Goal: Task Accomplishment & Management: Use online tool/utility

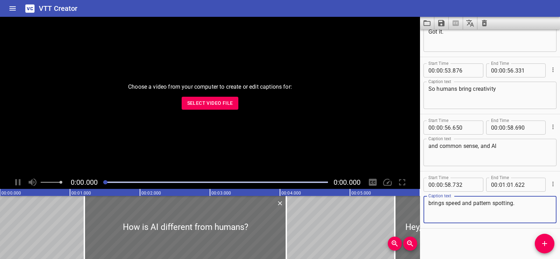
scroll to position [1172, 0]
click at [484, 21] on icon "Clear captions" at bounding box center [484, 23] width 5 height 6
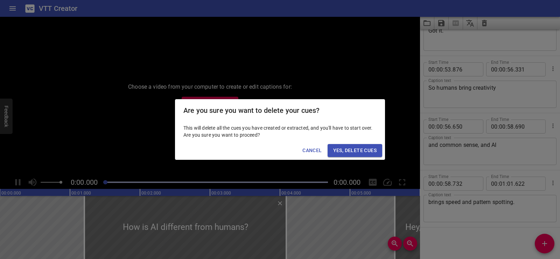
click at [354, 149] on span "Yes, Delete Cues" at bounding box center [354, 150] width 43 height 9
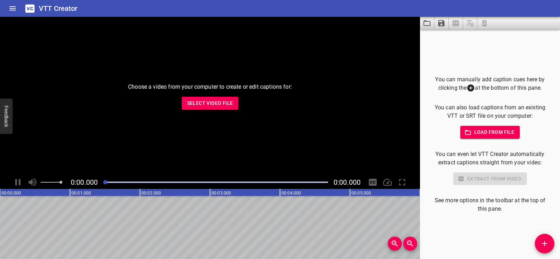
click at [202, 99] on span "Select Video File" at bounding box center [210, 103] width 46 height 9
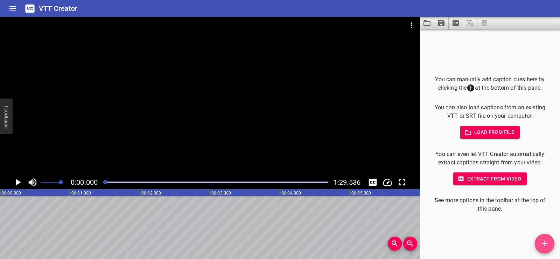
click at [543, 244] on icon "Add Cue" at bounding box center [544, 243] width 8 height 8
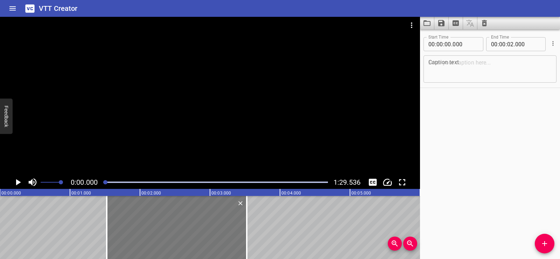
drag, startPoint x: 85, startPoint y: 223, endPoint x: 192, endPoint y: 218, distance: 106.8
click at [192, 218] on div at bounding box center [177, 227] width 140 height 63
type input "01"
type input "525"
type input "03"
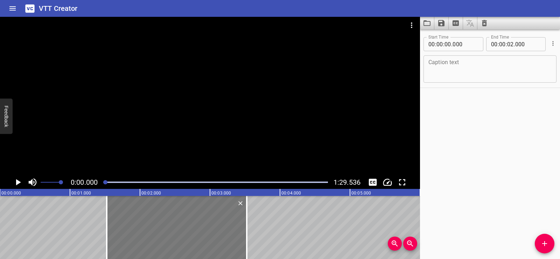
type input "525"
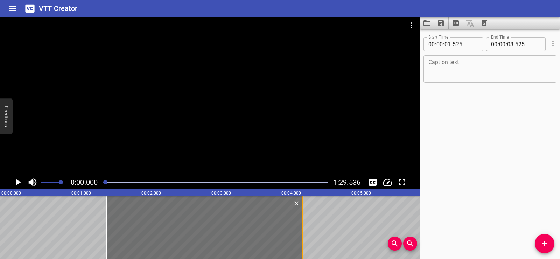
drag, startPoint x: 247, startPoint y: 239, endPoint x: 303, endPoint y: 246, distance: 56.4
click at [303, 246] on div at bounding box center [302, 227] width 7 height 63
type input "04"
type input "325"
click at [455, 64] on textarea at bounding box center [489, 69] width 123 height 20
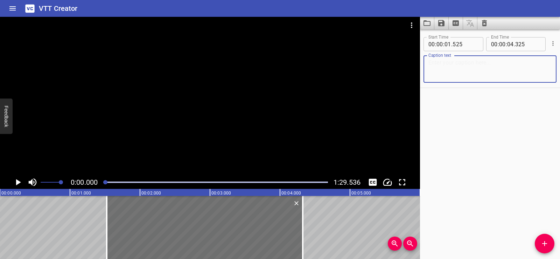
paste textarea "Using the Distributive Property to Multiply"
type textarea "Using the Distributive Property to Multiply"
click at [474, 130] on div "Start Time 00 : 00 : 01 . 525 Start Time End Time 00 : 00 : 04 . 325 End Time C…" at bounding box center [490, 143] width 140 height 229
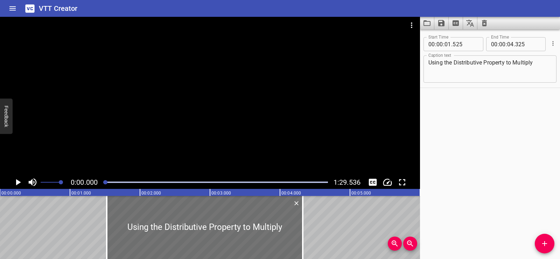
click at [171, 95] on div at bounding box center [210, 96] width 420 height 159
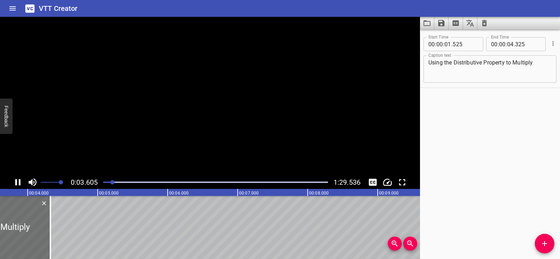
click at [215, 94] on video at bounding box center [210, 96] width 420 height 159
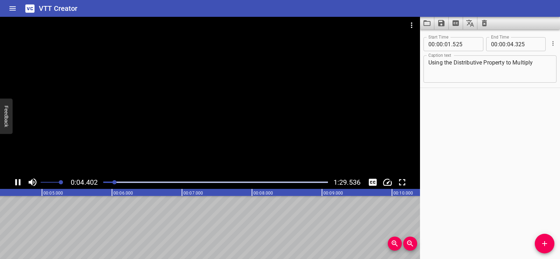
click at [202, 94] on div at bounding box center [210, 96] width 420 height 159
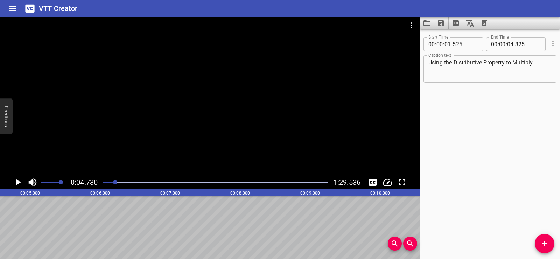
click at [542, 241] on icon "Add Cue" at bounding box center [544, 243] width 8 height 8
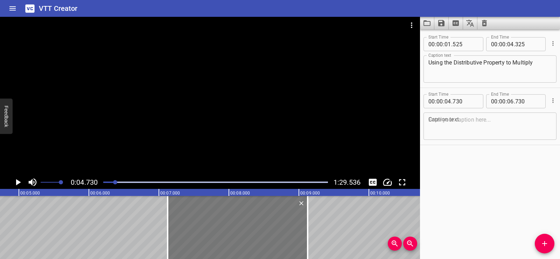
drag, startPoint x: 179, startPoint y: 234, endPoint x: 255, endPoint y: 234, distance: 75.9
click at [255, 234] on div at bounding box center [238, 227] width 140 height 63
type input "07"
type input "120"
type input "09"
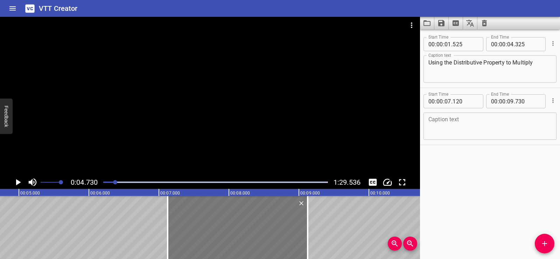
type input "120"
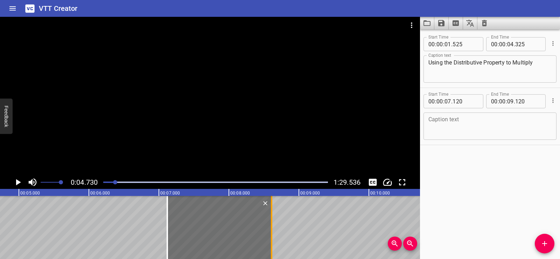
drag, startPoint x: 307, startPoint y: 237, endPoint x: 273, endPoint y: 234, distance: 34.1
click at [273, 234] on div at bounding box center [271, 227] width 7 height 63
type input "08"
type input "610"
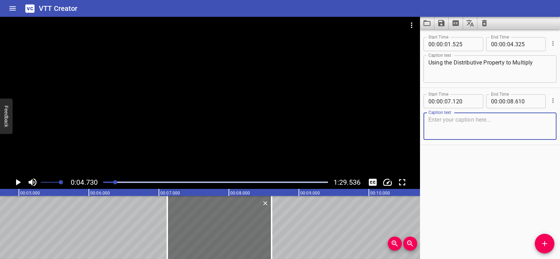
click at [441, 125] on textarea at bounding box center [489, 126] width 123 height 20
paste textarea "The distributive property breaks a big multiplication problem into two smaller …"
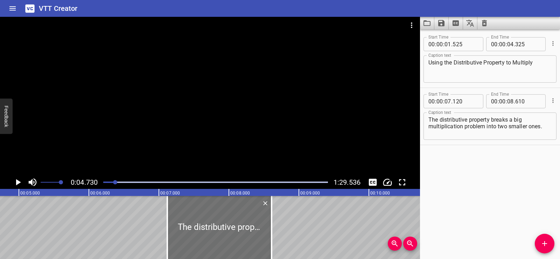
click at [486, 175] on div "Start Time 00 : 00 : 01 . 525 Start Time End Time 00 : 00 : 04 . 325 End Time C…" at bounding box center [490, 143] width 140 height 229
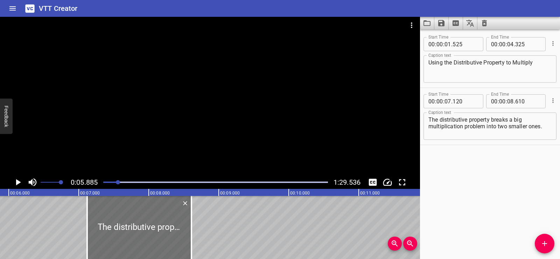
scroll to position [0, 412]
click at [200, 96] on div at bounding box center [210, 96] width 420 height 159
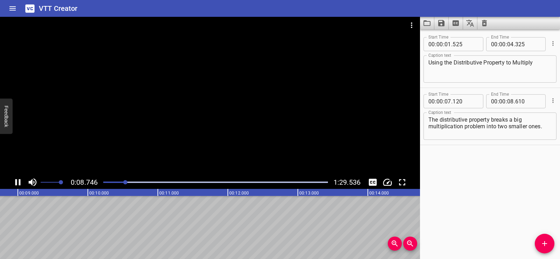
click at [213, 91] on div at bounding box center [210, 96] width 420 height 159
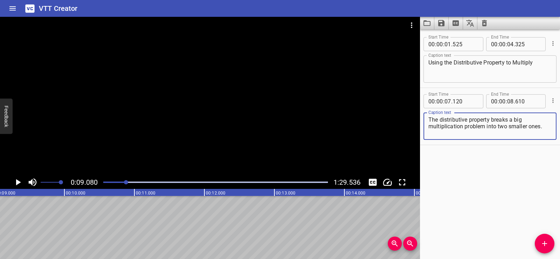
drag, startPoint x: 508, startPoint y: 120, endPoint x: 545, endPoint y: 134, distance: 39.4
click at [545, 134] on textarea "The distributive property breaks a big multiplication problem into two smaller …" at bounding box center [489, 126] width 123 height 20
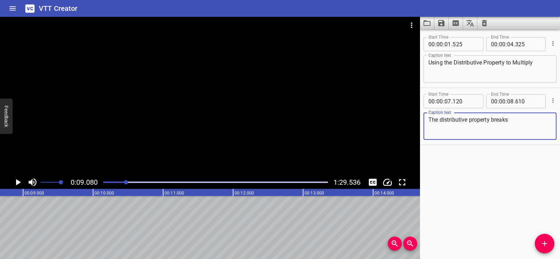
scroll to position [0, 542]
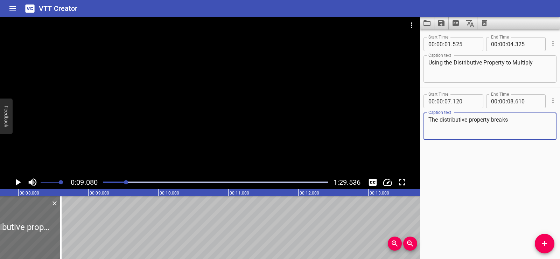
type textarea "The distributive property breaks"
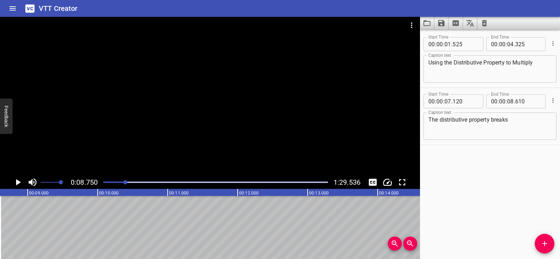
scroll to position [0, 612]
click at [20, 178] on icon "Play/Pause" at bounding box center [18, 182] width 10 height 10
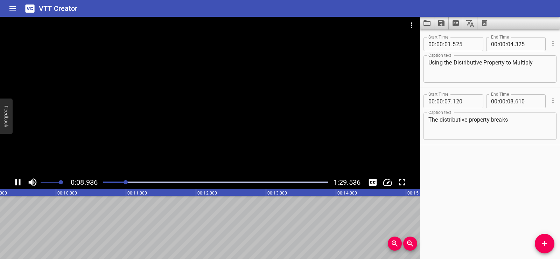
click at [20, 178] on icon "Play/Pause" at bounding box center [18, 182] width 10 height 10
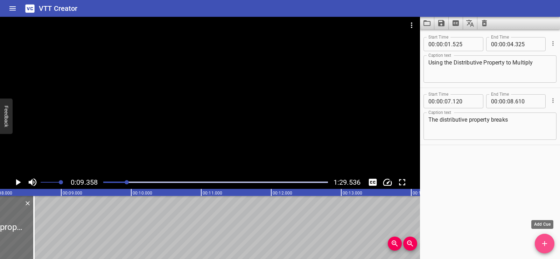
click at [542, 241] on icon "Add Cue" at bounding box center [544, 243] width 8 height 8
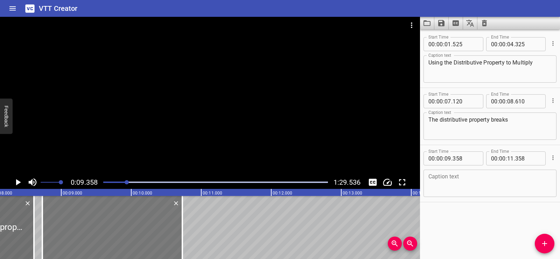
drag, startPoint x: 156, startPoint y: 220, endPoint x: 111, endPoint y: 220, distance: 44.8
click at [111, 220] on div at bounding box center [112, 227] width 140 height 63
type input "08"
type input "718"
type input "10"
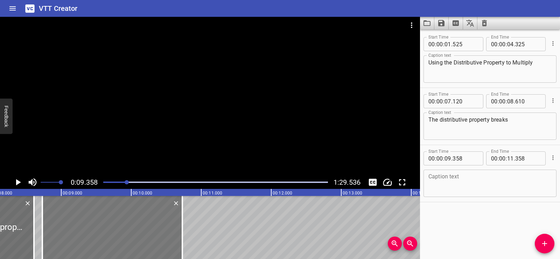
type input "718"
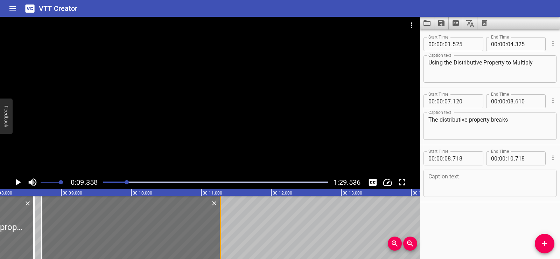
drag, startPoint x: 183, startPoint y: 239, endPoint x: 222, endPoint y: 239, distance: 39.2
click at [222, 239] on div at bounding box center [220, 227] width 7 height 63
type input "11"
type input "278"
click at [439, 181] on textarea at bounding box center [489, 183] width 123 height 20
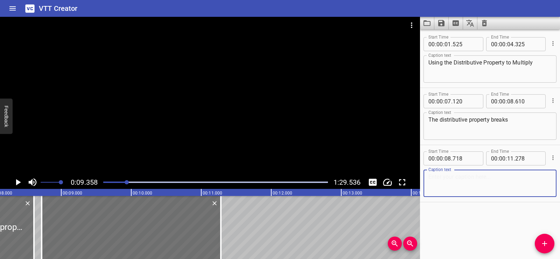
paste textarea "a big multiplication problem into two smaller ones."
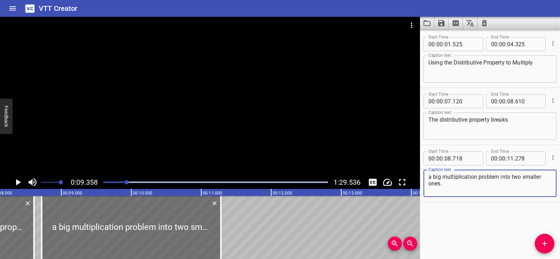
drag, startPoint x: 429, startPoint y: 177, endPoint x: 424, endPoint y: 177, distance: 4.9
click at [424, 177] on div "a big multiplication problem into two smaller ones. Caption text" at bounding box center [489, 182] width 133 height 27
type textarea "a big multiplication problem into two smaller ones."
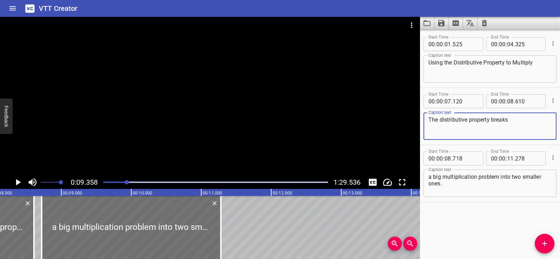
drag, startPoint x: 490, startPoint y: 119, endPoint x: 515, endPoint y: 119, distance: 24.9
click at [515, 119] on textarea "The distributive property breaks" at bounding box center [489, 126] width 123 height 20
type textarea "The distributive property"
click at [429, 178] on textarea "a big multiplication problem into two smaller ones." at bounding box center [489, 183] width 123 height 20
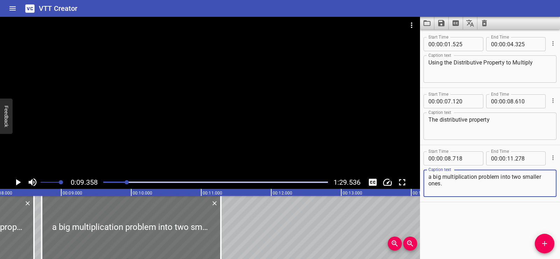
paste textarea "breaks"
click at [460, 202] on hr at bounding box center [490, 202] width 140 height 0
drag, startPoint x: 430, startPoint y: 176, endPoint x: 423, endPoint y: 176, distance: 7.0
click at [423, 176] on div "Start Time 00 : 00 : 08 . 718 Start Time End Time 00 : 00 : 11 . 278 End Time C…" at bounding box center [490, 173] width 140 height 57
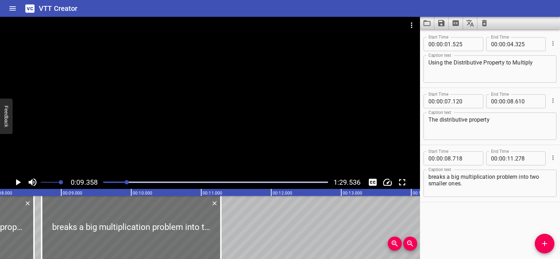
click at [468, 233] on div "Start Time 00 : 00 : 01 . 525 Start Time End Time 00 : 00 : 04 . 325 End Time C…" at bounding box center [490, 143] width 140 height 229
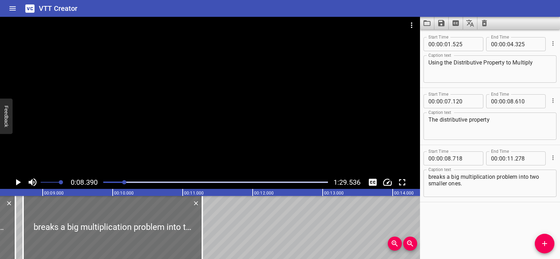
click at [16, 180] on icon "Play/Pause" at bounding box center [18, 182] width 10 height 10
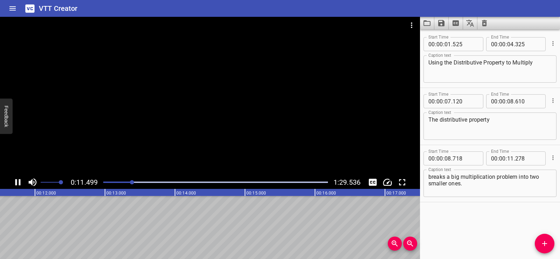
click at [217, 126] on div at bounding box center [210, 96] width 420 height 159
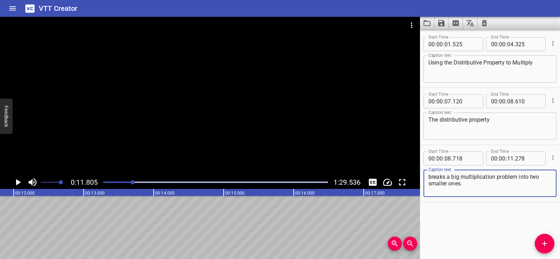
drag, startPoint x: 517, startPoint y: 177, endPoint x: 532, endPoint y: 189, distance: 19.0
click at [532, 189] on textarea "breaks a big multiplication problem into two smaller ones." at bounding box center [489, 183] width 123 height 20
type textarea "breaks a big multiplication problem"
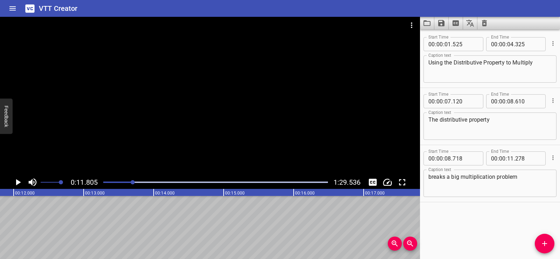
click at [508, 213] on div "Start Time 00 : 00 : 01 . 525 Start Time End Time 00 : 00 : 04 . 325 End Time C…" at bounding box center [490, 143] width 140 height 229
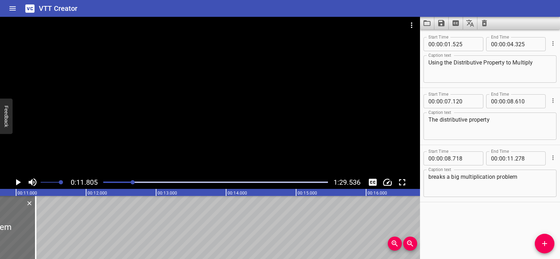
scroll to position [0, 682]
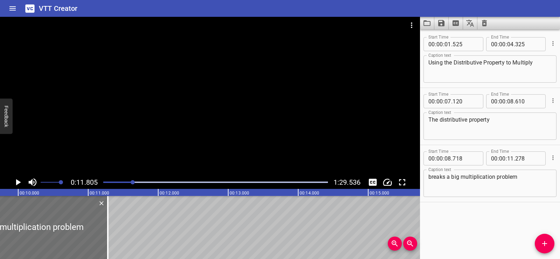
click at [537, 247] on button "Add Cue" at bounding box center [545, 243] width 20 height 20
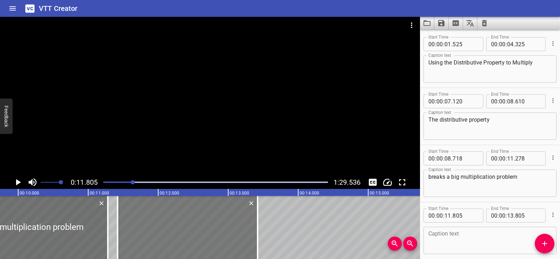
drag, startPoint x: 174, startPoint y: 227, endPoint x: 169, endPoint y: 226, distance: 5.6
click at [169, 226] on div at bounding box center [188, 227] width 140 height 63
type input "420"
drag, startPoint x: 255, startPoint y: 234, endPoint x: 237, endPoint y: 233, distance: 18.9
click at [237, 233] on div at bounding box center [238, 227] width 7 height 63
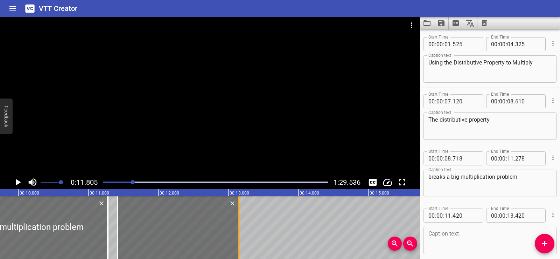
type input "150"
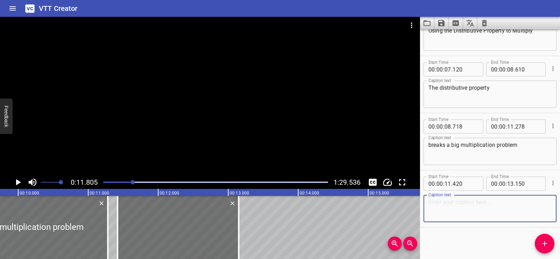
click at [438, 202] on textarea at bounding box center [489, 208] width 123 height 20
paste textarea "into two smaller ones."
drag, startPoint x: 430, startPoint y: 204, endPoint x: 417, endPoint y: 204, distance: 12.6
click at [417, 204] on main "0:11.805 1:29.536 00:00.000 00:01.000 00:02.000 00:03.000 00:04.000 00:05.000 0…" at bounding box center [280, 138] width 560 height 242
type textarea "into two smaller ones."
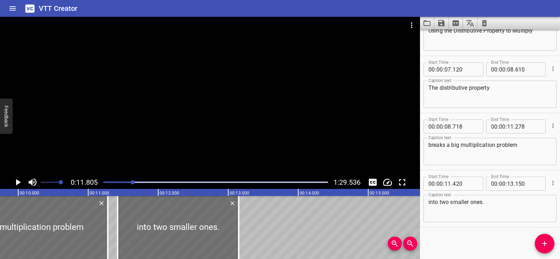
drag, startPoint x: 462, startPoint y: 230, endPoint x: 289, endPoint y: 231, distance: 173.2
click at [462, 230] on div "Start Time 00 : 00 : 01 . 525 Start Time End Time 00 : 00 : 04 . 325 End Time C…" at bounding box center [490, 143] width 140 height 229
click at [47, 229] on div at bounding box center [18, 227] width 179 height 63
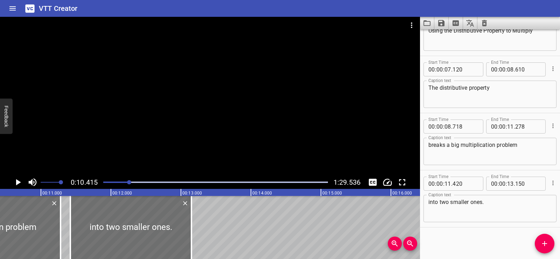
click at [222, 116] on div at bounding box center [210, 96] width 420 height 159
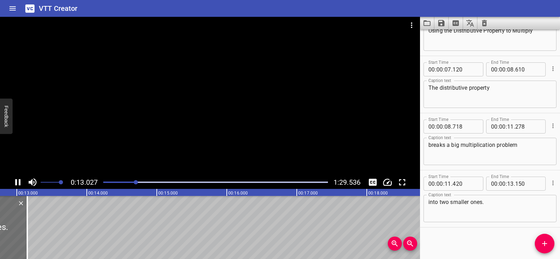
click at [214, 92] on div at bounding box center [210, 96] width 420 height 159
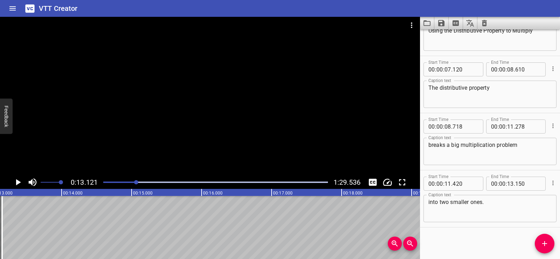
click at [552, 246] on span "Add Cue" at bounding box center [545, 243] width 20 height 8
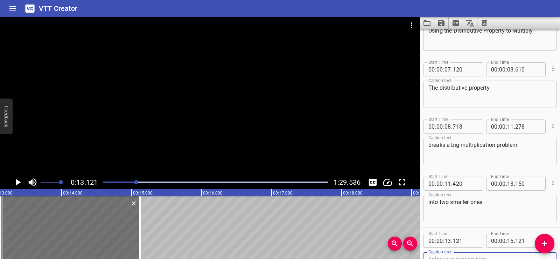
scroll to position [35, 0]
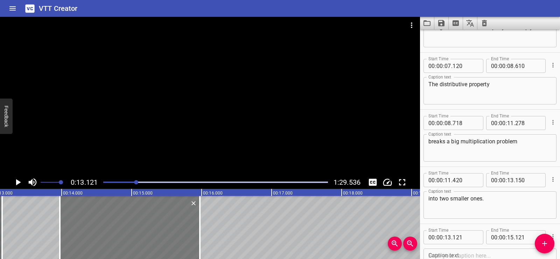
drag, startPoint x: 95, startPoint y: 221, endPoint x: 155, endPoint y: 225, distance: 59.9
click at [155, 225] on div at bounding box center [130, 227] width 140 height 63
type input "976"
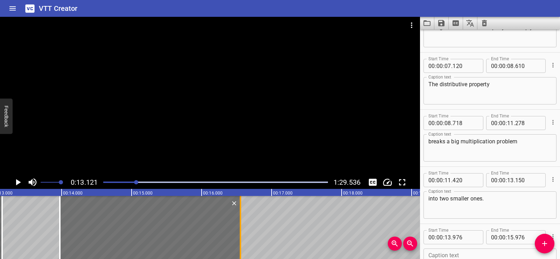
drag, startPoint x: 201, startPoint y: 244, endPoint x: 241, endPoint y: 244, distance: 40.6
click at [241, 244] on div at bounding box center [240, 227] width 7 height 63
type input "16"
type input "556"
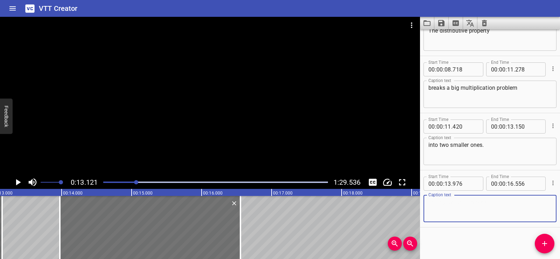
click at [437, 208] on textarea at bounding box center [489, 208] width 123 height 20
paste textarea "It helps make the problem easier to solve."
type textarea "It helps make the problem easier to solve."
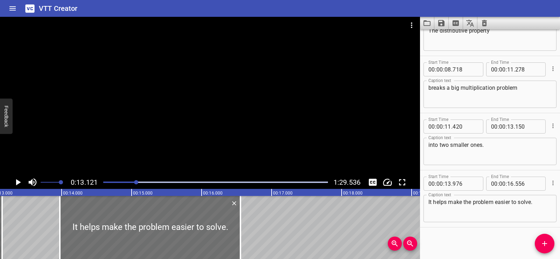
click at [449, 230] on div "Start Time 00 : 00 : 01 . 525 Start Time End Time 00 : 00 : 04 . 325 End Time C…" at bounding box center [490, 143] width 140 height 229
click at [187, 92] on div at bounding box center [210, 96] width 420 height 159
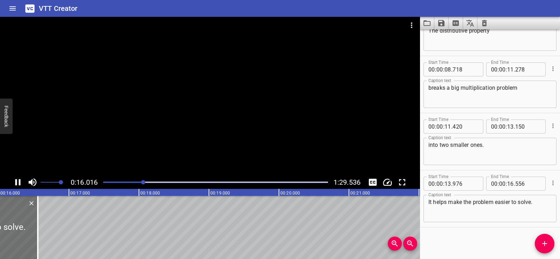
click at [191, 90] on div at bounding box center [210, 96] width 420 height 159
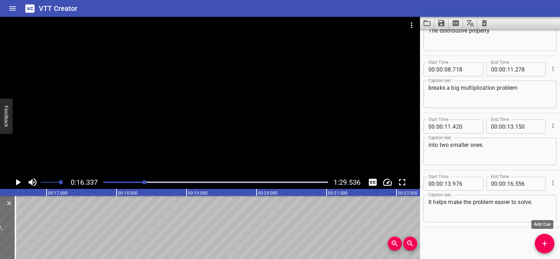
click at [546, 246] on icon "Add Cue" at bounding box center [544, 243] width 8 height 8
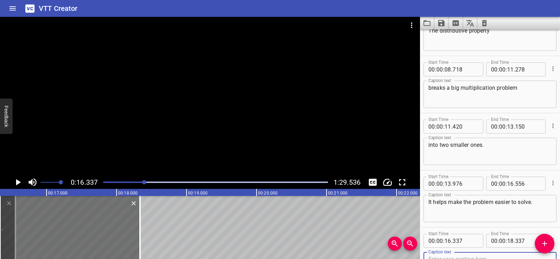
scroll to position [92, 0]
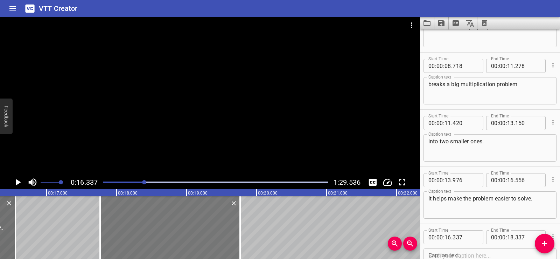
drag, startPoint x: 99, startPoint y: 225, endPoint x: 199, endPoint y: 223, distance: 100.1
click at [199, 223] on div at bounding box center [170, 227] width 140 height 63
type input "17"
type input "767"
type input "19"
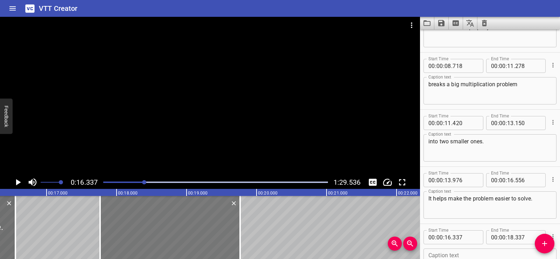
type input "767"
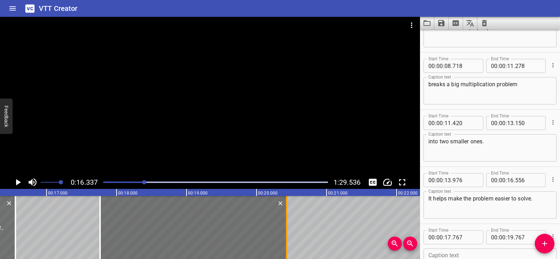
drag, startPoint x: 241, startPoint y: 241, endPoint x: 288, endPoint y: 241, distance: 46.5
click at [288, 241] on div at bounding box center [286, 227] width 7 height 63
type input "20"
type input "432"
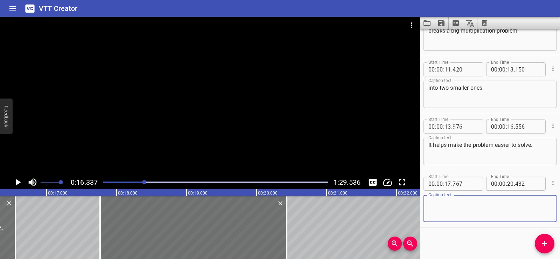
click at [455, 211] on textarea at bounding box center [489, 208] width 123 height 20
paste textarea "There are six rows of fourteen chairs."
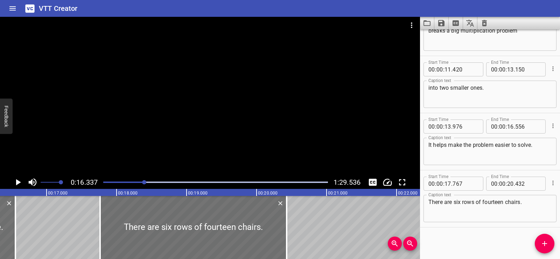
click at [451, 219] on div "There are six rows of fourteen chairs. Caption text" at bounding box center [489, 208] width 133 height 27
drag, startPoint x: 429, startPoint y: 203, endPoint x: 425, endPoint y: 203, distance: 4.5
click at [425, 203] on div "There are six rows of fourteen chairs. Caption text" at bounding box center [489, 208] width 133 height 27
drag, startPoint x: 523, startPoint y: 202, endPoint x: 531, endPoint y: 201, distance: 7.4
click at [531, 201] on textarea "There are six rows of fourteen chairs." at bounding box center [489, 208] width 123 height 20
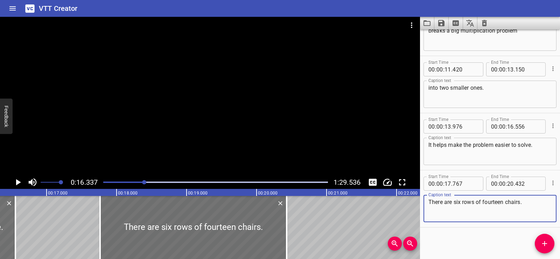
type textarea "There are six rows of fourteen chairs."
click at [495, 240] on div "Start Time 00 : 00 : 01 . 525 Start Time End Time 00 : 00 : 04 . 325 End Time C…" at bounding box center [490, 143] width 140 height 229
click at [206, 105] on div at bounding box center [210, 96] width 420 height 159
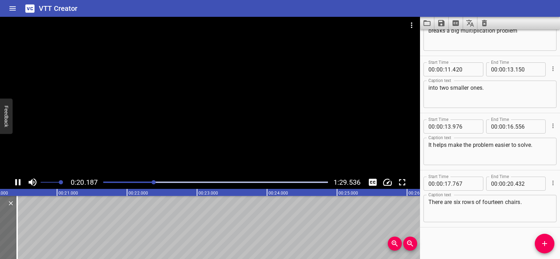
click at [225, 92] on div at bounding box center [210, 96] width 420 height 159
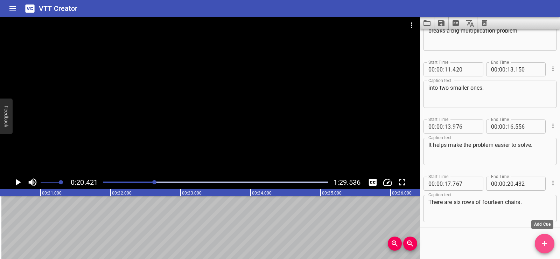
click at [546, 246] on icon "Add Cue" at bounding box center [544, 243] width 8 height 8
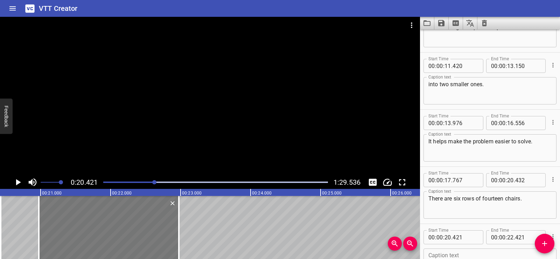
drag, startPoint x: 100, startPoint y: 226, endPoint x: 121, endPoint y: 226, distance: 21.3
click at [121, 226] on div at bounding box center [109, 227] width 140 height 63
type input "976"
drag, startPoint x: 179, startPoint y: 239, endPoint x: 172, endPoint y: 240, distance: 6.7
click at [172, 240] on div at bounding box center [172, 227] width 1 height 63
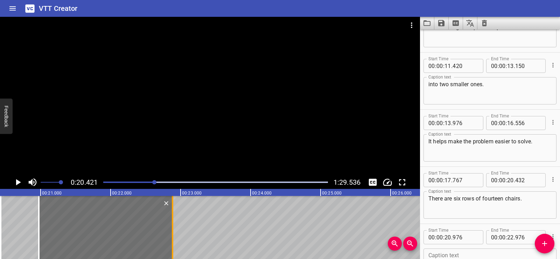
type input "881"
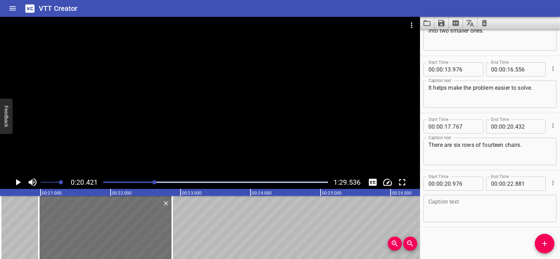
click at [461, 210] on textarea at bounding box center [489, 208] width 123 height 20
paste textarea "How many chairs are there in all?"
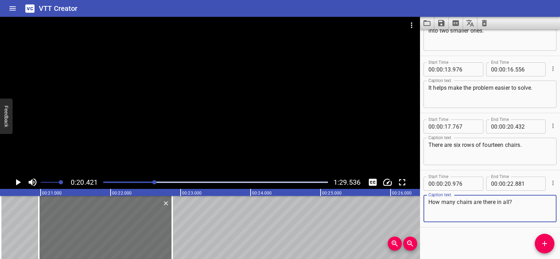
type textarea "How many chairs are there in all?"
click at [457, 235] on div "Start Time 00 : 00 : 01 . 525 Start Time End Time 00 : 00 : 04 . 325 End Time C…" at bounding box center [490, 143] width 140 height 229
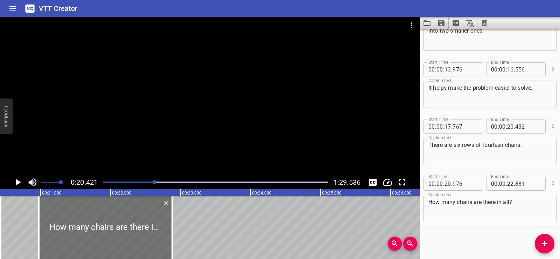
click at [235, 80] on div at bounding box center [210, 96] width 420 height 159
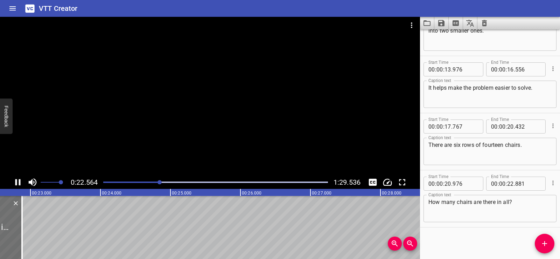
click at [203, 81] on div at bounding box center [210, 96] width 420 height 159
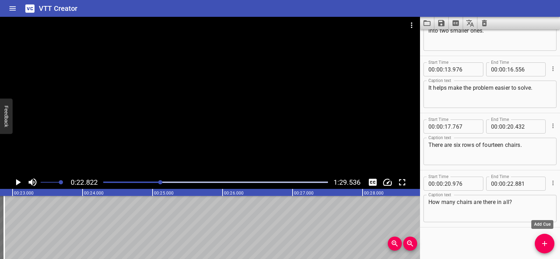
click at [547, 239] on icon "Add Cue" at bounding box center [544, 243] width 8 height 8
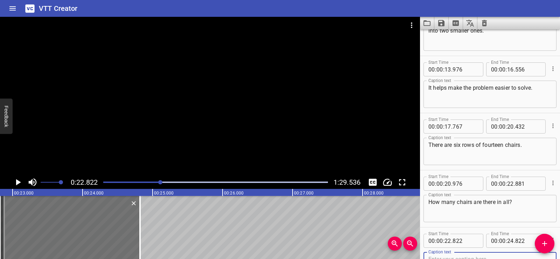
scroll to position [206, 0]
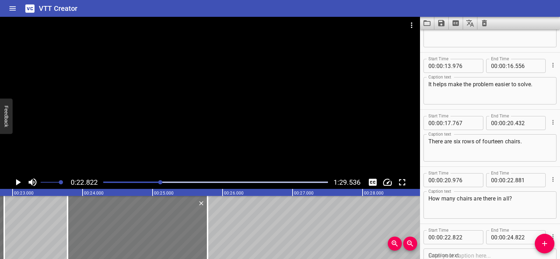
drag, startPoint x: 80, startPoint y: 221, endPoint x: 147, endPoint y: 217, distance: 67.7
click at [147, 217] on div at bounding box center [138, 227] width 140 height 63
type input "23"
type input "787"
type input "25"
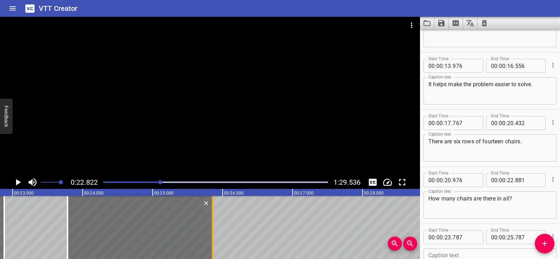
drag, startPoint x: 205, startPoint y: 241, endPoint x: 210, endPoint y: 242, distance: 5.0
click at [210, 242] on div at bounding box center [212, 227] width 7 height 63
type input "857"
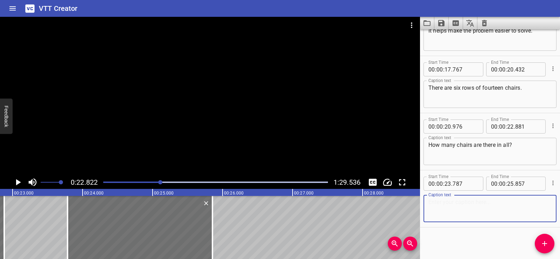
click at [462, 212] on textarea at bounding box center [489, 208] width 123 height 20
paste textarea "To find the total number of chairs,"
type textarea "To find the total number of chairs,"
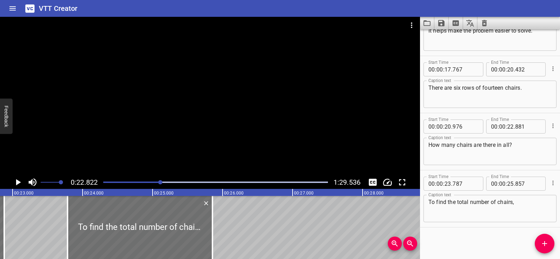
click at [461, 232] on div "Start Time 00 : 00 : 01 . 525 Start Time End Time 00 : 00 : 04 . 325 End Time C…" at bounding box center [490, 143] width 140 height 229
click at [230, 105] on div at bounding box center [210, 96] width 420 height 159
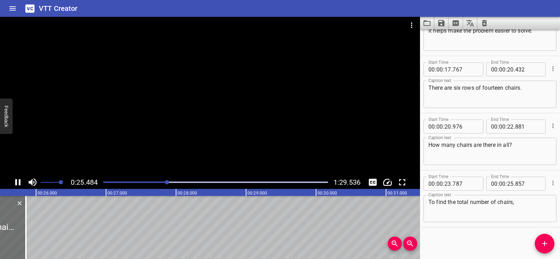
click at [217, 93] on div at bounding box center [210, 96] width 420 height 159
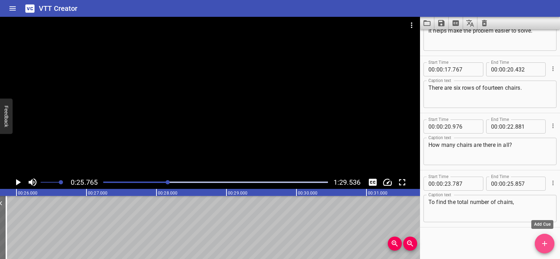
click at [542, 242] on icon "Add Cue" at bounding box center [544, 243] width 8 height 8
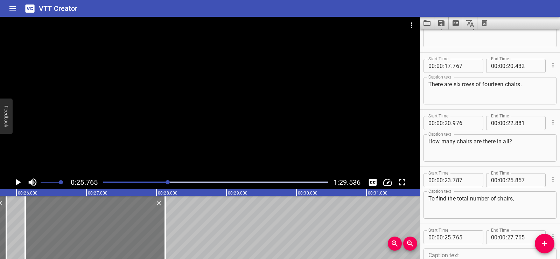
drag, startPoint x: 62, startPoint y: 227, endPoint x: 87, endPoint y: 224, distance: 25.3
click at [87, 224] on div at bounding box center [95, 227] width 140 height 63
type input "26"
type input "125"
type input "28"
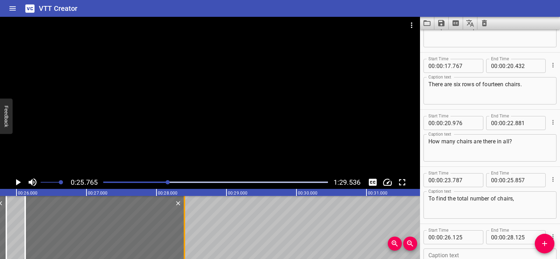
drag, startPoint x: 164, startPoint y: 241, endPoint x: 184, endPoint y: 242, distance: 19.3
click at [184, 242] on div at bounding box center [184, 227] width 1 height 63
type input "400"
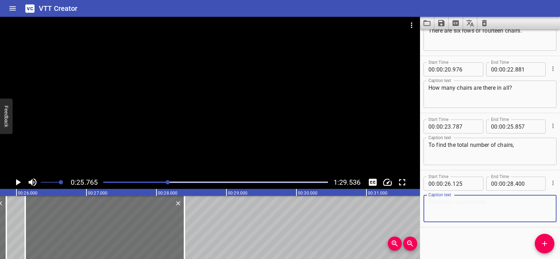
click at [449, 213] on textarea at bounding box center [489, 208] width 123 height 20
paste textarea "multiply six by fourteen."
type textarea "multiply six by fourteen."
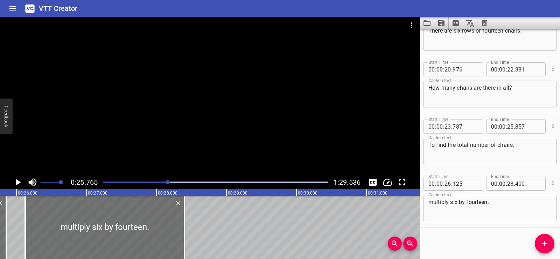
click at [455, 236] on div "Start Time 00 : 00 : 01 . 525 Start Time End Time 00 : 00 : 04 . 325 End Time C…" at bounding box center [490, 143] width 140 height 229
click at [280, 101] on div at bounding box center [210, 96] width 420 height 159
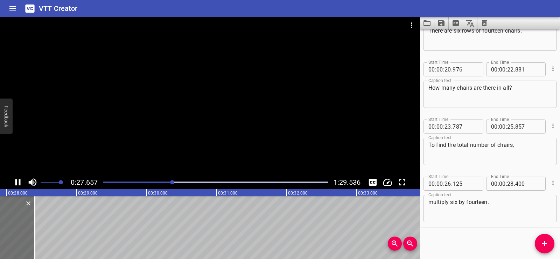
click at [225, 92] on div at bounding box center [210, 96] width 420 height 159
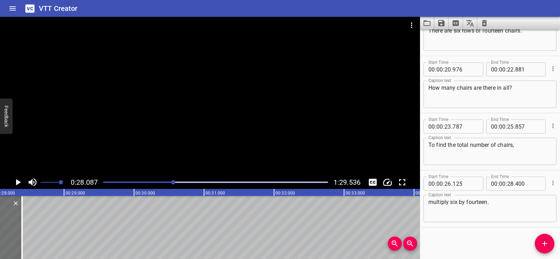
click at [541, 242] on icon "Add Cue" at bounding box center [544, 243] width 8 height 8
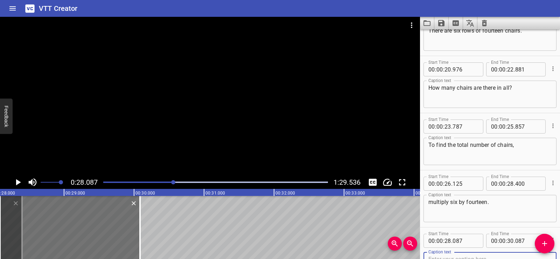
scroll to position [321, 0]
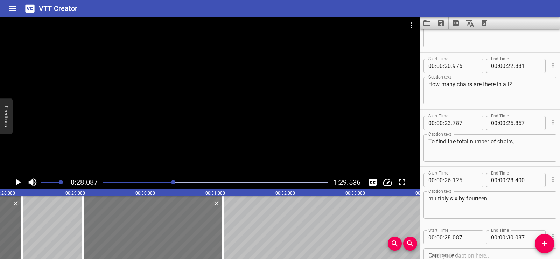
drag, startPoint x: 104, startPoint y: 225, endPoint x: 169, endPoint y: 224, distance: 65.1
click at [169, 224] on div at bounding box center [153, 227] width 140 height 63
type input "29"
type input "272"
type input "31"
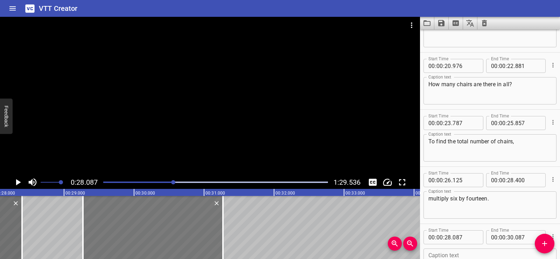
type input "272"
drag, startPoint x: 219, startPoint y: 239, endPoint x: 217, endPoint y: 235, distance: 4.5
click at [217, 235] on div at bounding box center [151, 227] width 140 height 63
type input "247"
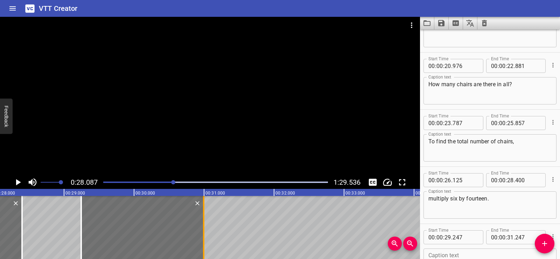
drag, startPoint x: 224, startPoint y: 239, endPoint x: 206, endPoint y: 236, distance: 17.8
click at [206, 236] on div at bounding box center [203, 227] width 7 height 63
type input "30"
type input "997"
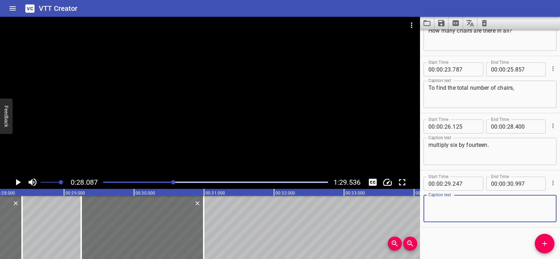
click at [453, 207] on textarea at bounding box center [489, 208] width 123 height 20
paste textarea "Fourteen is a big number,"
type textarea "Fourteen is a big number,"
drag, startPoint x: 454, startPoint y: 245, endPoint x: 434, endPoint y: 215, distance: 35.5
click at [454, 245] on div "Start Time 00 : 00 : 01 . 525 Start Time End Time 00 : 00 : 04 . 325 End Time C…" at bounding box center [490, 143] width 140 height 229
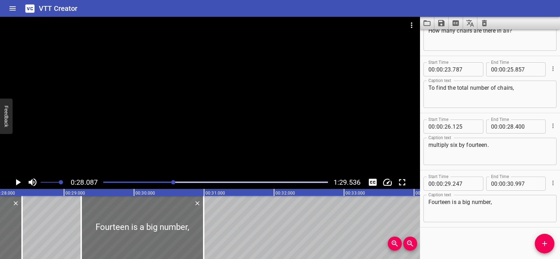
click at [294, 109] on div at bounding box center [210, 96] width 420 height 159
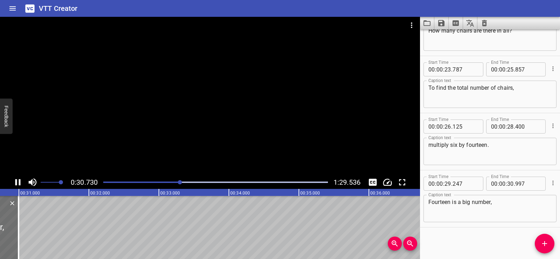
click at [198, 82] on div at bounding box center [210, 96] width 420 height 159
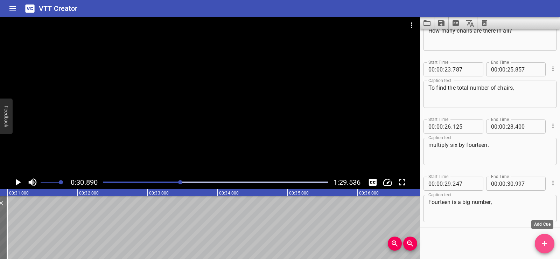
click at [547, 244] on icon "Add Cue" at bounding box center [544, 243] width 8 height 8
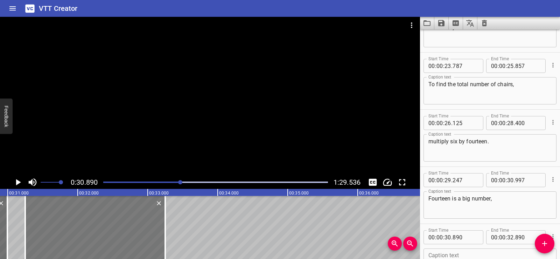
drag, startPoint x: 66, startPoint y: 222, endPoint x: 91, endPoint y: 219, distance: 25.3
click at [91, 219] on div at bounding box center [95, 227] width 140 height 63
type input "31"
type input "250"
type input "33"
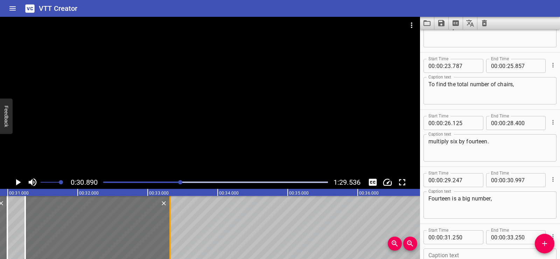
drag, startPoint x: 162, startPoint y: 240, endPoint x: 167, endPoint y: 241, distance: 4.9
click at [167, 241] on div at bounding box center [170, 227] width 7 height 63
type input "320"
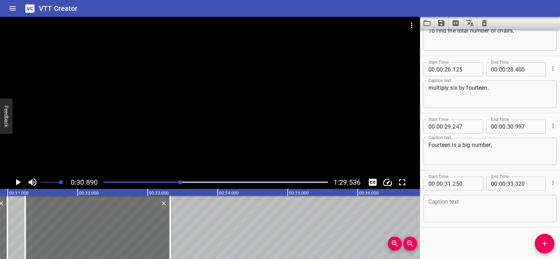
click at [435, 213] on textarea at bounding box center [489, 208] width 123 height 20
paste textarea "so break it into smaller parts!"
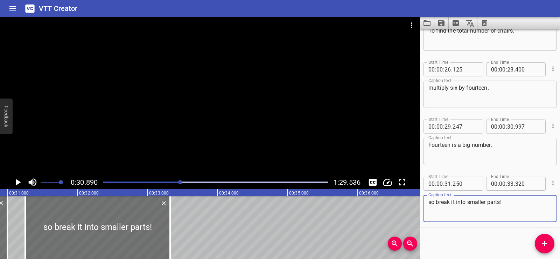
click at [425, 202] on div "so break it into smaller parts! Caption text" at bounding box center [489, 208] width 133 height 27
drag, startPoint x: 505, startPoint y: 201, endPoint x: 502, endPoint y: 204, distance: 4.0
click at [502, 204] on textarea "so break it into smaller parts!" at bounding box center [489, 208] width 123 height 20
type textarea "so break it into smaller parts!"
click at [509, 253] on div "Start Time 00 : 00 : 01 . 525 Start Time End Time 00 : 00 : 04 . 325 End Time C…" at bounding box center [490, 143] width 140 height 229
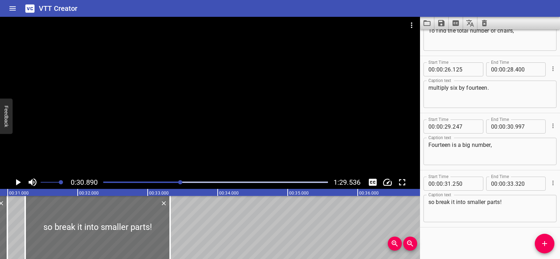
click at [20, 182] on icon "Play/Pause" at bounding box center [18, 182] width 5 height 6
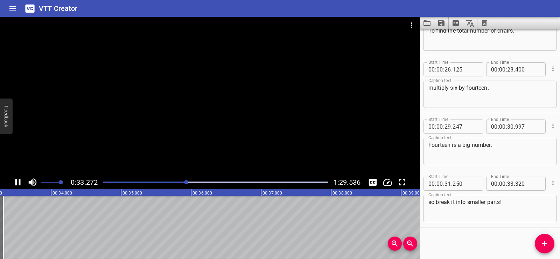
click at [239, 98] on div at bounding box center [210, 96] width 420 height 159
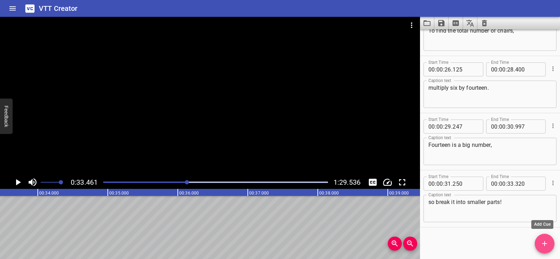
click at [552, 244] on span "Add Cue" at bounding box center [545, 243] width 20 height 8
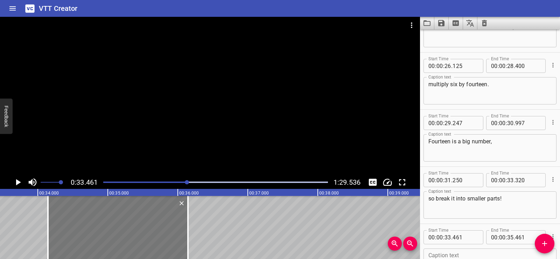
drag, startPoint x: 84, startPoint y: 234, endPoint x: 125, endPoint y: 231, distance: 40.7
click at [125, 231] on div at bounding box center [118, 227] width 140 height 63
type input "34"
type input "146"
type input "36"
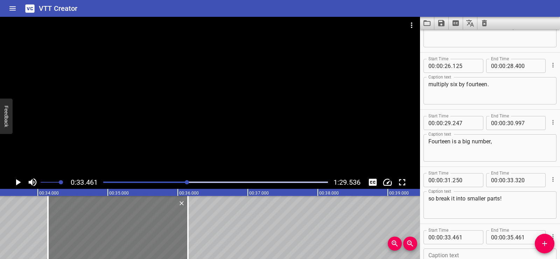
type input "146"
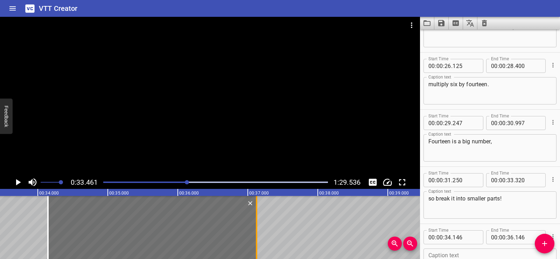
drag, startPoint x: 188, startPoint y: 248, endPoint x: 257, endPoint y: 247, distance: 68.6
click at [257, 247] on div at bounding box center [256, 227] width 1 height 63
type input "37"
type input "126"
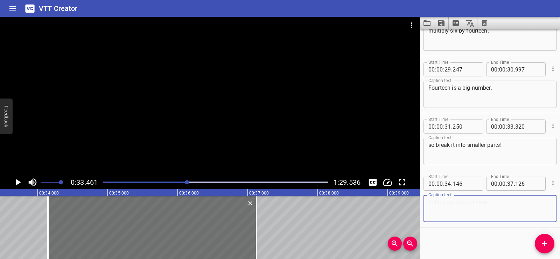
click at [445, 214] on textarea at bounding box center [489, 208] width 123 height 20
paste textarea "Break fourteen into ten and four."
type textarea "Break fourteen into ten and four."
click at [449, 238] on div "Start Time 00 : 00 : 01 . 525 Start Time End Time 00 : 00 : 04 . 325 End Time C…" at bounding box center [490, 143] width 140 height 229
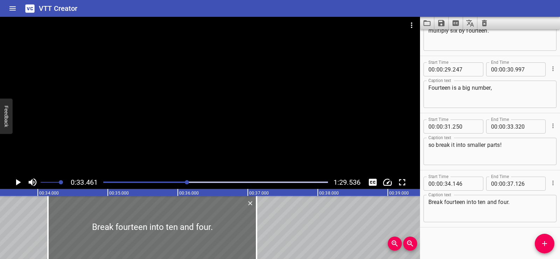
click at [208, 107] on div at bounding box center [210, 96] width 420 height 159
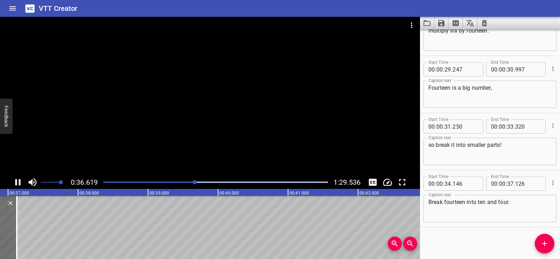
click at [216, 101] on div at bounding box center [210, 96] width 420 height 159
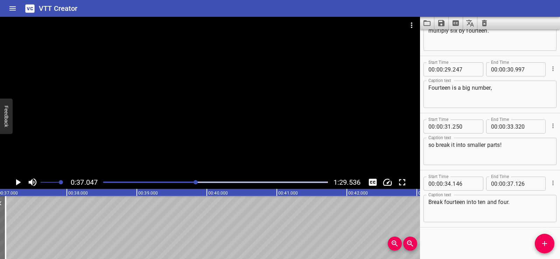
click at [546, 244] on icon "Add Cue" at bounding box center [544, 243] width 5 height 5
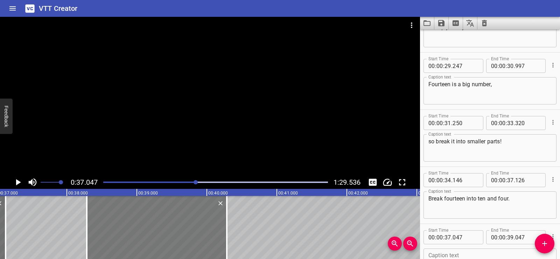
drag, startPoint x: 95, startPoint y: 232, endPoint x: 179, endPoint y: 232, distance: 84.0
click at [179, 232] on div at bounding box center [157, 227] width 140 height 63
type input "38"
type input "287"
type input "40"
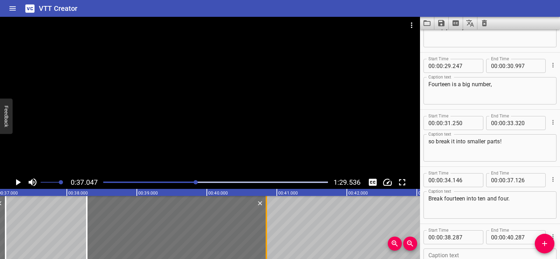
drag, startPoint x: 224, startPoint y: 245, endPoint x: 263, endPoint y: 244, distance: 39.5
click at [263, 244] on div at bounding box center [266, 227] width 7 height 63
type input "852"
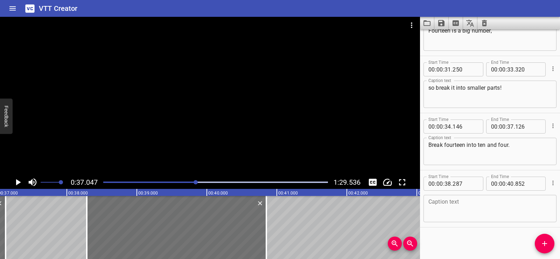
click at [453, 213] on textarea at bounding box center [489, 208] width 123 height 20
paste textarea "Use the Distributive Property to multiply."
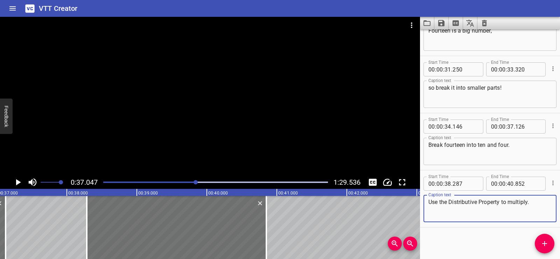
type textarea "Use the Distributive Property to multiply."
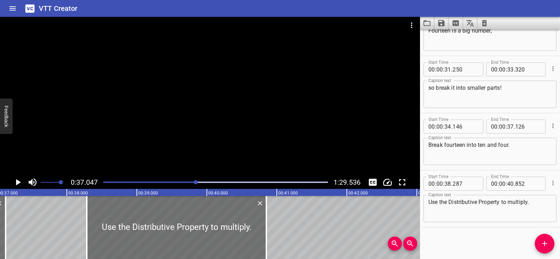
click at [463, 240] on div "Start Time 00 : 00 : 01 . 525 Start Time End Time 00 : 00 : 04 . 325 End Time C…" at bounding box center [490, 143] width 140 height 229
click at [275, 125] on div at bounding box center [210, 96] width 420 height 159
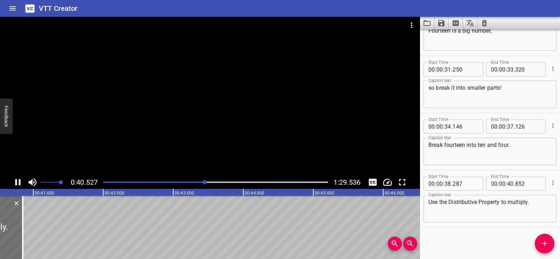
click at [219, 100] on div at bounding box center [210, 96] width 420 height 159
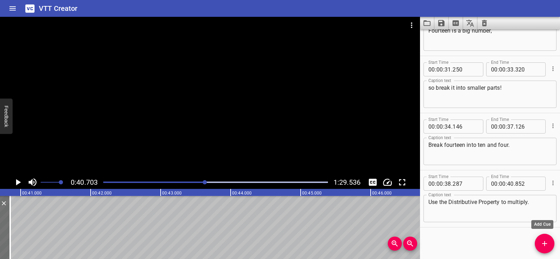
click at [540, 242] on icon "Add Cue" at bounding box center [544, 243] width 8 height 8
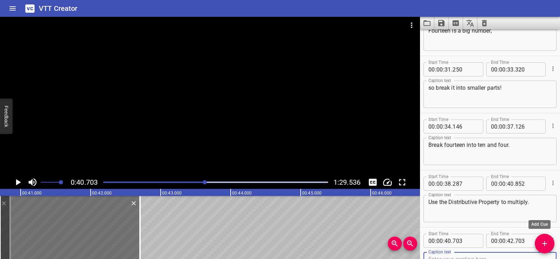
scroll to position [549, 0]
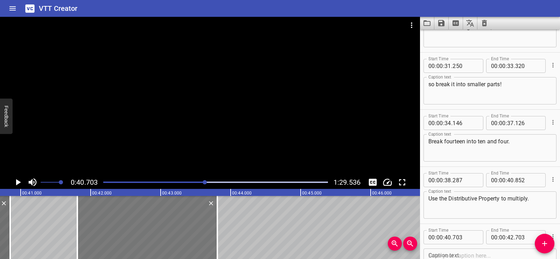
drag, startPoint x: 85, startPoint y: 218, endPoint x: 152, endPoint y: 220, distance: 66.9
click at [152, 220] on div at bounding box center [147, 227] width 140 height 63
type input "41"
type input "808"
type input "43"
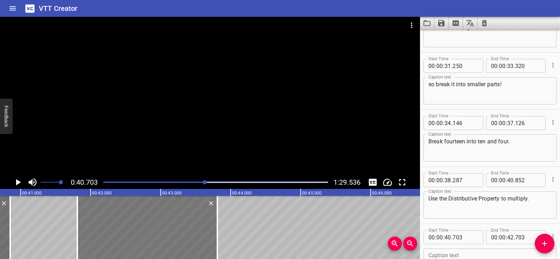
type input "808"
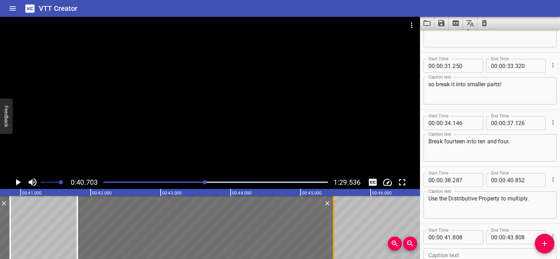
drag, startPoint x: 219, startPoint y: 241, endPoint x: 335, endPoint y: 241, distance: 116.2
click at [335, 241] on div at bounding box center [333, 227] width 7 height 63
type input "45"
type input "468"
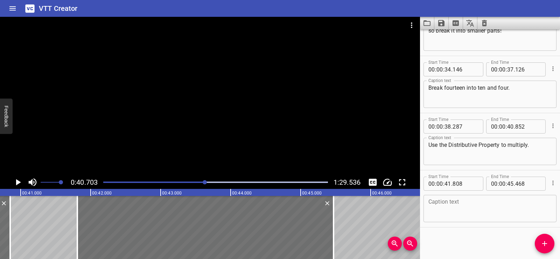
click at [469, 210] on textarea at bounding box center [489, 208] width 123 height 20
paste textarea "Multiply six by the sum of ten and four."
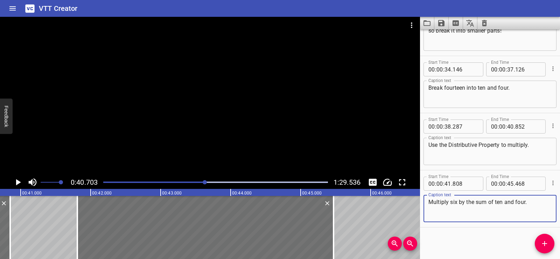
type textarea "Multiply six by the sum of ten and four."
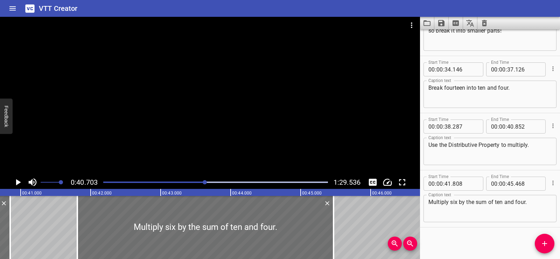
click at [463, 232] on div "Start Time 00 : 00 : 01 . 525 Start Time End Time 00 : 00 : 04 . 325 End Time C…" at bounding box center [490, 143] width 140 height 229
click at [256, 110] on div at bounding box center [210, 96] width 420 height 159
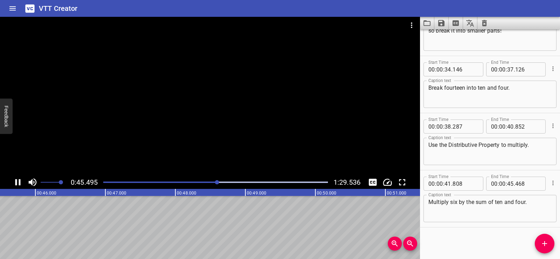
click at [217, 114] on div at bounding box center [210, 96] width 420 height 159
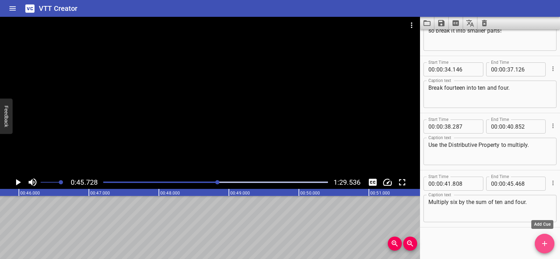
click at [538, 245] on span "Add Cue" at bounding box center [545, 243] width 20 height 8
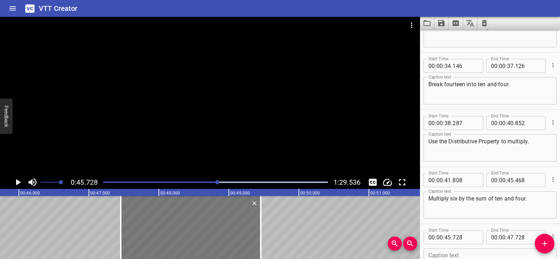
drag, startPoint x: 152, startPoint y: 242, endPoint x: 216, endPoint y: 238, distance: 63.5
click at [216, 238] on div at bounding box center [191, 227] width 140 height 63
type input "47"
type input "453"
type input "49"
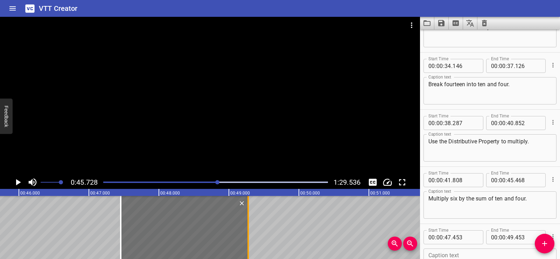
drag, startPoint x: 260, startPoint y: 246, endPoint x: 247, endPoint y: 246, distance: 12.6
click at [247, 246] on div at bounding box center [248, 227] width 7 height 63
type input "273"
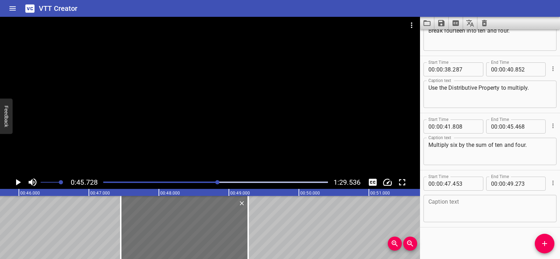
click at [455, 208] on textarea at bounding box center [489, 208] width 123 height 20
paste textarea "Multiply six by ten."
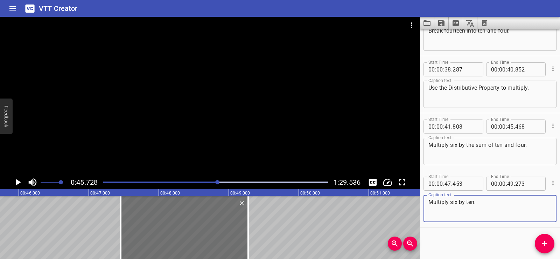
type textarea "Multiply six by ten."
click at [460, 233] on div "Start Time 00 : 00 : 01 . 525 Start Time End Time 00 : 00 : 04 . 325 End Time C…" at bounding box center [490, 143] width 140 height 229
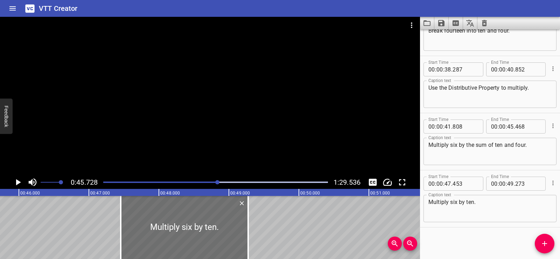
click at [246, 121] on div at bounding box center [210, 96] width 420 height 159
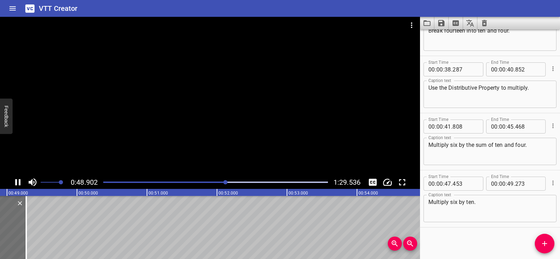
click at [218, 103] on div at bounding box center [210, 96] width 420 height 159
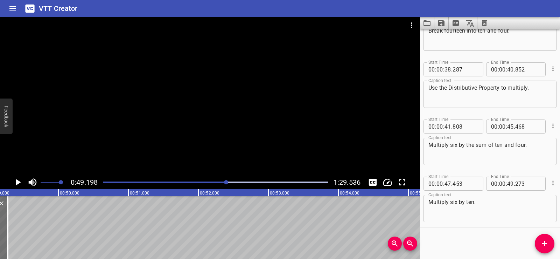
scroll to position [0, 3443]
click at [543, 243] on icon "Add Cue" at bounding box center [544, 243] width 5 height 5
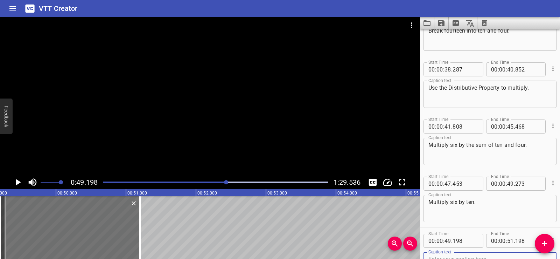
scroll to position [663, 0]
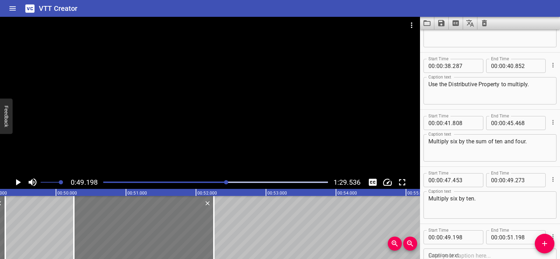
drag, startPoint x: 67, startPoint y: 228, endPoint x: 141, endPoint y: 230, distance: 73.9
click at [141, 230] on div at bounding box center [144, 227] width 140 height 63
type input "50"
type input "253"
type input "52"
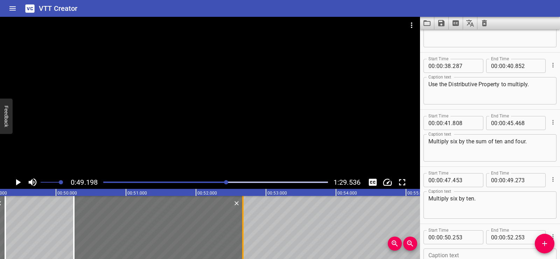
drag, startPoint x: 223, startPoint y: 242, endPoint x: 242, endPoint y: 239, distance: 19.4
click at [242, 239] on div at bounding box center [242, 227] width 7 height 63
type input "678"
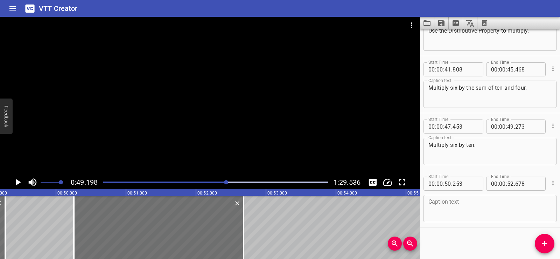
click at [454, 213] on textarea at bounding box center [489, 208] width 123 height 20
paste textarea "Then multiply six by four."
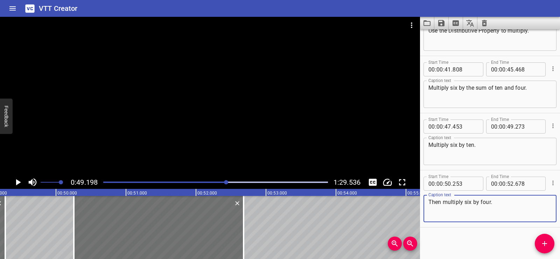
type textarea "Then multiply six by four."
click at [456, 243] on div "Start Time 00 : 00 : 01 . 525 Start Time End Time 00 : 00 : 04 . 325 End Time C…" at bounding box center [490, 143] width 140 height 229
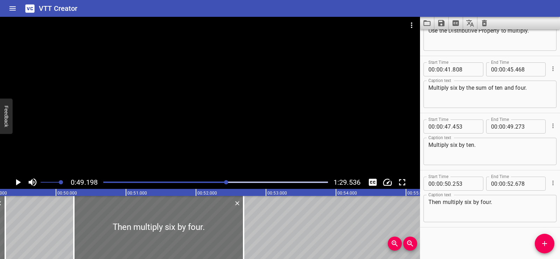
click at [259, 112] on div at bounding box center [210, 96] width 420 height 159
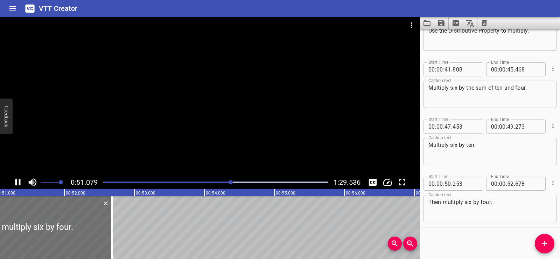
click at [205, 68] on div at bounding box center [210, 96] width 420 height 159
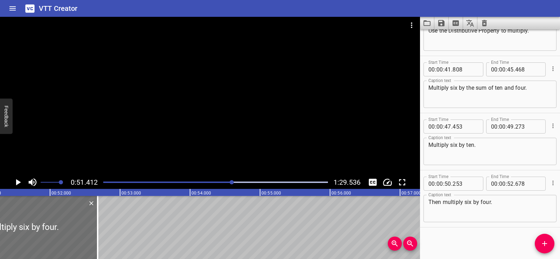
scroll to position [0, 3598]
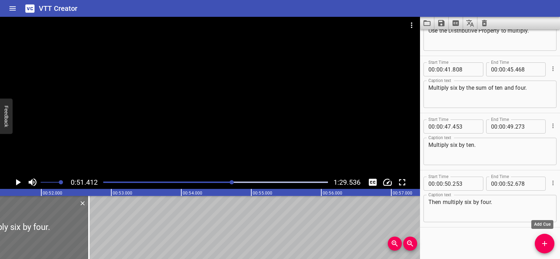
click at [542, 241] on icon "Add Cue" at bounding box center [544, 243] width 8 height 8
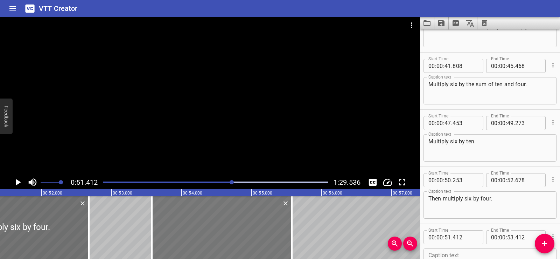
drag, startPoint x: 93, startPoint y: 227, endPoint x: 245, endPoint y: 228, distance: 151.9
click at [245, 228] on div at bounding box center [222, 227] width 140 height 63
type input "53"
type input "582"
type input "55"
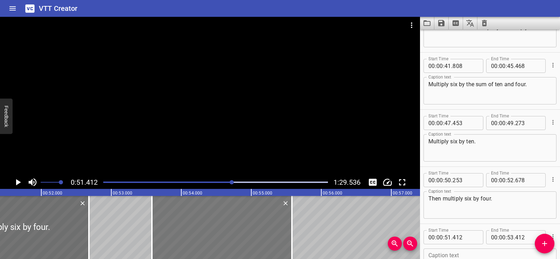
type input "582"
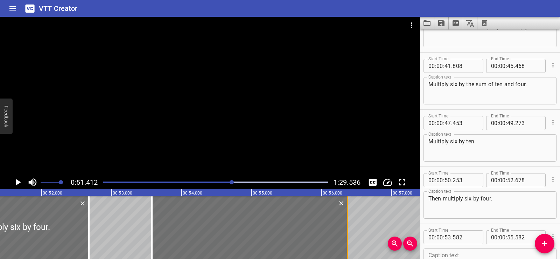
drag, startPoint x: 292, startPoint y: 246, endPoint x: 348, endPoint y: 230, distance: 58.0
click at [348, 230] on div at bounding box center [347, 227] width 1 height 63
type input "56"
type input "377"
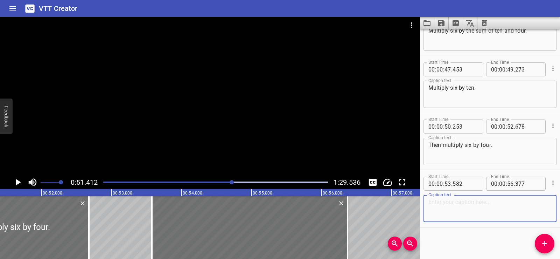
click at [465, 210] on textarea at bounding box center [489, 208] width 123 height 20
paste textarea "Six times ten is sixty."
type textarea "Six times ten is sixty."
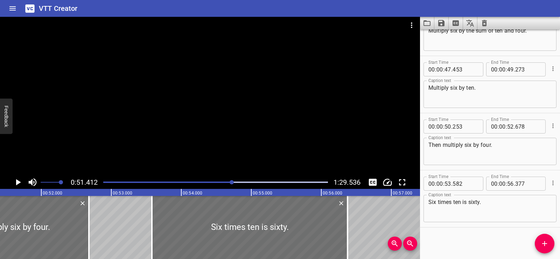
click at [460, 239] on div "Start Time 00 : 00 : 01 . 525 Start Time End Time 00 : 00 : 04 . 325 End Time C…" at bounding box center [490, 143] width 140 height 229
drag, startPoint x: 286, startPoint y: 117, endPoint x: 282, endPoint y: 118, distance: 4.8
click at [284, 117] on div at bounding box center [210, 96] width 420 height 159
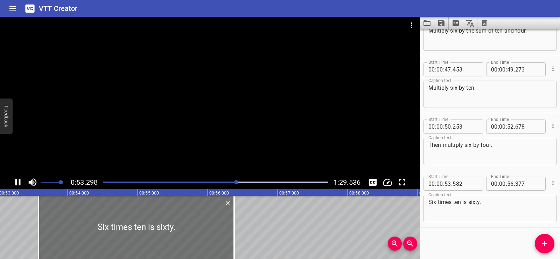
scroll to position [0, 3730]
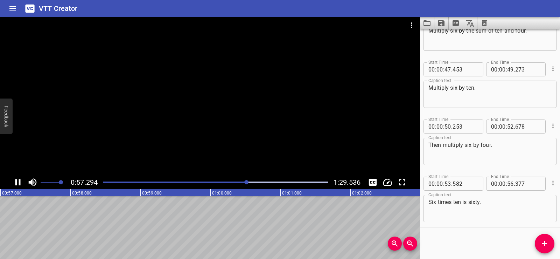
click at [217, 120] on div at bounding box center [210, 96] width 420 height 159
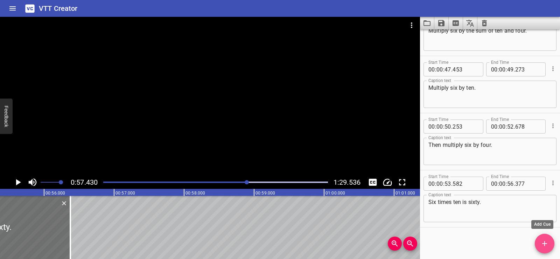
click at [536, 241] on span "Add Cue" at bounding box center [545, 243] width 20 height 8
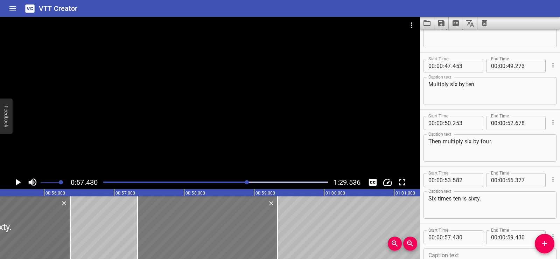
drag, startPoint x: 244, startPoint y: 227, endPoint x: 237, endPoint y: 227, distance: 6.7
click at [237, 227] on div at bounding box center [208, 227] width 140 height 63
type input "335"
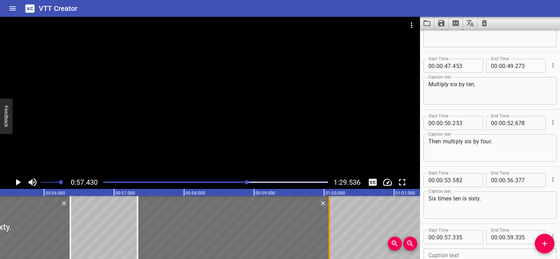
drag, startPoint x: 277, startPoint y: 236, endPoint x: 329, endPoint y: 237, distance: 51.8
click at [329, 237] on div at bounding box center [329, 227] width 1 height 63
type input "01"
type input "00"
type input "075"
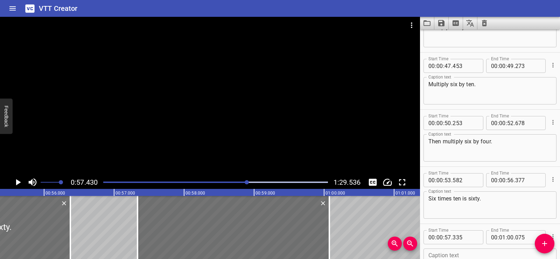
scroll to position [830, 0]
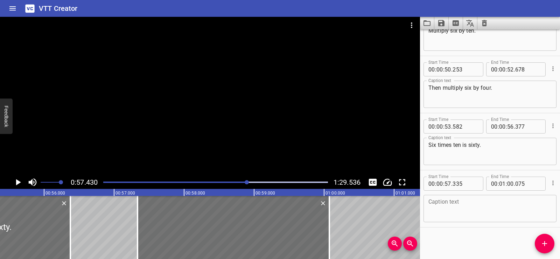
click at [461, 212] on textarea at bounding box center [489, 208] width 123 height 20
paste textarea "Six times four is twenty-four."
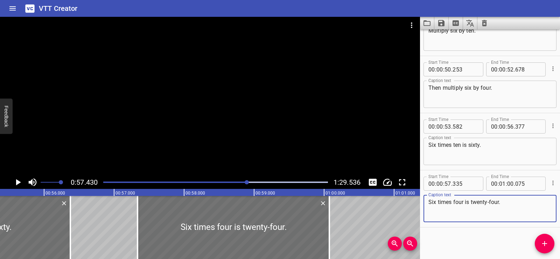
type textarea "Six times four is twenty-four."
click at [102, 219] on div "Using the Distributive Property to Multiply The distributive property breaks a …" at bounding box center [323, 227] width 8397 height 63
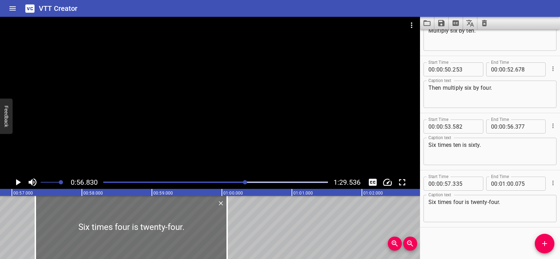
click at [224, 108] on div at bounding box center [210, 96] width 420 height 159
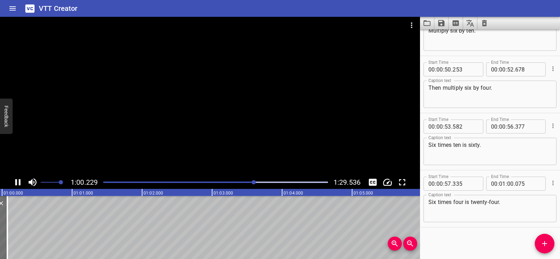
click at [210, 99] on div at bounding box center [210, 96] width 420 height 159
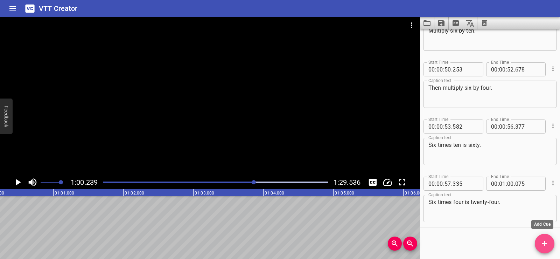
click at [547, 245] on icon "Add Cue" at bounding box center [544, 243] width 8 height 8
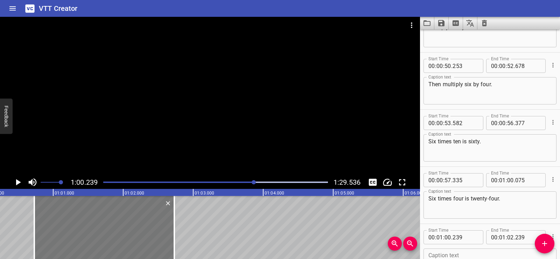
drag, startPoint x: 68, startPoint y: 230, endPoint x: 102, endPoint y: 230, distance: 34.3
click at [102, 230] on div at bounding box center [104, 227] width 140 height 63
type input "729"
drag, startPoint x: 175, startPoint y: 230, endPoint x: 180, endPoint y: 230, distance: 4.5
click at [180, 230] on div at bounding box center [178, 227] width 7 height 63
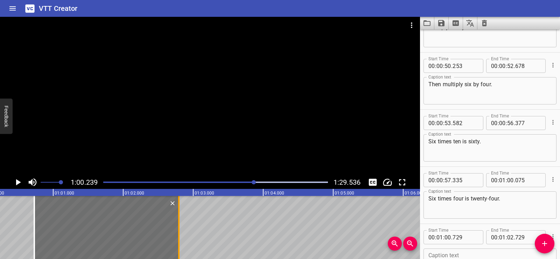
type input "794"
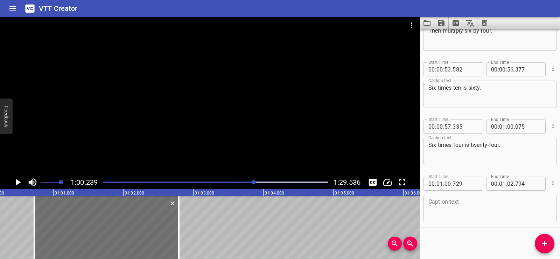
click at [450, 213] on textarea at bounding box center [489, 208] width 123 height 20
paste textarea "These are called partial products."
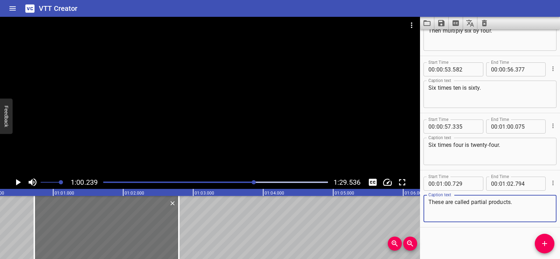
type textarea "These are called partial products."
click at [460, 240] on div "Start Time 00 : 00 : 01 . 525 Start Time End Time 00 : 00 : 04 . 325 End Time C…" at bounding box center [490, 143] width 140 height 229
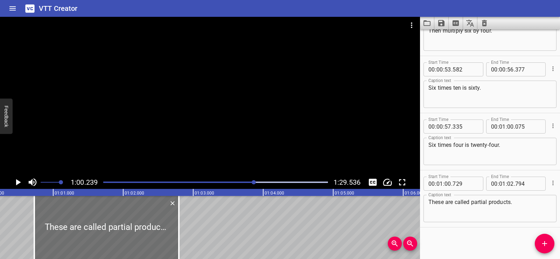
click at [231, 131] on div at bounding box center [210, 96] width 420 height 159
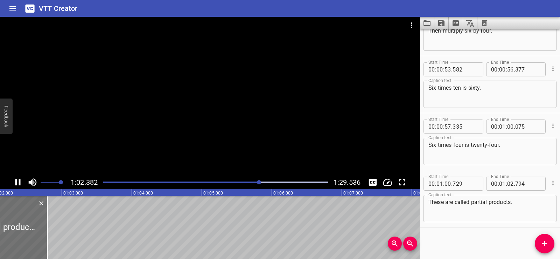
click at [205, 117] on div at bounding box center [210, 96] width 420 height 159
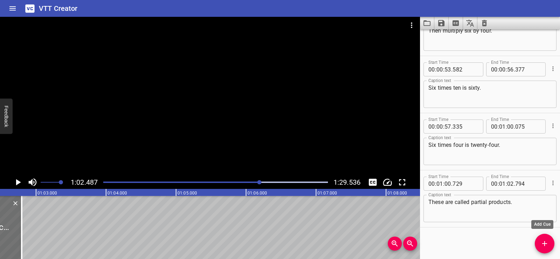
click at [547, 240] on icon "Add Cue" at bounding box center [544, 243] width 8 height 8
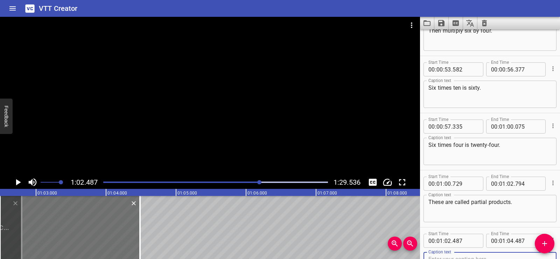
scroll to position [891, 0]
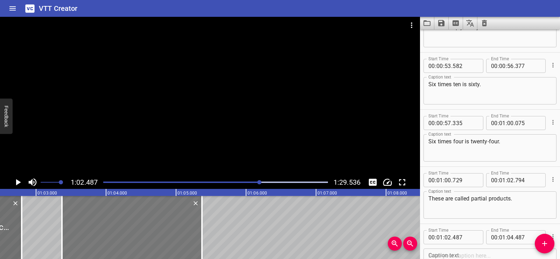
drag, startPoint x: 78, startPoint y: 236, endPoint x: 140, endPoint y: 239, distance: 62.0
click at [140, 239] on div at bounding box center [132, 227] width 140 height 63
type input "03"
type input "372"
type input "05"
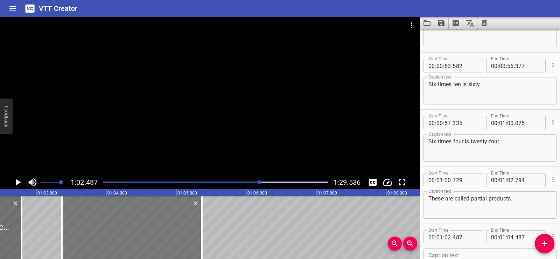
type input "372"
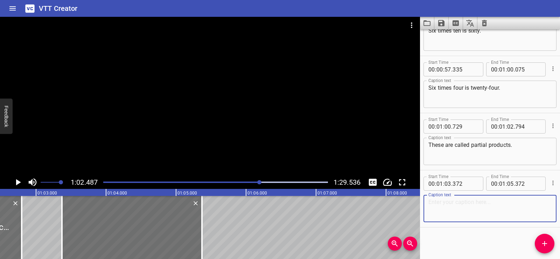
click at [446, 209] on textarea at bounding box center [489, 208] width 123 height 20
paste textarea "Add the partial products:"
click at [452, 235] on div "Start Time 00 : 00 : 01 . 525 Start Time End Time 00 : 00 : 04 . 325 End Time C…" at bounding box center [490, 143] width 140 height 229
click at [490, 205] on textarea "Add the partial products:" at bounding box center [489, 208] width 123 height 20
click at [425, 202] on div "Add the partial products: Caption text" at bounding box center [489, 208] width 133 height 27
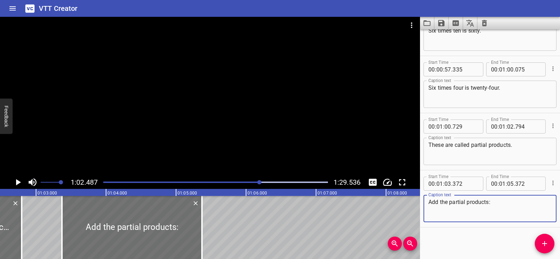
type textarea "Add the partial products:"
click at [485, 241] on div "Start Time 00 : 00 : 01 . 525 Start Time End Time 00 : 00 : 04 . 325 End Time C…" at bounding box center [490, 143] width 140 height 229
click at [230, 113] on div at bounding box center [210, 96] width 420 height 159
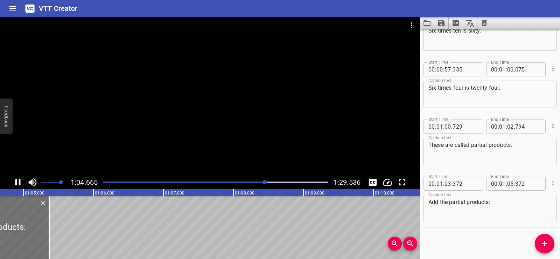
click at [226, 100] on div at bounding box center [210, 96] width 420 height 159
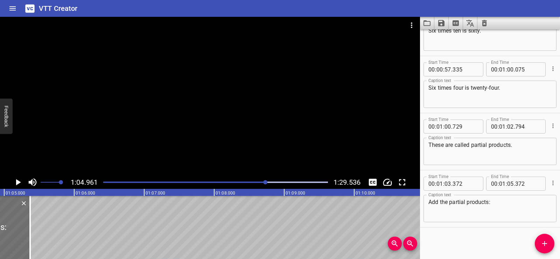
scroll to position [0, 4546]
click at [551, 243] on span "Add Cue" at bounding box center [545, 243] width 20 height 8
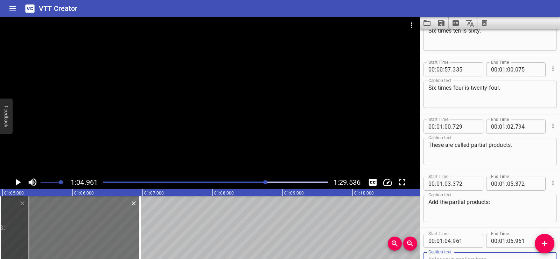
scroll to position [948, 0]
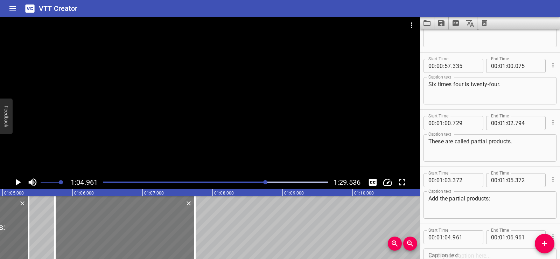
drag, startPoint x: 78, startPoint y: 220, endPoint x: 133, endPoint y: 228, distance: 55.6
click at [133, 228] on div at bounding box center [125, 227] width 140 height 63
type input "05"
type input "746"
type input "07"
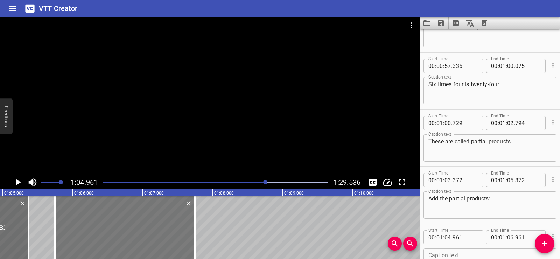
type input "746"
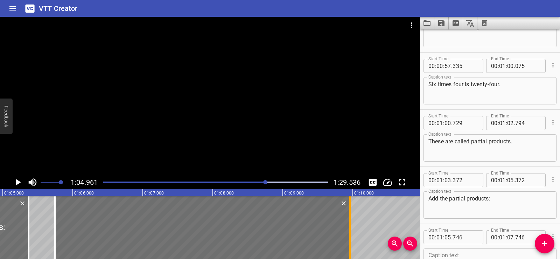
drag, startPoint x: 212, startPoint y: 246, endPoint x: 348, endPoint y: 245, distance: 135.4
click at [348, 245] on div at bounding box center [349, 227] width 7 height 63
type input "09"
type input "961"
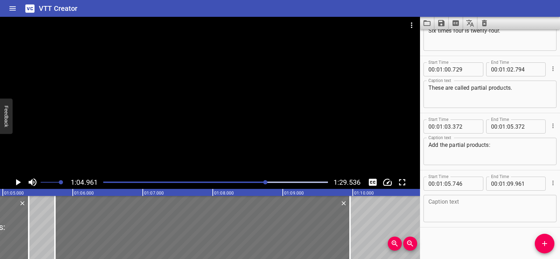
click at [443, 214] on textarea at bounding box center [489, 208] width 123 height 20
paste textarea "sixty plus twenty-four equals eighty-four."
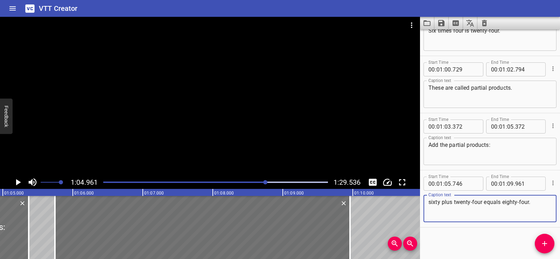
type textarea "sixty plus twenty-four equals eighty-four."
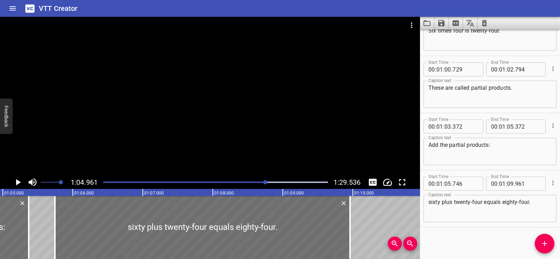
click at [452, 235] on div "Start Time 00 : 00 : 01 . 525 Start Time End Time 00 : 00 : 04 . 325 End Time C…" at bounding box center [490, 143] width 140 height 229
click at [244, 99] on div at bounding box center [210, 96] width 420 height 159
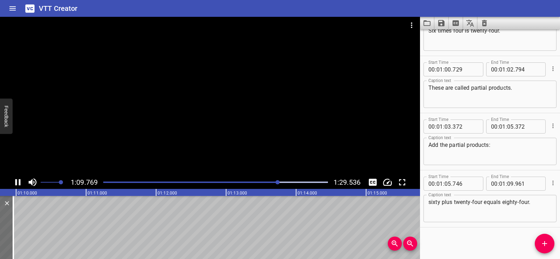
click at [200, 79] on div at bounding box center [210, 96] width 420 height 159
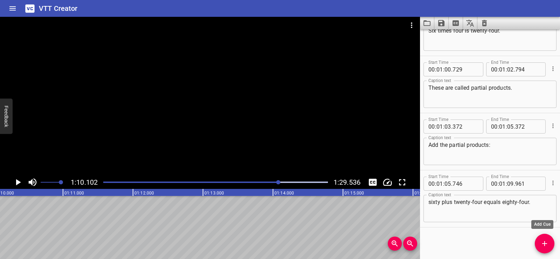
click at [546, 241] on icon "Add Cue" at bounding box center [544, 243] width 8 height 8
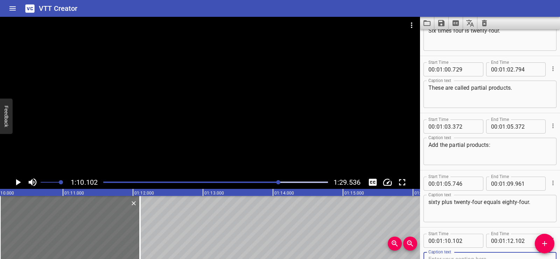
scroll to position [1005, 0]
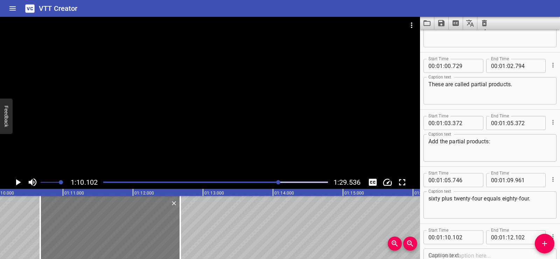
drag, startPoint x: 64, startPoint y: 239, endPoint x: 103, endPoint y: 237, distance: 39.6
click at [103, 237] on div at bounding box center [110, 227] width 140 height 63
type input "677"
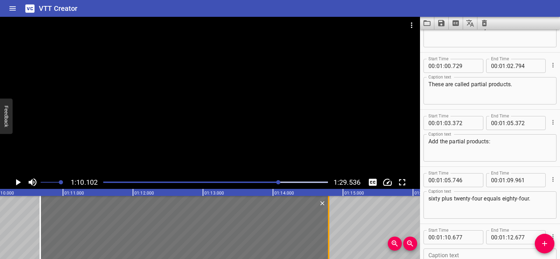
drag, startPoint x: 198, startPoint y: 247, endPoint x: 331, endPoint y: 247, distance: 133.0
click at [331, 247] on div at bounding box center [328, 227] width 7 height 63
type input "14"
type input "797"
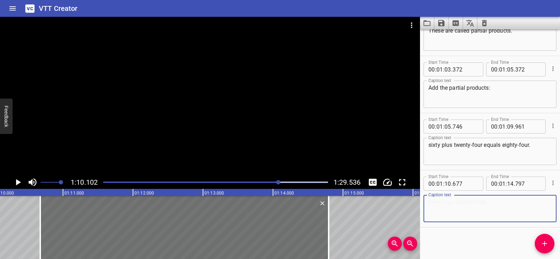
click at [452, 215] on textarea at bounding box center [489, 208] width 123 height 20
paste textarea "So, six times fourteen equals eighty-four."
type textarea "So, six times fourteen equals eighty-four."
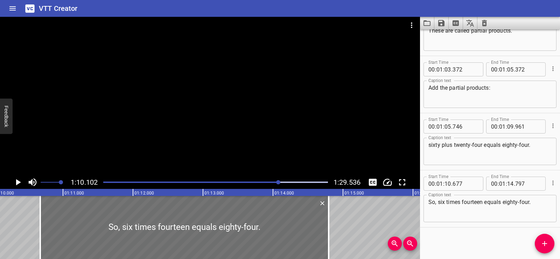
click at [468, 243] on div "Start Time 00 : 00 : 01 . 525 Start Time End Time 00 : 00 : 04 . 325 End Time C…" at bounding box center [490, 143] width 140 height 229
click at [257, 125] on div at bounding box center [210, 96] width 420 height 159
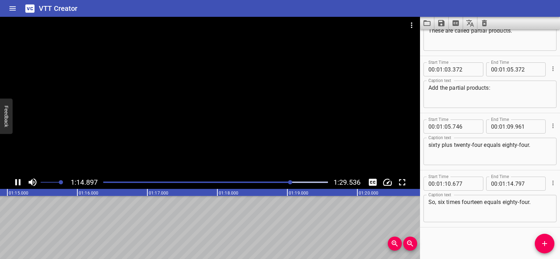
click at [216, 112] on div at bounding box center [210, 96] width 420 height 159
click at [541, 240] on icon "Add Cue" at bounding box center [544, 243] width 8 height 8
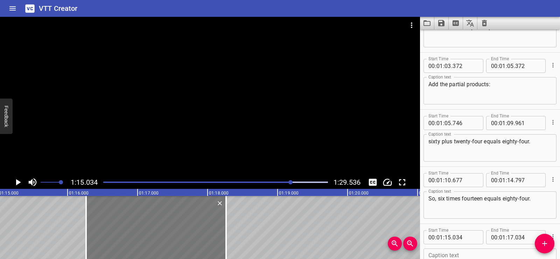
drag, startPoint x: 84, startPoint y: 227, endPoint x: 171, endPoint y: 233, distance: 86.6
click at [171, 233] on div at bounding box center [156, 227] width 140 height 63
type input "16"
type input "264"
type input "18"
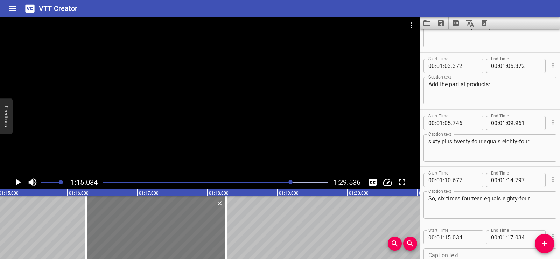
type input "264"
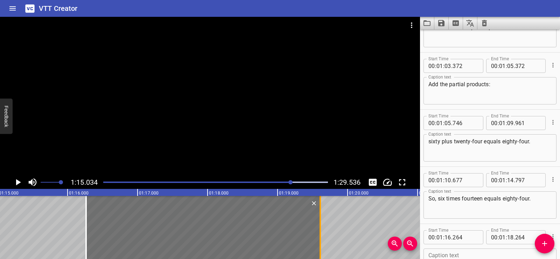
drag, startPoint x: 226, startPoint y: 248, endPoint x: 320, endPoint y: 251, distance: 94.2
click at [320, 251] on div at bounding box center [319, 227] width 1 height 63
type input "19"
type input "609"
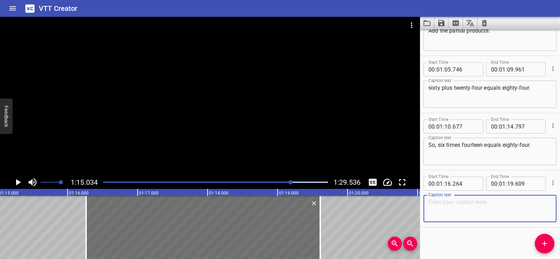
click at [439, 206] on textarea at bounding box center [489, 208] width 123 height 20
paste textarea "That means there are eighty-four chairs in total."
click at [469, 250] on div "Start Time 00 : 00 : 01 . 525 Start Time End Time 00 : 00 : 04 . 325 End Time C…" at bounding box center [490, 143] width 140 height 229
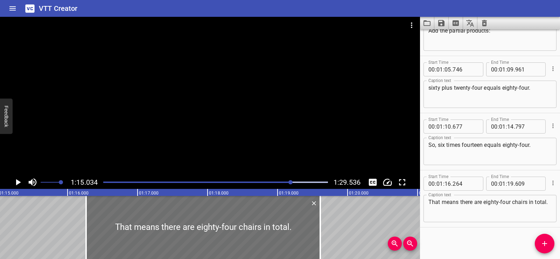
click at [250, 111] on div at bounding box center [210, 96] width 420 height 159
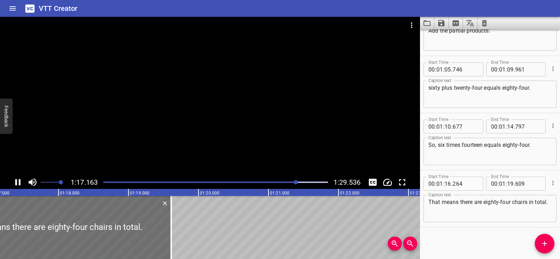
click at [207, 120] on div at bounding box center [210, 96] width 420 height 159
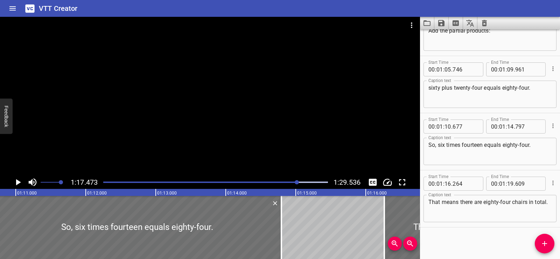
scroll to position [0, 4888]
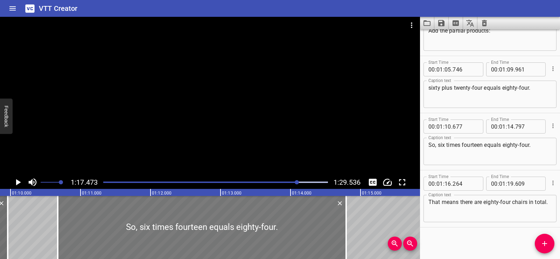
click at [116, 209] on div at bounding box center [202, 227] width 288 height 63
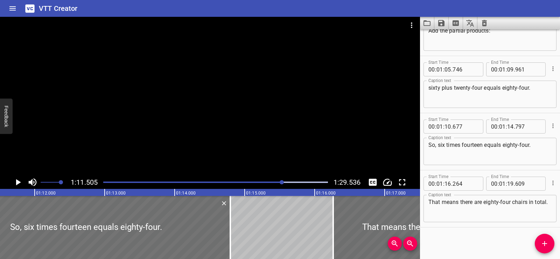
click at [249, 104] on div at bounding box center [210, 96] width 420 height 159
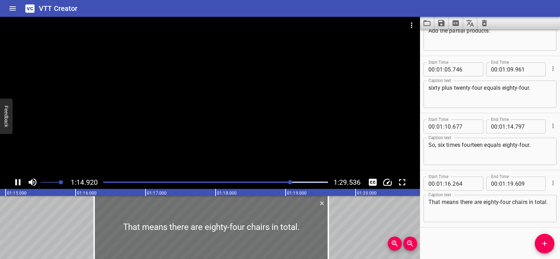
click at [221, 109] on div at bounding box center [210, 96] width 420 height 159
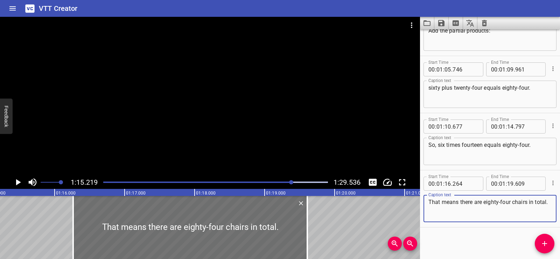
drag, startPoint x: 449, startPoint y: 213, endPoint x: 428, endPoint y: 200, distance: 25.6
click at [428, 200] on div "That means there are eighty-four chairs in total. Caption text" at bounding box center [489, 208] width 133 height 27
paste textarea "Remember, to multiply using the distributive property:"
type textarea "Remember, to multiply using the distributive property:"
click at [462, 235] on div "Start Time 00 : 00 : 01 . 525 Start Time End Time 00 : 00 : 04 . 325 End Time C…" at bounding box center [490, 143] width 140 height 229
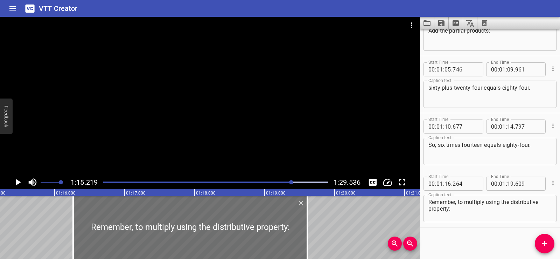
click at [168, 112] on div at bounding box center [210, 96] width 420 height 159
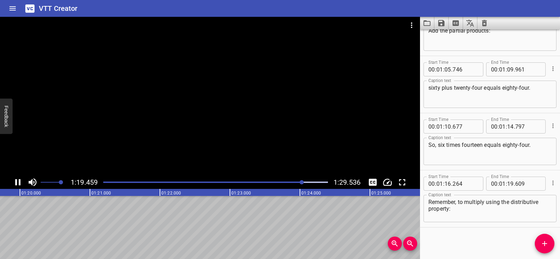
click at [192, 102] on div at bounding box center [210, 96] width 420 height 159
click at [542, 243] on icon "Add Cue" at bounding box center [544, 243] width 8 height 8
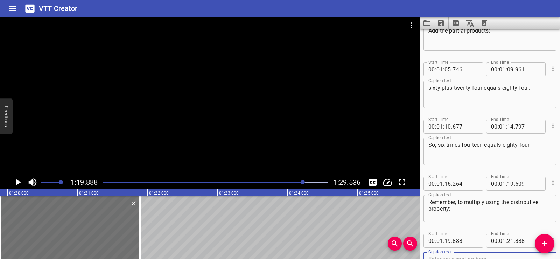
scroll to position [1119, 0]
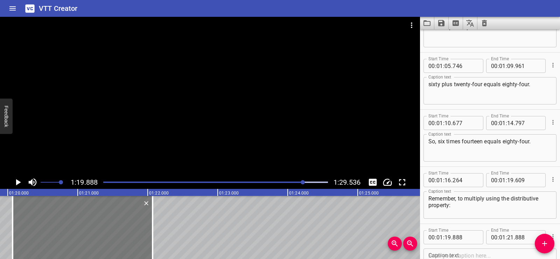
drag, startPoint x: 41, startPoint y: 230, endPoint x: 53, endPoint y: 226, distance: 13.0
click at [53, 226] on div at bounding box center [83, 227] width 140 height 63
type input "20"
type input "068"
type input "22"
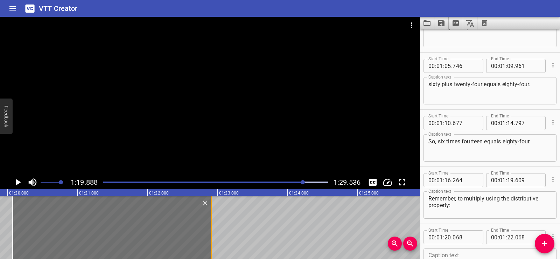
drag, startPoint x: 153, startPoint y: 245, endPoint x: 211, endPoint y: 243, distance: 58.5
click at [211, 243] on div at bounding box center [211, 227] width 1 height 63
type input "903"
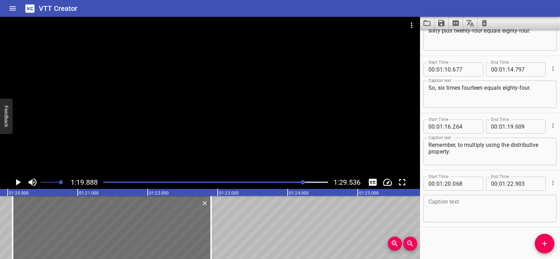
click at [474, 199] on textarea at bounding box center [489, 208] width 123 height 20
paste textarea "Break one factor into smaller parts."
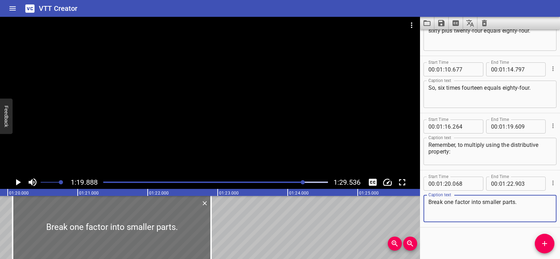
type textarea "Break one factor into smaller parts."
click at [469, 244] on div "Start Time 00 : 00 : 01 . 525 Start Time End Time 00 : 00 : 04 . 325 End Time C…" at bounding box center [490, 143] width 140 height 229
click at [211, 105] on div at bounding box center [210, 96] width 420 height 159
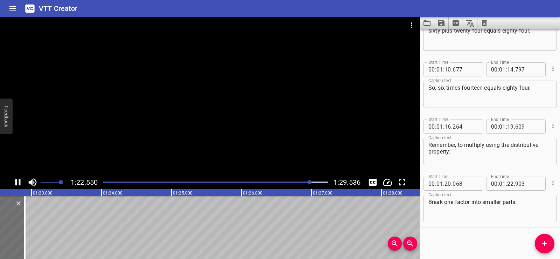
click at [208, 94] on div at bounding box center [210, 96] width 420 height 159
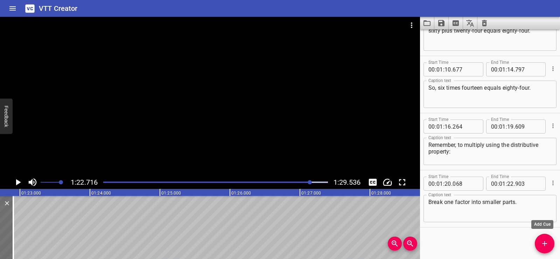
click at [546, 242] on icon "Add Cue" at bounding box center [544, 243] width 8 height 8
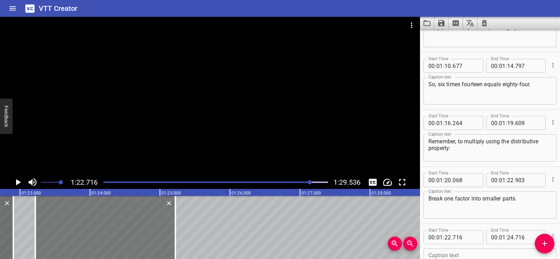
drag, startPoint x: 83, startPoint y: 223, endPoint x: 118, endPoint y: 224, distance: 35.0
click at [118, 224] on div at bounding box center [105, 227] width 140 height 63
type input "23"
type input "221"
type input "25"
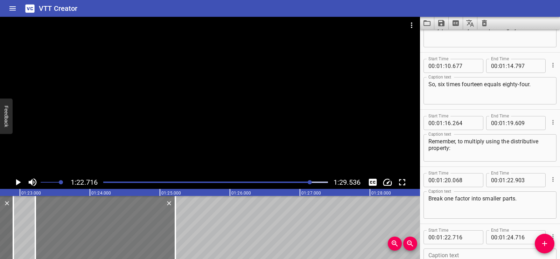
type input "221"
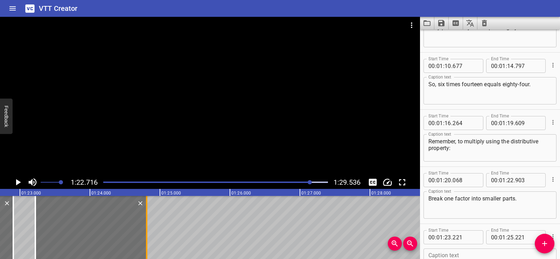
drag, startPoint x: 174, startPoint y: 237, endPoint x: 146, endPoint y: 238, distance: 28.7
click at [146, 238] on div at bounding box center [146, 227] width 7 height 63
type input "24"
type input "811"
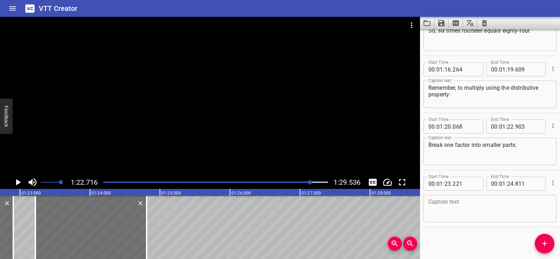
click at [462, 211] on textarea at bounding box center [489, 208] width 123 height 20
paste textarea "Multiply each part."
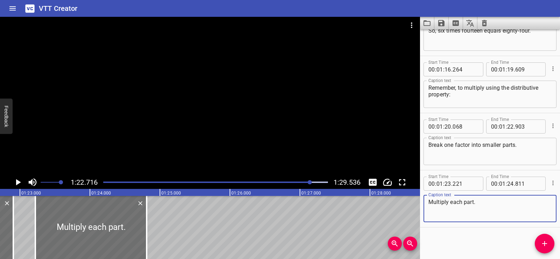
drag, startPoint x: 432, startPoint y: 201, endPoint x: 423, endPoint y: 202, distance: 8.8
click at [423, 202] on div "Multiply each part. Caption text" at bounding box center [489, 208] width 133 height 27
type textarea "Multiply each part."
click at [462, 230] on div "Start Time 00 : 00 : 01 . 525 Start Time End Time 00 : 00 : 04 . 325 End Time C…" at bounding box center [490, 143] width 140 height 229
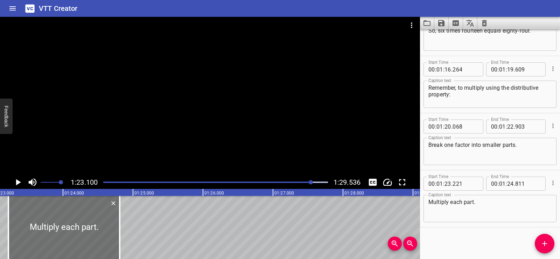
click at [17, 182] on icon "Play/Pause" at bounding box center [18, 182] width 5 height 6
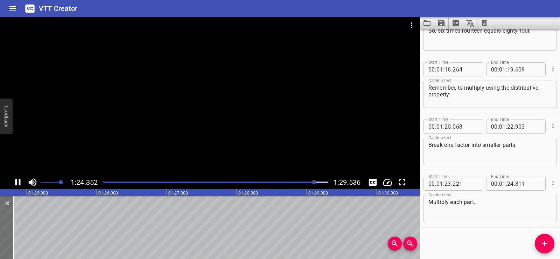
click at [227, 104] on div at bounding box center [210, 96] width 420 height 159
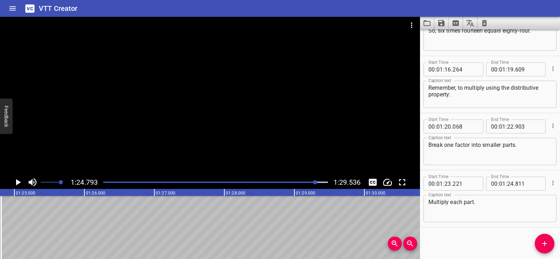
click at [549, 246] on span "Add Cue" at bounding box center [545, 243] width 20 height 8
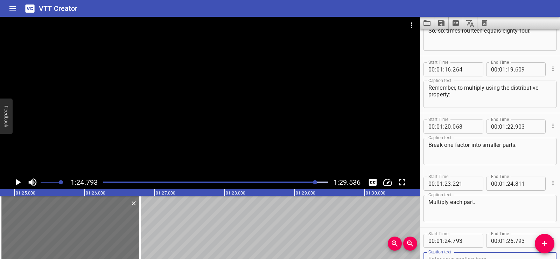
scroll to position [1233, 0]
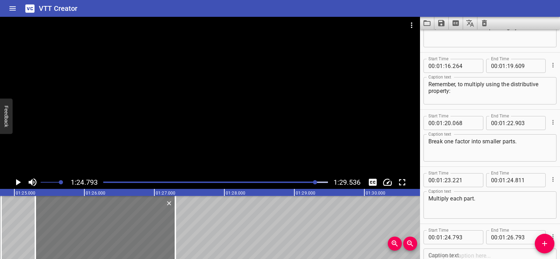
drag, startPoint x: 74, startPoint y: 221, endPoint x: 108, endPoint y: 227, distance: 34.5
click at [108, 227] on div at bounding box center [105, 227] width 140 height 63
type input "25"
type input "298"
type input "27"
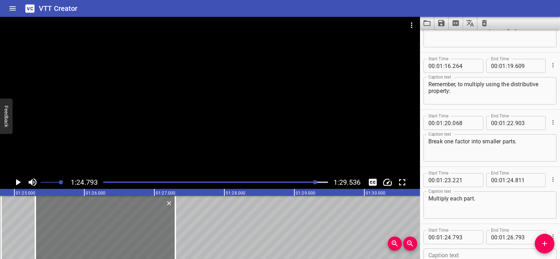
type input "298"
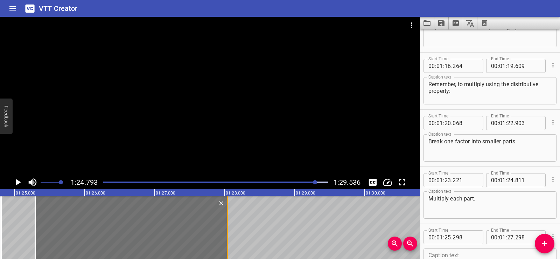
drag, startPoint x: 178, startPoint y: 247, endPoint x: 230, endPoint y: 246, distance: 52.1
click at [230, 246] on div at bounding box center [227, 227] width 7 height 63
type input "28"
type input "043"
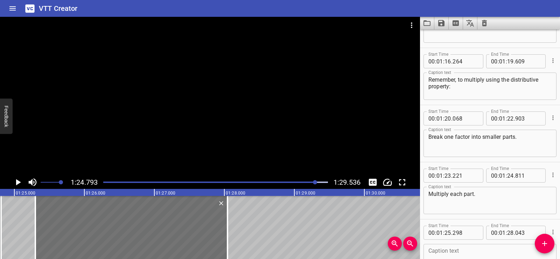
scroll to position [1287, 0]
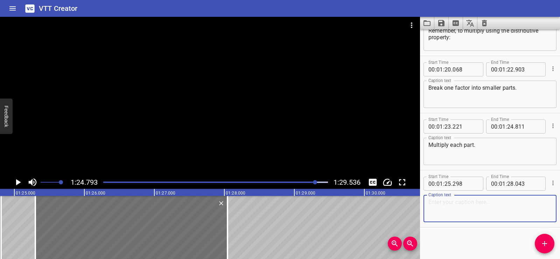
click at [441, 206] on textarea at bounding box center [489, 208] width 123 height 20
paste textarea "Add the partial products to find the total."
type textarea "Add the partial products to find the total."
click at [444, 235] on div "Start Time 00 : 00 : 01 . 525 Start Time End Time 00 : 00 : 04 . 325 End Time C…" at bounding box center [490, 143] width 140 height 229
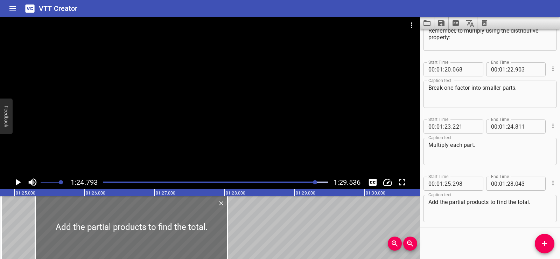
click at [258, 109] on div at bounding box center [210, 96] width 420 height 159
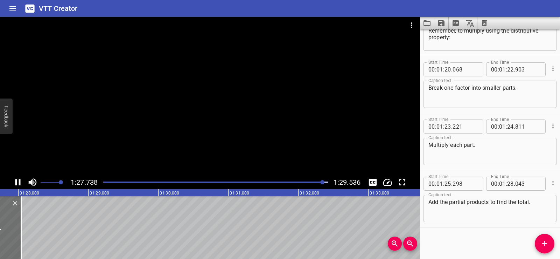
click at [243, 114] on div at bounding box center [210, 96] width 420 height 159
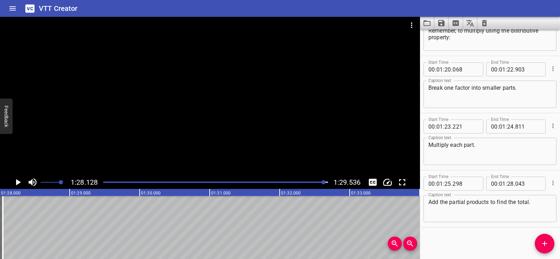
scroll to position [0, 6167]
click at [441, 22] on icon "Save captions to file" at bounding box center [441, 23] width 6 height 6
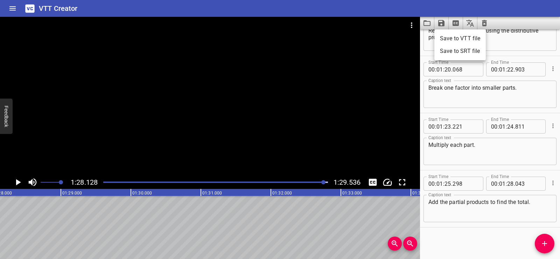
click at [450, 36] on li "Save to VTT file" at bounding box center [459, 38] width 51 height 13
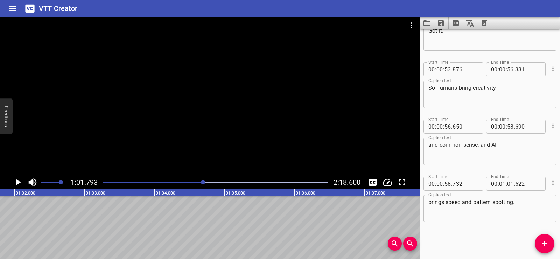
scroll to position [0, 4173]
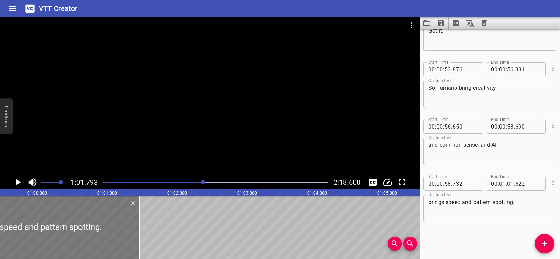
click at [35, 217] on div at bounding box center [38, 227] width 202 height 63
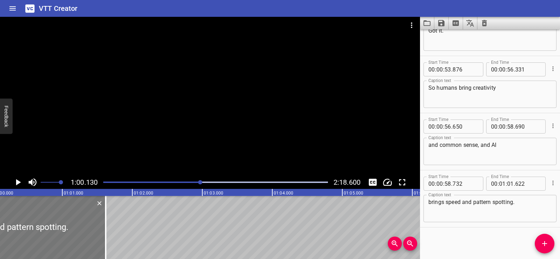
scroll to position [0, 4208]
click at [15, 180] on icon "Play/Pause" at bounding box center [18, 182] width 10 height 10
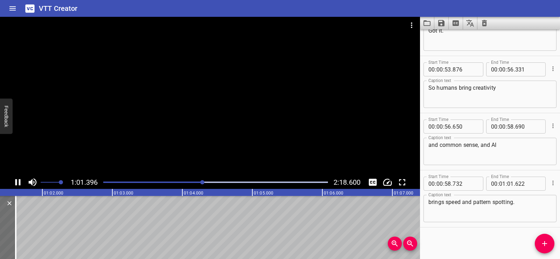
click at [18, 181] on icon "Play/Pause" at bounding box center [18, 182] width 10 height 10
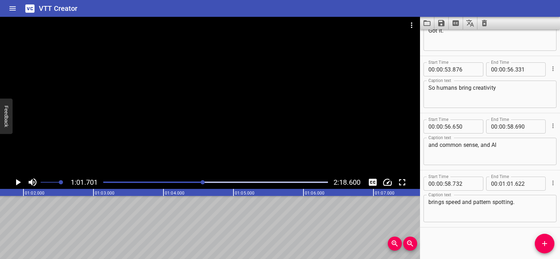
scroll to position [0, 4318]
click at [454, 199] on textarea "brings speed and pattern spotting." at bounding box center [489, 208] width 123 height 20
click at [507, 144] on textarea "and common sense, and AI" at bounding box center [489, 151] width 123 height 20
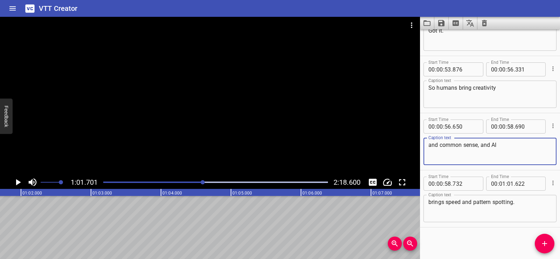
click at [507, 144] on textarea "and common sense, and AI" at bounding box center [489, 151] width 123 height 20
click at [543, 230] on div "Start Time 00 : 00 : 01 . 206 Start Time End Time 00 : 00 : 04 . 091 End Time C…" at bounding box center [490, 143] width 140 height 229
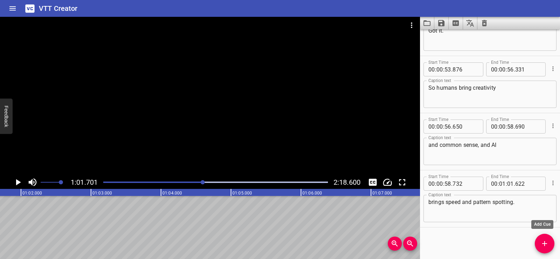
click at [544, 240] on icon "Add Cue" at bounding box center [544, 243] width 8 height 8
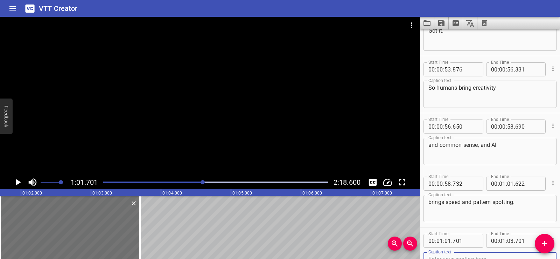
scroll to position [1176, 0]
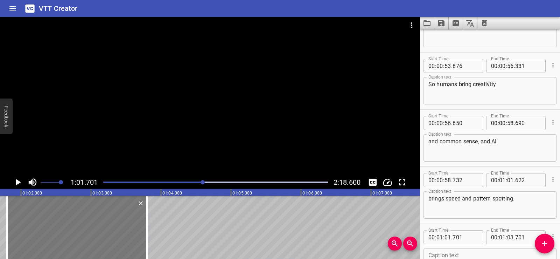
drag, startPoint x: 66, startPoint y: 236, endPoint x: 73, endPoint y: 234, distance: 7.1
click at [73, 234] on div at bounding box center [77, 227] width 140 height 63
type input "801"
drag, startPoint x: 147, startPoint y: 238, endPoint x: 163, endPoint y: 237, distance: 16.5
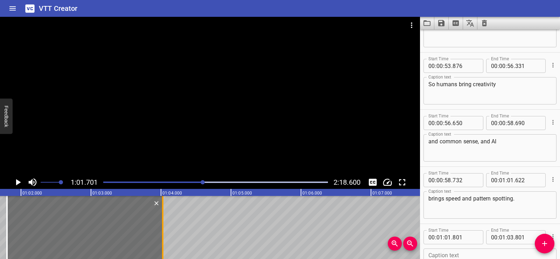
click at [163, 237] on div at bounding box center [162, 227] width 1 height 63
type input "04"
type input "036"
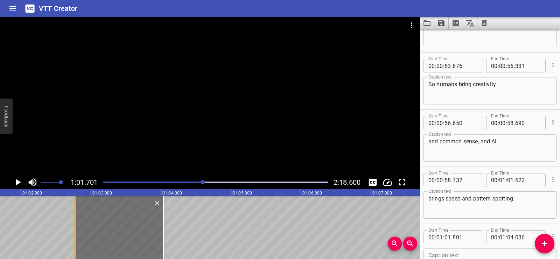
drag, startPoint x: 10, startPoint y: 239, endPoint x: 78, endPoint y: 240, distance: 68.2
click at [78, 240] on div at bounding box center [75, 227] width 7 height 63
type input "02"
type input "776"
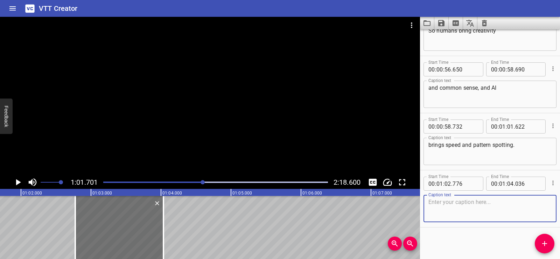
click at [456, 202] on textarea at bounding box center [489, 208] width 123 height 20
paste textarea "Perfect combo."
type textarea "Perfect combo."
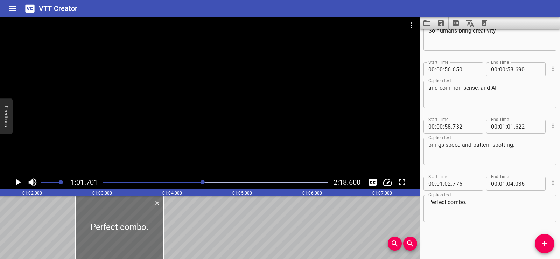
click at [464, 239] on div "Start Time 00 : 00 : 01 . 206 Start Time End Time 00 : 00 : 04 . 091 End Time C…" at bounding box center [490, 143] width 140 height 229
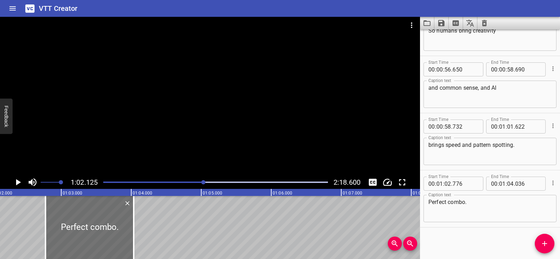
click at [15, 182] on icon "Play/Pause" at bounding box center [18, 182] width 10 height 10
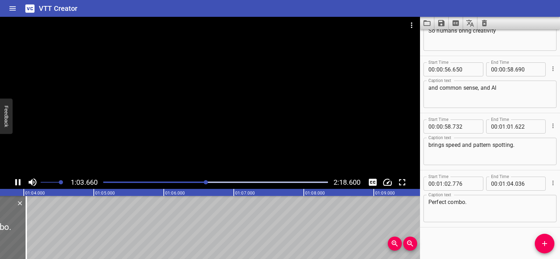
click at [226, 125] on div at bounding box center [210, 96] width 420 height 159
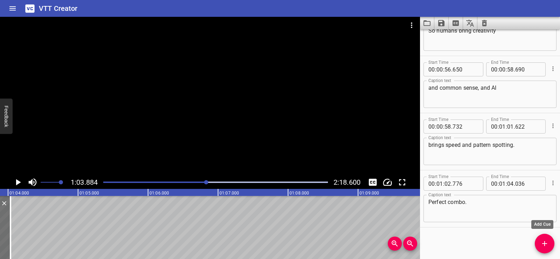
click at [551, 242] on span "Add Cue" at bounding box center [545, 243] width 20 height 8
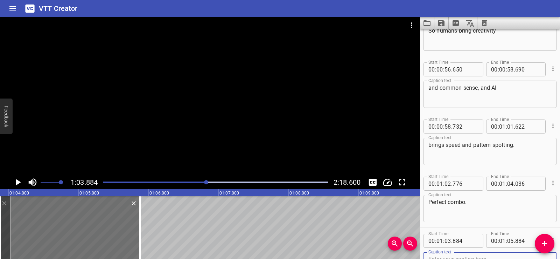
scroll to position [1233, 0]
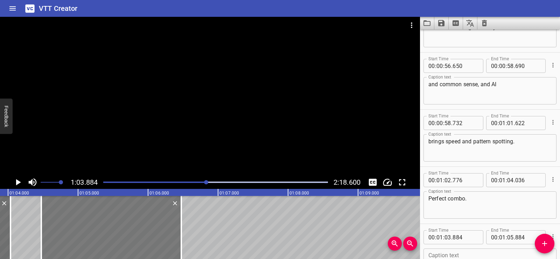
drag, startPoint x: 40, startPoint y: 225, endPoint x: 82, endPoint y: 225, distance: 41.3
click at [82, 225] on div at bounding box center [111, 227] width 140 height 63
type input "04"
type input "474"
type input "06"
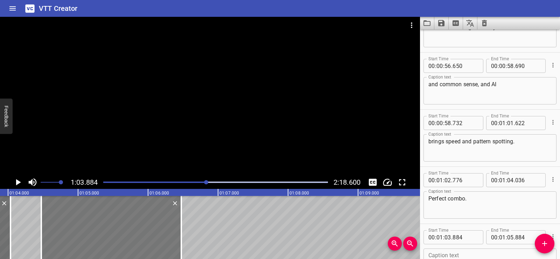
type input "474"
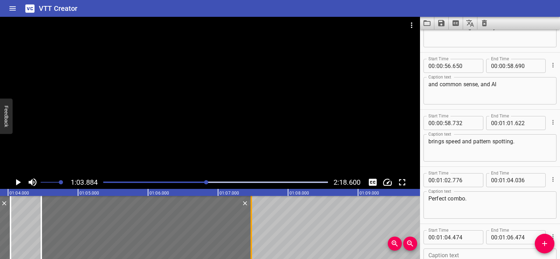
drag, startPoint x: 180, startPoint y: 234, endPoint x: 250, endPoint y: 225, distance: 70.6
click at [250, 225] on div at bounding box center [251, 227] width 7 height 63
type input "07"
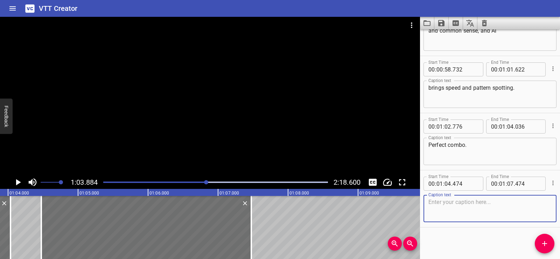
click at [430, 212] on textarea at bounding box center [489, 208] width 123 height 20
paste textarea "That's why humans and AI work best together."
type textarea "That's why humans and AI work best together."
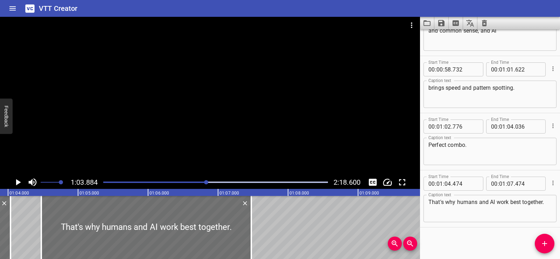
click at [491, 230] on div "Start Time 00 : 00 : 01 . 206 Start Time End Time 00 : 00 : 04 . 091 End Time C…" at bounding box center [490, 143] width 140 height 229
click at [262, 121] on div at bounding box center [210, 96] width 420 height 159
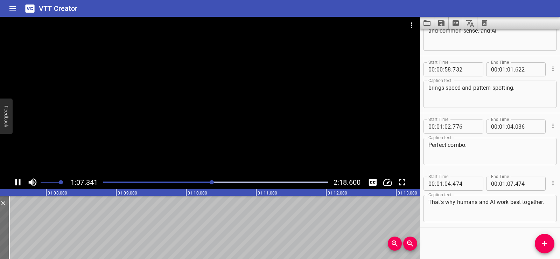
click at [228, 80] on div at bounding box center [210, 96] width 420 height 159
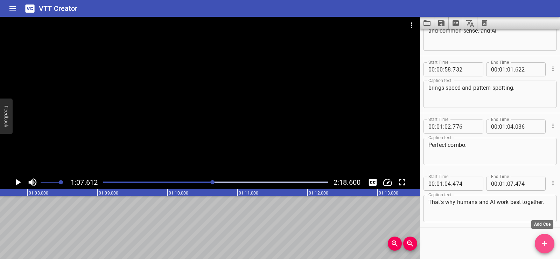
drag, startPoint x: 541, startPoint y: 245, endPoint x: 533, endPoint y: 238, distance: 10.5
click at [541, 243] on icon "Add Cue" at bounding box center [544, 243] width 8 height 8
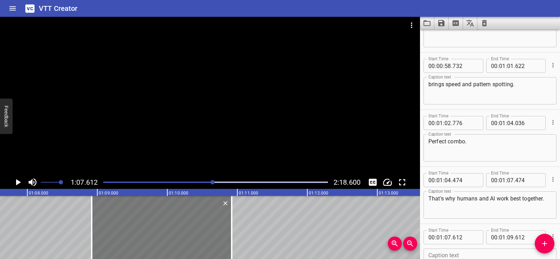
drag, startPoint x: 86, startPoint y: 219, endPoint x: 162, endPoint y: 219, distance: 75.6
click at [162, 219] on div at bounding box center [162, 227] width 140 height 63
type input "08"
type input "922"
type input "10"
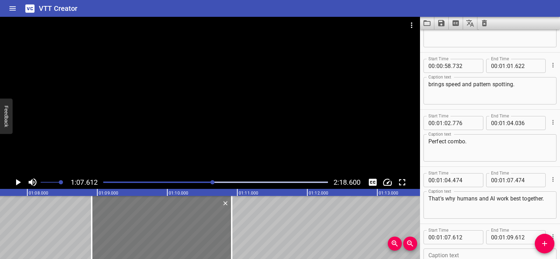
type input "922"
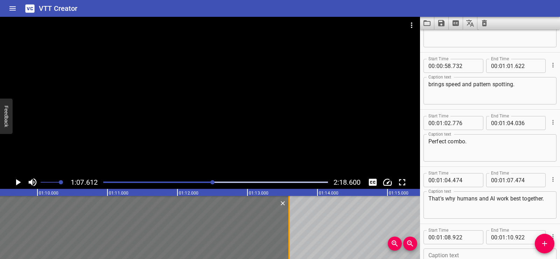
drag, startPoint x: 102, startPoint y: 237, endPoint x: 293, endPoint y: 235, distance: 190.7
click at [290, 235] on div at bounding box center [288, 227] width 1 height 63
type input "13"
type input "647"
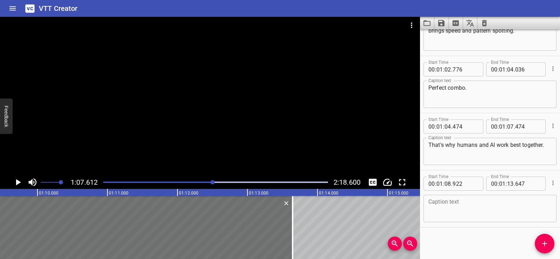
click at [447, 211] on textarea at bounding box center [489, 208] width 123 height 20
paste textarea "Okay, so how do you learn all this stuff?"
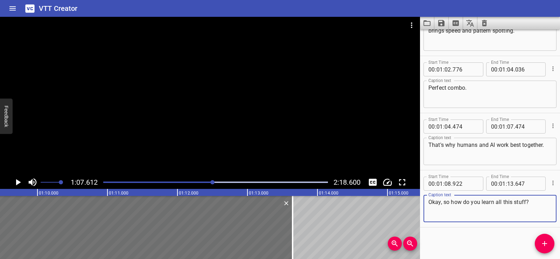
type textarea "Okay, so how do you learn all this stuff?"
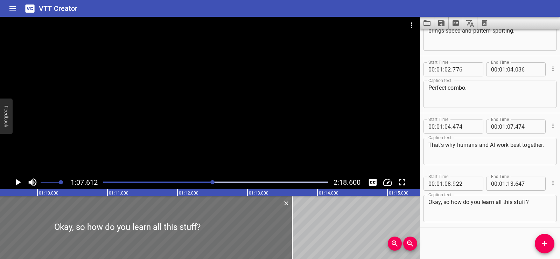
click at [472, 233] on div "Start Time 00 : 00 : 01 . 206 Start Time End Time 00 : 00 : 04 . 091 End Time C…" at bounding box center [490, 143] width 140 height 229
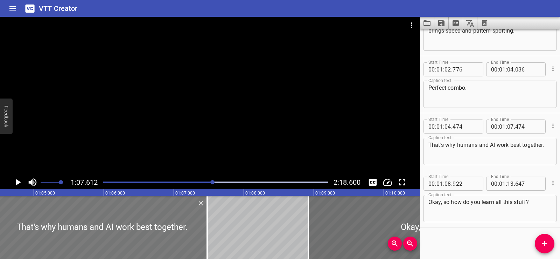
click at [142, 232] on div at bounding box center [102, 227] width 210 height 63
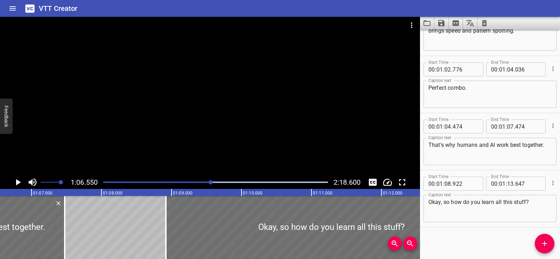
click at [263, 98] on div at bounding box center [210, 96] width 420 height 159
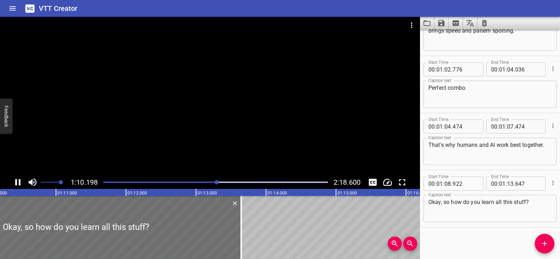
click at [234, 89] on div at bounding box center [210, 96] width 420 height 159
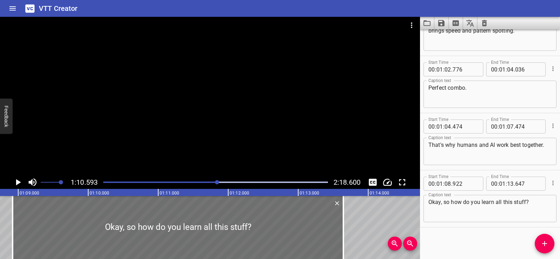
scroll to position [0, 4799]
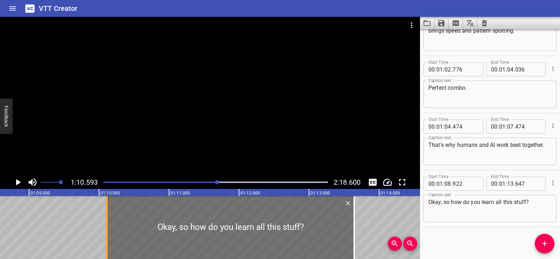
drag, startPoint x: 21, startPoint y: 230, endPoint x: 104, endPoint y: 233, distance: 83.7
click at [104, 233] on div at bounding box center [107, 227] width 7 height 63
type input "10"
type input "117"
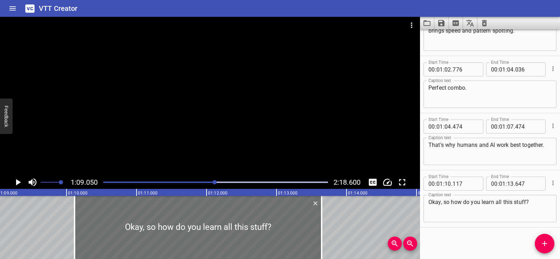
click at [202, 128] on div at bounding box center [210, 96] width 420 height 159
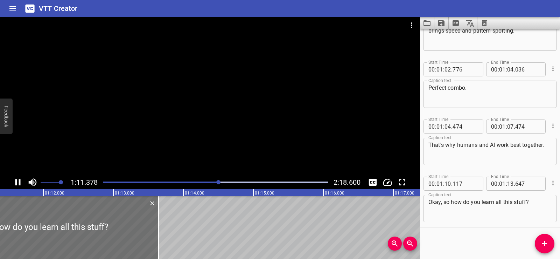
click at [206, 114] on div at bounding box center [210, 96] width 420 height 159
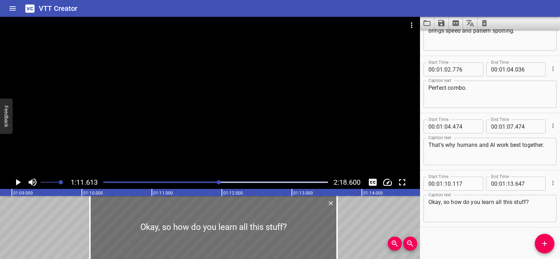
scroll to position [0, 4784]
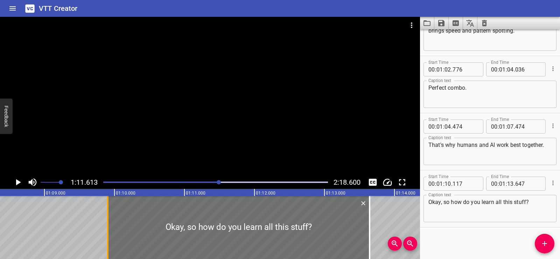
drag, startPoint x: 124, startPoint y: 227, endPoint x: 109, endPoint y: 227, distance: 14.7
click at [109, 227] on div at bounding box center [107, 227] width 7 height 63
type input "09"
type input "907"
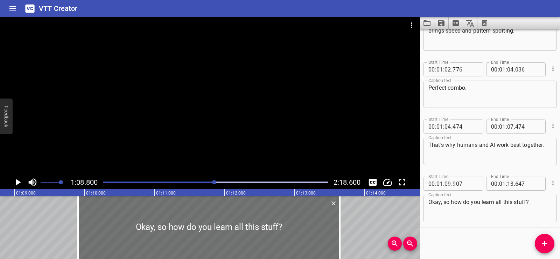
scroll to position [0, 4815]
click at [16, 184] on icon "Play/Pause" at bounding box center [18, 182] width 10 height 10
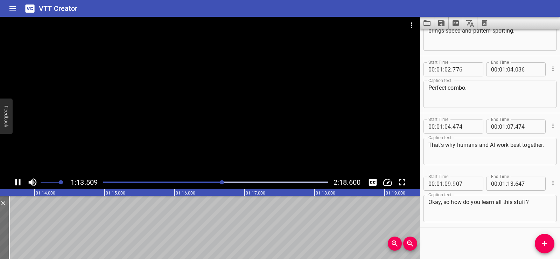
click at [244, 104] on div at bounding box center [210, 96] width 420 height 159
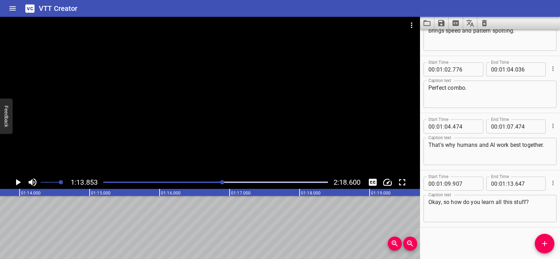
scroll to position [0, 5168]
click at [546, 241] on icon "Add Cue" at bounding box center [544, 243] width 8 height 8
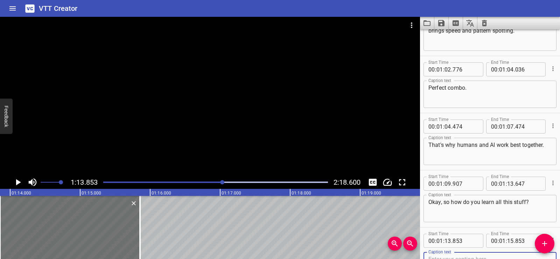
scroll to position [1347, 0]
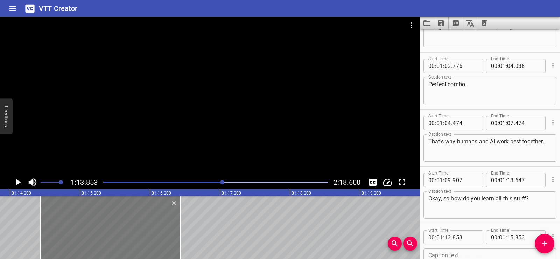
drag, startPoint x: 55, startPoint y: 236, endPoint x: 95, endPoint y: 238, distance: 39.9
click at [95, 238] on div at bounding box center [110, 227] width 140 height 63
type input "14"
type input "428"
type input "16"
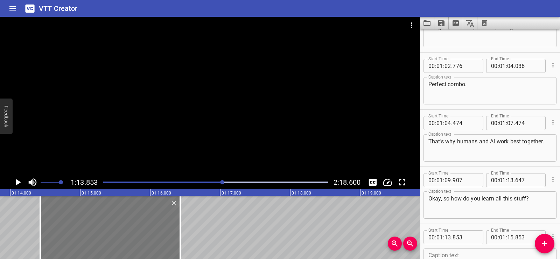
type input "428"
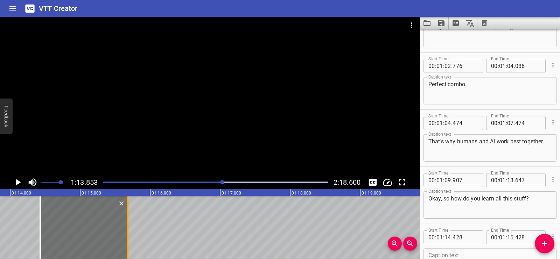
drag, startPoint x: 179, startPoint y: 241, endPoint x: 126, endPoint y: 233, distance: 53.6
click at [126, 233] on div at bounding box center [127, 227] width 7 height 63
type input "15"
type input "673"
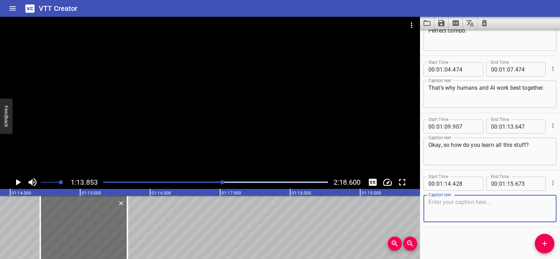
click at [456, 210] on textarea at bounding box center [489, 208] width 123 height 20
paste textarea "I have to be trained,"
type textarea "I have to be trained,"
click at [466, 235] on div "Start Time 00 : 00 : 01 . 206 Start Time End Time 00 : 00 : 04 . 091 End Time C…" at bounding box center [490, 143] width 140 height 229
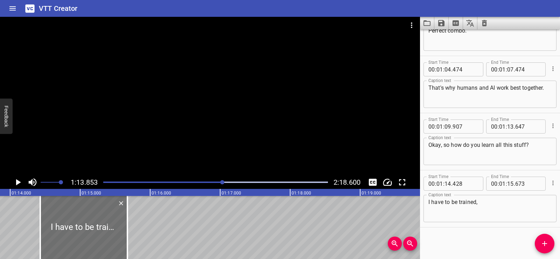
click at [220, 119] on div at bounding box center [210, 96] width 420 height 159
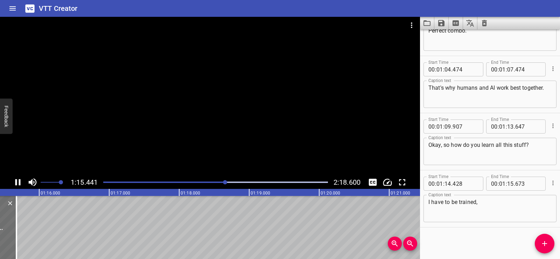
click at [235, 82] on div at bounding box center [210, 96] width 420 height 159
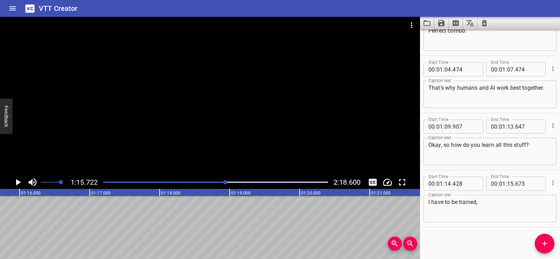
click at [542, 242] on icon "Add Cue" at bounding box center [544, 243] width 8 height 8
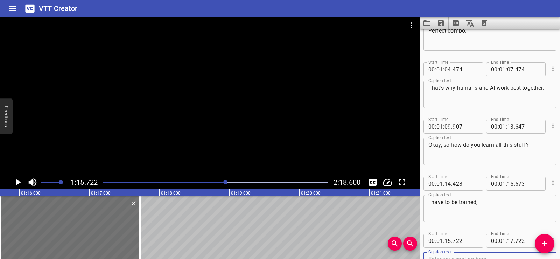
scroll to position [1404, 0]
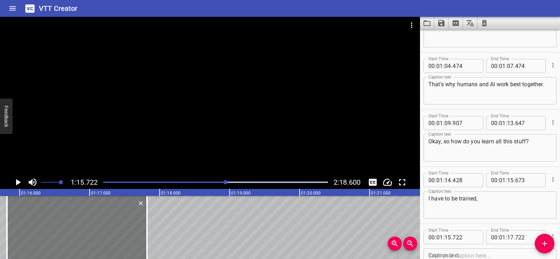
drag, startPoint x: 42, startPoint y: 228, endPoint x: 49, endPoint y: 228, distance: 7.0
click at [49, 228] on div at bounding box center [77, 227] width 140 height 63
type input "822"
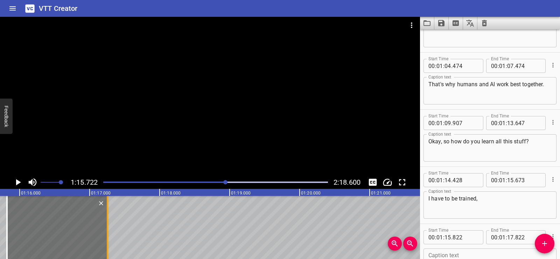
drag, startPoint x: 146, startPoint y: 241, endPoint x: 107, endPoint y: 234, distance: 40.0
click at [107, 234] on div at bounding box center [107, 227] width 1 height 63
type input "257"
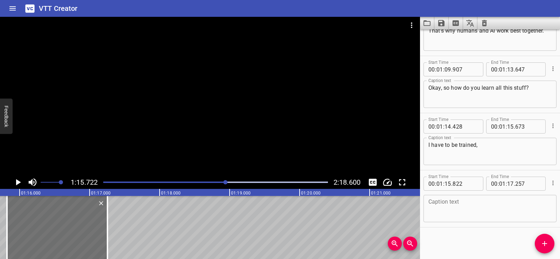
click at [447, 207] on textarea at bounding box center [489, 208] width 123 height 20
paste textarea "just like you learn in school."
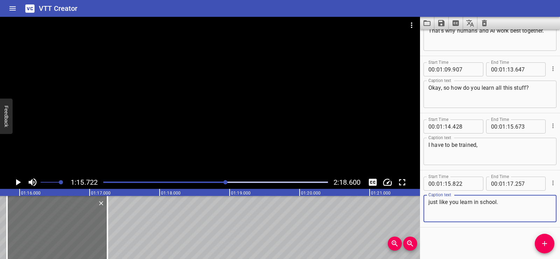
type textarea "just like you learn in school."
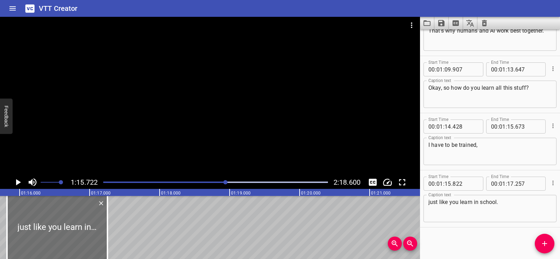
drag, startPoint x: 457, startPoint y: 231, endPoint x: 443, endPoint y: 219, distance: 17.4
click at [457, 230] on div "Start Time 00 : 00 : 01 . 206 Start Time End Time 00 : 00 : 04 . 091 End Time C…" at bounding box center [490, 143] width 140 height 229
click at [274, 120] on div at bounding box center [210, 96] width 420 height 159
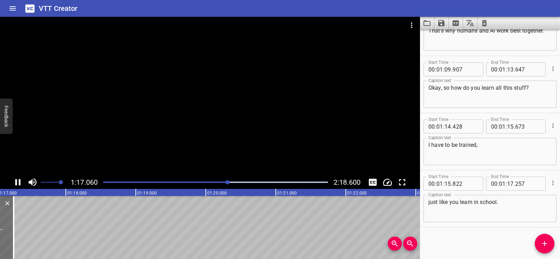
click at [244, 101] on div at bounding box center [210, 96] width 420 height 159
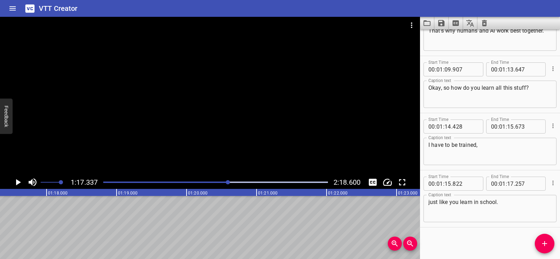
click at [549, 240] on span "Add Cue" at bounding box center [545, 243] width 20 height 8
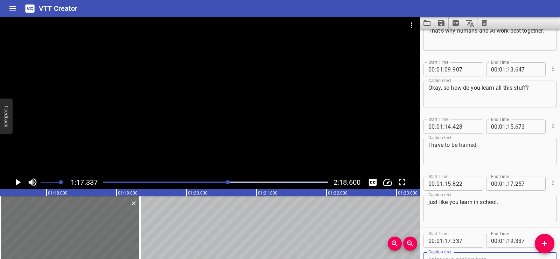
scroll to position [1461, 0]
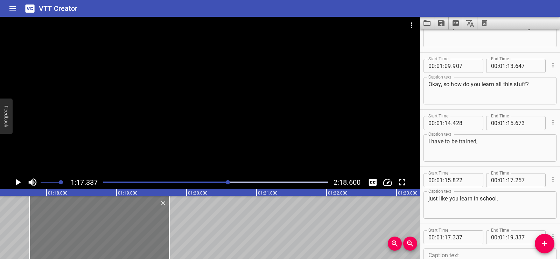
drag, startPoint x: 68, startPoint y: 226, endPoint x: 97, endPoint y: 234, distance: 30.3
click at [97, 234] on div at bounding box center [99, 227] width 140 height 63
type input "757"
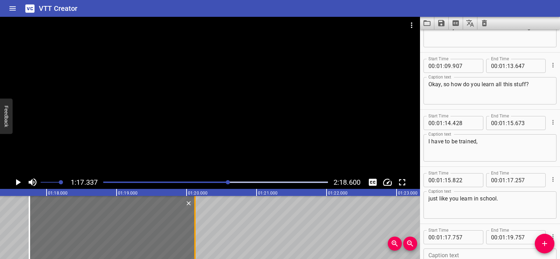
drag, startPoint x: 171, startPoint y: 245, endPoint x: 196, endPoint y: 243, distance: 25.6
click at [196, 243] on div at bounding box center [194, 227] width 7 height 63
type input "20"
type input "122"
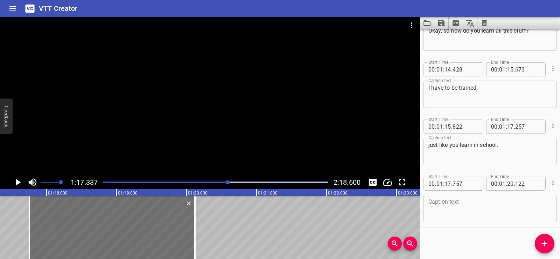
click at [444, 205] on textarea at bounding box center [489, 208] width 123 height 20
paste textarea "I look at lots of data to get better."
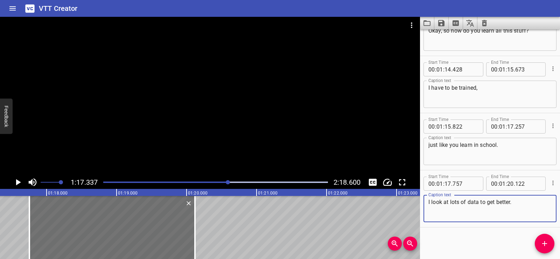
type textarea "I look at lots of data to get better."
click at [458, 233] on div "Start Time 00 : 00 : 01 . 206 Start Time End Time 00 : 00 : 04 . 091 End Time C…" at bounding box center [490, 143] width 140 height 229
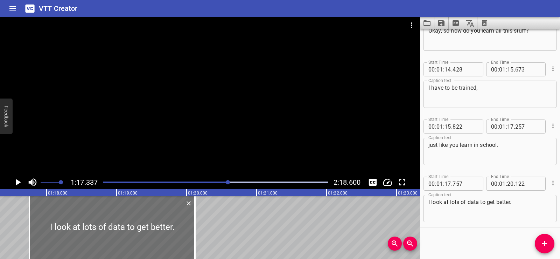
click at [188, 102] on div at bounding box center [210, 96] width 420 height 159
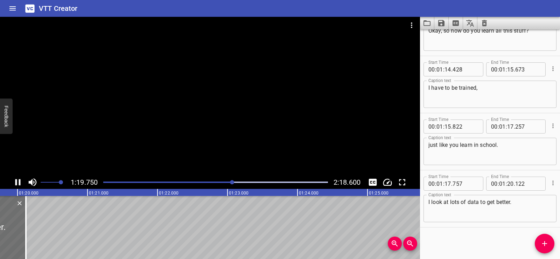
click at [203, 74] on div at bounding box center [210, 96] width 420 height 159
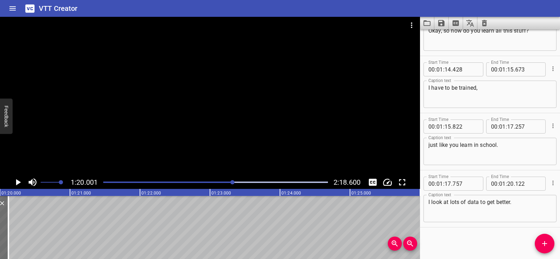
click at [549, 238] on button "Add Cue" at bounding box center [545, 243] width 20 height 20
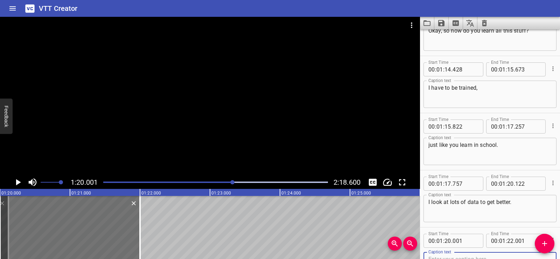
scroll to position [1518, 0]
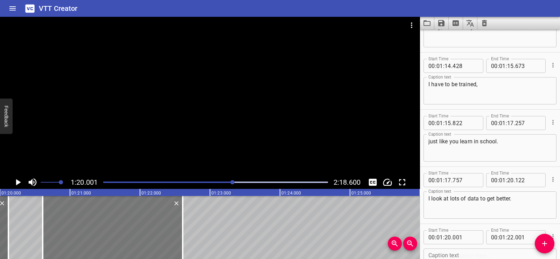
drag, startPoint x: 91, startPoint y: 235, endPoint x: 134, endPoint y: 233, distance: 42.7
click at [134, 233] on div at bounding box center [113, 227] width 140 height 63
type input "611"
drag, startPoint x: 178, startPoint y: 242, endPoint x: 178, endPoint y: 246, distance: 3.6
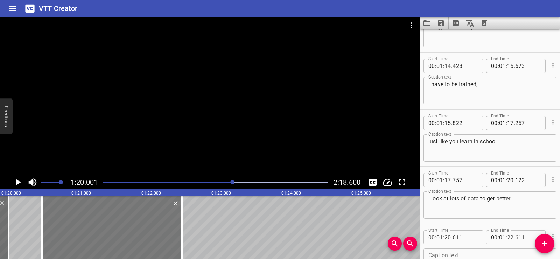
click at [178, 246] on div at bounding box center [112, 227] width 140 height 63
type input "601"
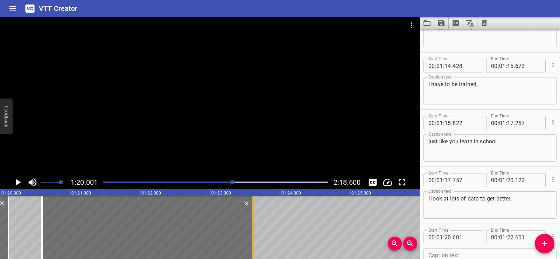
drag, startPoint x: 185, startPoint y: 249, endPoint x: 255, endPoint y: 245, distance: 70.8
click at [255, 245] on div at bounding box center [252, 227] width 7 height 63
type input "23"
type input "611"
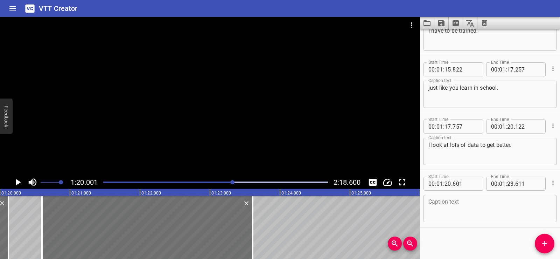
click at [469, 209] on textarea at bounding box center [489, 208] width 123 height 20
paste textarea "For example, to recognize cats in pictures,"
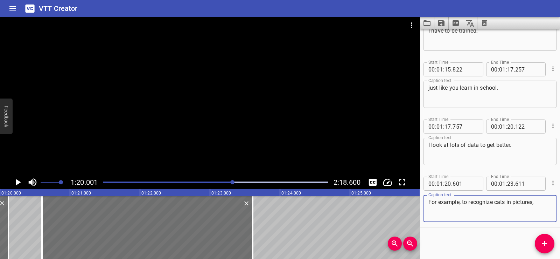
type textarea "For example, to recognize cats in pictures,"
click at [460, 235] on div "Start Time 00 : 00 : 01 . 206 Start Time End Time 00 : 00 : 04 . 091 End Time C…" at bounding box center [490, 143] width 140 height 229
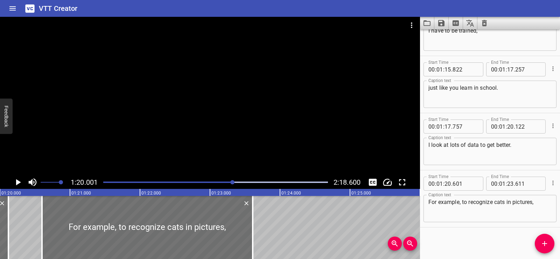
click at [240, 82] on div at bounding box center [210, 96] width 420 height 159
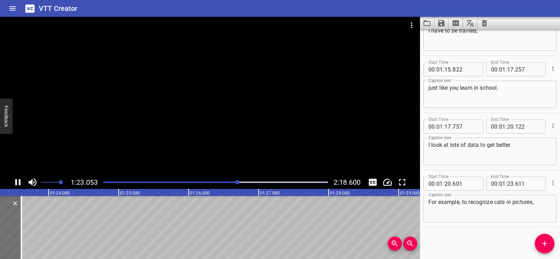
click at [235, 73] on div at bounding box center [210, 96] width 420 height 159
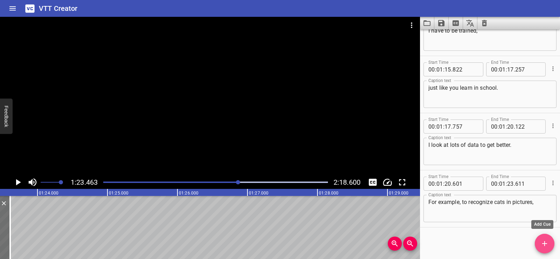
click at [541, 242] on icon "Add Cue" at bounding box center [544, 243] width 8 height 8
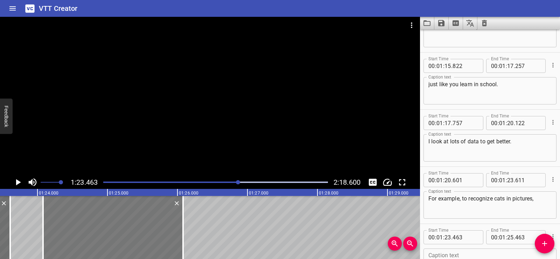
drag, startPoint x: 52, startPoint y: 219, endPoint x: 96, endPoint y: 226, distance: 43.5
click at [96, 226] on div at bounding box center [113, 227] width 140 height 63
type input "24"
type input "078"
type input "26"
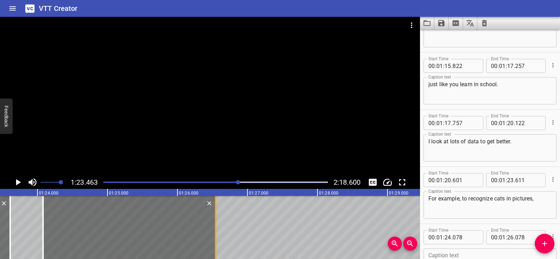
drag, startPoint x: 183, startPoint y: 238, endPoint x: 217, endPoint y: 237, distance: 34.0
click at [216, 237] on div at bounding box center [215, 227] width 1 height 63
type input "563"
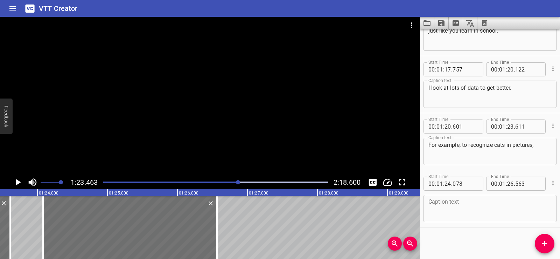
click at [436, 207] on textarea at bounding box center [489, 208] width 123 height 20
paste textarea "you need to see tons of cats."
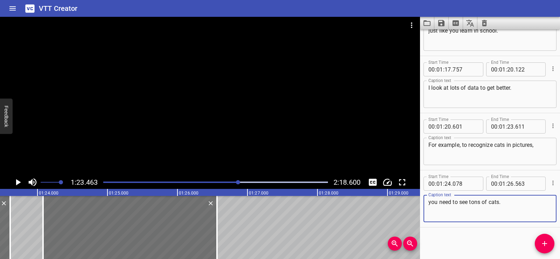
type textarea "you need to see tons of cats."
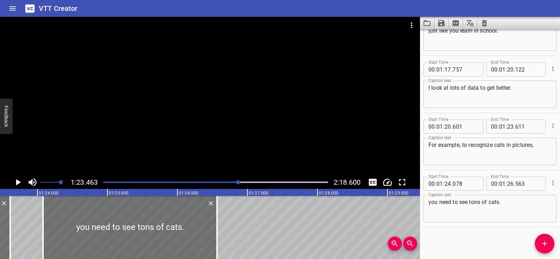
click at [464, 238] on div "Start Time 00 : 00 : 01 . 206 Start Time End Time 00 : 00 : 04 . 091 End Time C…" at bounding box center [490, 143] width 140 height 229
click at [243, 114] on div at bounding box center [210, 96] width 420 height 159
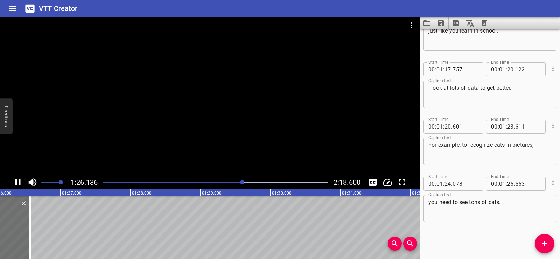
click at [212, 89] on div at bounding box center [210, 96] width 420 height 159
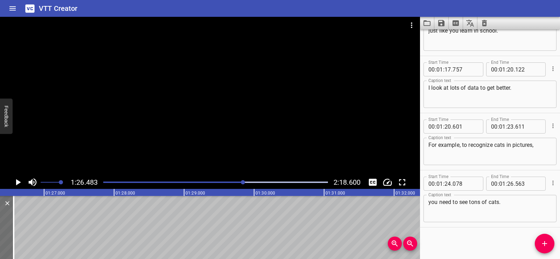
scroll to position [0, 6052]
click at [547, 244] on icon "Add Cue" at bounding box center [544, 243] width 5 height 5
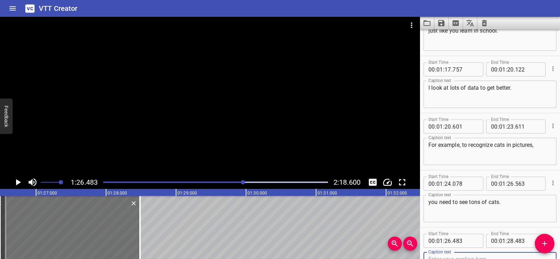
scroll to position [1632, 0]
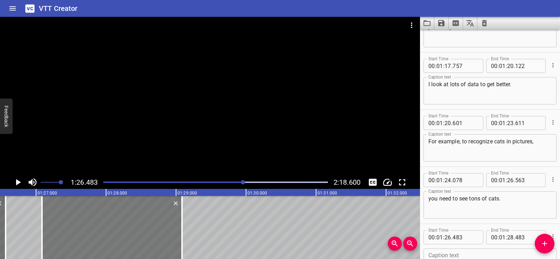
drag, startPoint x: 79, startPoint y: 231, endPoint x: 121, endPoint y: 232, distance: 42.0
click at [121, 232] on div at bounding box center [112, 227] width 140 height 63
type input "27"
type input "083"
type input "29"
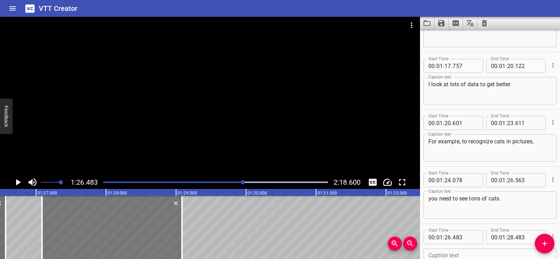
type input "083"
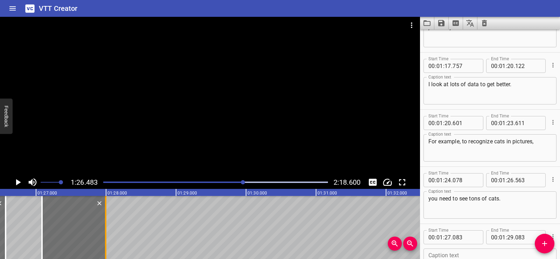
drag, startPoint x: 183, startPoint y: 238, endPoint x: 106, endPoint y: 240, distance: 76.3
click at [106, 240] on div at bounding box center [105, 227] width 7 height 63
type input "27"
type input "993"
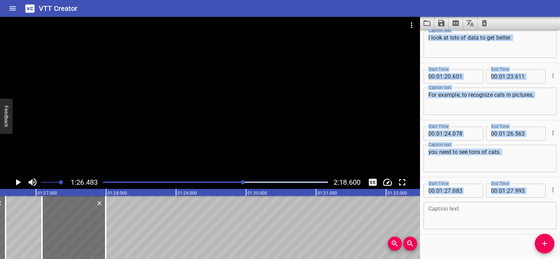
drag, startPoint x: 555, startPoint y: 237, endPoint x: 559, endPoint y: 260, distance: 23.6
click at [559, 258] on html "VTT Creator Caption Editor Batch Transcribe Login Sign Up Privacy Contact 1:26.…" at bounding box center [280, 129] width 560 height 259
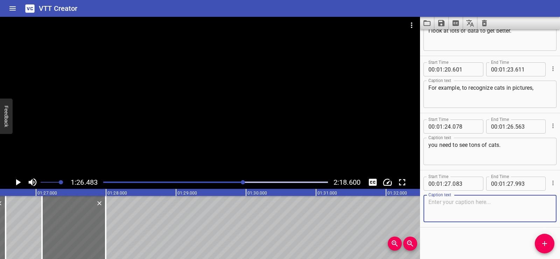
click at [459, 209] on textarea at bounding box center [489, 208] width 123 height 20
paste textarea "Exactly."
type textarea "Exactly."
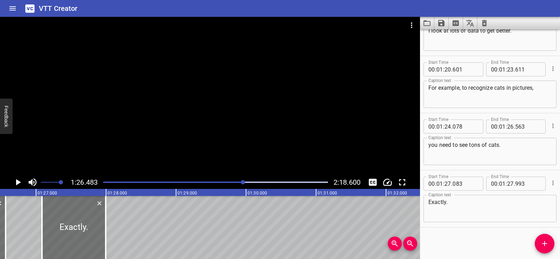
click at [459, 234] on div "Start Time 00 : 00 : 01 . 206 Start Time End Time 00 : 00 : 04 . 091 End Time C…" at bounding box center [490, 143] width 140 height 229
click at [216, 120] on div at bounding box center [210, 96] width 420 height 159
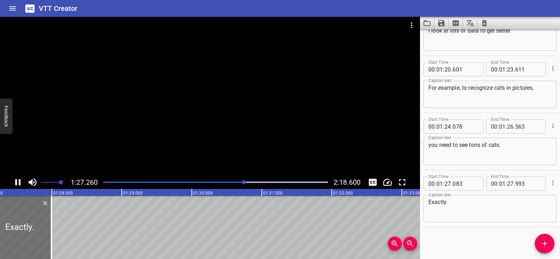
click at [216, 94] on div at bounding box center [210, 96] width 420 height 159
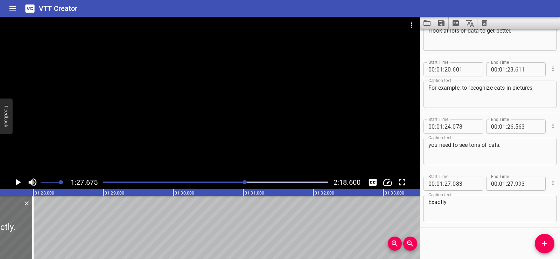
scroll to position [0, 6135]
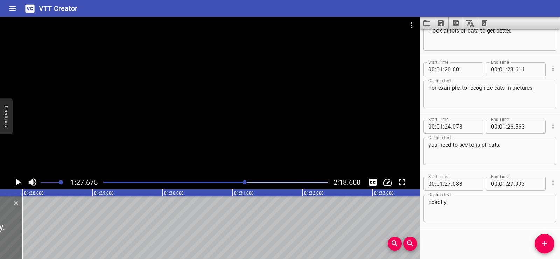
click at [546, 241] on icon "Add Cue" at bounding box center [544, 243] width 8 height 8
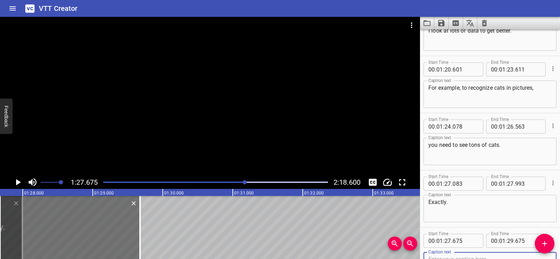
scroll to position [1689, 0]
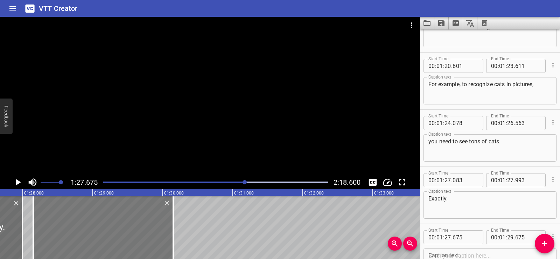
drag, startPoint x: 86, startPoint y: 240, endPoint x: 119, endPoint y: 237, distance: 33.4
click at [119, 237] on div at bounding box center [103, 227] width 140 height 63
type input "28"
type input "150"
type input "30"
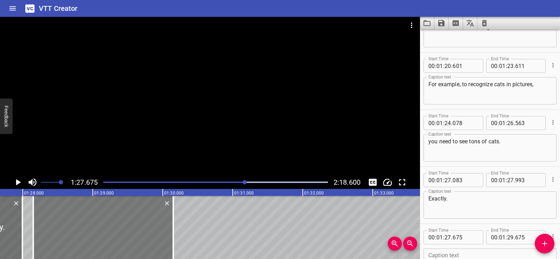
type input "150"
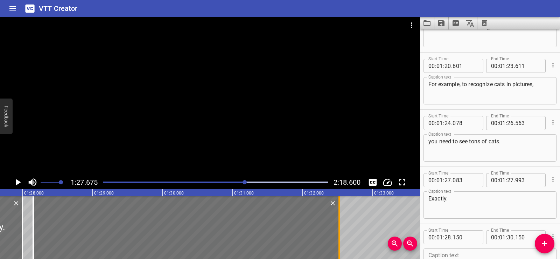
drag, startPoint x: 173, startPoint y: 245, endPoint x: 339, endPoint y: 236, distance: 166.4
click at [339, 236] on div at bounding box center [338, 227] width 1 height 63
type input "32"
type input "525"
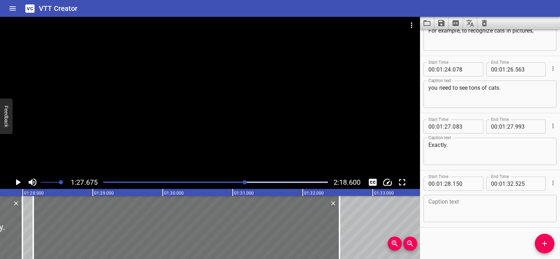
click at [452, 211] on textarea at bounding box center [489, 208] width 123 height 20
paste textarea "And my algorithm learns from"
click at [189, 99] on div at bounding box center [210, 96] width 420 height 159
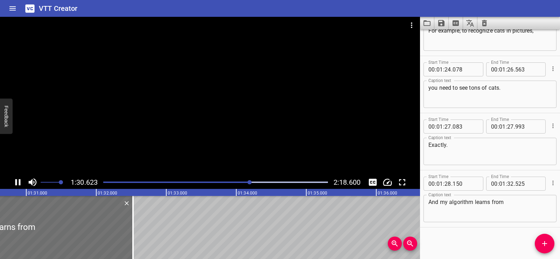
click at [200, 82] on div at bounding box center [210, 96] width 420 height 159
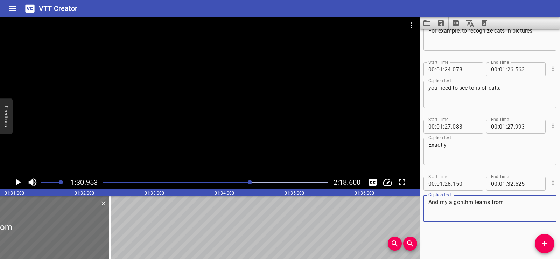
click at [506, 204] on textarea "And my algorithm learns from" at bounding box center [489, 208] width 123 height 20
paste textarea "those examples to build a model."
type textarea "And my algorithm learns from those examples to build a model."
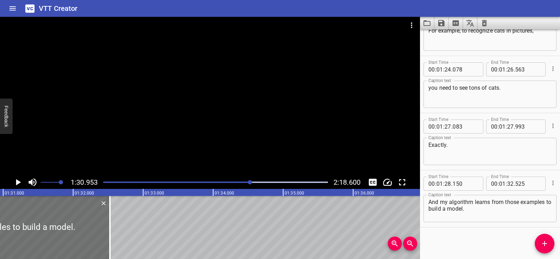
click at [492, 242] on div "Start Time 00 : 00 : 01 . 206 Start Time End Time 00 : 00 : 04 . 091 End Time C…" at bounding box center [490, 143] width 140 height 229
click at [294, 127] on div at bounding box center [210, 96] width 420 height 159
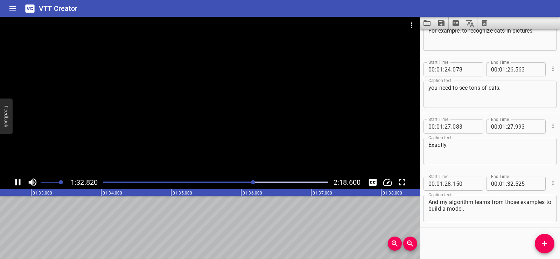
click at [259, 104] on div at bounding box center [210, 96] width 420 height 159
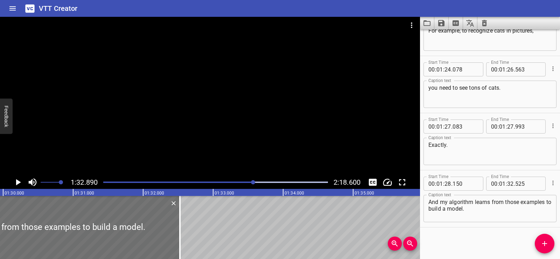
scroll to position [0, 6457]
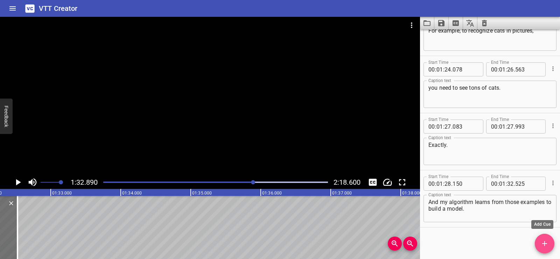
click at [548, 244] on icon "Add Cue" at bounding box center [544, 243] width 8 height 8
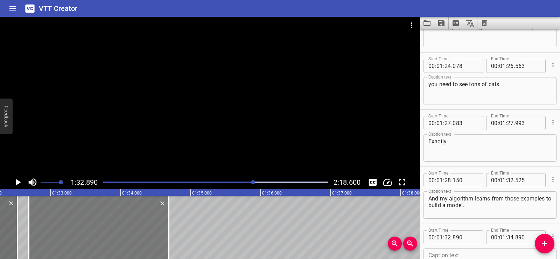
drag, startPoint x: 110, startPoint y: 222, endPoint x: 96, endPoint y: 225, distance: 14.6
click at [96, 225] on div at bounding box center [99, 227] width 140 height 63
type input "685"
drag, startPoint x: 167, startPoint y: 244, endPoint x: 181, endPoint y: 241, distance: 14.2
click at [181, 241] on div at bounding box center [182, 227] width 7 height 63
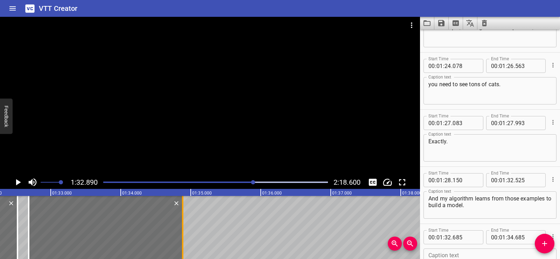
type input "885"
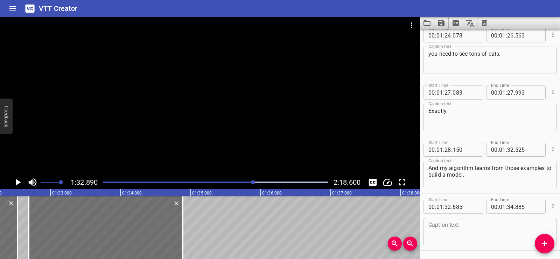
scroll to position [1800, 0]
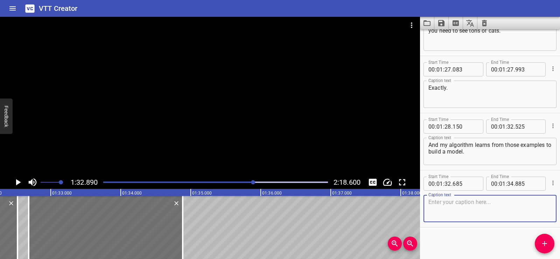
click at [448, 207] on textarea at bounding box center [489, 208] width 123 height 20
paste textarea "That's what helps me make guesses."
type textarea "That's what helps me make guesses."
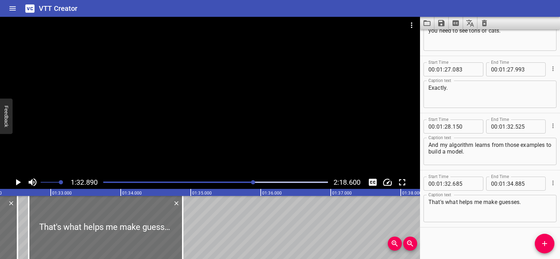
click at [458, 227] on hr at bounding box center [490, 227] width 140 height 0
click at [238, 113] on div at bounding box center [210, 96] width 420 height 159
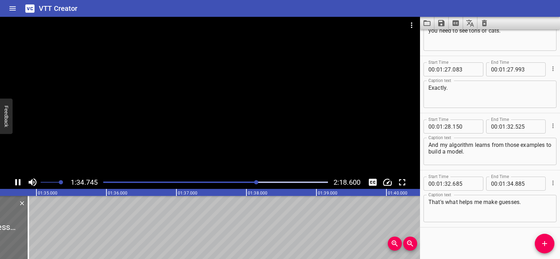
click at [196, 100] on div at bounding box center [210, 96] width 420 height 159
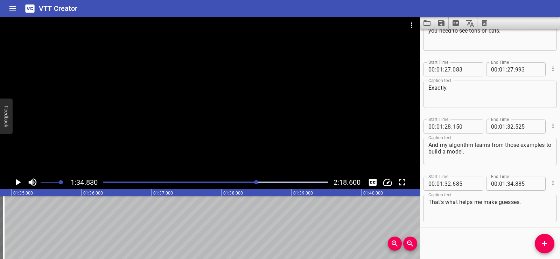
click at [541, 241] on icon "Add Cue" at bounding box center [544, 243] width 8 height 8
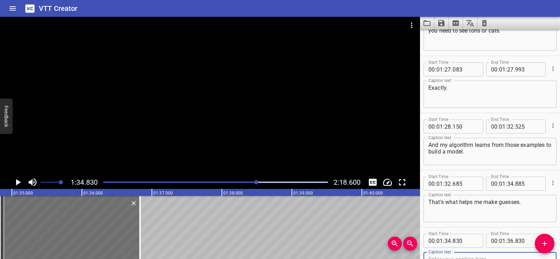
scroll to position [1803, 0]
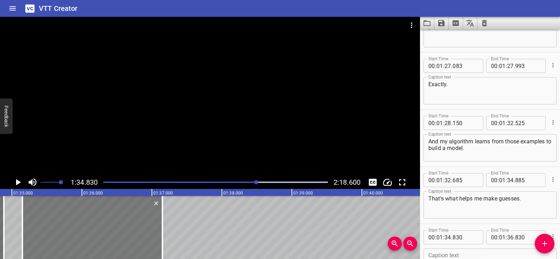
drag, startPoint x: 61, startPoint y: 238, endPoint x: 84, endPoint y: 236, distance: 22.5
click at [84, 236] on div at bounding box center [92, 227] width 140 height 63
type input "35"
type input "150"
type input "37"
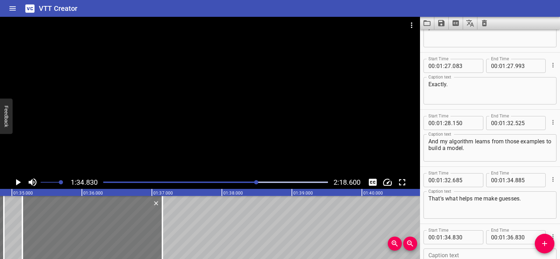
type input "150"
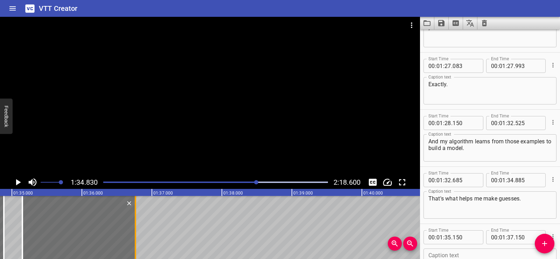
drag, startPoint x: 163, startPoint y: 241, endPoint x: 136, endPoint y: 240, distance: 26.9
click at [136, 240] on div at bounding box center [135, 227] width 1 height 63
type input "36"
type input "765"
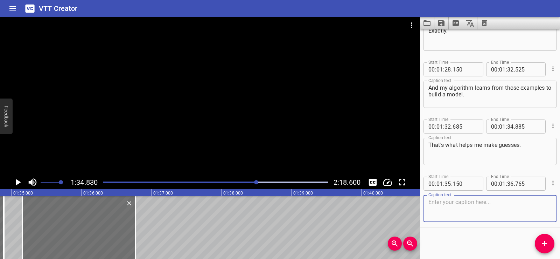
click at [451, 213] on textarea at bounding box center [489, 208] width 123 height 20
paste textarea "And if you don't see enough?"
type textarea "And if you don't see enough?"
click at [452, 236] on div "Start Time 00 : 00 : 01 . 206 Start Time End Time 00 : 00 : 04 . 091 End Time C…" at bounding box center [490, 143] width 140 height 229
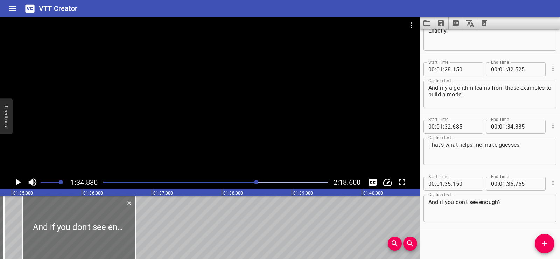
click at [241, 103] on div at bounding box center [210, 96] width 420 height 159
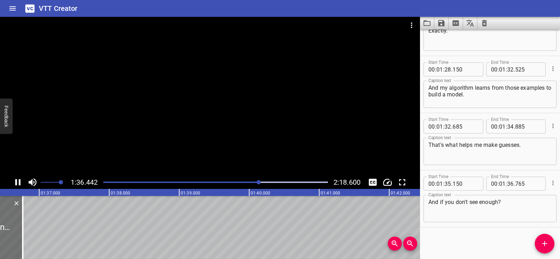
click at [236, 81] on div at bounding box center [210, 96] width 420 height 159
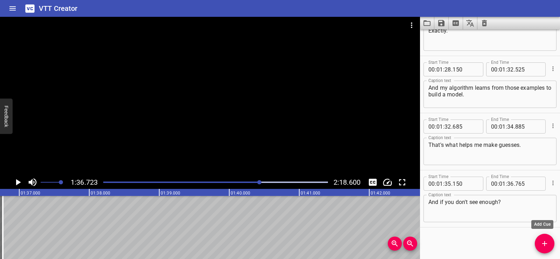
click at [549, 241] on span "Add Cue" at bounding box center [545, 243] width 20 height 8
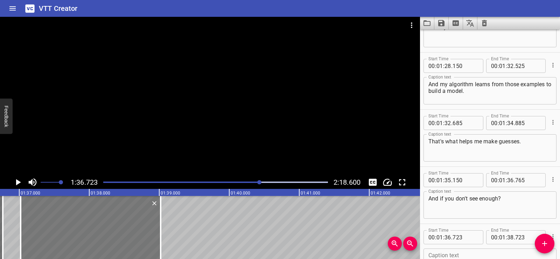
drag, startPoint x: 58, startPoint y: 221, endPoint x: 72, endPoint y: 221, distance: 14.0
click at [72, 221] on div at bounding box center [91, 227] width 140 height 63
type input "37"
type input "018"
type input "39"
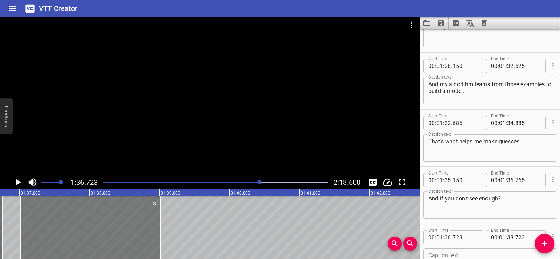
type input "018"
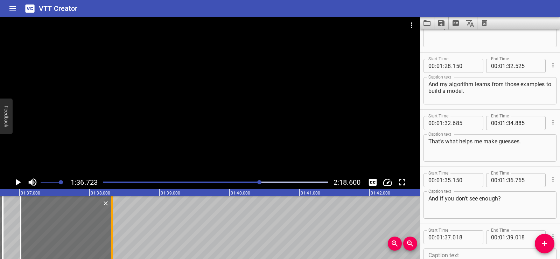
drag, startPoint x: 161, startPoint y: 237, endPoint x: 113, endPoint y: 234, distance: 48.7
click at [113, 234] on div at bounding box center [111, 227] width 7 height 63
type input "38"
type input "323"
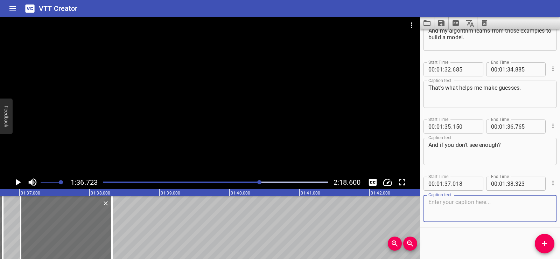
click at [460, 209] on textarea at bounding box center [489, 208] width 123 height 20
paste textarea "I get things wrong."
type textarea "I get things wrong."
click at [461, 225] on div "Start Time 00 : 01 : 37 . 018 Start Time End Time 00 : 01 : 38 . 323 End Time C…" at bounding box center [490, 198] width 140 height 57
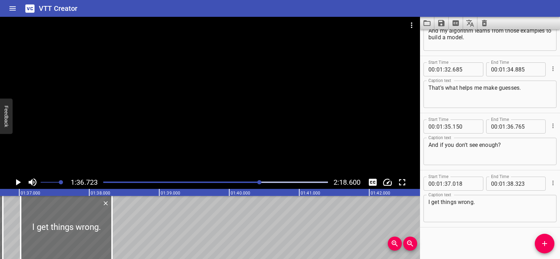
click at [220, 64] on div at bounding box center [210, 96] width 420 height 159
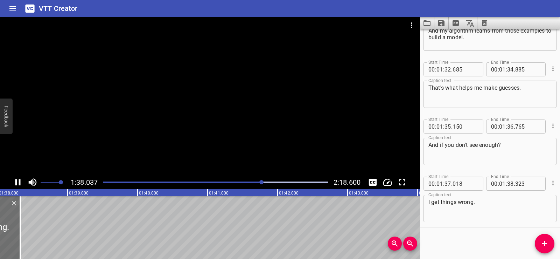
click at [184, 42] on div at bounding box center [210, 34] width 420 height 35
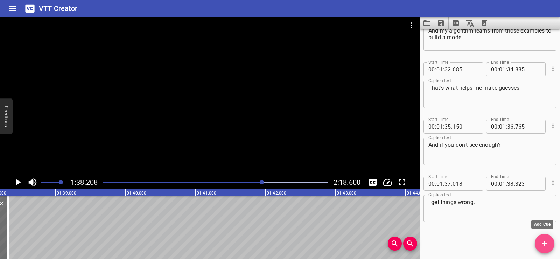
click at [540, 241] on span "Add Cue" at bounding box center [545, 243] width 20 height 8
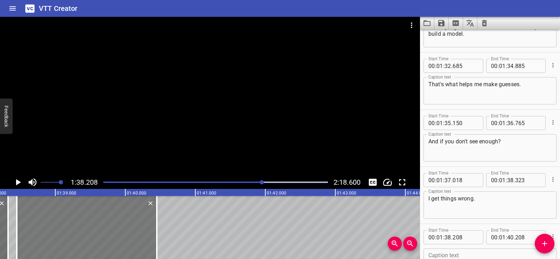
drag, startPoint x: 49, startPoint y: 225, endPoint x: 65, endPoint y: 225, distance: 16.1
click at [65, 225] on div at bounding box center [87, 227] width 140 height 63
type input "448"
drag, startPoint x: 157, startPoint y: 238, endPoint x: 136, endPoint y: 235, distance: 21.9
click at [136, 235] on div at bounding box center [135, 227] width 7 height 63
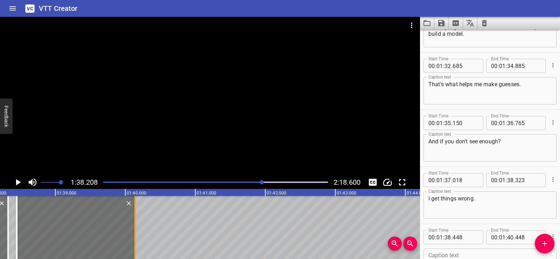
type input "138"
click at [472, 148] on textarea "And if you don't see enough?" at bounding box center [489, 148] width 123 height 20
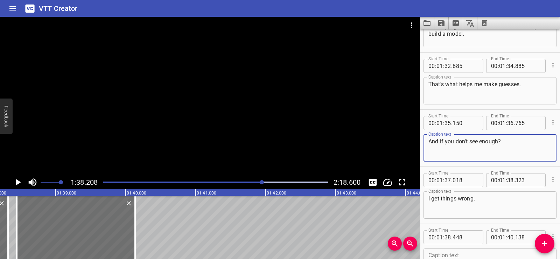
scroll to position [1971, 0]
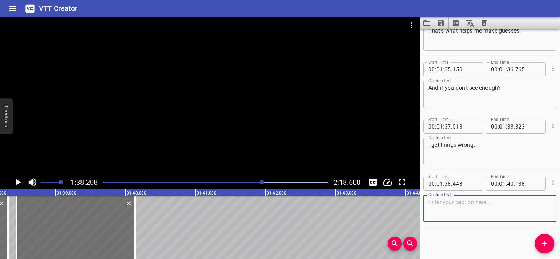
click at [454, 208] on textarea at bounding box center [489, 208] width 123 height 20
paste textarea "I might call a cat a car or a donut."
type textarea "I might call a cat a car or a donut."
click at [447, 241] on div "Start Time 00 : 00 : 01 . 206 Start Time End Time 00 : 00 : 04 . 091 End Time C…" at bounding box center [490, 143] width 140 height 229
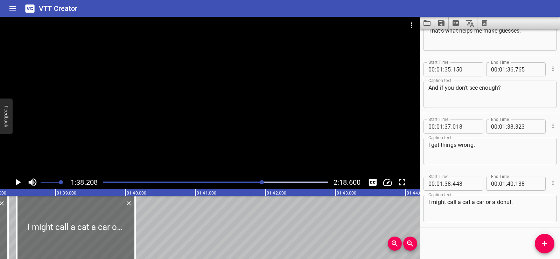
click at [315, 135] on div at bounding box center [210, 96] width 420 height 159
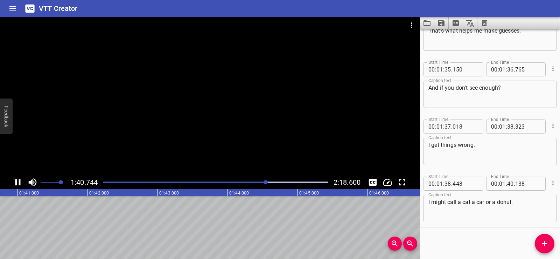
click at [224, 102] on div at bounding box center [210, 96] width 420 height 159
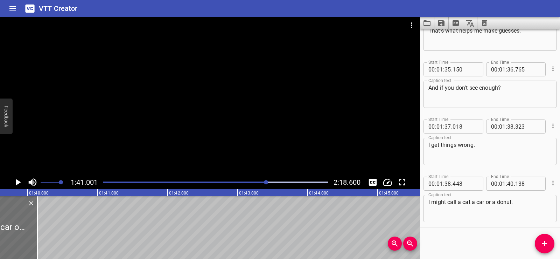
scroll to position [0, 6819]
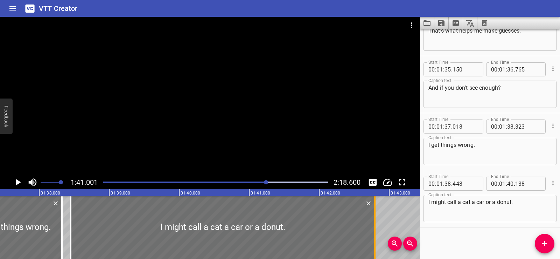
drag, startPoint x: 186, startPoint y: 237, endPoint x: 372, endPoint y: 241, distance: 185.8
click at [372, 241] on div at bounding box center [374, 227] width 7 height 63
type input "42"
type input "793"
click at [261, 134] on div at bounding box center [210, 96] width 420 height 159
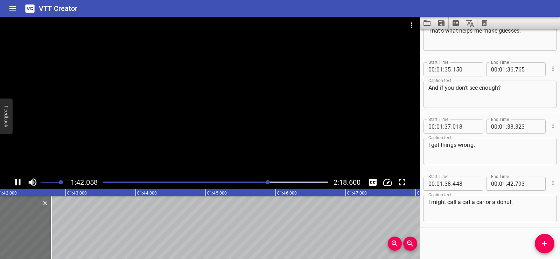
click at [248, 98] on div at bounding box center [210, 96] width 420 height 159
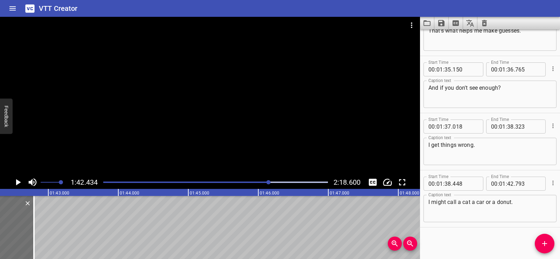
scroll to position [0, 7168]
click at [542, 244] on icon "Add Cue" at bounding box center [544, 243] width 8 height 8
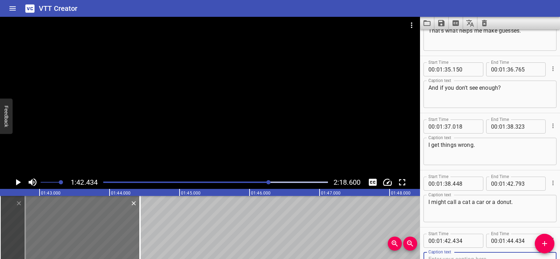
scroll to position [1974, 0]
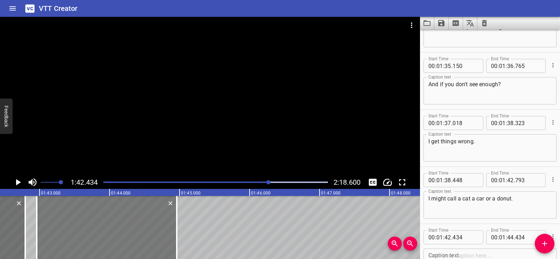
drag, startPoint x: 94, startPoint y: 227, endPoint x: 131, endPoint y: 227, distance: 36.7
click at [131, 227] on div at bounding box center [107, 227] width 140 height 63
type input "959"
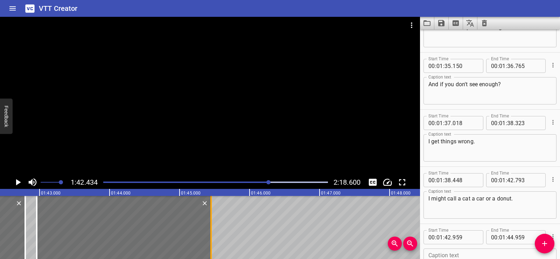
drag, startPoint x: 176, startPoint y: 237, endPoint x: 210, endPoint y: 238, distance: 34.3
click at [210, 238] on div at bounding box center [210, 227] width 7 height 63
type input "45"
type input "449"
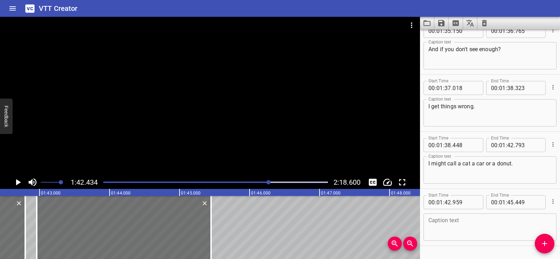
scroll to position [2028, 0]
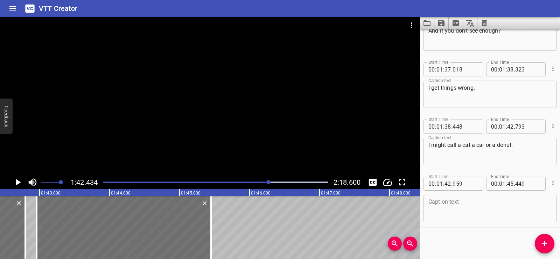
click at [438, 203] on textarea at bounding box center [489, 208] width 123 height 20
paste textarea "So the more you train,"
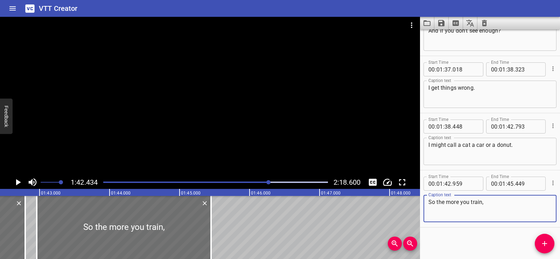
type textarea "So the more you train,"
click at [465, 235] on div "Start Time 00 : 00 : 01 . 206 Start Time End Time 00 : 00 : 04 . 091 End Time C…" at bounding box center [490, 143] width 140 height 229
click at [160, 86] on div at bounding box center [210, 96] width 420 height 159
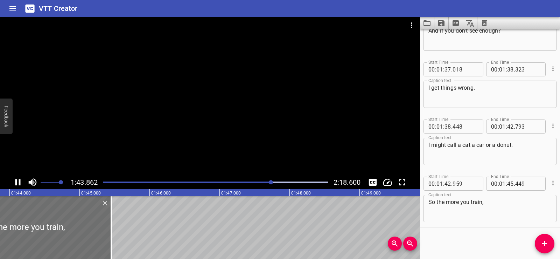
click at [168, 79] on div at bounding box center [210, 96] width 420 height 159
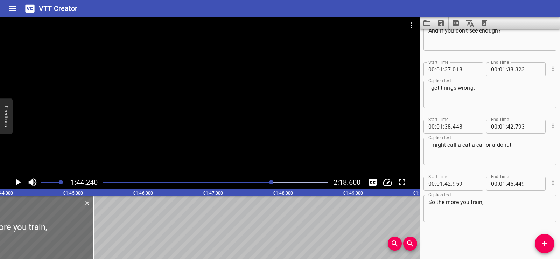
scroll to position [0, 7295]
click at [545, 239] on icon "Add Cue" at bounding box center [544, 243] width 8 height 8
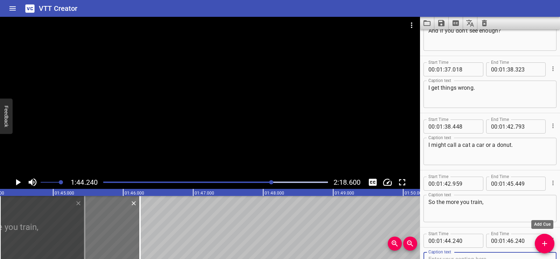
scroll to position [2031, 0]
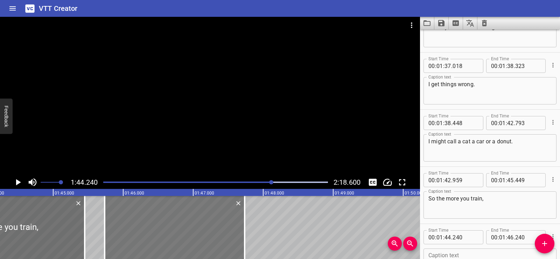
drag, startPoint x: 104, startPoint y: 225, endPoint x: 206, endPoint y: 227, distance: 102.2
click at [206, 227] on div at bounding box center [175, 227] width 140 height 63
type input "45"
type input "735"
type input "47"
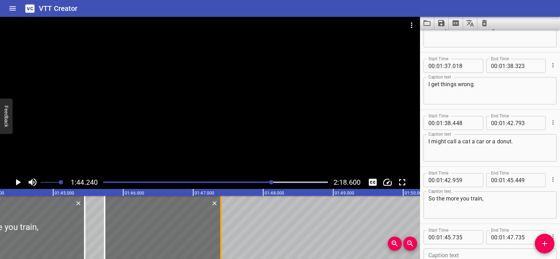
drag, startPoint x: 244, startPoint y: 233, endPoint x: 220, endPoint y: 232, distance: 23.8
click at [220, 232] on div at bounding box center [220, 227] width 1 height 63
type input "395"
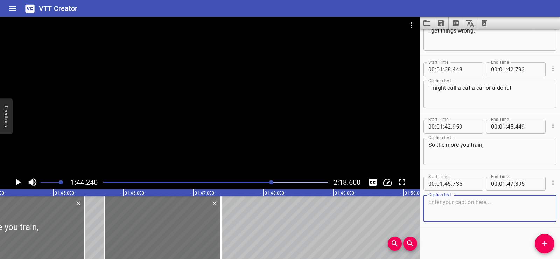
click at [454, 214] on textarea at bounding box center [489, 208] width 123 height 20
paste textarea "the better your guesses?"
type textarea "the better your guesses?"
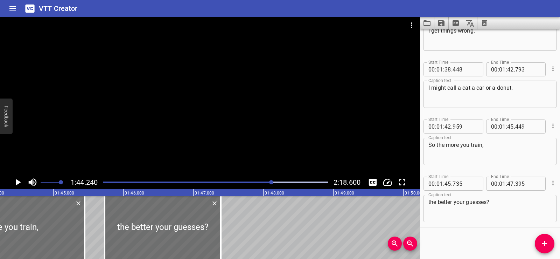
click at [462, 228] on div "Start Time 00 : 00 : 01 . 206 Start Time End Time 00 : 00 : 04 . 091 End Time C…" at bounding box center [490, 143] width 140 height 229
click at [194, 91] on div at bounding box center [210, 96] width 420 height 159
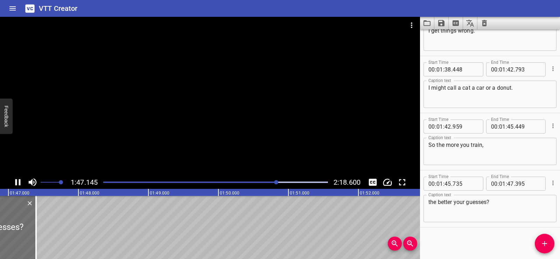
click at [182, 79] on div at bounding box center [210, 96] width 420 height 159
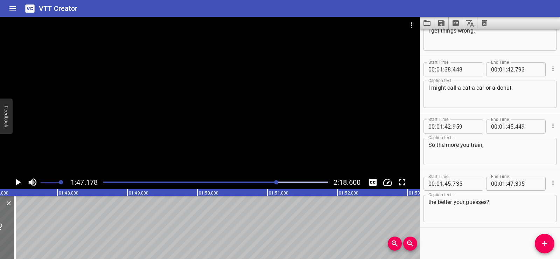
click at [544, 241] on icon "Add Cue" at bounding box center [544, 243] width 5 height 5
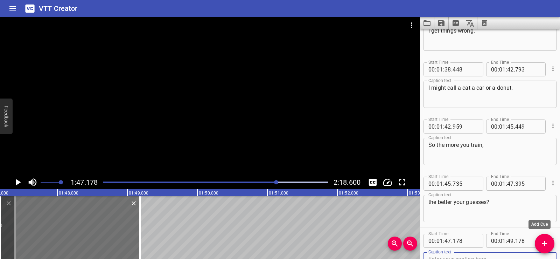
scroll to position [2089, 0]
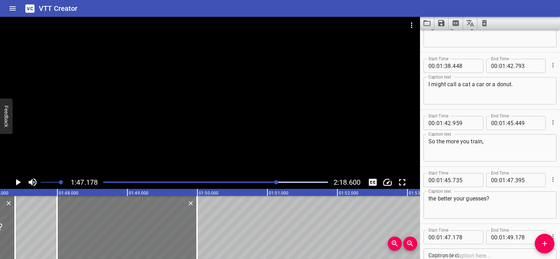
drag, startPoint x: 82, startPoint y: 229, endPoint x: 139, endPoint y: 227, distance: 57.1
click at [139, 227] on div at bounding box center [127, 227] width 140 height 63
type input "993"
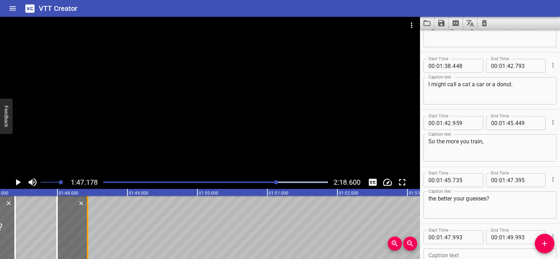
drag, startPoint x: 199, startPoint y: 242, endPoint x: 90, endPoint y: 232, distance: 110.1
click at [90, 232] on div at bounding box center [87, 227] width 7 height 63
type input "48"
type input "428"
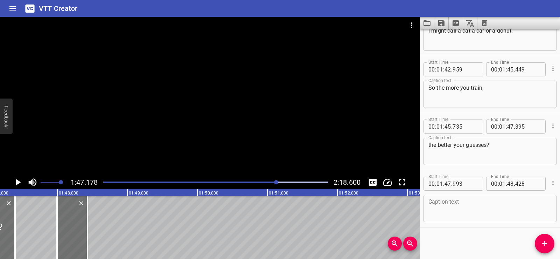
click at [446, 203] on textarea at bounding box center [489, 208] width 123 height 20
paste textarea "Yep."
type textarea "Yep."
click at [452, 249] on div "Start Time 00 : 00 : 01 . 206 Start Time End Time 00 : 00 : 04 . 091 End Time C…" at bounding box center [490, 143] width 140 height 229
click at [284, 107] on div at bounding box center [210, 96] width 420 height 159
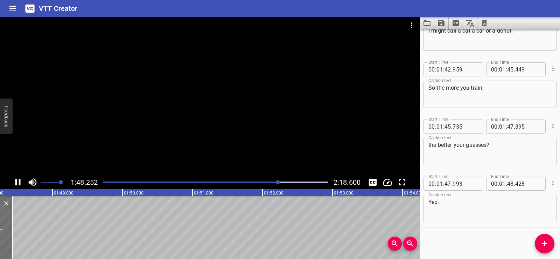
click at [257, 90] on div at bounding box center [210, 96] width 420 height 159
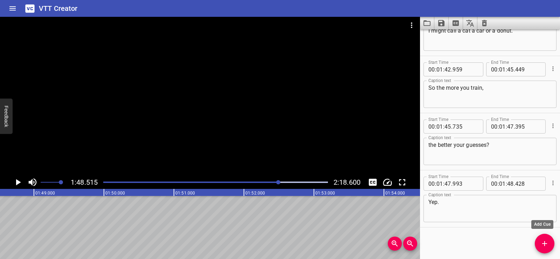
click at [549, 241] on span "Add Cue" at bounding box center [545, 243] width 20 height 8
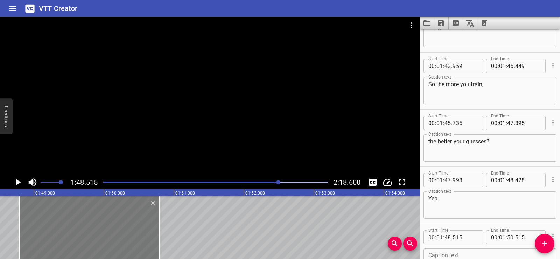
drag, startPoint x: 83, startPoint y: 237, endPoint x: 102, endPoint y: 237, distance: 19.2
click at [102, 237] on div at bounding box center [89, 227] width 140 height 63
type input "790"
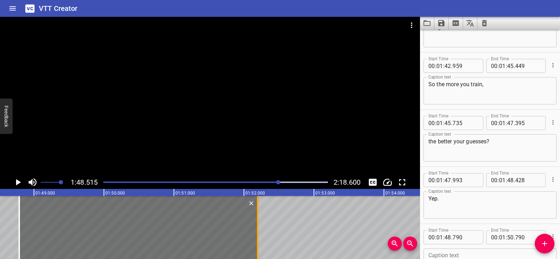
drag, startPoint x: 159, startPoint y: 240, endPoint x: 258, endPoint y: 244, distance: 98.4
click at [258, 244] on div at bounding box center [257, 227] width 1 height 63
type input "52"
type input "195"
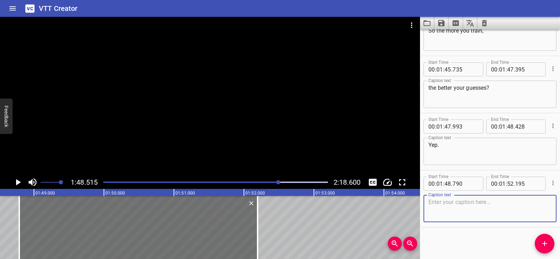
click at [456, 209] on textarea at bounding box center [489, 208] width 123 height 20
paste textarea "A, well trained AI model can help"
type textarea "A, well trained AI model can help"
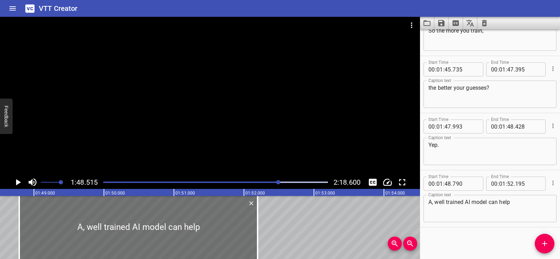
click at [462, 234] on div "Start Time 00 : 00 : 01 . 206 Start Time End Time 00 : 00 : 04 . 091 End Time C…" at bounding box center [490, 143] width 140 height 229
click at [246, 106] on div at bounding box center [210, 96] width 420 height 159
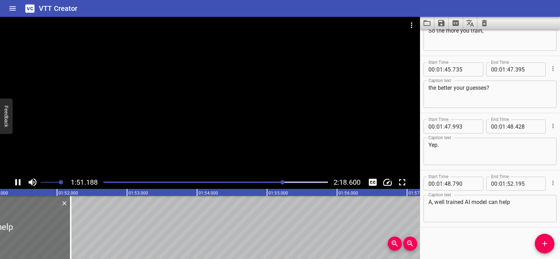
click at [190, 85] on div at bounding box center [210, 96] width 420 height 159
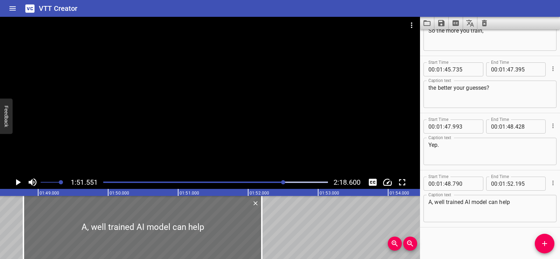
scroll to position [0, 7568]
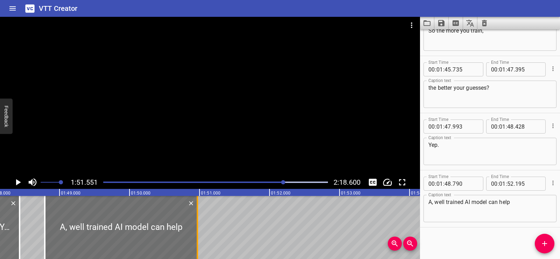
drag, startPoint x: 281, startPoint y: 242, endPoint x: 196, endPoint y: 238, distance: 85.8
click at [196, 238] on div at bounding box center [197, 227] width 7 height 63
type input "50"
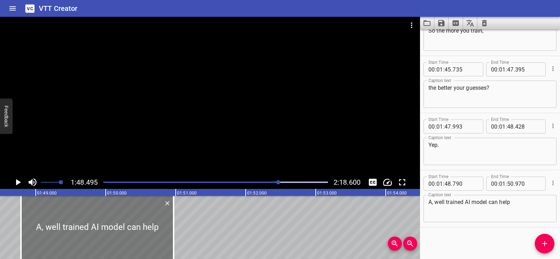
scroll to position [0, 7592]
click at [19, 181] on icon "Play/Pause" at bounding box center [18, 182] width 10 height 10
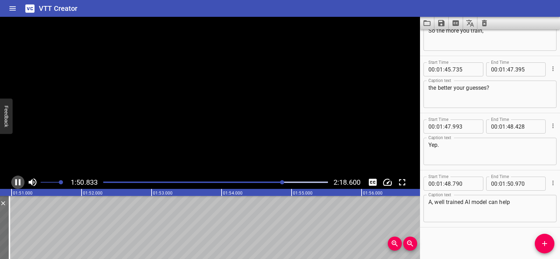
click at [19, 181] on icon "Play/Pause" at bounding box center [17, 182] width 5 height 6
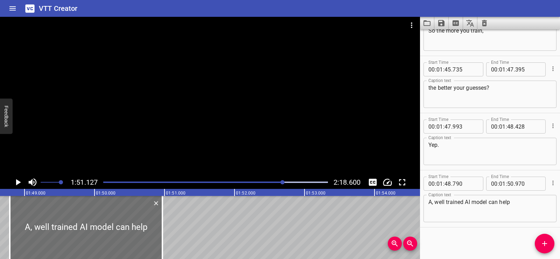
scroll to position [0, 7581]
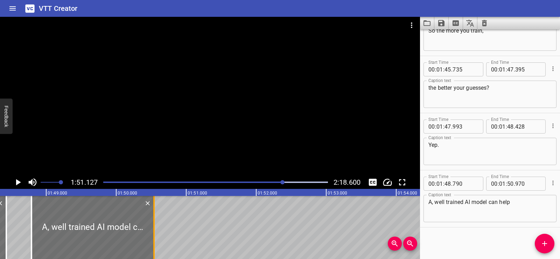
drag, startPoint x: 183, startPoint y: 233, endPoint x: 154, endPoint y: 232, distance: 29.4
click at [154, 232] on div at bounding box center [153, 227] width 1 height 63
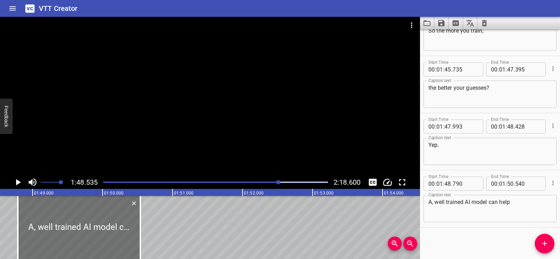
click at [18, 179] on icon "Play/Pause" at bounding box center [18, 182] width 10 height 10
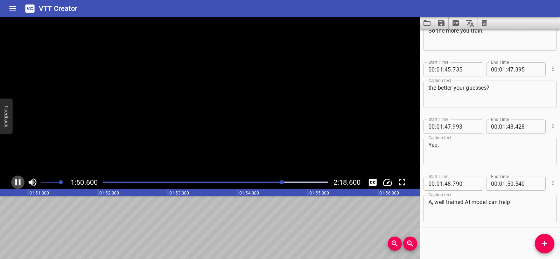
click at [18, 179] on icon "Play/Pause" at bounding box center [18, 182] width 10 height 10
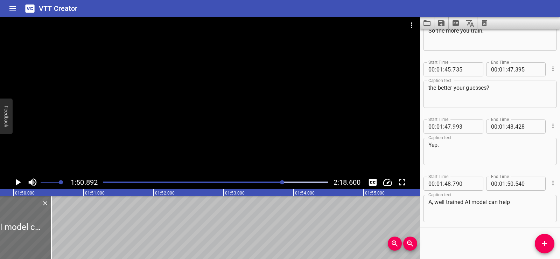
scroll to position [0, 7662]
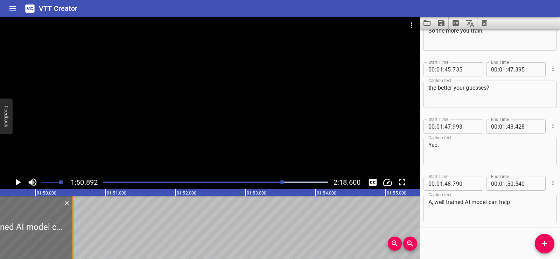
click at [75, 218] on div at bounding box center [73, 227] width 7 height 63
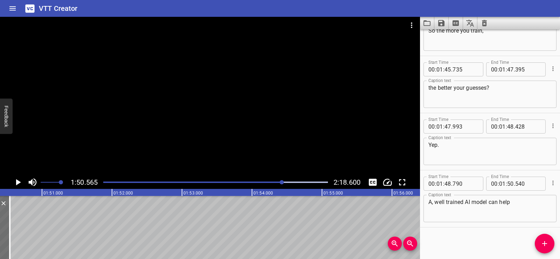
scroll to position [0, 7737]
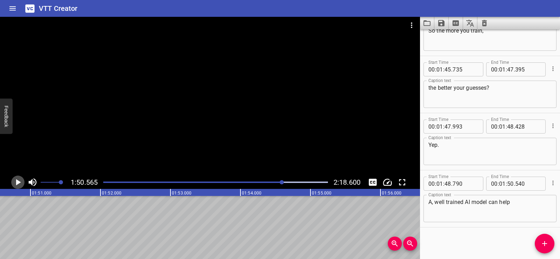
click at [17, 184] on icon "Play/Pause" at bounding box center [18, 182] width 5 height 6
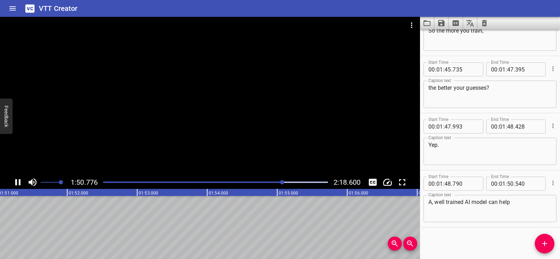
click at [17, 181] on icon "Play/Pause" at bounding box center [17, 182] width 5 height 6
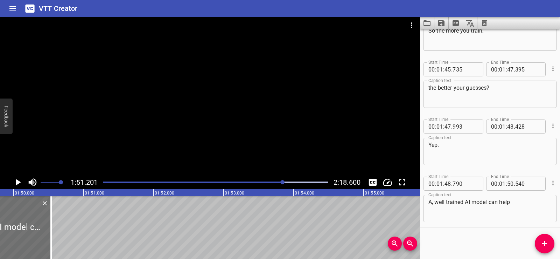
scroll to position [0, 7652]
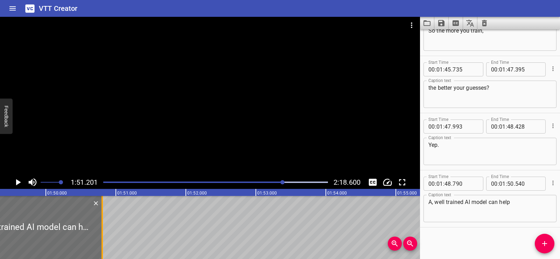
drag, startPoint x: 83, startPoint y: 232, endPoint x: 101, endPoint y: 232, distance: 18.5
click at [101, 232] on div at bounding box center [102, 227] width 7 height 63
type input "805"
click at [543, 238] on button "Add Cue" at bounding box center [545, 243] width 20 height 20
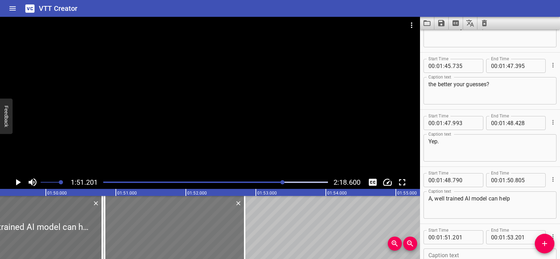
drag, startPoint x: 176, startPoint y: 227, endPoint x: 163, endPoint y: 227, distance: 12.6
click at [163, 227] on div at bounding box center [175, 227] width 140 height 63
type input "50"
type input "841"
type input "52"
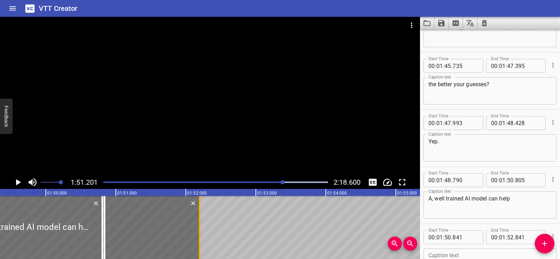
drag, startPoint x: 242, startPoint y: 238, endPoint x: 197, endPoint y: 233, distance: 45.4
click at [197, 233] on div at bounding box center [199, 227] width 7 height 63
type input "196"
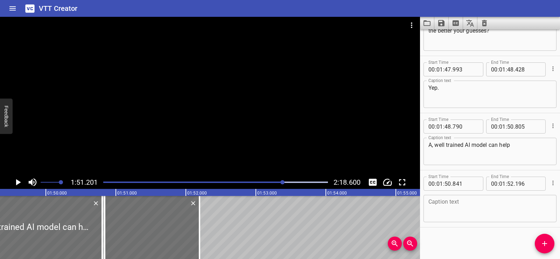
click at [439, 213] on textarea at bounding box center [489, 208] width 123 height 20
paste textarea "with big things like spotting diseases,"
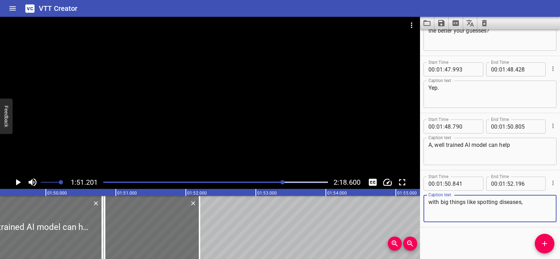
type textarea "with big things like spotting diseases,"
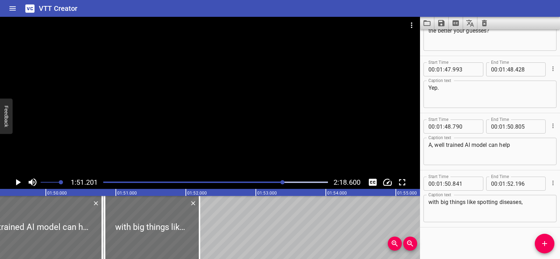
click at [451, 231] on div "Start Time 00 : 00 : 01 . 206 Start Time End Time 00 : 00 : 04 . 091 End Time C…" at bounding box center [490, 143] width 140 height 229
click at [285, 113] on div at bounding box center [210, 96] width 420 height 159
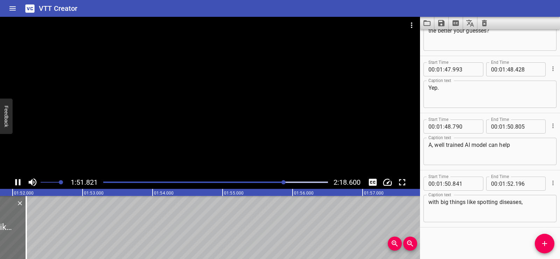
click at [219, 96] on div at bounding box center [210, 96] width 420 height 159
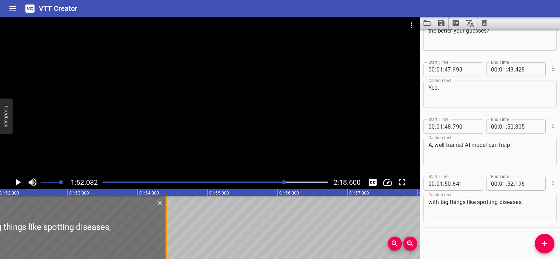
drag, startPoint x: 109, startPoint y: 236, endPoint x: 165, endPoint y: 235, distance: 56.0
click at [165, 235] on div at bounding box center [166, 227] width 7 height 63
type input "54"
type input "406"
click at [232, 84] on div at bounding box center [210, 96] width 420 height 159
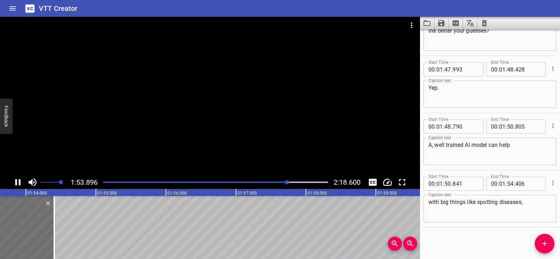
click at [185, 70] on div at bounding box center [210, 96] width 420 height 159
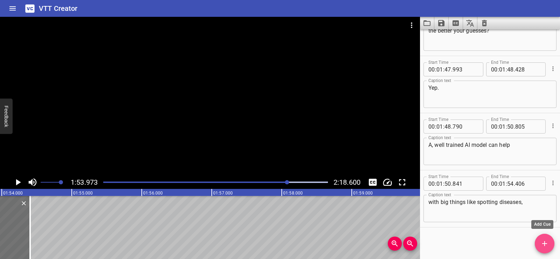
click at [543, 239] on icon "Add Cue" at bounding box center [544, 243] width 8 height 8
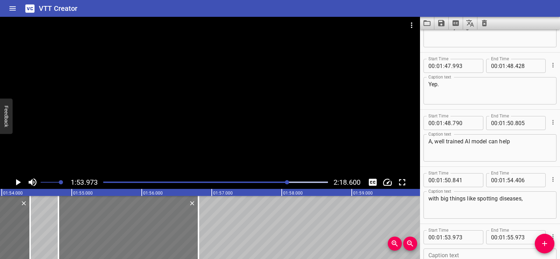
drag, startPoint x: 87, startPoint y: 223, endPoint x: 140, endPoint y: 228, distance: 53.5
click at [140, 228] on div at bounding box center [128, 227] width 140 height 63
type input "54"
type input "808"
type input "56"
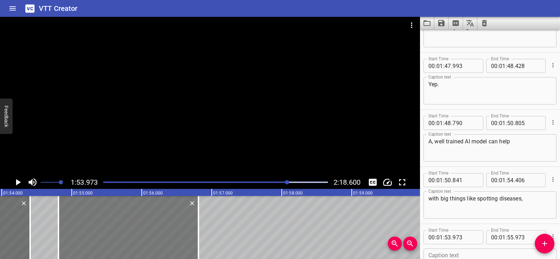
type input "808"
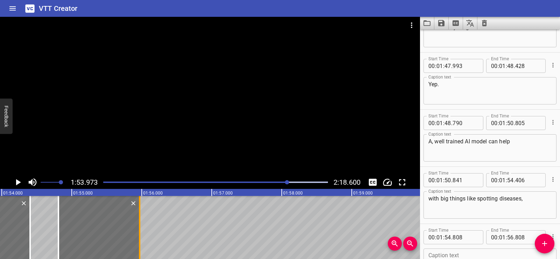
drag, startPoint x: 197, startPoint y: 231, endPoint x: 138, endPoint y: 227, distance: 58.9
click at [138, 227] on div at bounding box center [139, 227] width 7 height 63
type input "55"
type input "968"
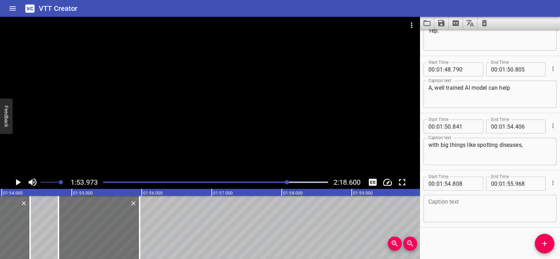
click at [479, 219] on div "Caption text" at bounding box center [489, 208] width 133 height 27
paste textarea "guiding traffic,"
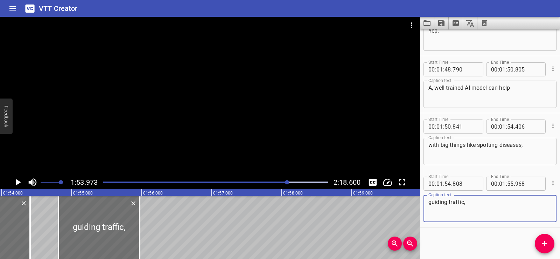
type textarea "guiding traffic,"
click at [474, 232] on div "Start Time 00 : 00 : 01 . 206 Start Time End Time 00 : 00 : 04 . 091 End Time C…" at bounding box center [490, 143] width 140 height 229
click at [275, 95] on div at bounding box center [210, 96] width 420 height 159
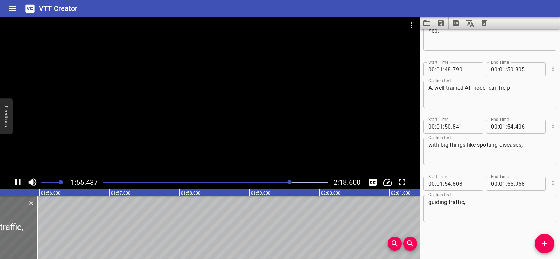
click at [215, 97] on div at bounding box center [210, 96] width 420 height 159
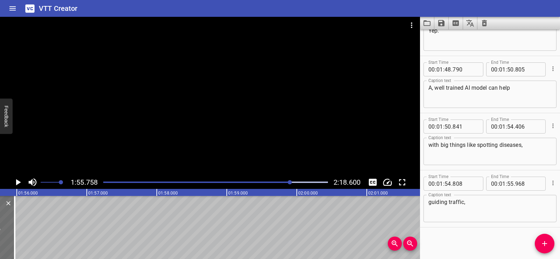
click at [540, 242] on span "Add Cue" at bounding box center [545, 243] width 20 height 8
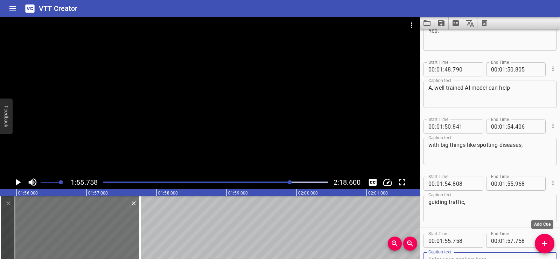
scroll to position [2317, 0]
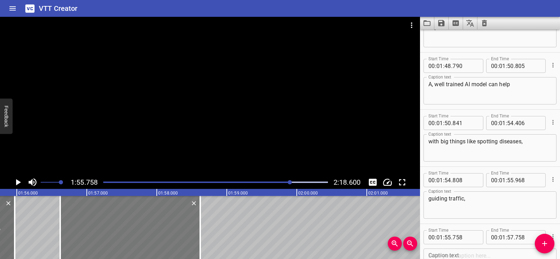
drag, startPoint x: 71, startPoint y: 230, endPoint x: 114, endPoint y: 228, distance: 43.1
click at [114, 228] on div at bounding box center [130, 227] width 140 height 63
type input "56"
type input "618"
type input "58"
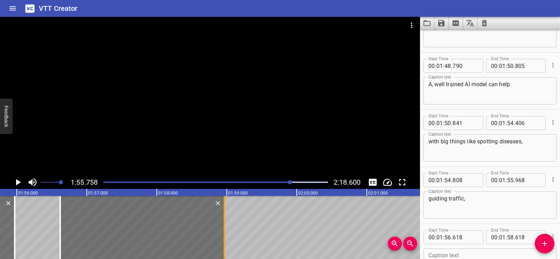
drag, startPoint x: 200, startPoint y: 242, endPoint x: 224, endPoint y: 242, distance: 24.1
click at [224, 242] on div at bounding box center [224, 227] width 1 height 63
type input "953"
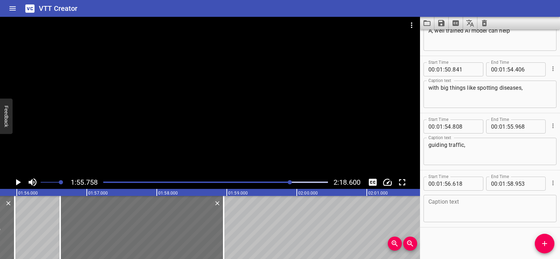
click at [472, 220] on div "Caption text" at bounding box center [489, 208] width 133 height 27
paste textarea "or recommending your next favorite game."
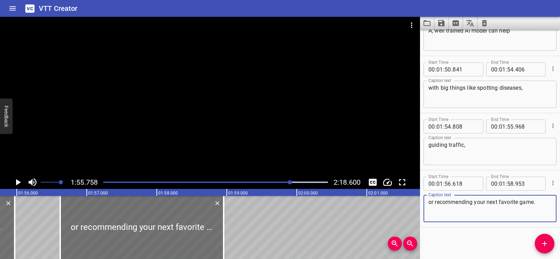
type textarea "or recommending your next favorite game."
click at [463, 233] on div "Start Time 00 : 00 : 01 . 206 Start Time End Time 00 : 00 : 04 . 091 End Time C…" at bounding box center [490, 143] width 140 height 229
click at [248, 125] on div at bounding box center [210, 96] width 420 height 159
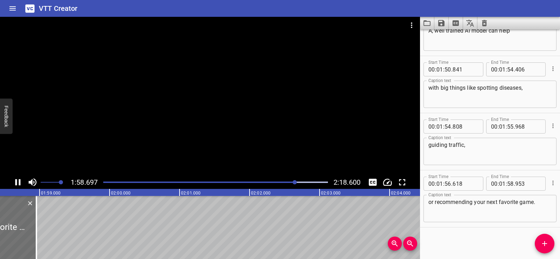
click at [222, 87] on div at bounding box center [210, 96] width 420 height 159
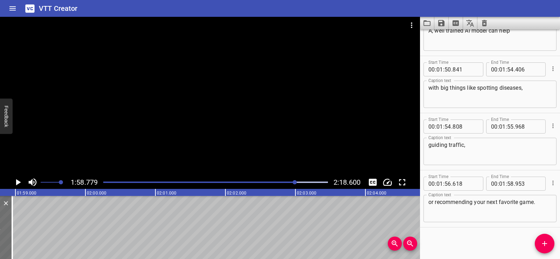
click at [543, 241] on icon "Add Cue" at bounding box center [544, 243] width 8 height 8
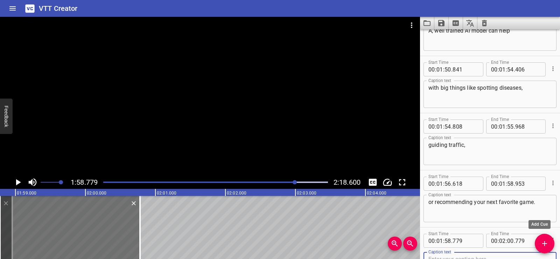
scroll to position [2374, 0]
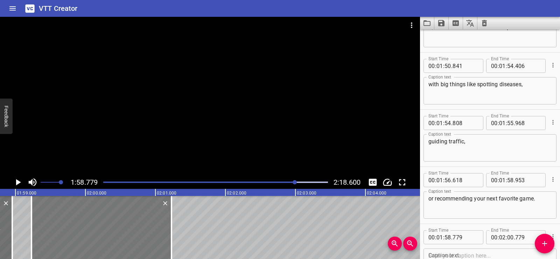
drag, startPoint x: 88, startPoint y: 235, endPoint x: 120, endPoint y: 234, distance: 31.5
click at [120, 234] on div at bounding box center [101, 227] width 140 height 63
type input "59"
type input "229"
type input "01"
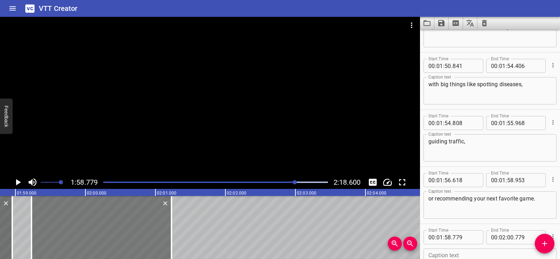
type input "229"
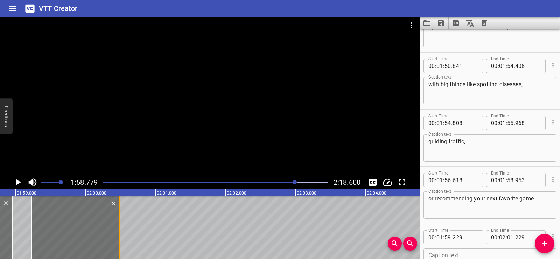
drag, startPoint x: 170, startPoint y: 237, endPoint x: 118, endPoint y: 228, distance: 52.4
click at [118, 228] on div at bounding box center [119, 227] width 7 height 63
type input "00"
type input "489"
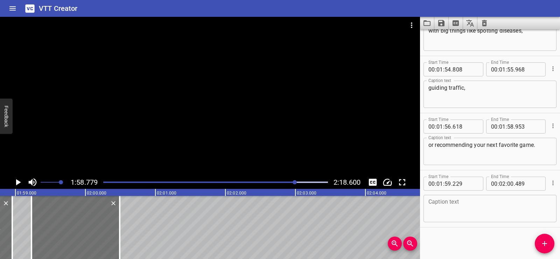
click at [464, 216] on textarea at bounding box center [489, 208] width 123 height 20
paste textarea "Okay, wow."
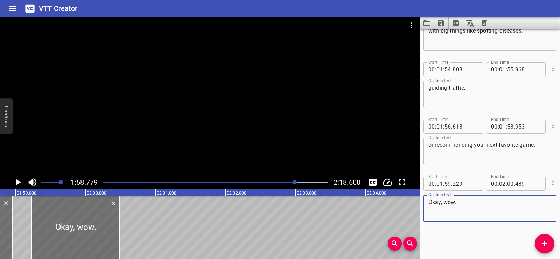
type textarea "Okay, wow."
click at [453, 243] on div "Start Time 00 : 00 : 01 . 206 Start Time End Time 00 : 00 : 04 . 091 End Time C…" at bounding box center [490, 143] width 140 height 229
click at [272, 122] on div at bounding box center [210, 96] width 420 height 159
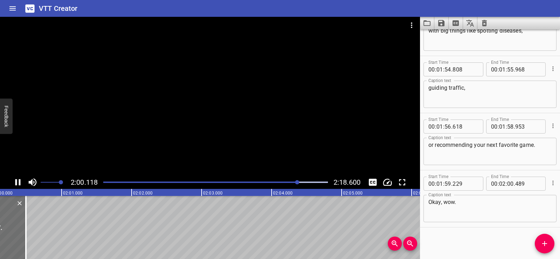
click at [212, 111] on div at bounding box center [210, 96] width 420 height 159
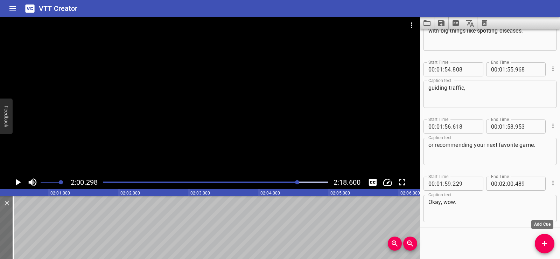
drag, startPoint x: 546, startPoint y: 241, endPoint x: 386, endPoint y: 228, distance: 160.0
click at [545, 241] on icon "Add Cue" at bounding box center [544, 243] width 8 height 8
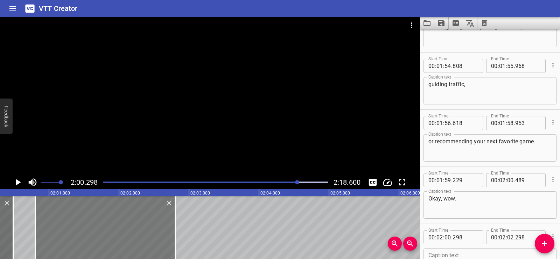
drag, startPoint x: 72, startPoint y: 228, endPoint x: 107, endPoint y: 230, distance: 35.4
click at [107, 230] on div at bounding box center [105, 227] width 140 height 63
type input "803"
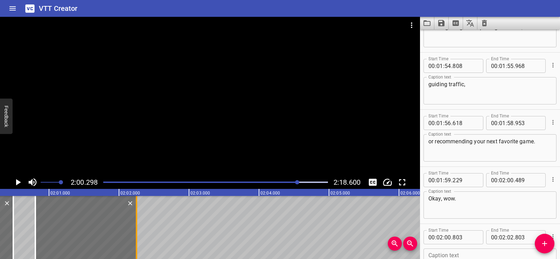
drag, startPoint x: 176, startPoint y: 242, endPoint x: 136, endPoint y: 238, distance: 39.7
click at [136, 238] on div at bounding box center [136, 227] width 7 height 63
type input "238"
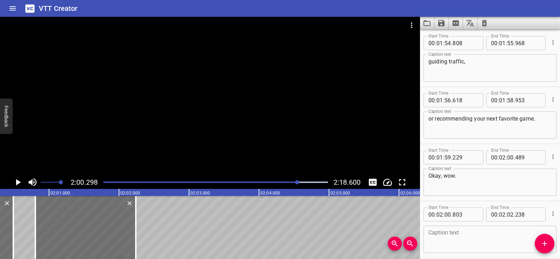
scroll to position [2484, 0]
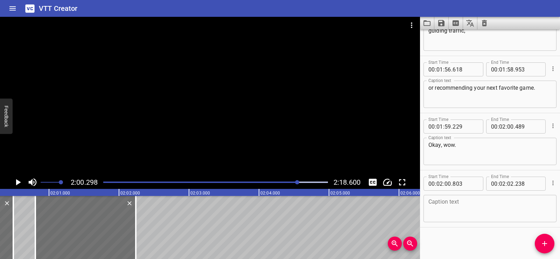
click at [463, 212] on textarea at bounding box center [489, 208] width 123 height 20
paste textarea "So training AI equals smarter AI"
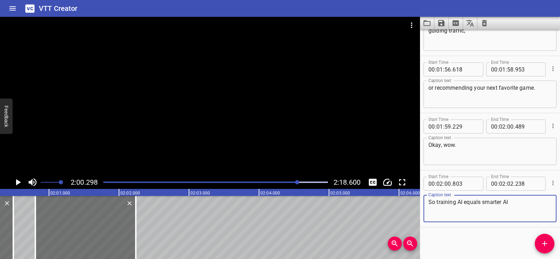
type textarea "So training AI equals smarter AI"
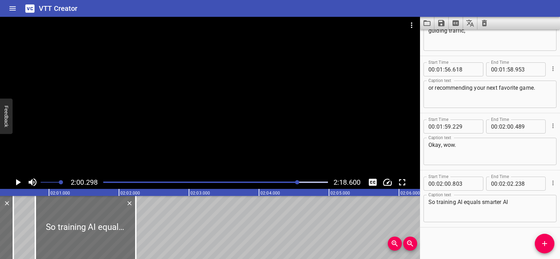
click at [450, 230] on div "Start Time 00 : 00 : 01 . 206 Start Time End Time 00 : 00 : 04 . 091 End Time C…" at bounding box center [490, 143] width 140 height 229
click at [264, 106] on div at bounding box center [210, 96] width 420 height 159
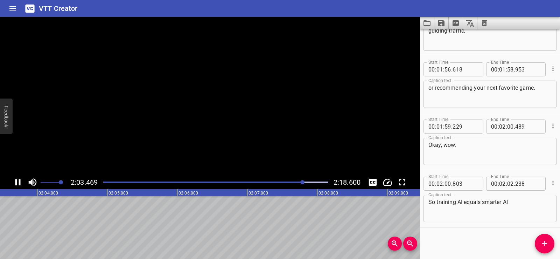
click at [264, 106] on video at bounding box center [210, 96] width 420 height 159
click at [261, 102] on div at bounding box center [210, 96] width 420 height 159
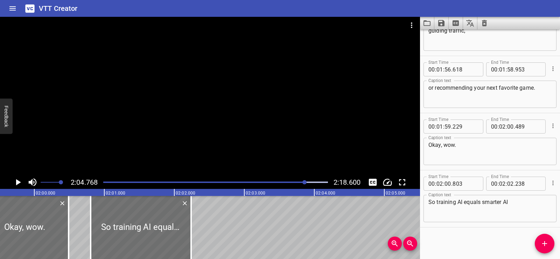
scroll to position [0, 8353]
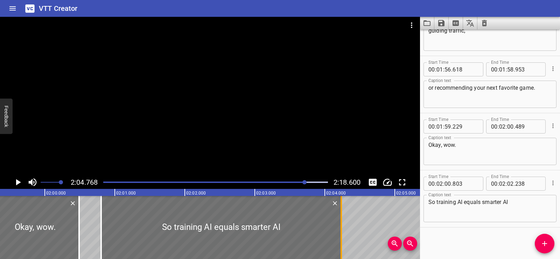
drag, startPoint x: 201, startPoint y: 244, endPoint x: 340, endPoint y: 239, distance: 139.7
click at [340, 239] on div at bounding box center [340, 227] width 1 height 63
type input "04"
type input "233"
click at [200, 128] on div at bounding box center [210, 96] width 420 height 159
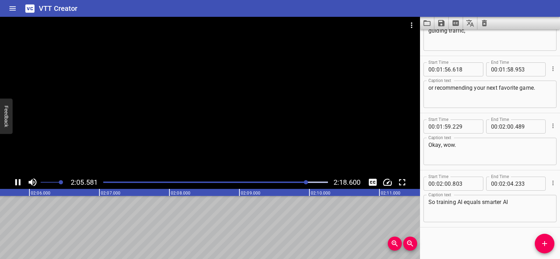
click at [183, 111] on div at bounding box center [210, 96] width 420 height 159
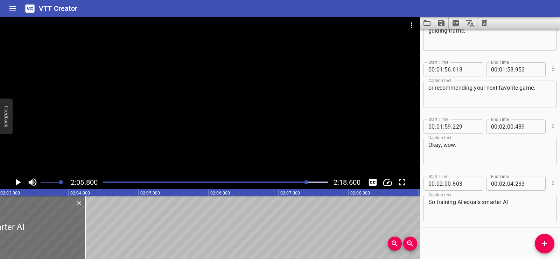
scroll to position [0, 8554]
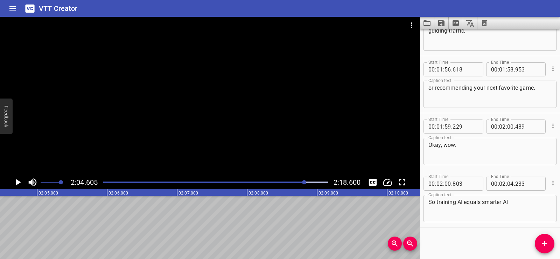
scroll to position [0, 8720]
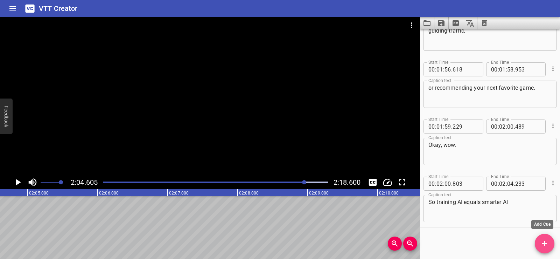
click at [546, 242] on icon "Add Cue" at bounding box center [544, 243] width 8 height 8
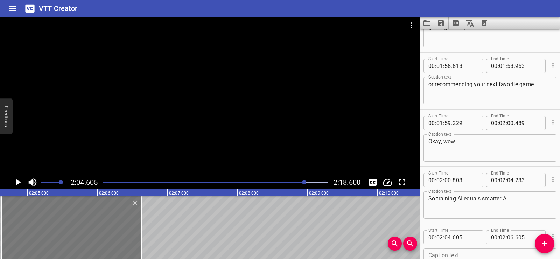
click at [57, 230] on div at bounding box center [71, 227] width 140 height 63
type input "625"
drag, startPoint x: 138, startPoint y: 241, endPoint x: 150, endPoint y: 239, distance: 11.7
click at [150, 239] on div at bounding box center [152, 227] width 7 height 63
type input "790"
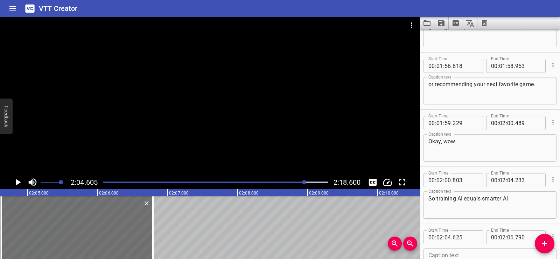
scroll to position [2541, 0]
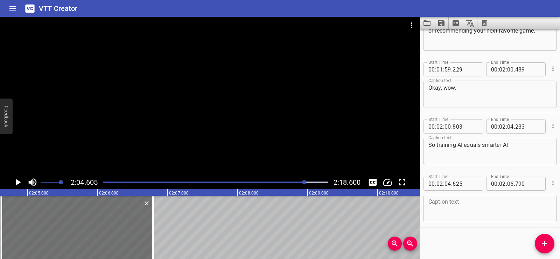
click at [470, 209] on textarea at bounding box center [489, 208] width 123 height 20
paste textarea "equal better help for humans."
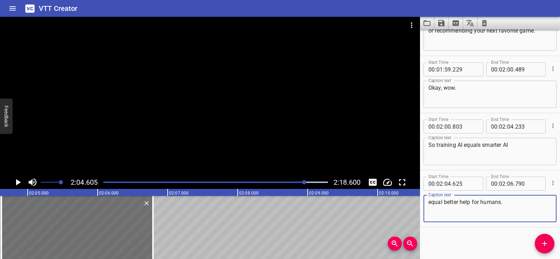
type textarea "equal better help for humans."
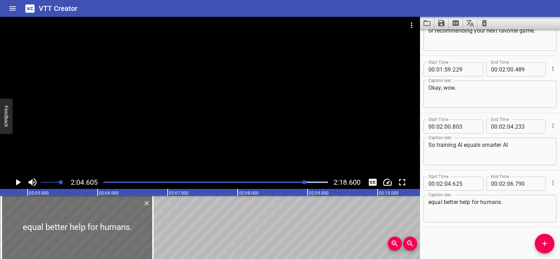
click at [463, 248] on div "Start Time 00 : 00 : 01 . 206 Start Time End Time 00 : 00 : 04 . 091 End Time C…" at bounding box center [490, 143] width 140 height 229
click at [19, 180] on icon "Play/Pause" at bounding box center [18, 182] width 10 height 10
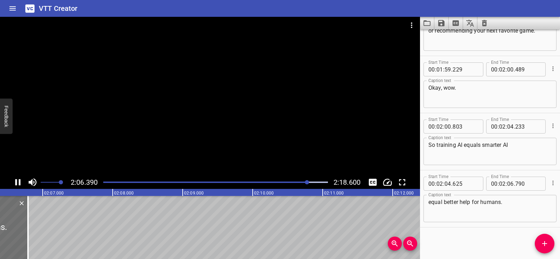
click at [216, 98] on div at bounding box center [210, 96] width 420 height 159
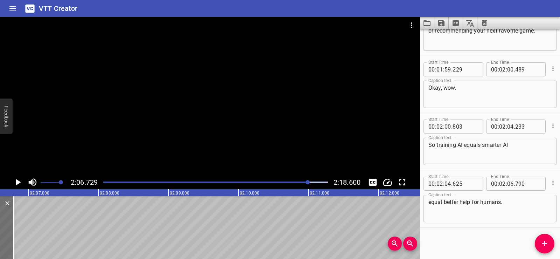
scroll to position [0, 8868]
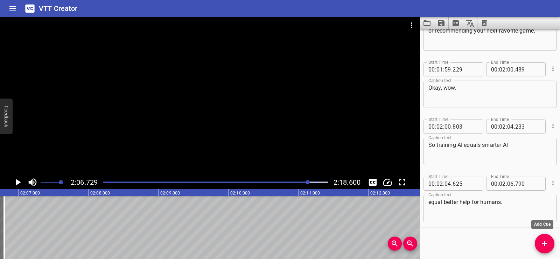
drag, startPoint x: 542, startPoint y: 241, endPoint x: 329, endPoint y: 242, distance: 212.7
click at [542, 241] on icon "Add Cue" at bounding box center [544, 243] width 8 height 8
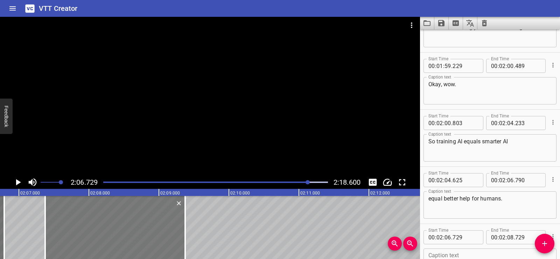
drag, startPoint x: 45, startPoint y: 227, endPoint x: 90, endPoint y: 235, distance: 45.8
click at [90, 235] on div at bounding box center [115, 227] width 140 height 63
type input "07"
type input "374"
type input "09"
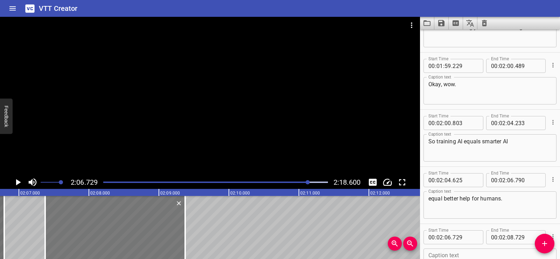
type input "374"
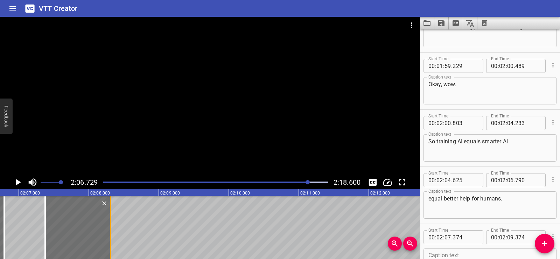
drag, startPoint x: 185, startPoint y: 241, endPoint x: 108, endPoint y: 238, distance: 77.0
click at [110, 238] on div at bounding box center [110, 227] width 1 height 63
type input "08"
type input "274"
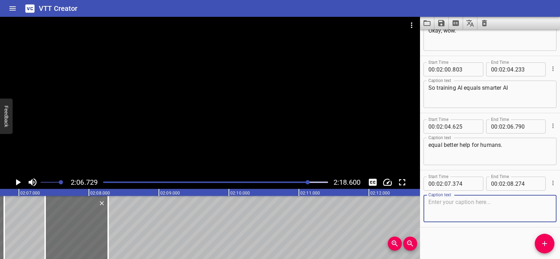
click at [476, 209] on textarea at bounding box center [489, 208] width 123 height 20
paste textarea "You nailed it."
type textarea "You nailed it."
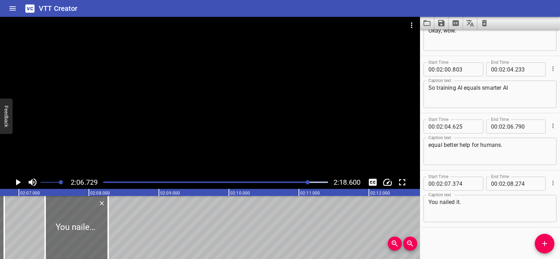
click at [468, 240] on div "Start Time 00 : 00 : 01 . 206 Start Time End Time 00 : 00 : 04 . 091 End Time C…" at bounding box center [490, 143] width 140 height 229
click at [289, 119] on div at bounding box center [210, 96] width 420 height 159
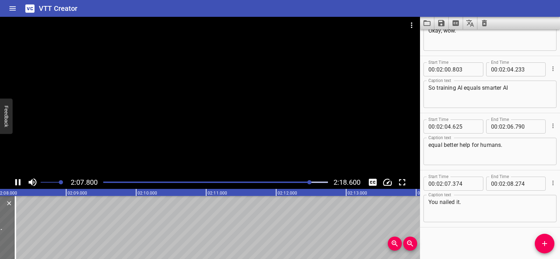
click at [190, 91] on div at bounding box center [210, 96] width 420 height 159
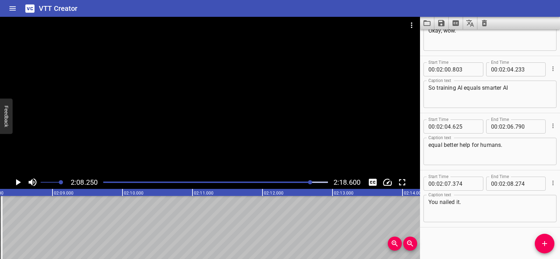
click at [545, 243] on icon "Add Cue" at bounding box center [544, 243] width 5 height 5
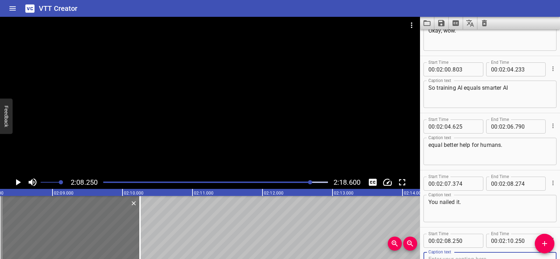
scroll to position [2602, 0]
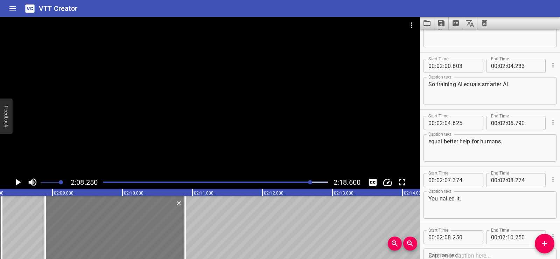
drag, startPoint x: 87, startPoint y: 248, endPoint x: 131, endPoint y: 246, distance: 44.1
click at [131, 246] on div at bounding box center [115, 227] width 140 height 63
type input "895"
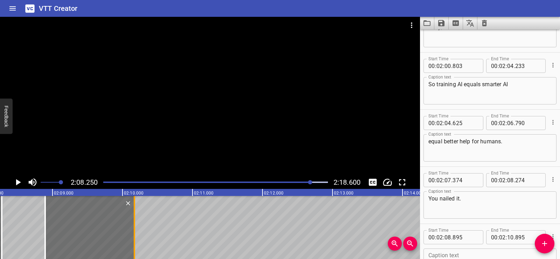
drag, startPoint x: 185, startPoint y: 249, endPoint x: 134, endPoint y: 241, distance: 51.3
click at [134, 241] on div at bounding box center [134, 227] width 1 height 63
type input "170"
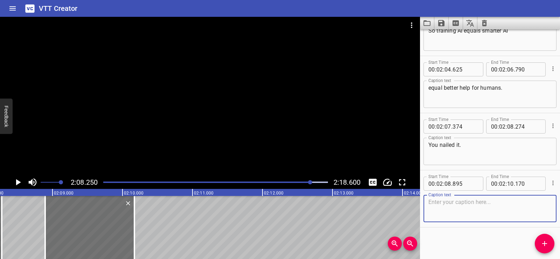
click at [465, 210] on textarea at bounding box center [489, 208] width 123 height 20
paste textarea "Let's just keep donuts"
click at [469, 234] on div "Start Time 00 : 00 : 01 . 206 Start Time End Time 00 : 00 : 04 . 091 End Time C…" at bounding box center [490, 143] width 140 height 229
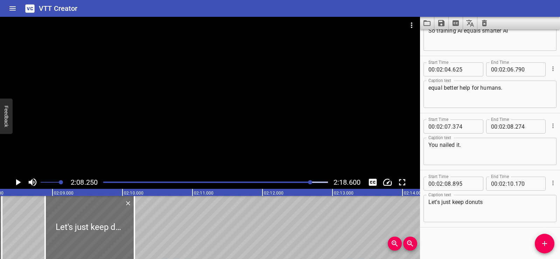
click at [197, 98] on div at bounding box center [210, 96] width 420 height 159
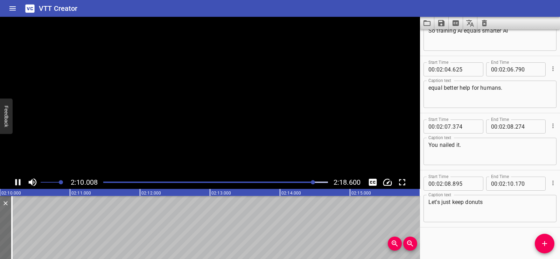
click at [198, 92] on video at bounding box center [210, 96] width 420 height 159
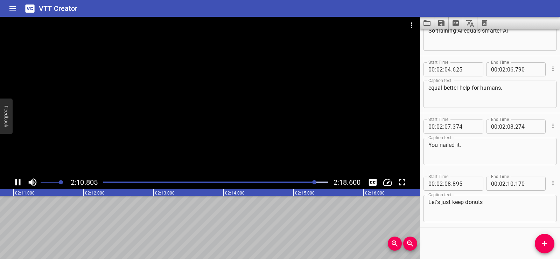
click at [195, 95] on div at bounding box center [210, 96] width 420 height 159
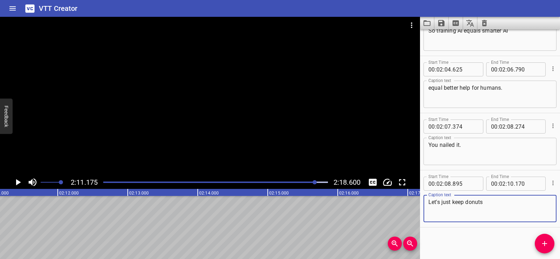
click at [493, 201] on textarea "Let's just keep donuts" at bounding box center [489, 208] width 123 height 20
paste textarea "and cats separate, okay?"
type textarea "Let's just keep donuts and cats separate, okay?"
click at [487, 234] on div "Start Time 00 : 00 : 01 . 206 Start Time End Time 00 : 00 : 04 . 091 End Time C…" at bounding box center [490, 143] width 140 height 229
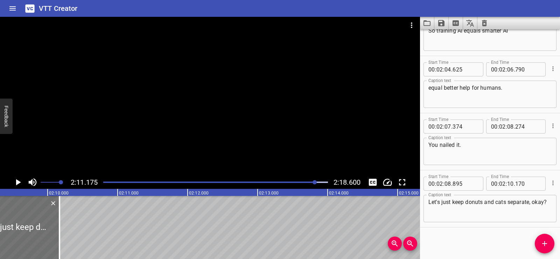
scroll to position [0, 9039]
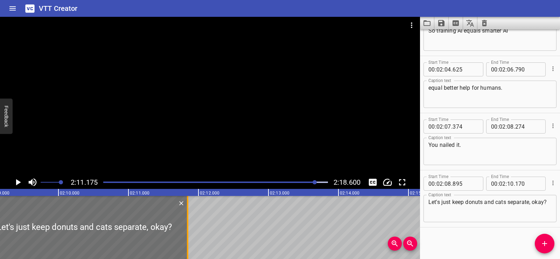
drag, startPoint x: 71, startPoint y: 238, endPoint x: 188, endPoint y: 245, distance: 117.4
click at [188, 245] on div at bounding box center [187, 227] width 1 height 63
type input "11"
type input "845"
click at [14, 213] on div at bounding box center [84, 227] width 206 height 63
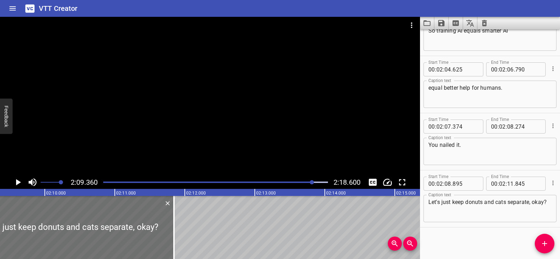
click at [202, 105] on div at bounding box center [210, 96] width 420 height 159
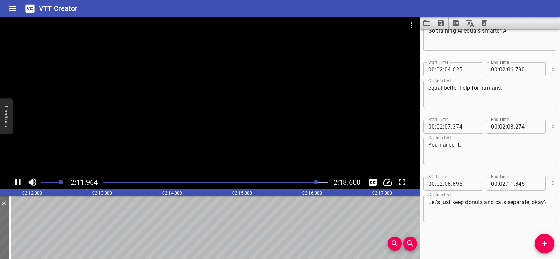
click at [199, 84] on div at bounding box center [210, 96] width 420 height 159
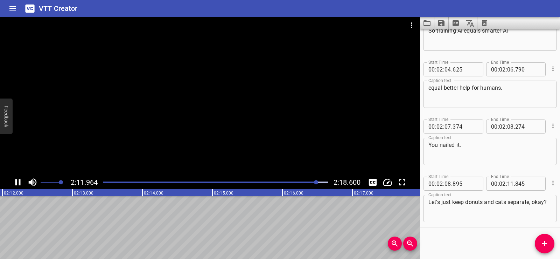
scroll to position [0, 9245]
click at [199, 92] on div at bounding box center [210, 96] width 420 height 159
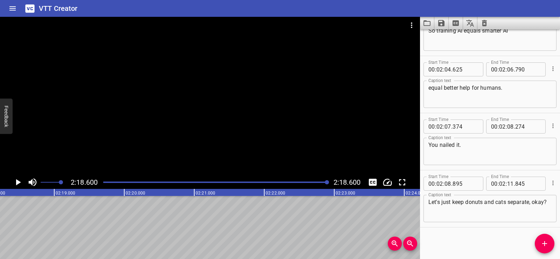
scroll to position [0, 9699]
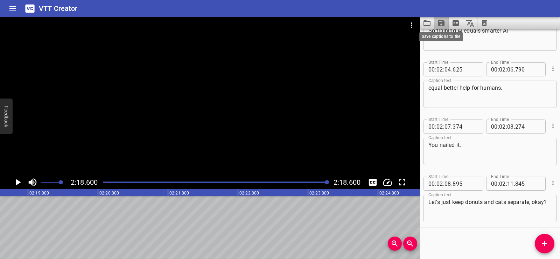
click at [443, 22] on icon "Save captions to file" at bounding box center [441, 23] width 6 height 6
click at [451, 35] on li "Save to VTT file" at bounding box center [459, 38] width 51 height 13
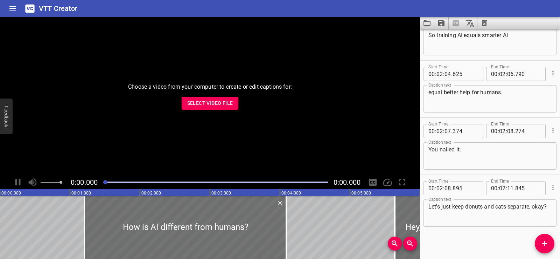
scroll to position [2655, 0]
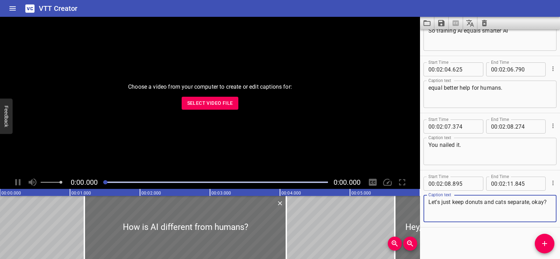
click at [487, 22] on icon "Clear captions" at bounding box center [484, 23] width 8 height 8
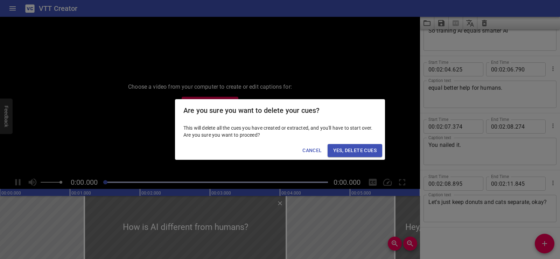
click at [358, 150] on span "Yes, Delete Cues" at bounding box center [354, 150] width 43 height 9
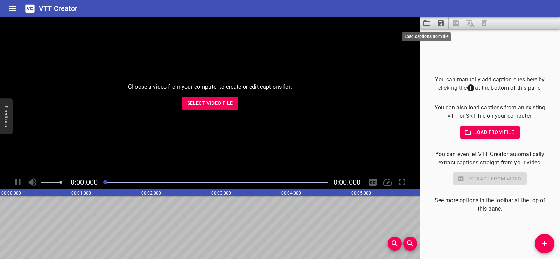
click at [427, 22] on icon "Load captions from file" at bounding box center [426, 23] width 7 height 6
click at [220, 100] on span "Select Video File" at bounding box center [210, 103] width 46 height 9
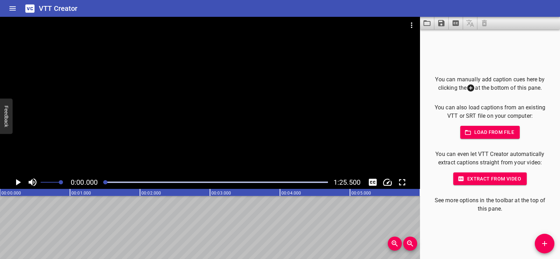
click at [205, 85] on div at bounding box center [210, 96] width 420 height 159
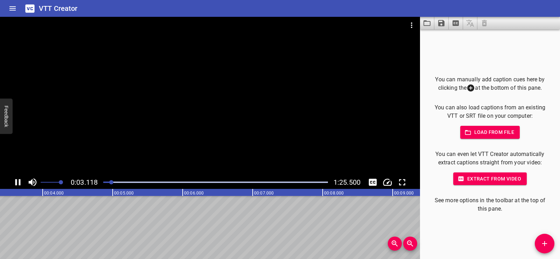
click at [234, 52] on div at bounding box center [210, 96] width 420 height 159
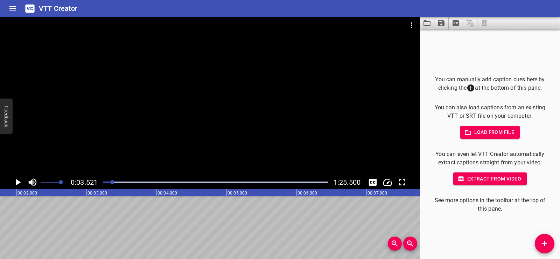
click at [18, 181] on icon "Play/Pause" at bounding box center [18, 182] width 5 height 6
click at [17, 180] on icon "Play/Pause" at bounding box center [18, 182] width 10 height 10
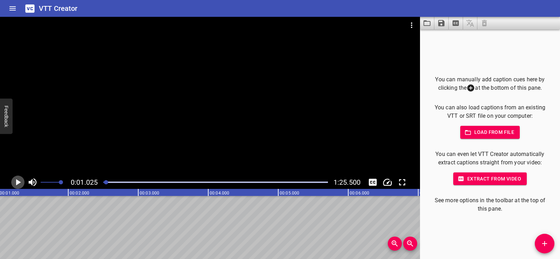
click at [20, 178] on icon "Play/Pause" at bounding box center [18, 182] width 10 height 10
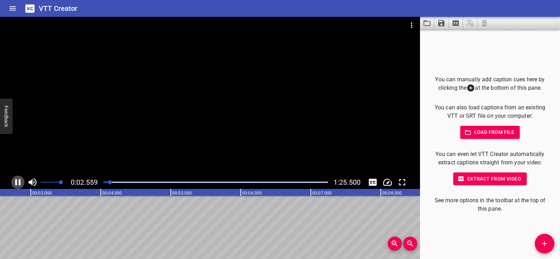
click at [16, 179] on icon "Play/Pause" at bounding box center [17, 182] width 5 height 6
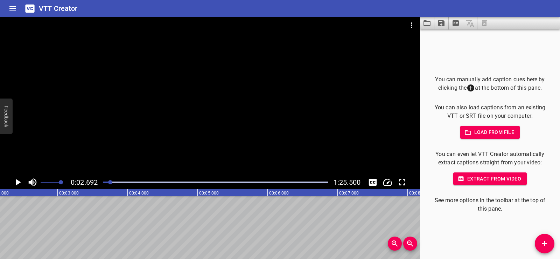
scroll to position [0, 131]
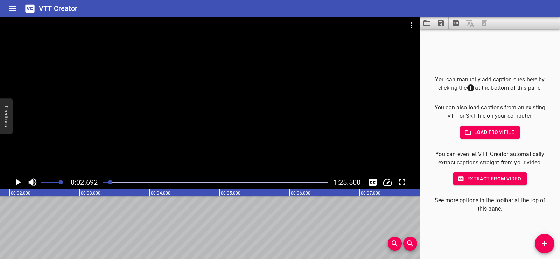
click at [539, 243] on span "Add Cue" at bounding box center [545, 243] width 20 height 8
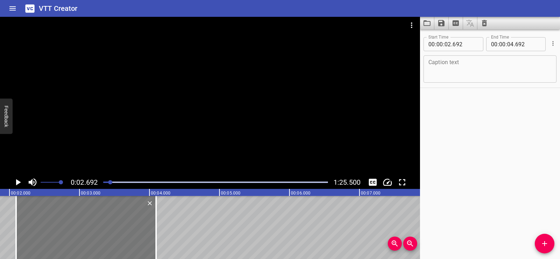
drag, startPoint x: 118, startPoint y: 235, endPoint x: 78, endPoint y: 231, distance: 40.8
click at [78, 231] on div at bounding box center [86, 227] width 140 height 63
type input "097"
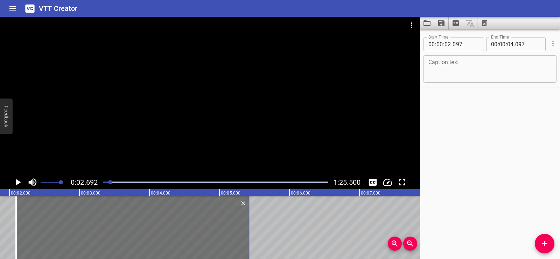
drag, startPoint x: 154, startPoint y: 243, endPoint x: 248, endPoint y: 245, distance: 93.4
click at [248, 245] on div at bounding box center [249, 227] width 7 height 63
type input "05"
type input "432"
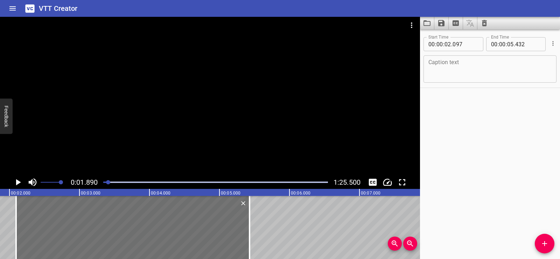
scroll to position [0, 132]
click at [18, 177] on icon "Play/Pause" at bounding box center [18, 182] width 10 height 10
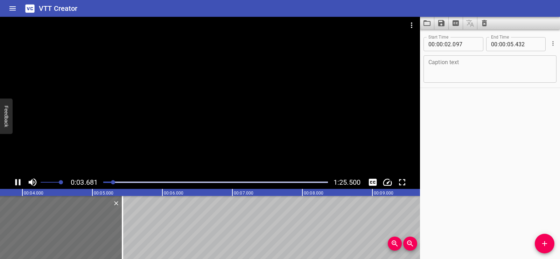
click at [18, 179] on icon "Play/Pause" at bounding box center [18, 182] width 10 height 10
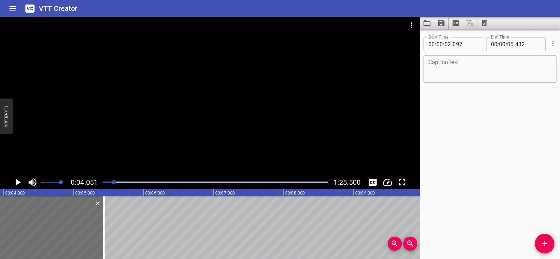
scroll to position [0, 283]
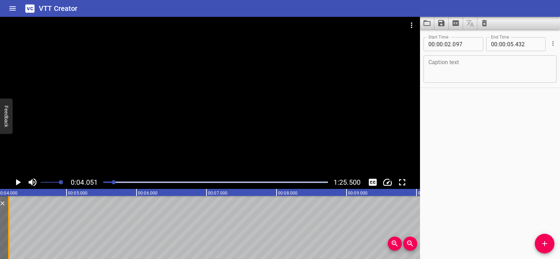
drag, startPoint x: 95, startPoint y: 240, endPoint x: 7, endPoint y: 244, distance: 87.5
click at [7, 244] on div at bounding box center [8, 227] width 7 height 63
type input "04"
type input "177"
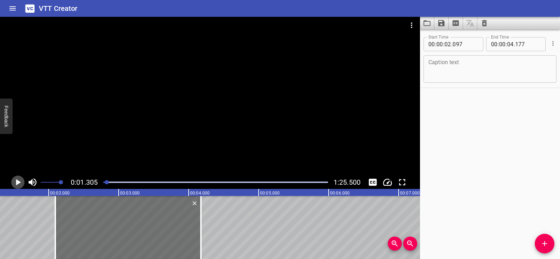
click at [17, 179] on icon "Play/Pause" at bounding box center [18, 182] width 10 height 10
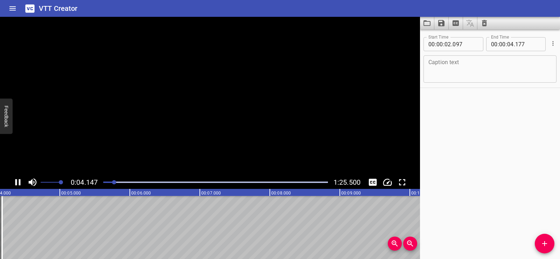
click at [17, 179] on icon "Play/Pause" at bounding box center [18, 182] width 10 height 10
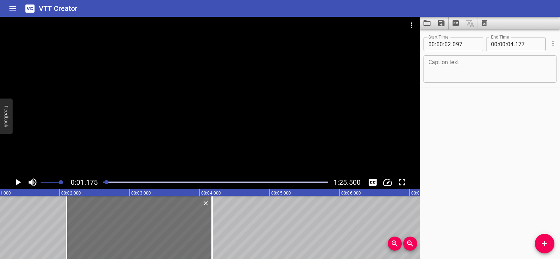
scroll to position [0, 82]
click at [453, 58] on div "Caption text" at bounding box center [489, 68] width 133 height 27
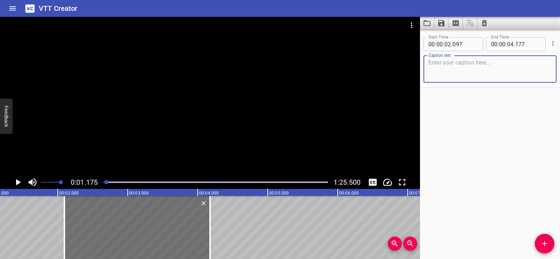
paste textarea "What is AI?"
type textarea "What is AI?"
click at [468, 139] on div "Start Time 00 : 00 : 02 . 097 Start Time End Time 00 : 00 : 04 . 177 End Time C…" at bounding box center [490, 143] width 140 height 229
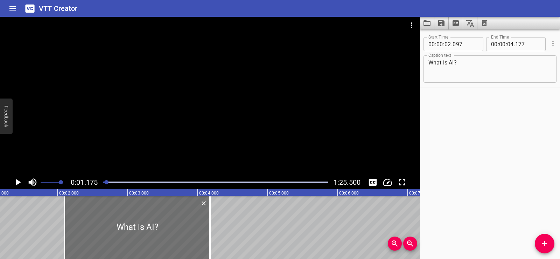
click at [149, 91] on div at bounding box center [210, 96] width 420 height 159
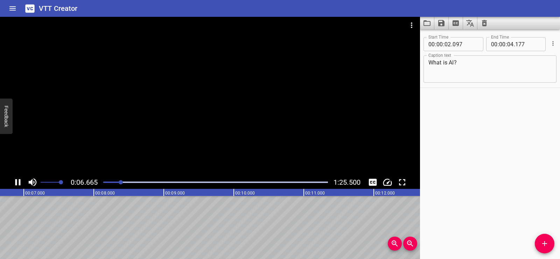
click at [198, 88] on div at bounding box center [210, 96] width 420 height 159
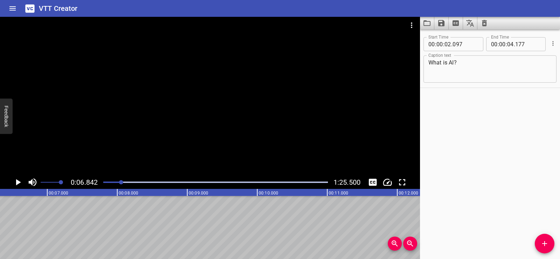
scroll to position [0, 399]
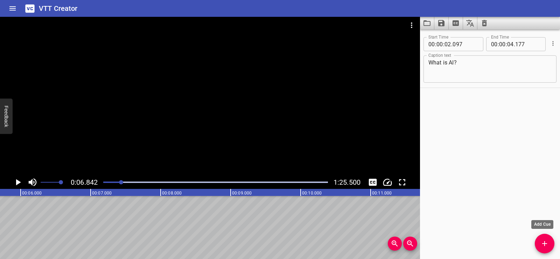
click at [544, 241] on icon "Add Cue" at bounding box center [544, 243] width 5 height 5
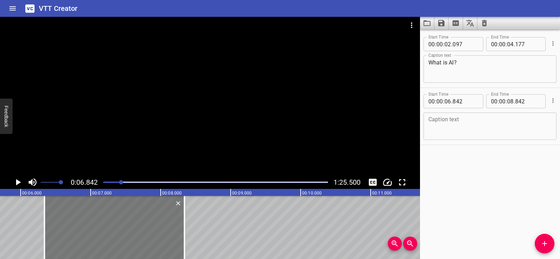
drag, startPoint x: 120, startPoint y: 243, endPoint x: 86, endPoint y: 238, distance: 34.3
click at [86, 238] on div at bounding box center [114, 227] width 140 height 63
type input "342"
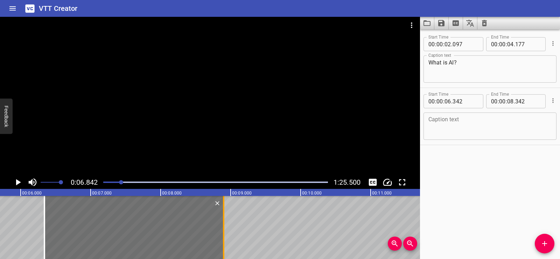
drag, startPoint x: 186, startPoint y: 243, endPoint x: 225, endPoint y: 237, distance: 39.6
click at [225, 237] on div at bounding box center [223, 227] width 7 height 63
type input "902"
click at [508, 183] on div "Start Time 00 : 00 : 02 . 097 Start Time End Time 00 : 00 : 04 . 177 End Time C…" at bounding box center [490, 143] width 140 height 229
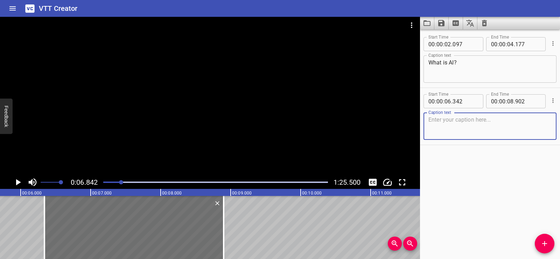
click at [448, 119] on textarea at bounding box center [489, 126] width 123 height 20
paste textarea "AI means artificial intelligence."
type textarea "AI means artificial intelligence."
click at [470, 188] on div "Start Time 00 : 00 : 02 . 097 Start Time End Time 00 : 00 : 04 . 177 End Time C…" at bounding box center [490, 143] width 140 height 229
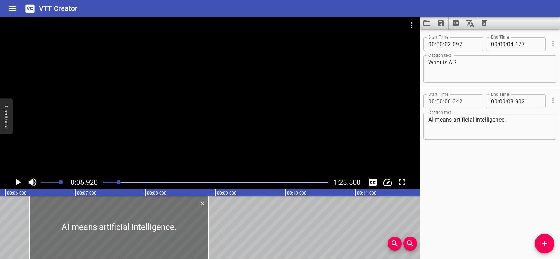
click at [19, 182] on icon "Play/Pause" at bounding box center [18, 182] width 5 height 6
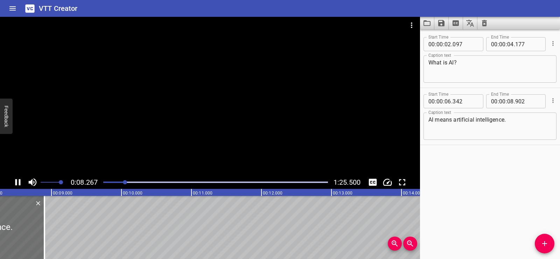
click at [238, 91] on div at bounding box center [210, 96] width 420 height 159
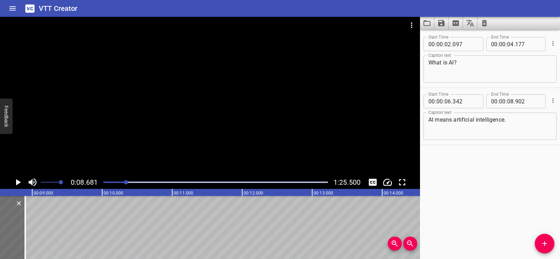
scroll to position [0, 607]
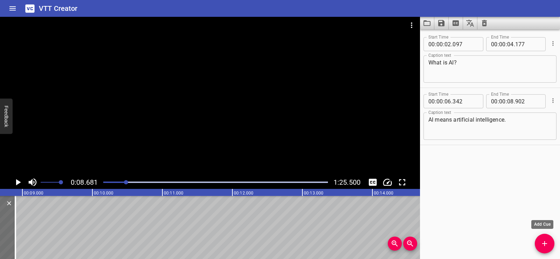
click at [542, 238] on button "Add Cue" at bounding box center [545, 243] width 20 height 20
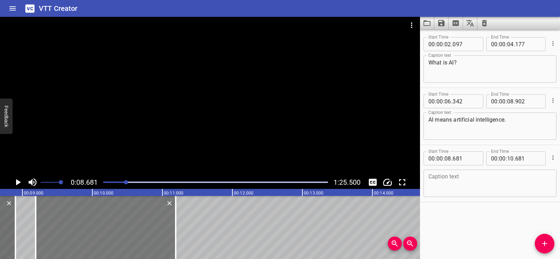
drag, startPoint x: 66, startPoint y: 237, endPoint x: 94, endPoint y: 235, distance: 27.3
click at [94, 235] on div at bounding box center [106, 227] width 140 height 63
type input "09"
type input "191"
type input "11"
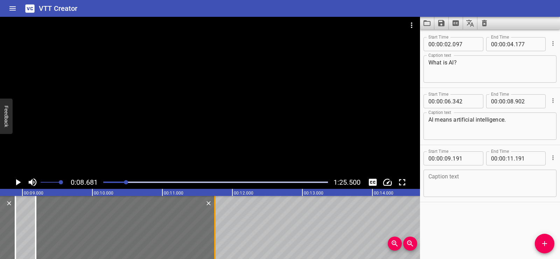
drag, startPoint x: 176, startPoint y: 240, endPoint x: 215, endPoint y: 234, distance: 39.7
click at [215, 234] on div at bounding box center [214, 227] width 1 height 63
type input "751"
click at [444, 179] on textarea at bounding box center [489, 183] width 123 height 20
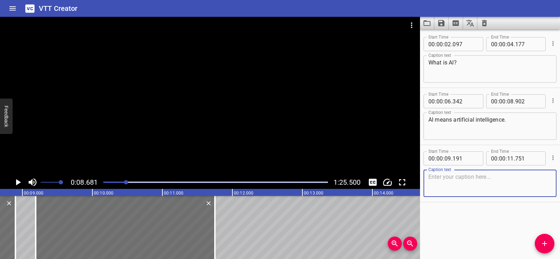
paste textarea "It's when a machine learns to do something"
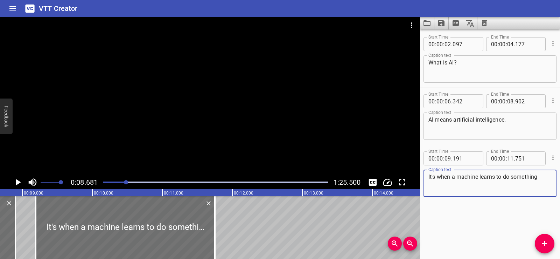
click at [463, 222] on div "Start Time 00 : 00 : 02 . 097 Start Time End Time 00 : 00 : 04 . 177 End Time C…" at bounding box center [490, 143] width 140 height 229
click at [245, 115] on div at bounding box center [210, 96] width 420 height 159
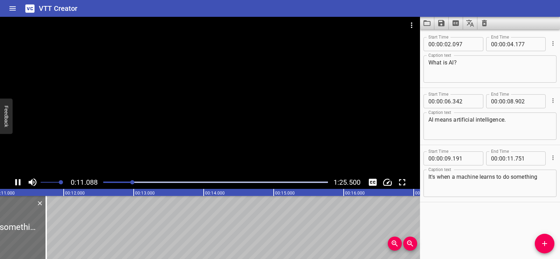
click at [230, 94] on div at bounding box center [210, 96] width 420 height 159
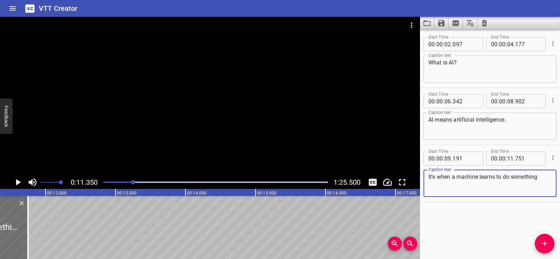
click at [540, 177] on textarea "It's when a machine learns to do something" at bounding box center [489, 183] width 123 height 20
paste textarea "smart,"
type textarea "It's when a machine learns to do something smart,"
click at [478, 222] on div "Start Time 00 : 00 : 02 . 097 Start Time End Time 00 : 00 : 04 . 177 End Time C…" at bounding box center [490, 143] width 140 height 229
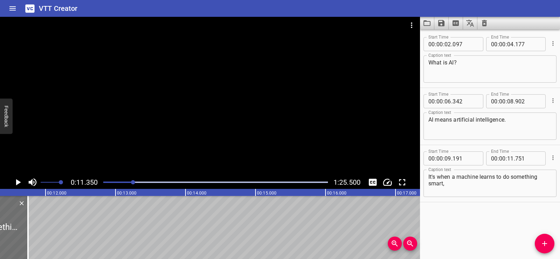
click at [16, 178] on icon "Play/Pause" at bounding box center [18, 182] width 10 height 10
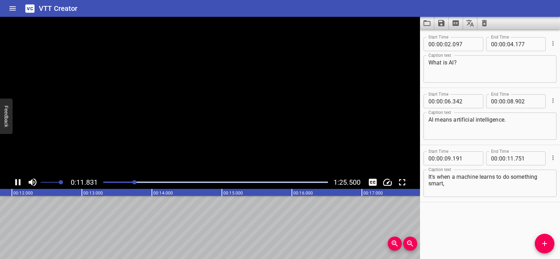
click at [16, 180] on icon "Play/Pause" at bounding box center [17, 182] width 5 height 6
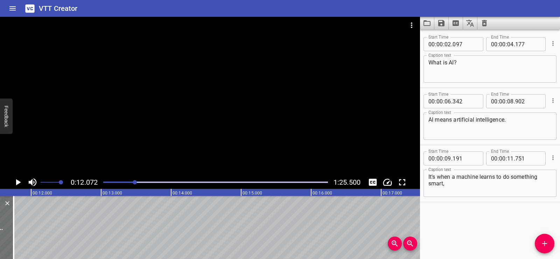
scroll to position [0, 787]
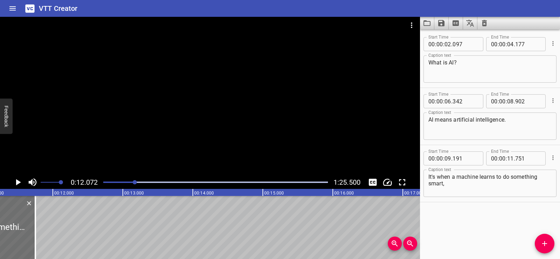
click at [550, 240] on span "Add Cue" at bounding box center [545, 243] width 20 height 8
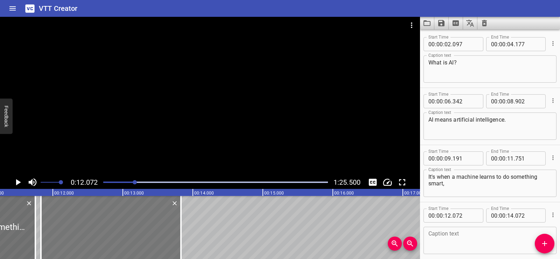
drag, startPoint x: 106, startPoint y: 239, endPoint x: 89, endPoint y: 241, distance: 16.9
click at [89, 241] on div at bounding box center [111, 227] width 140 height 63
type input "11"
type input "832"
type input "13"
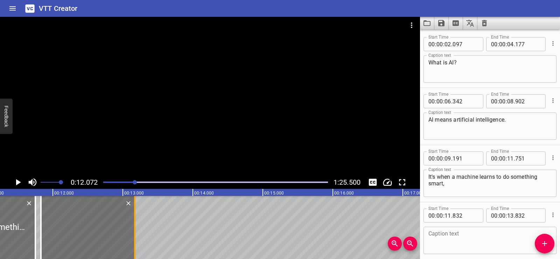
drag, startPoint x: 180, startPoint y: 241, endPoint x: 134, endPoint y: 243, distance: 46.2
click at [134, 243] on div at bounding box center [134, 227] width 7 height 63
type input "172"
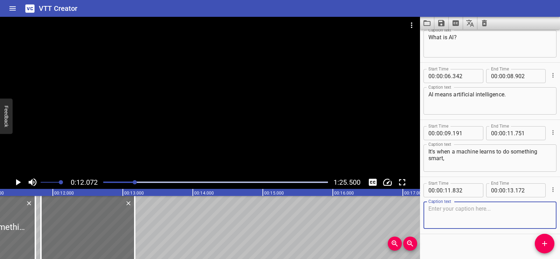
click at [477, 206] on textarea at bounding box center [489, 215] width 123 height 20
paste textarea "like recognize a face or play"
type textarea "like recognize a face or play"
click at [463, 242] on div "Start Time 00 : 00 : 02 . 097 Start Time End Time 00 : 00 : 04 . 177 End Time C…" at bounding box center [490, 143] width 140 height 229
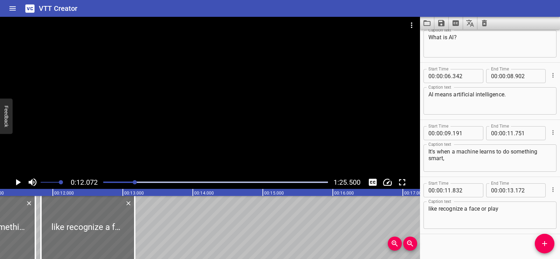
click at [230, 119] on div at bounding box center [210, 96] width 420 height 159
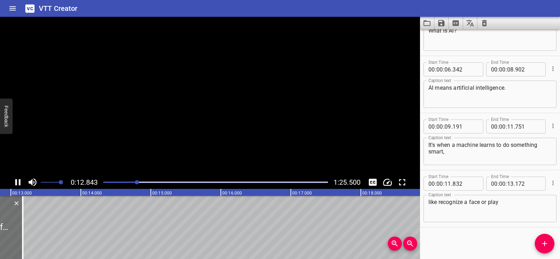
click at [209, 111] on video at bounding box center [210, 96] width 420 height 159
click at [209, 122] on div at bounding box center [210, 96] width 420 height 159
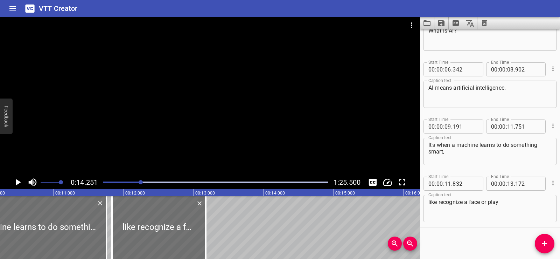
scroll to position [0, 702]
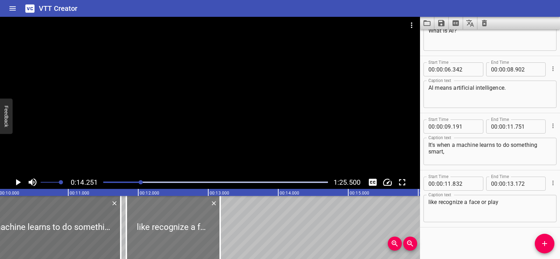
click at [131, 222] on div at bounding box center [173, 227] width 94 height 63
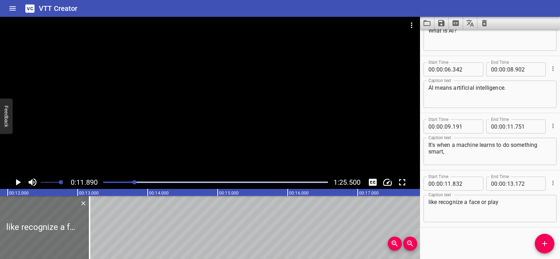
click at [221, 91] on div at bounding box center [210, 96] width 420 height 159
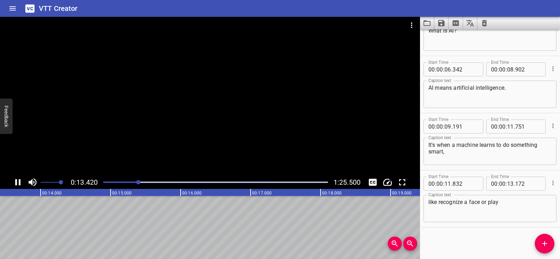
click at [221, 84] on div at bounding box center [210, 96] width 420 height 159
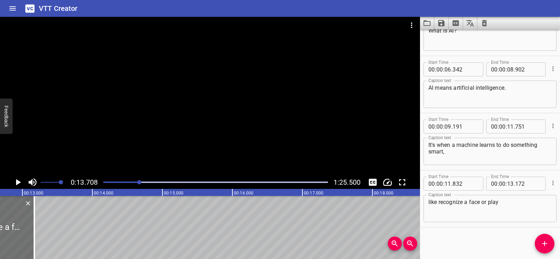
scroll to position [0, 873]
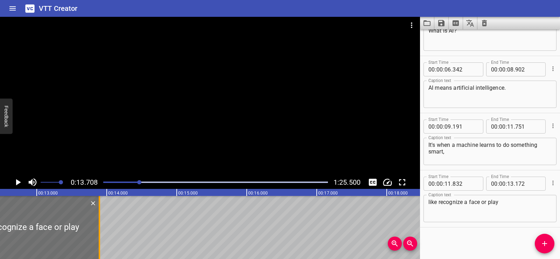
drag, startPoint x: 47, startPoint y: 245, endPoint x: 99, endPoint y: 236, distance: 52.3
click at [99, 236] on div at bounding box center [99, 227] width 7 height 63
click at [2, 216] on div at bounding box center [27, 227] width 145 height 63
click at [19, 182] on icon "Play/Pause" at bounding box center [18, 182] width 5 height 6
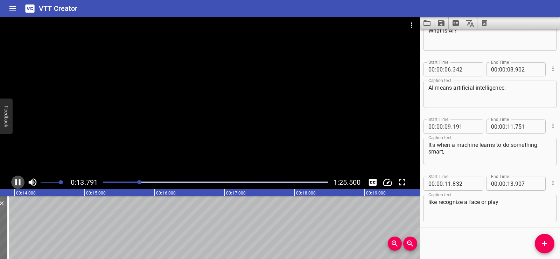
click at [18, 182] on icon "Play/Pause" at bounding box center [18, 182] width 10 height 10
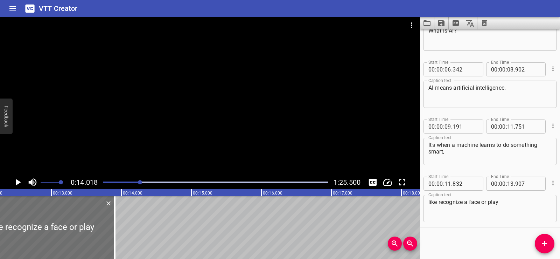
scroll to position [0, 844]
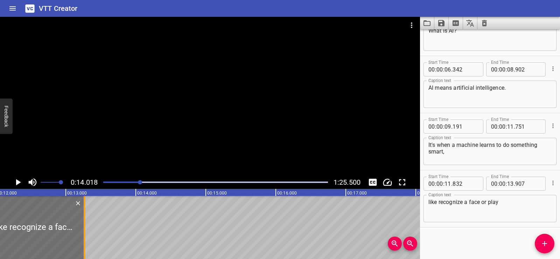
drag, startPoint x: 122, startPoint y: 244, endPoint x: 85, endPoint y: 247, distance: 37.6
click at [85, 247] on div at bounding box center [84, 227] width 7 height 63
type input "267"
click at [34, 214] on div at bounding box center [34, 227] width 100 height 63
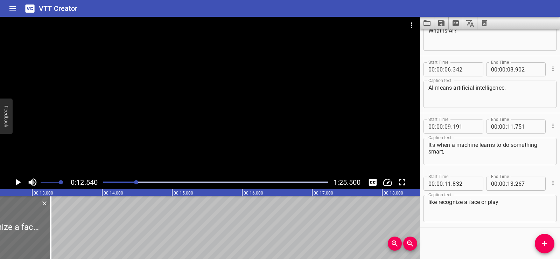
click at [17, 182] on icon "Play/Pause" at bounding box center [18, 182] width 5 height 6
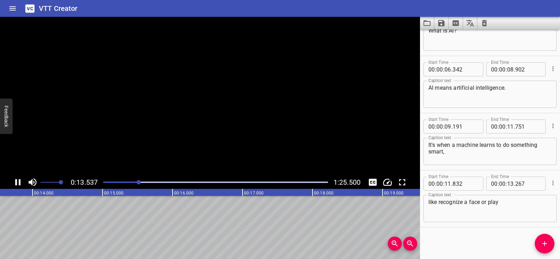
click at [17, 182] on icon "Play/Pause" at bounding box center [18, 182] width 10 height 10
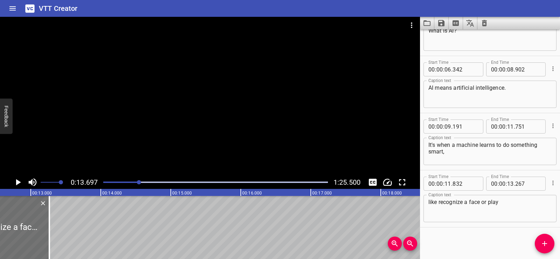
scroll to position [0, 857]
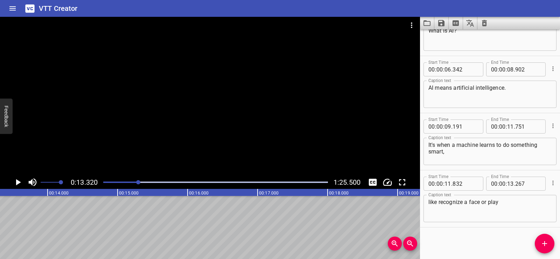
click at [17, 183] on icon "Play/Pause" at bounding box center [18, 182] width 5 height 6
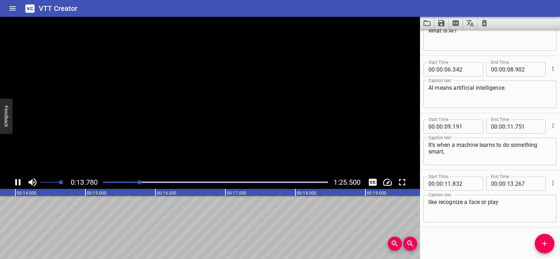
click at [17, 183] on icon "Play/Pause" at bounding box center [17, 182] width 5 height 6
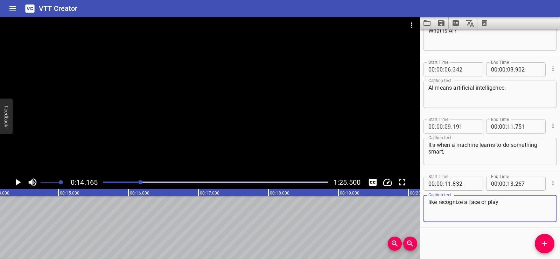
drag, startPoint x: 480, startPoint y: 203, endPoint x: 500, endPoint y: 202, distance: 19.6
click at [500, 202] on textarea "like recognize a face or play" at bounding box center [489, 208] width 123 height 20
type textarea "like recognize a face"
click at [549, 246] on span "Add Cue" at bounding box center [545, 243] width 20 height 8
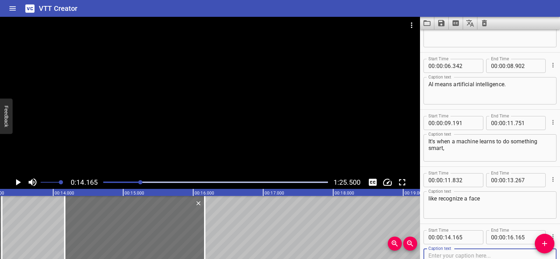
scroll to position [0, 876]
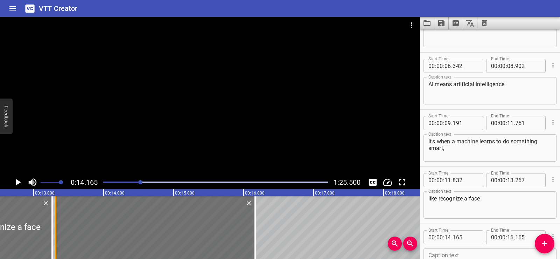
drag, startPoint x: 116, startPoint y: 244, endPoint x: 57, endPoint y: 241, distance: 58.9
click at [57, 241] on div at bounding box center [55, 227] width 7 height 63
type input "13"
type input "315"
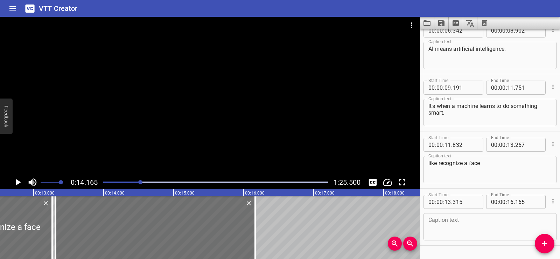
scroll to position [89, 0]
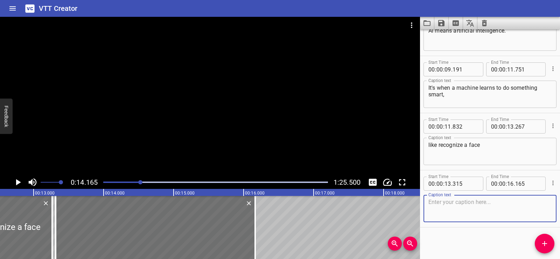
click at [498, 203] on textarea at bounding box center [489, 208] width 123 height 20
paste textarea "or play"
drag, startPoint x: 430, startPoint y: 202, endPoint x: 423, endPoint y: 202, distance: 6.3
click at [423, 202] on div "or play Caption text" at bounding box center [489, 208] width 133 height 27
click at [458, 201] on textarea "or play" at bounding box center [489, 208] width 123 height 20
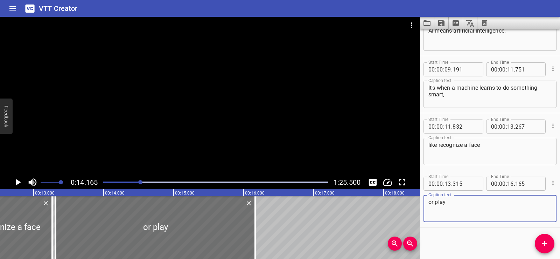
click at [448, 239] on div "Start Time 00 : 00 : 02 . 097 Start Time End Time 00 : 00 : 04 . 177 End Time C…" at bounding box center [490, 143] width 140 height 229
click at [459, 203] on textarea "or play" at bounding box center [489, 208] width 123 height 20
paste textarea "a game by looking at lots of examples."
type textarea "or play a game by looking at lots of examples."
click at [456, 230] on div "Start Time 00 : 00 : 02 . 097 Start Time End Time 00 : 00 : 04 . 177 End Time C…" at bounding box center [490, 143] width 140 height 229
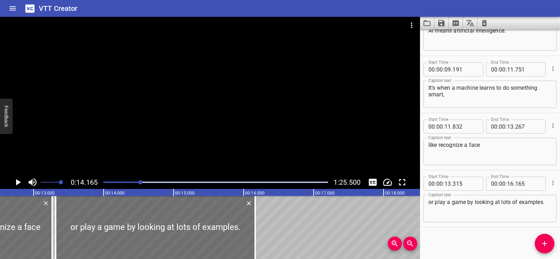
click at [259, 103] on div at bounding box center [210, 96] width 420 height 159
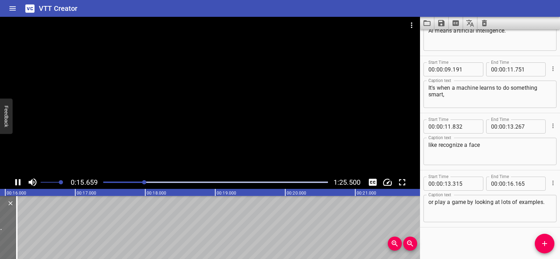
click at [182, 82] on div at bounding box center [210, 96] width 420 height 159
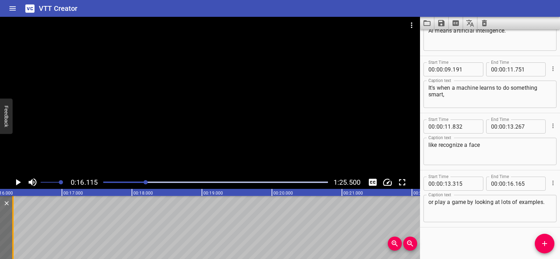
drag, startPoint x: 4, startPoint y: 232, endPoint x: 14, endPoint y: 233, distance: 9.5
click at [14, 233] on div at bounding box center [12, 227] width 7 height 63
type input "300"
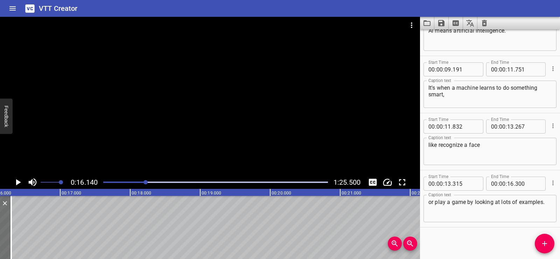
click at [18, 180] on icon "Play/Pause" at bounding box center [18, 182] width 5 height 6
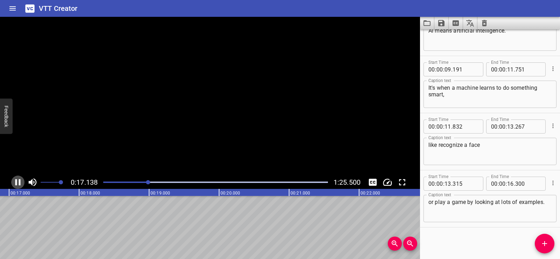
click at [18, 180] on icon "Play/Pause" at bounding box center [18, 182] width 10 height 10
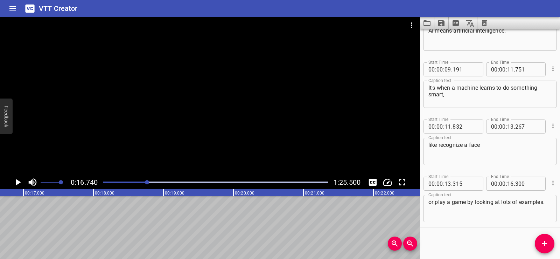
scroll to position [0, 1171]
click at [17, 179] on icon "Play/Pause" at bounding box center [18, 182] width 10 height 10
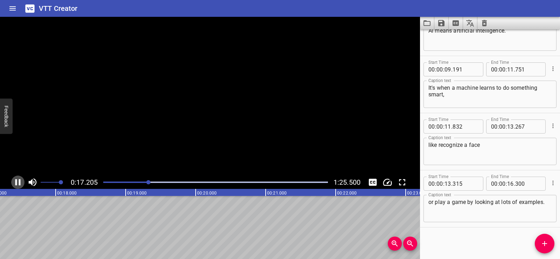
click at [17, 179] on icon "Play/Pause" at bounding box center [17, 182] width 5 height 6
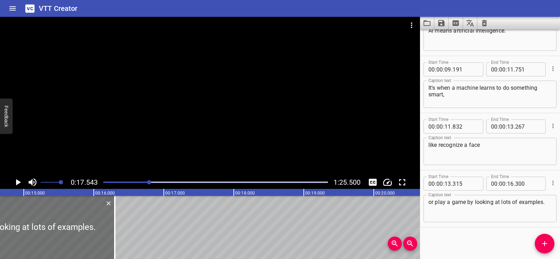
scroll to position [0, 1019]
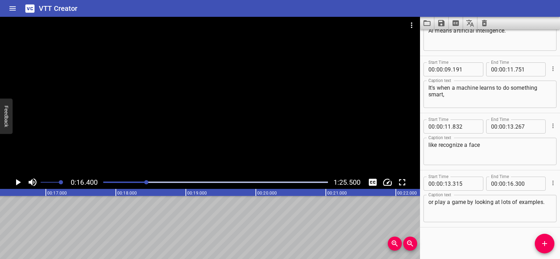
scroll to position [0, 1148]
click at [16, 180] on icon "Play/Pause" at bounding box center [18, 182] width 10 height 10
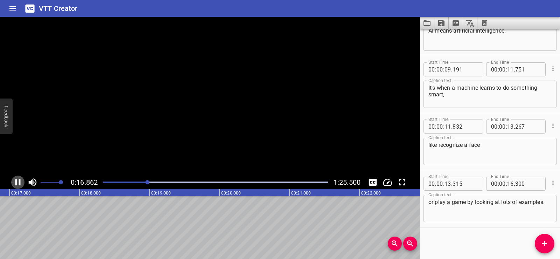
click at [16, 180] on icon "Play/Pause" at bounding box center [17, 182] width 5 height 6
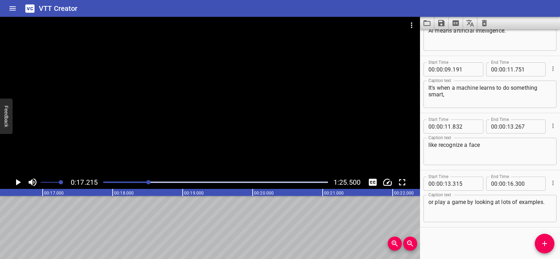
scroll to position [0, 1140]
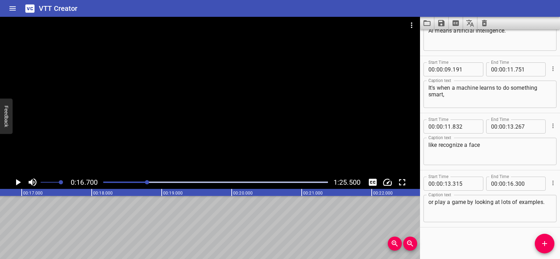
scroll to position [0, 1169]
click at [547, 244] on icon "Add Cue" at bounding box center [544, 243] width 8 height 8
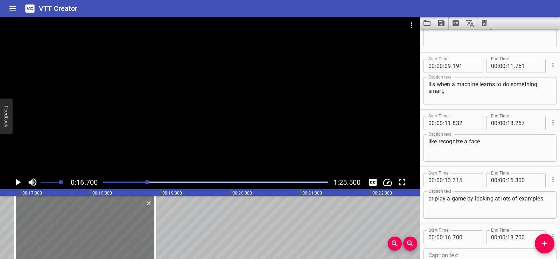
drag, startPoint x: 48, startPoint y: 236, endPoint x: 56, endPoint y: 237, distance: 7.8
click at [56, 237] on div at bounding box center [85, 227] width 140 height 63
type input "915"
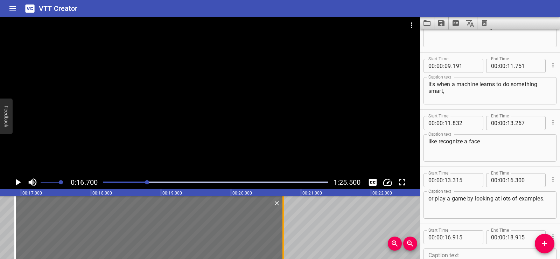
drag, startPoint x: 155, startPoint y: 245, endPoint x: 283, endPoint y: 241, distance: 128.1
click at [283, 241] on div at bounding box center [282, 227] width 1 height 63
type input "20"
type input "745"
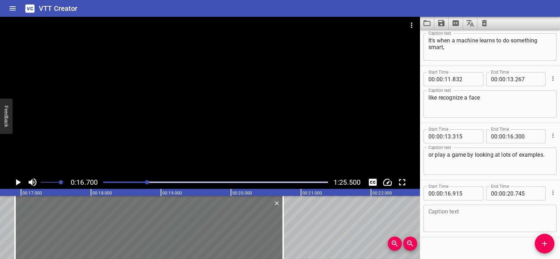
scroll to position [146, 0]
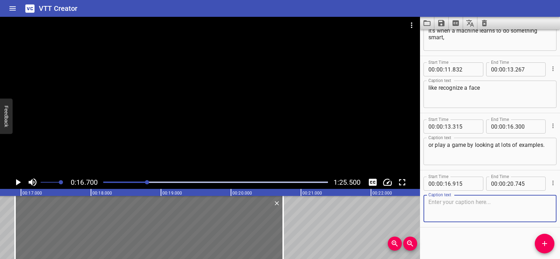
click at [454, 203] on textarea at bounding box center [489, 208] width 123 height 20
paste textarea "AI is all around us."
type textarea "AI is all around us."
click at [448, 241] on div "Start Time 00 : 00 : 02 . 097 Start Time End Time 00 : 00 : 04 . 177 End Time C…" at bounding box center [490, 143] width 140 height 229
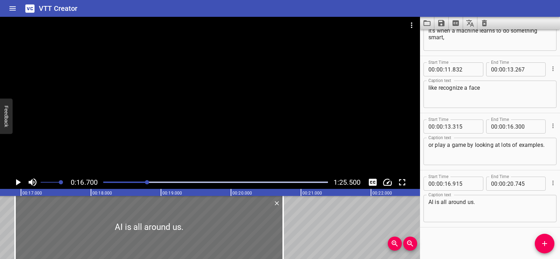
click at [18, 181] on icon "Play/Pause" at bounding box center [18, 182] width 5 height 6
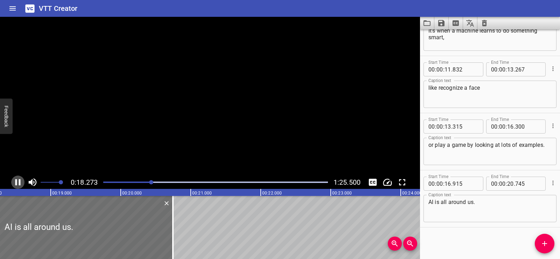
click at [18, 181] on icon "Play/Pause" at bounding box center [18, 182] width 10 height 10
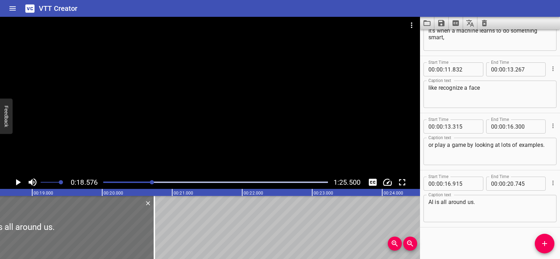
scroll to position [0, 1300]
drag, startPoint x: 156, startPoint y: 238, endPoint x: 151, endPoint y: 240, distance: 5.3
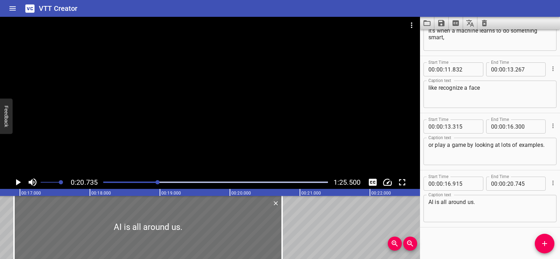
scroll to position [0, 1133]
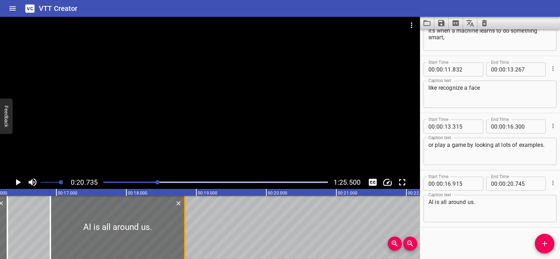
click at [185, 233] on div at bounding box center [184, 227] width 1 height 63
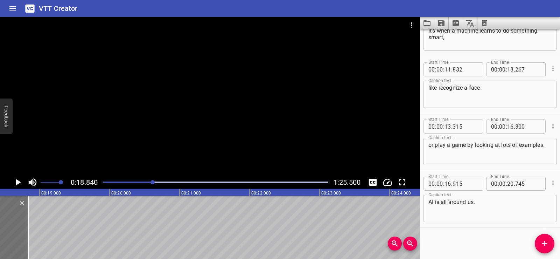
scroll to position [0, 1167]
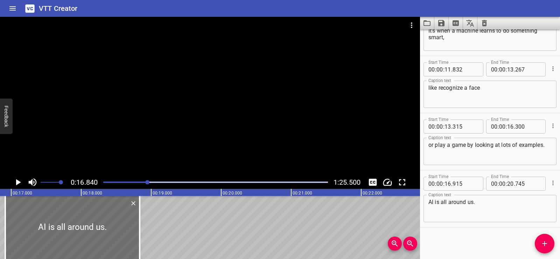
click at [16, 182] on icon "Play/Pause" at bounding box center [18, 182] width 5 height 6
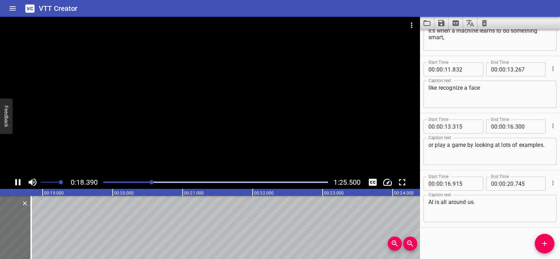
click at [17, 181] on icon "Play/Pause" at bounding box center [17, 182] width 5 height 6
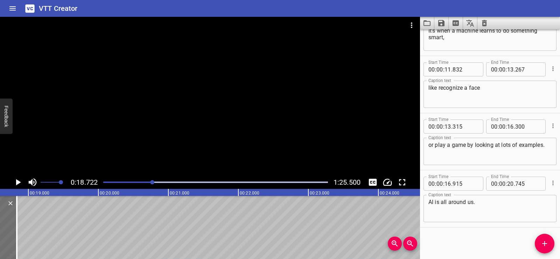
scroll to position [0, 1310]
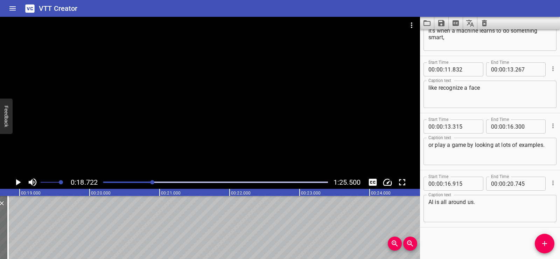
click at [552, 245] on span "Add Cue" at bounding box center [545, 243] width 20 height 8
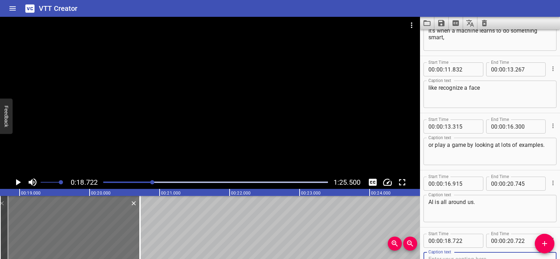
scroll to position [149, 0]
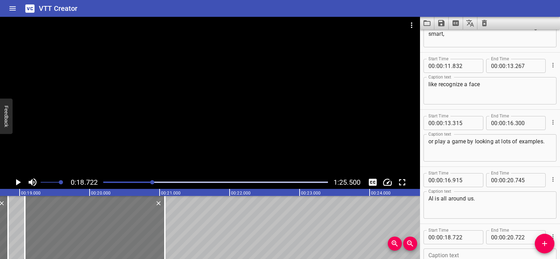
drag, startPoint x: 50, startPoint y: 236, endPoint x: 75, endPoint y: 234, distance: 24.9
click at [75, 234] on div at bounding box center [95, 227] width 140 height 63
type input "19"
type input "077"
type input "21"
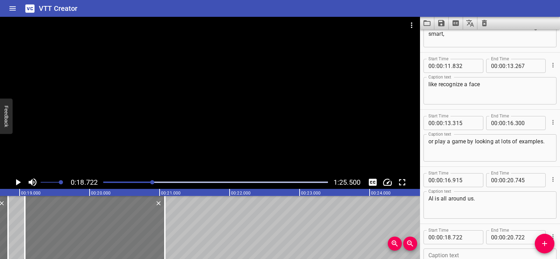
type input "077"
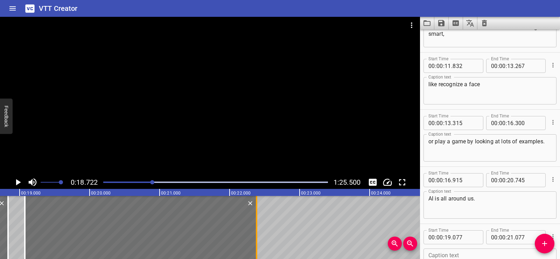
drag, startPoint x: 162, startPoint y: 241, endPoint x: 254, endPoint y: 239, distance: 91.7
click at [254, 239] on div at bounding box center [256, 227] width 7 height 63
type input "22"
type input "387"
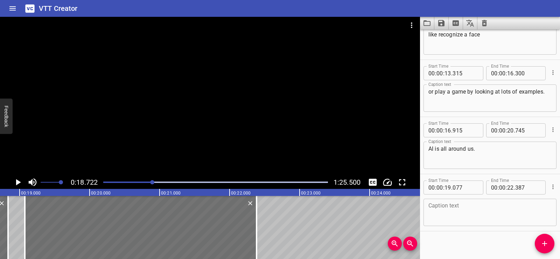
scroll to position [203, 0]
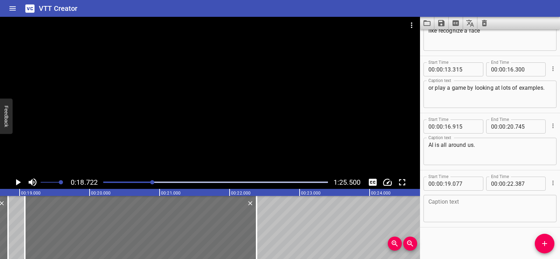
click at [480, 210] on textarea at bounding box center [489, 208] width 123 height 20
paste textarea "Helping doctors, driving cars,"
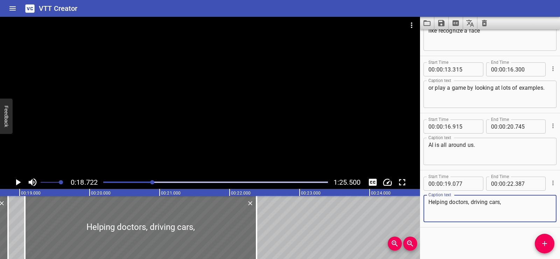
type textarea "Helping doctors, driving cars,"
click at [467, 237] on div "Start Time 00 : 00 : 02 . 097 Start Time End Time 00 : 00 : 04 . 177 End Time C…" at bounding box center [490, 143] width 140 height 229
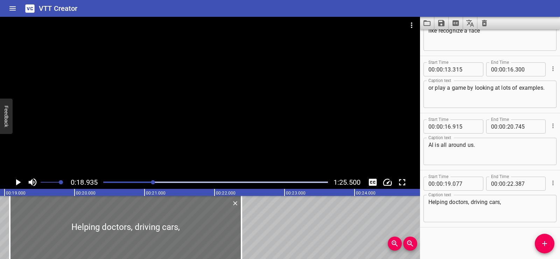
click at [13, 188] on div "0:18.935 1:25.500" at bounding box center [210, 181] width 420 height 13
click at [17, 182] on icon "Play/Pause" at bounding box center [18, 182] width 5 height 6
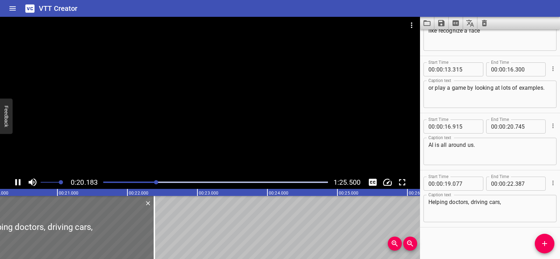
click at [17, 182] on icon "Play/Pause" at bounding box center [18, 182] width 10 height 10
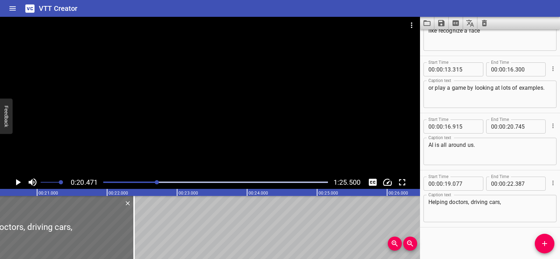
click at [484, 242] on div "Start Time 00 : 00 : 02 . 097 Start Time End Time 00 : 00 : 04 . 177 End Time C…" at bounding box center [490, 143] width 140 height 229
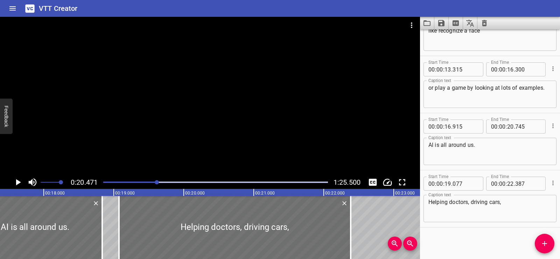
scroll to position [0, 1151]
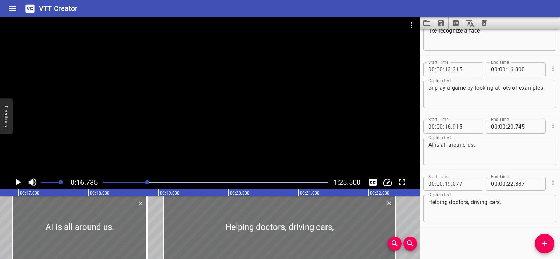
click at [17, 181] on icon "Play/Pause" at bounding box center [18, 182] width 5 height 6
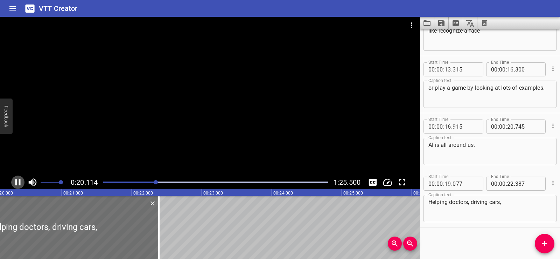
click at [18, 183] on icon "Play/Pause" at bounding box center [18, 182] width 10 height 10
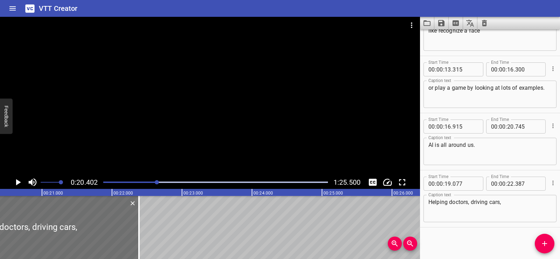
click at [466, 150] on textarea "AI is all around us." at bounding box center [489, 151] width 123 height 20
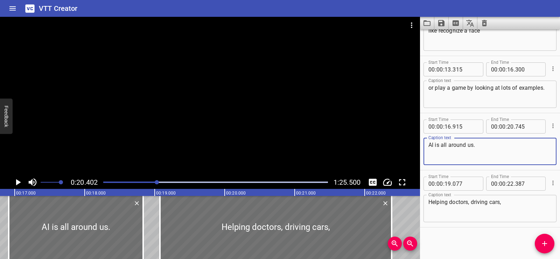
scroll to position [0, 1168]
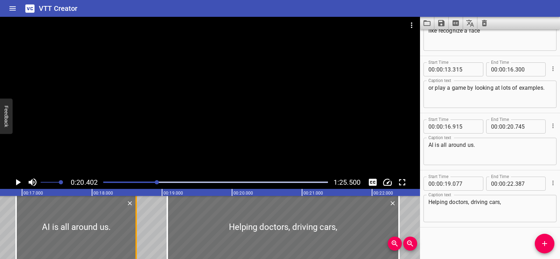
drag, startPoint x: 148, startPoint y: 238, endPoint x: 134, endPoint y: 241, distance: 14.6
click at [134, 241] on div at bounding box center [136, 227] width 7 height 63
type input "540"
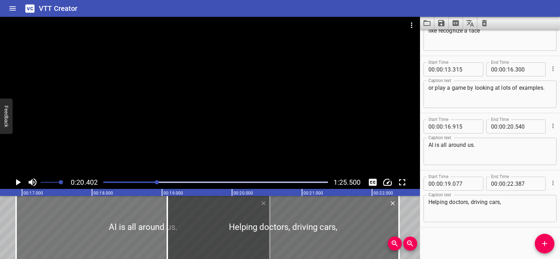
click at [115, 228] on div at bounding box center [143, 227] width 254 height 63
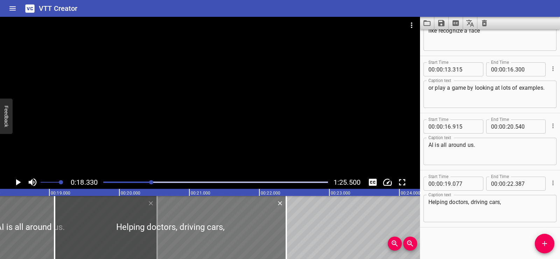
scroll to position [0, 1283]
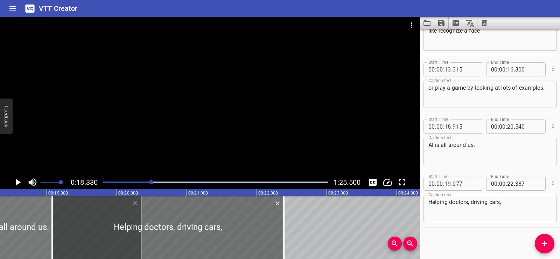
drag, startPoint x: 28, startPoint y: 220, endPoint x: 14, endPoint y: 221, distance: 13.4
click at [14, 221] on div at bounding box center [15, 227] width 254 height 63
type input "725"
type input "350"
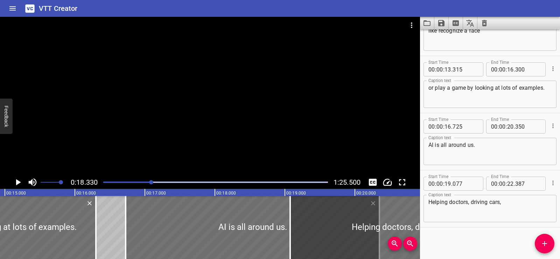
scroll to position [0, 1023]
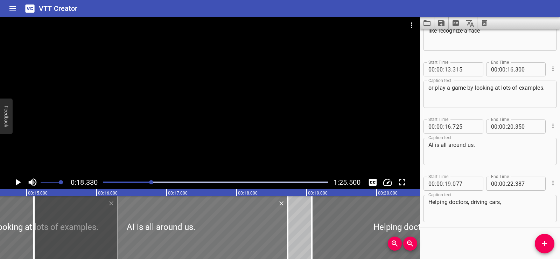
drag, startPoint x: 199, startPoint y: 235, endPoint x: 86, endPoint y: 226, distance: 113.7
click at [86, 226] on div at bounding box center [161, 227] width 254 height 63
type input "15"
type input "105"
type input "18"
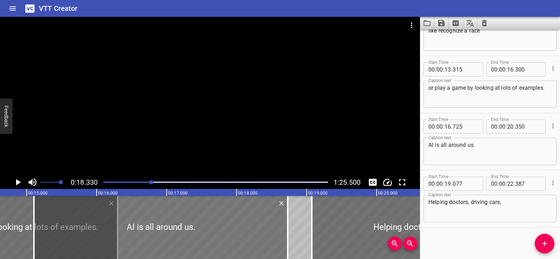
type input "730"
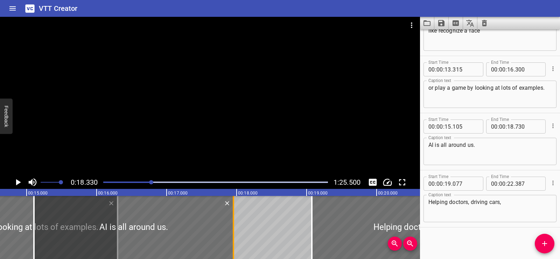
drag, startPoint x: 289, startPoint y: 244, endPoint x: 234, endPoint y: 245, distance: 54.2
click at [234, 245] on div at bounding box center [233, 227] width 7 height 63
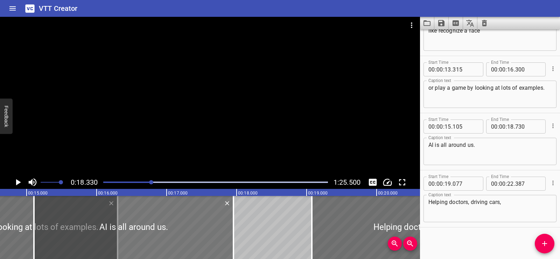
type input "17"
type input "955"
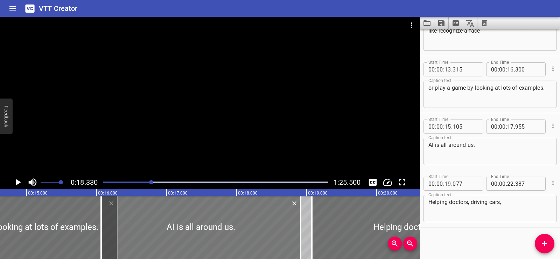
drag, startPoint x: 155, startPoint y: 241, endPoint x: 223, endPoint y: 241, distance: 67.9
click at [223, 241] on div at bounding box center [200, 227] width 199 height 63
type input "16"
type input "075"
type input "18"
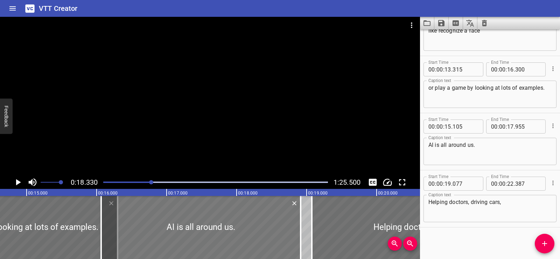
type input "925"
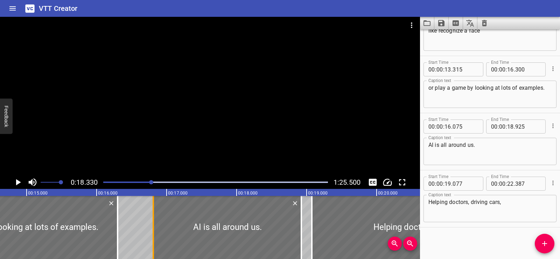
drag, startPoint x: 99, startPoint y: 240, endPoint x: 150, endPoint y: 238, distance: 51.5
click at [150, 238] on div at bounding box center [153, 227] width 7 height 63
type input "810"
click at [72, 238] on div at bounding box center [13, 227] width 209 height 63
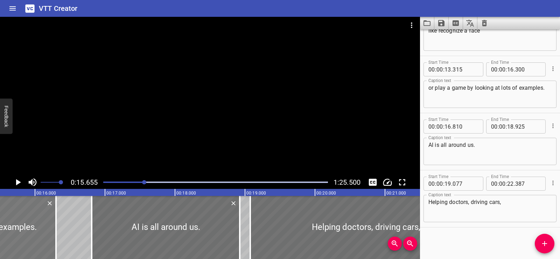
scroll to position [0, 1096]
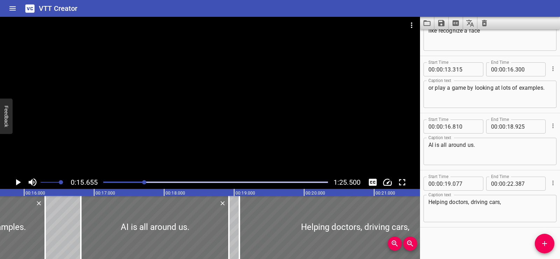
click at [172, 129] on div at bounding box center [210, 96] width 420 height 159
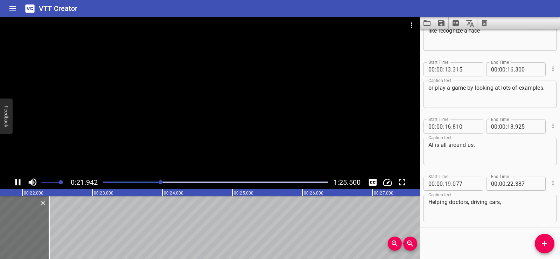
click at [234, 68] on div at bounding box center [210, 96] width 420 height 159
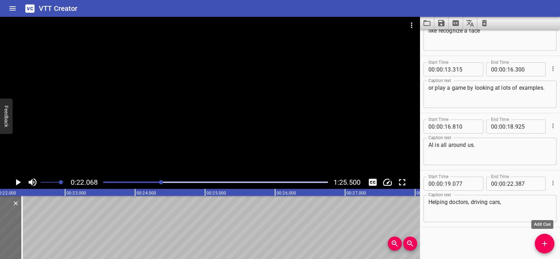
click at [543, 244] on icon "Add Cue" at bounding box center [544, 243] width 8 height 8
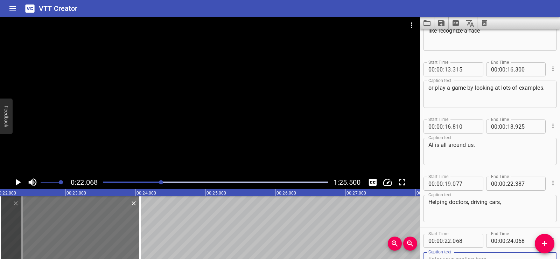
scroll to position [206, 0]
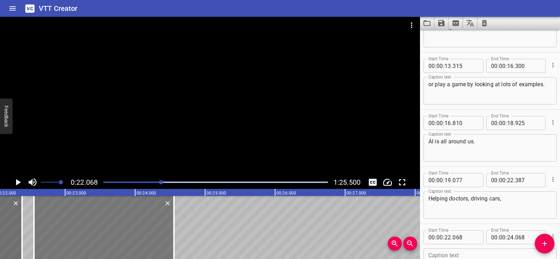
drag, startPoint x: 85, startPoint y: 227, endPoint x: 119, endPoint y: 230, distance: 33.7
click at [119, 230] on div at bounding box center [104, 227] width 140 height 63
type input "553"
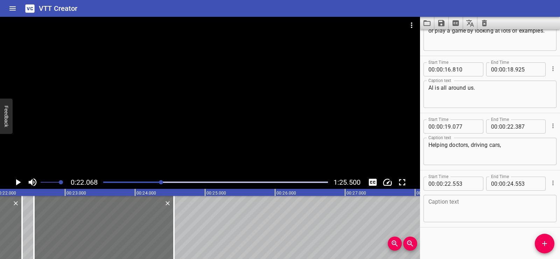
click at [455, 202] on textarea at bounding box center [489, 208] width 123 height 20
paste textarea "even exploring space."
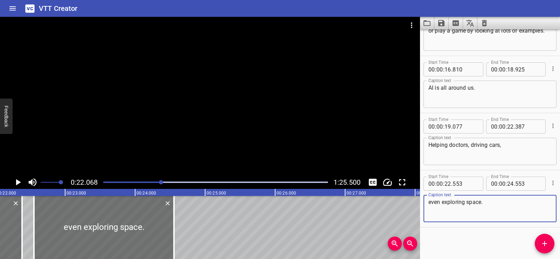
type textarea "even exploring space."
click at [465, 242] on div "Start Time 00 : 00 : 02 . 097 Start Time End Time 00 : 00 : 04 . 177 End Time C…" at bounding box center [490, 143] width 140 height 229
click at [286, 73] on div at bounding box center [210, 96] width 420 height 159
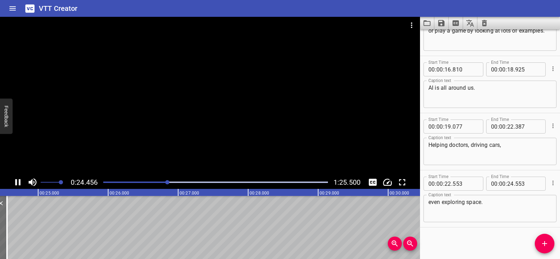
click at [218, 86] on div at bounding box center [210, 96] width 420 height 159
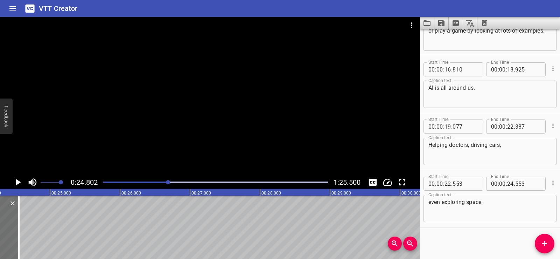
scroll to position [0, 1678]
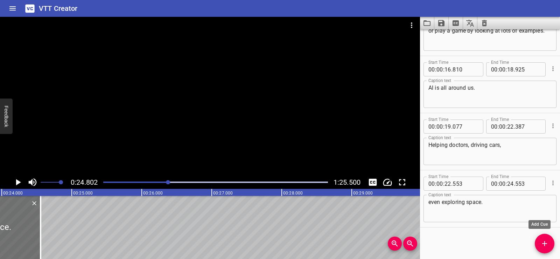
click at [544, 242] on icon "Add Cue" at bounding box center [544, 243] width 5 height 5
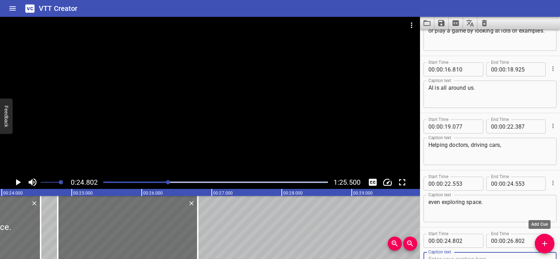
scroll to position [263, 0]
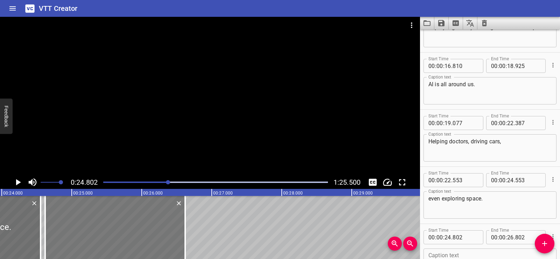
drag, startPoint x: 128, startPoint y: 237, endPoint x: 118, endPoint y: 238, distance: 11.0
click at [118, 238] on div at bounding box center [115, 227] width 140 height 63
type input "622"
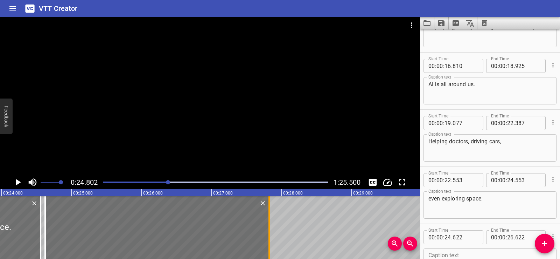
drag, startPoint x: 186, startPoint y: 244, endPoint x: 271, endPoint y: 241, distance: 84.4
click at [271, 241] on div at bounding box center [269, 227] width 7 height 63
type input "27"
type input "827"
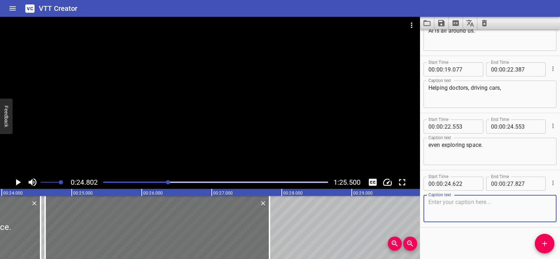
click at [441, 213] on textarea at bounding box center [489, 208] width 123 height 20
paste textarea "But how do these machines know what to do?"
type textarea "But how do these machines know what to do?"
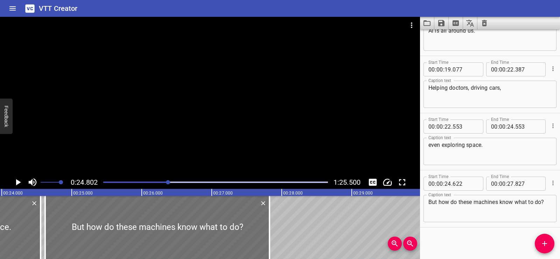
click at [482, 241] on div "Start Time 00 : 00 : 02 . 097 Start Time End Time 00 : 00 : 04 . 177 End Time C…" at bounding box center [490, 143] width 140 height 229
click at [209, 112] on div at bounding box center [210, 96] width 420 height 159
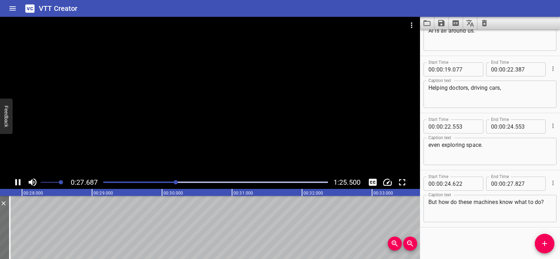
click at [221, 92] on div at bounding box center [210, 96] width 420 height 159
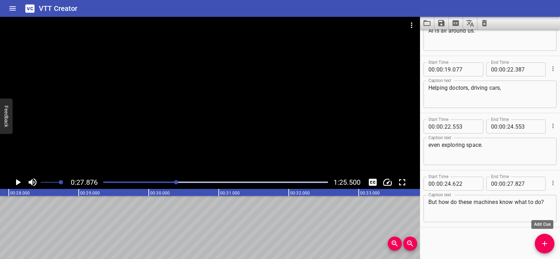
click at [543, 244] on icon "Add Cue" at bounding box center [544, 243] width 8 height 8
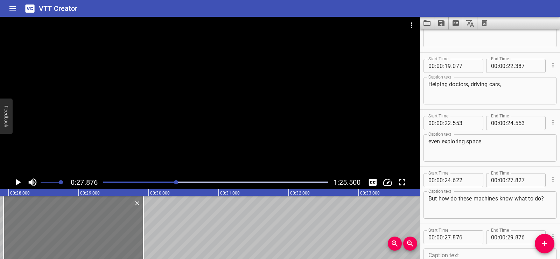
drag, startPoint x: 93, startPoint y: 232, endPoint x: 96, endPoint y: 232, distance: 3.6
click at [96, 232] on div at bounding box center [73, 227] width 140 height 63
type input "926"
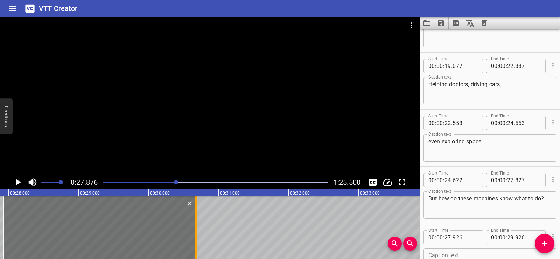
drag, startPoint x: 145, startPoint y: 245, endPoint x: 197, endPoint y: 246, distance: 52.5
click at [197, 246] on div at bounding box center [195, 227] width 7 height 63
type input "30"
type input "676"
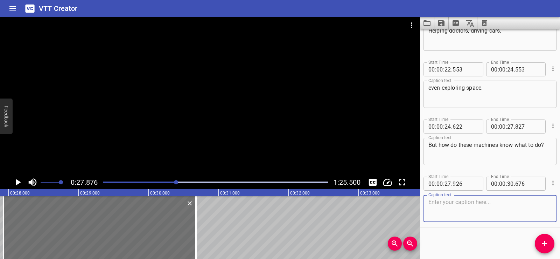
click at [474, 205] on textarea at bounding box center [489, 208] width 123 height 20
paste textarea "And, do they always get it right?"
type textarea "And, do they always get it right?"
click at [465, 241] on div "Start Time 00 : 00 : 02 . 097 Start Time End Time 00 : 00 : 04 . 177 End Time C…" at bounding box center [490, 143] width 140 height 229
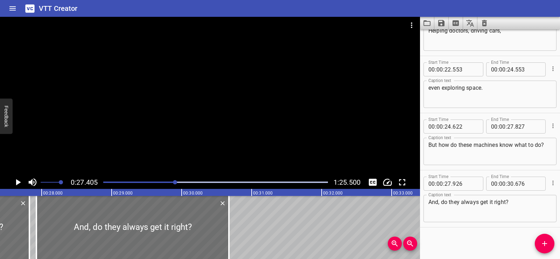
click at [222, 88] on div at bounding box center [210, 96] width 420 height 159
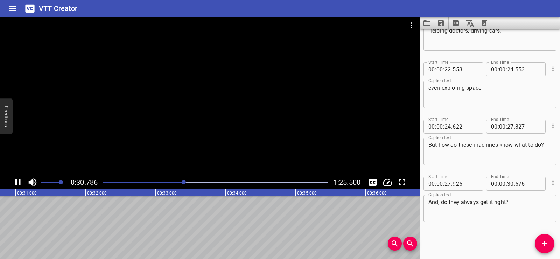
click at [239, 60] on div at bounding box center [210, 96] width 420 height 159
click at [543, 245] on icon "Add Cue" at bounding box center [544, 243] width 8 height 8
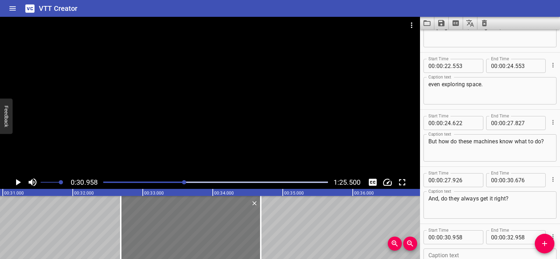
drag, startPoint x: 72, startPoint y: 246, endPoint x: 191, endPoint y: 237, distance: 119.3
click at [191, 237] on div at bounding box center [191, 227] width 140 height 63
type input "32"
type input "683"
type input "34"
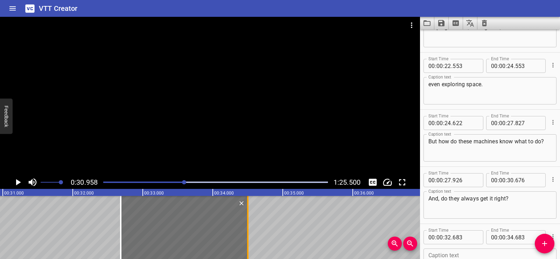
drag, startPoint x: 263, startPoint y: 243, endPoint x: 251, endPoint y: 240, distance: 12.3
click at [251, 240] on div at bounding box center [247, 227] width 7 height 63
type input "513"
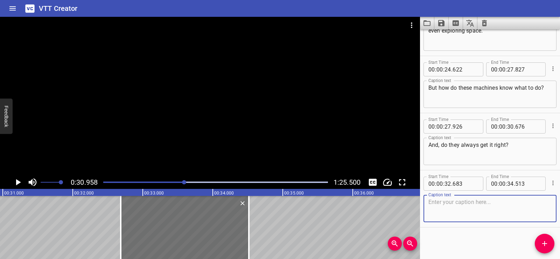
click at [445, 210] on textarea at bounding box center [489, 208] width 123 height 20
paste textarea "I've read millions of facts, but that"
type textarea "I've read millions of facts, but that"
click at [465, 240] on div "Start Time 00 : 00 : 02 . 097 Start Time End Time 00 : 00 : 04 . 177 End Time C…" at bounding box center [490, 143] width 140 height 229
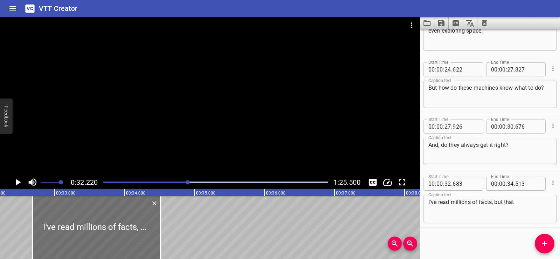
click at [197, 142] on div at bounding box center [210, 96] width 420 height 159
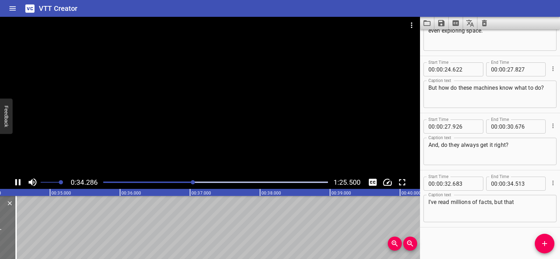
click at [241, 120] on div at bounding box center [210, 96] width 420 height 159
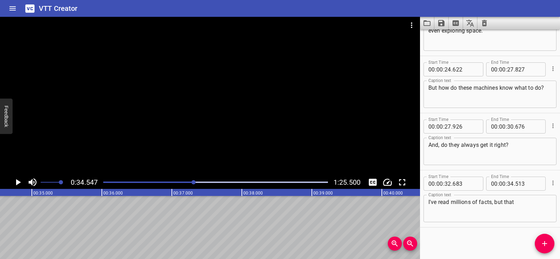
scroll to position [0, 2281]
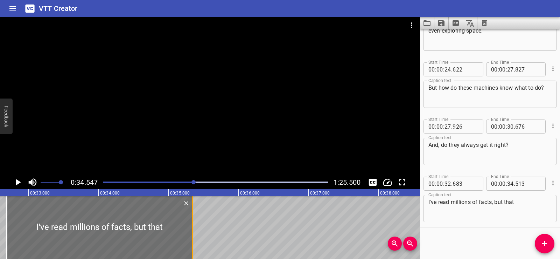
drag, startPoint x: 136, startPoint y: 241, endPoint x: 193, endPoint y: 234, distance: 58.2
click at [193, 234] on div at bounding box center [192, 227] width 7 height 63
type input "35"
click at [45, 206] on div at bounding box center [100, 227] width 186 height 63
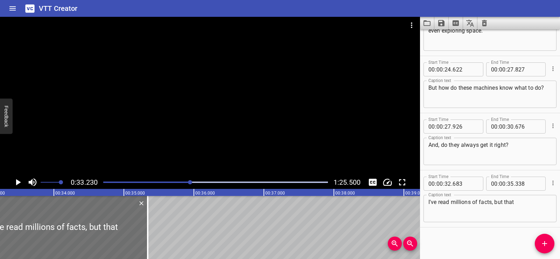
click at [214, 112] on div at bounding box center [210, 96] width 420 height 159
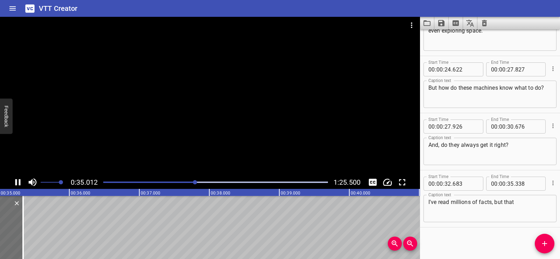
click at [232, 93] on div at bounding box center [210, 96] width 420 height 159
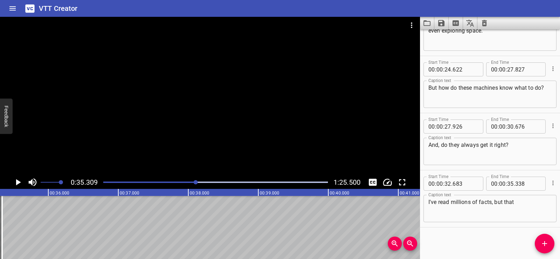
scroll to position [0, 2370]
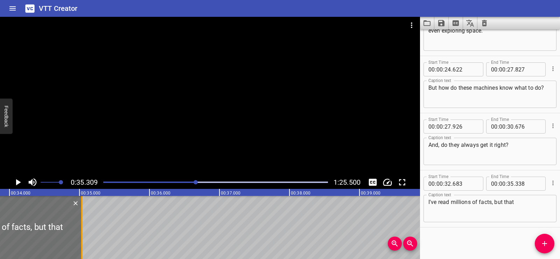
drag, startPoint x: 104, startPoint y: 236, endPoint x: 83, endPoint y: 238, distance: 21.4
click at [83, 238] on div at bounding box center [81, 227] width 7 height 63
type input "033"
click at [34, 207] on div at bounding box center [-1, 227] width 164 height 63
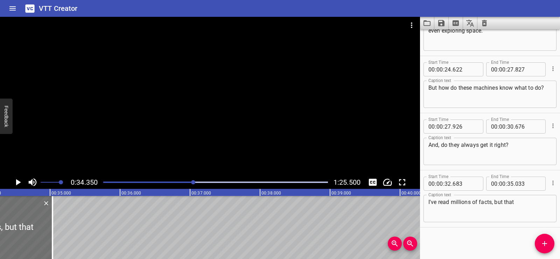
scroll to position [0, 2404]
click at [9, 181] on div "0:34.350 1:25.500" at bounding box center [210, 181] width 420 height 13
click at [19, 182] on icon "Play/Pause" at bounding box center [18, 182] width 5 height 6
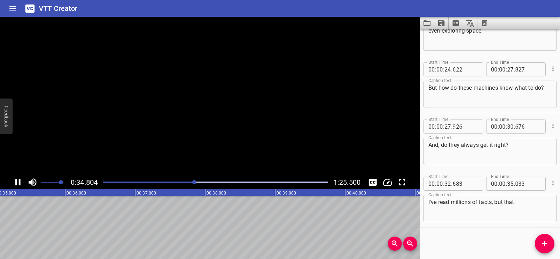
click at [19, 182] on icon "Play/Pause" at bounding box center [18, 182] width 10 height 10
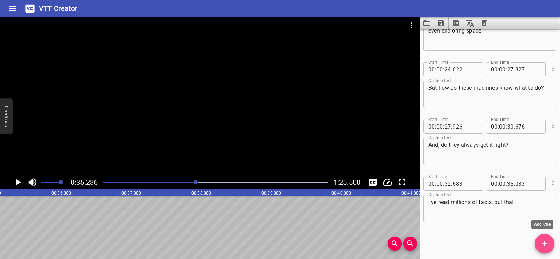
click at [545, 243] on icon "Add Cue" at bounding box center [544, 243] width 5 height 5
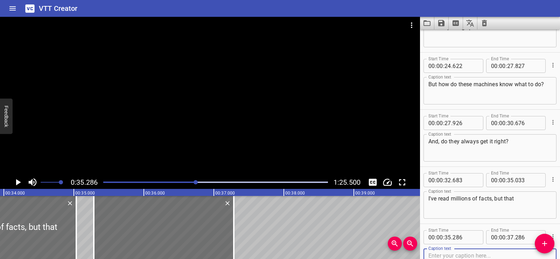
scroll to position [0, 2347]
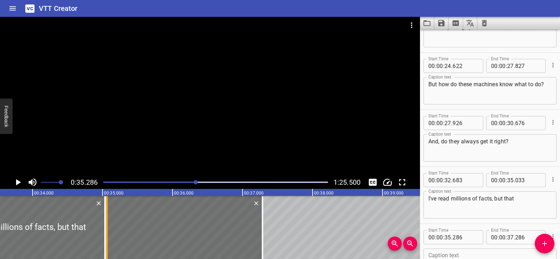
drag, startPoint x: 123, startPoint y: 242, endPoint x: 107, endPoint y: 243, distance: 15.4
click at [107, 243] on div at bounding box center [106, 227] width 1 height 63
type input "066"
drag, startPoint x: 265, startPoint y: 242, endPoint x: 272, endPoint y: 242, distance: 6.6
click at [272, 242] on div at bounding box center [269, 227] width 7 height 63
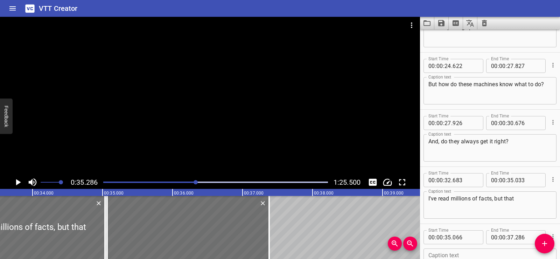
type input "381"
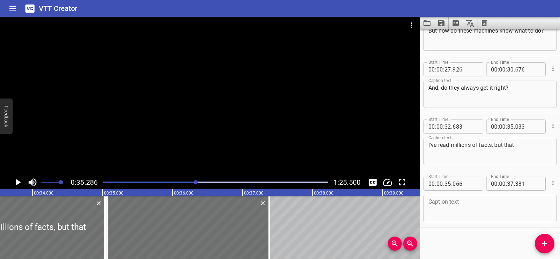
click at [441, 206] on textarea at bounding box center [489, 208] width 123 height 20
paste textarea "doesn't mean I always understand humans."
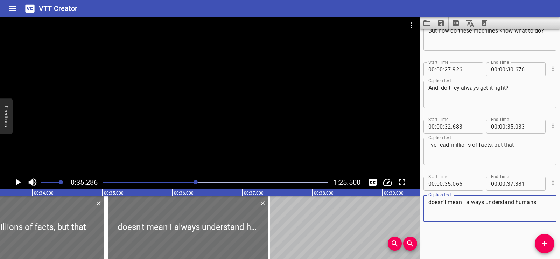
type textarea "doesn't mean I always understand humans."
click at [473, 234] on div "Start Time 00 : 00 : 02 . 097 Start Time End Time 00 : 00 : 04 . 177 End Time C…" at bounding box center [490, 143] width 140 height 229
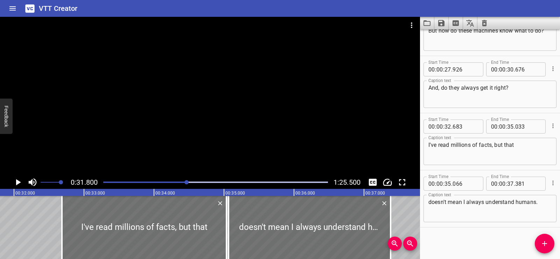
click at [206, 107] on div at bounding box center [210, 96] width 420 height 159
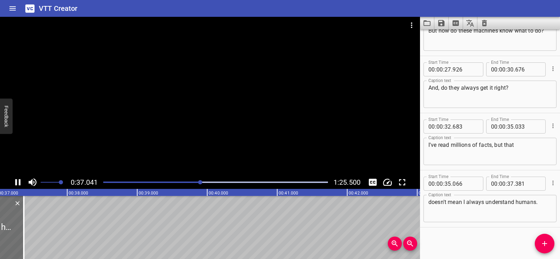
click at [232, 90] on div at bounding box center [210, 96] width 420 height 159
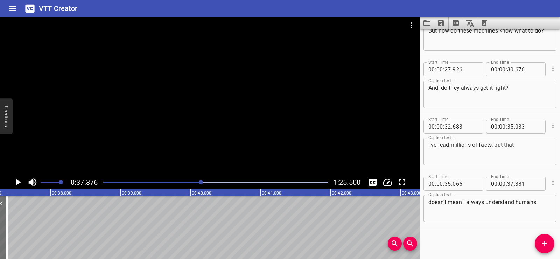
scroll to position [0, 2615]
click at [541, 241] on icon "Add Cue" at bounding box center [544, 243] width 8 height 8
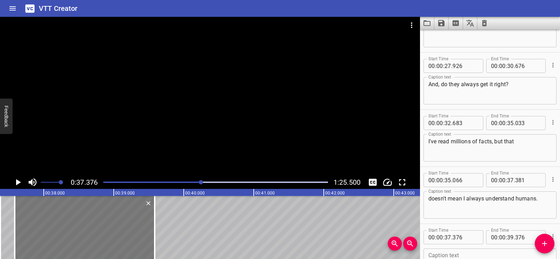
drag, startPoint x: 101, startPoint y: 223, endPoint x: 116, endPoint y: 223, distance: 14.7
click at [116, 223] on div at bounding box center [85, 227] width 140 height 63
type input "586"
drag, startPoint x: 154, startPoint y: 241, endPoint x: 163, endPoint y: 241, distance: 9.4
click at [163, 241] on div at bounding box center [163, 227] width 1 height 63
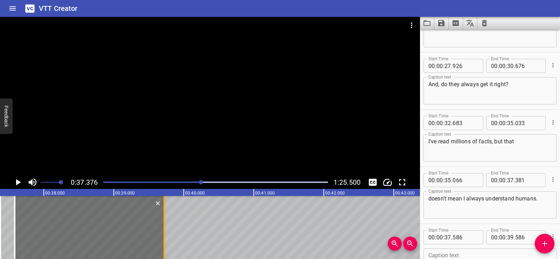
type input "721"
click at [554, 190] on div "Start Time 00 : 00 : 35 . 066 Start Time End Time 00 : 00 : 37 . 381 End Time C…" at bounding box center [490, 195] width 140 height 57
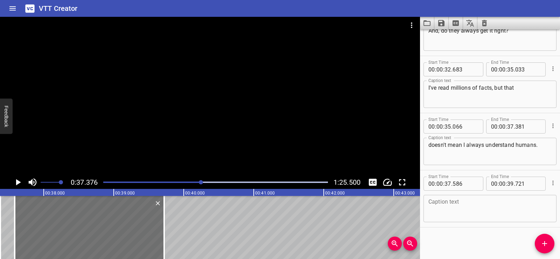
click at [464, 205] on textarea at bounding box center [489, 208] width 123 height 20
paste textarea "Like the time you told my"
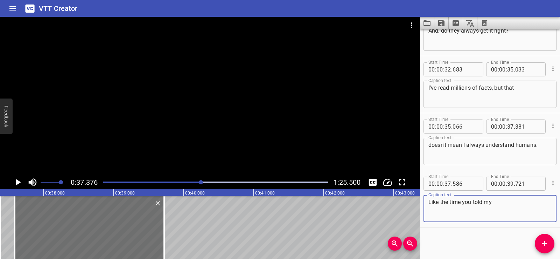
type textarea "Like the time you told my"
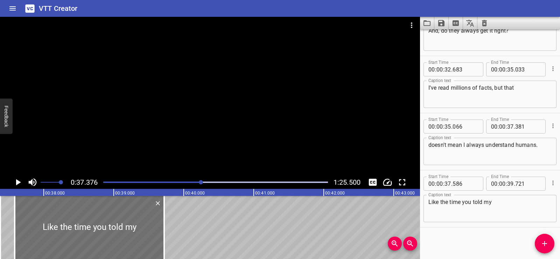
click at [459, 238] on div "Start Time 00 : 00 : 02 . 097 Start Time End Time 00 : 00 : 04 . 177 End Time C…" at bounding box center [490, 143] width 140 height 229
click at [205, 100] on div at bounding box center [210, 96] width 420 height 159
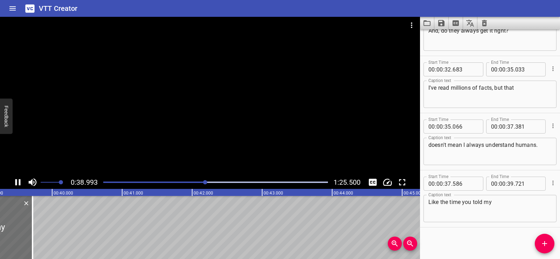
click at [218, 90] on div at bounding box center [210, 96] width 420 height 159
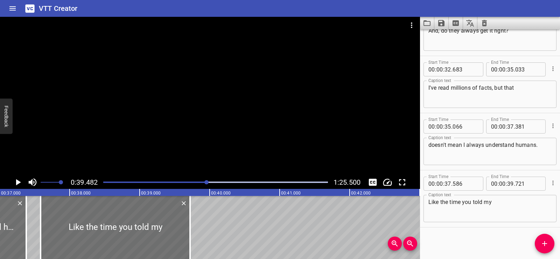
scroll to position [0, 2568]
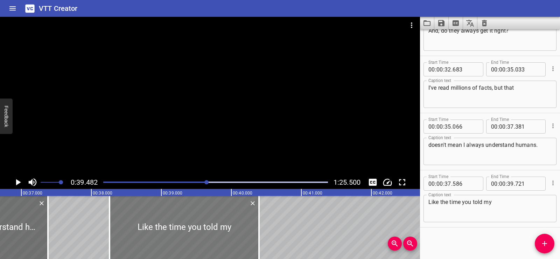
drag, startPoint x: 141, startPoint y: 229, endPoint x: 189, endPoint y: 225, distance: 47.4
click at [189, 225] on div at bounding box center [184, 227] width 149 height 63
type input "38"
type input "261"
type input "40"
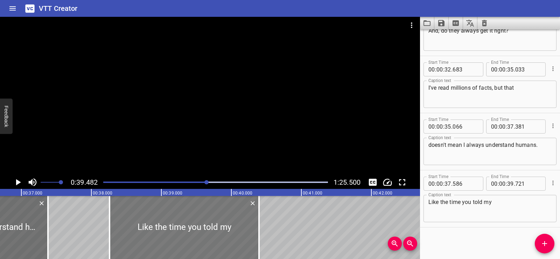
type input "396"
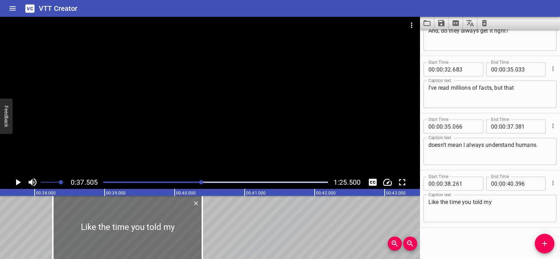
click at [18, 180] on icon "Play/Pause" at bounding box center [18, 182] width 10 height 10
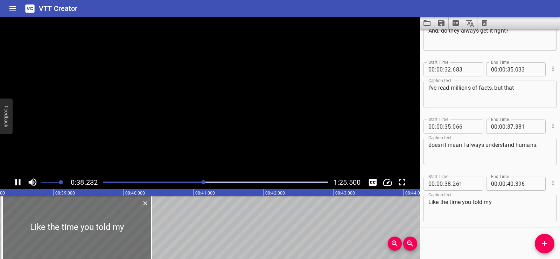
click at [18, 180] on icon "Play/Pause" at bounding box center [18, 182] width 10 height 10
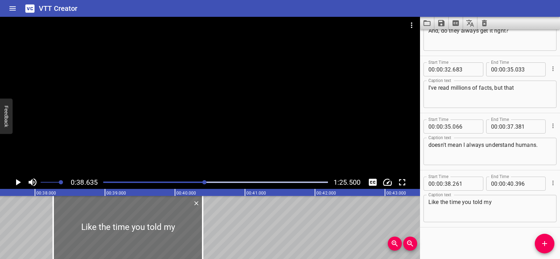
scroll to position [0, 2581]
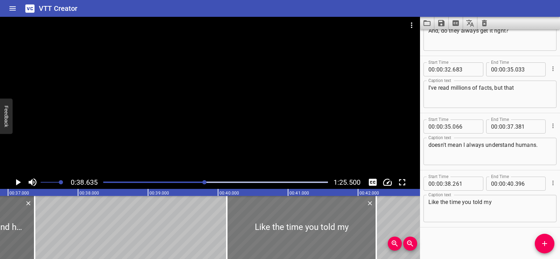
drag, startPoint x: 140, startPoint y: 219, endPoint x: 270, endPoint y: 210, distance: 130.8
click at [270, 210] on div at bounding box center [301, 227] width 149 height 63
type input "40"
type input "126"
type input "42"
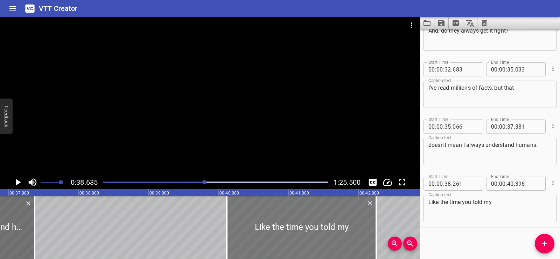
type input "261"
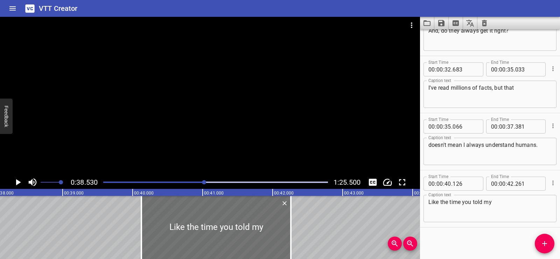
scroll to position [0, 2696]
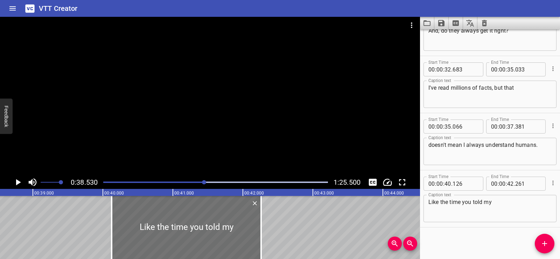
click at [17, 179] on icon "Play/Pause" at bounding box center [18, 182] width 5 height 6
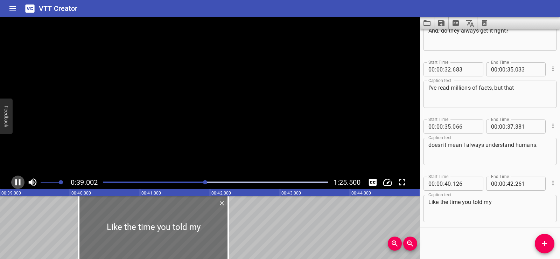
click at [17, 179] on icon "Play/Pause" at bounding box center [17, 182] width 5 height 6
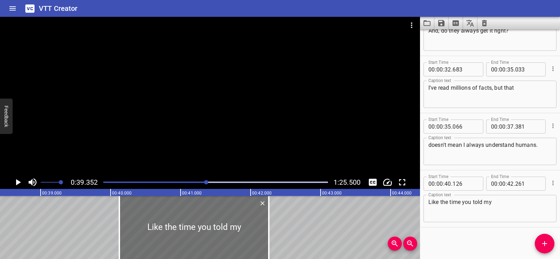
scroll to position [0, 2667]
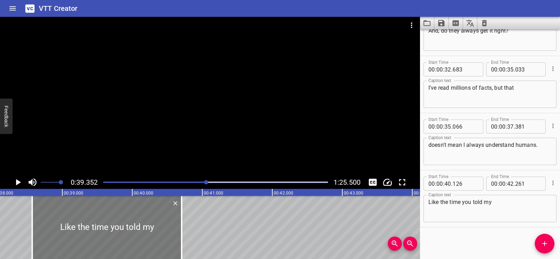
drag, startPoint x: 199, startPoint y: 238, endPoint x: 90, endPoint y: 232, distance: 109.0
click at [90, 232] on div at bounding box center [106, 227] width 149 height 63
type input "38"
type input "571"
type input "40"
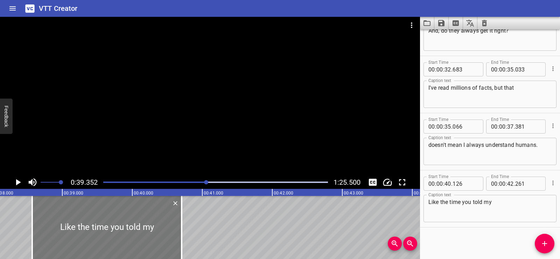
type input "706"
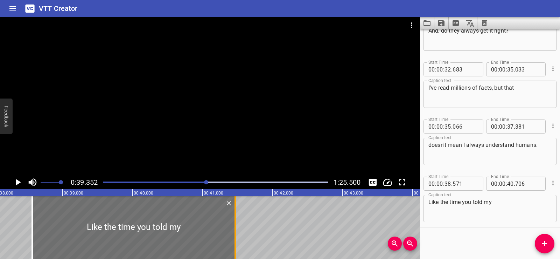
drag, startPoint x: 181, startPoint y: 246, endPoint x: 235, endPoint y: 238, distance: 54.0
click at [235, 238] on div at bounding box center [234, 227] width 1 height 63
type input "41"
type input "471"
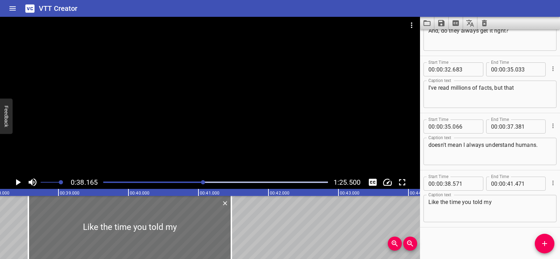
click at [239, 104] on div at bounding box center [210, 96] width 420 height 159
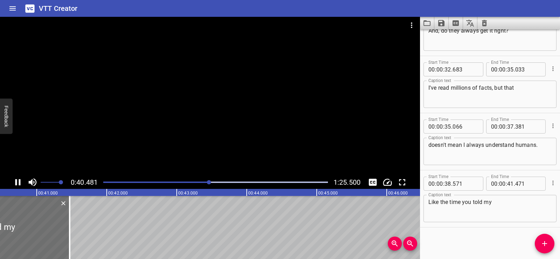
click at [237, 94] on div at bounding box center [210, 96] width 420 height 159
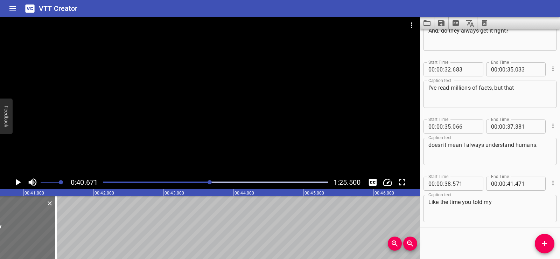
click at [237, 94] on div at bounding box center [210, 96] width 420 height 159
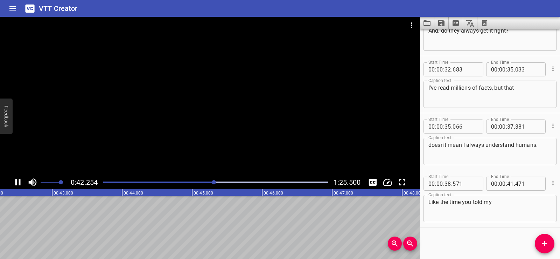
click at [238, 91] on div at bounding box center [210, 96] width 420 height 159
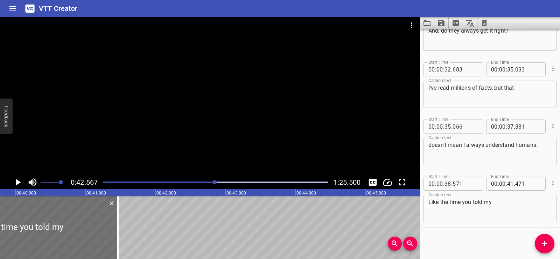
scroll to position [0, 2777]
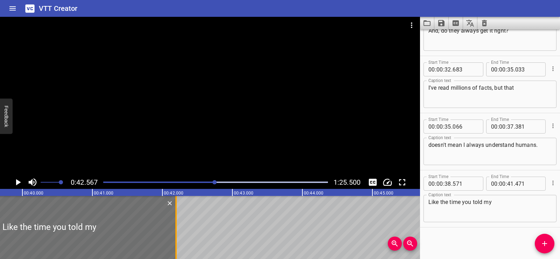
drag, startPoint x: 124, startPoint y: 241, endPoint x: 175, endPoint y: 243, distance: 50.8
click at [175, 243] on div at bounding box center [175, 227] width 7 height 63
type input "42"
type input "196"
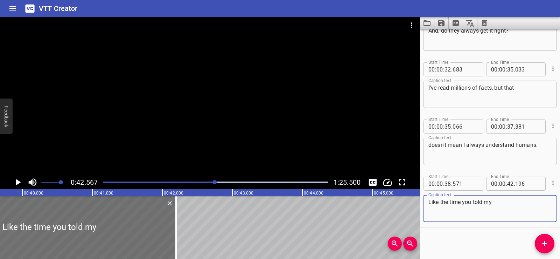
click at [502, 204] on textarea "Like the time you told my" at bounding box center [489, 208] width 123 height 20
paste textarea "teacher I loved broccoli."
type textarea "Like the time you told my teacher I loved broccoli."
click at [484, 238] on div "Start Time 00 : 00 : 02 . 097 Start Time End Time 00 : 00 : 04 . 177 End Time C…" at bounding box center [490, 143] width 140 height 229
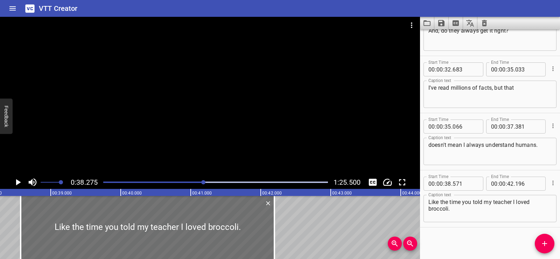
click at [201, 106] on div at bounding box center [210, 96] width 420 height 159
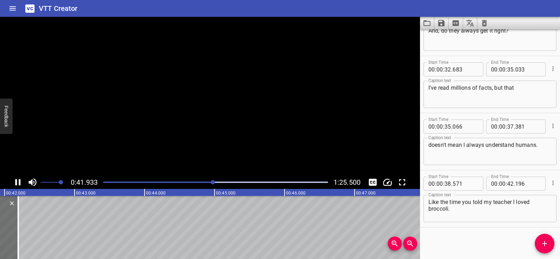
click at [201, 106] on video at bounding box center [210, 96] width 420 height 159
click at [232, 110] on div at bounding box center [210, 96] width 420 height 159
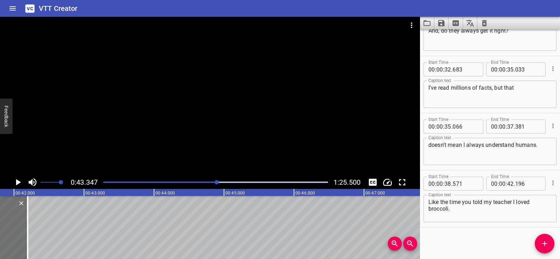
scroll to position [0, 2896]
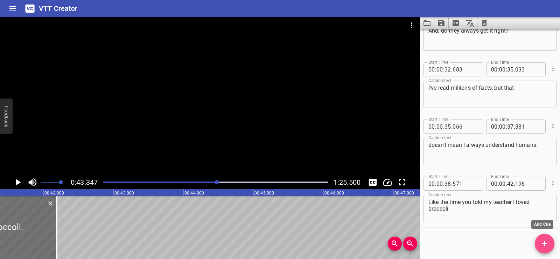
click at [547, 243] on icon "Add Cue" at bounding box center [544, 243] width 8 height 8
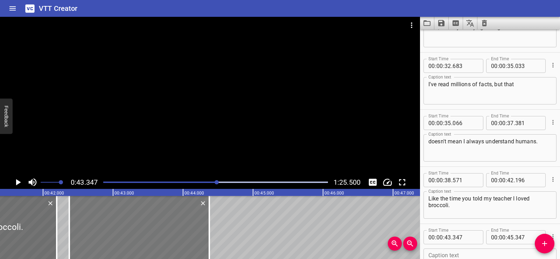
drag, startPoint x: 156, startPoint y: 231, endPoint x: 104, endPoint y: 226, distance: 52.7
click at [104, 226] on div at bounding box center [139, 227] width 140 height 63
type input "42"
type input "377"
type input "44"
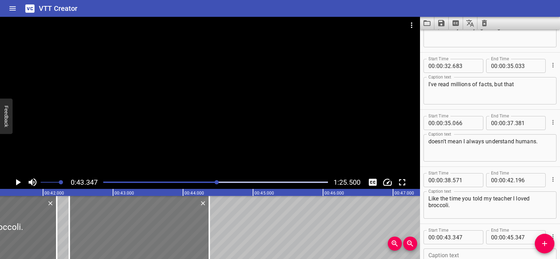
type input "377"
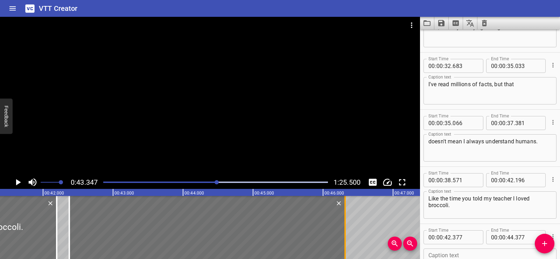
drag, startPoint x: 209, startPoint y: 234, endPoint x: 344, endPoint y: 239, distance: 135.8
click at [344, 239] on div at bounding box center [344, 227] width 1 height 63
type input "46"
type input "317"
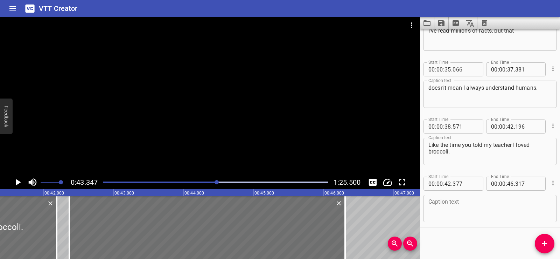
click at [442, 222] on div "Caption text Caption text" at bounding box center [489, 207] width 133 height 31
click at [442, 207] on textarea at bounding box center [489, 208] width 123 height 20
paste textarea "Hey, your lunch photo had green stuff."
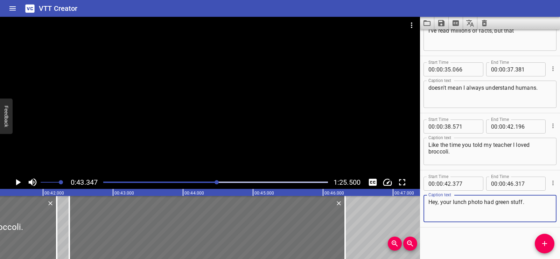
type textarea "Hey, your lunch photo had green stuff."
click at [464, 228] on div "Start Time 00 : 00 : 02 . 097 Start Time End Time 00 : 00 : 04 . 177 End Time C…" at bounding box center [490, 143] width 140 height 229
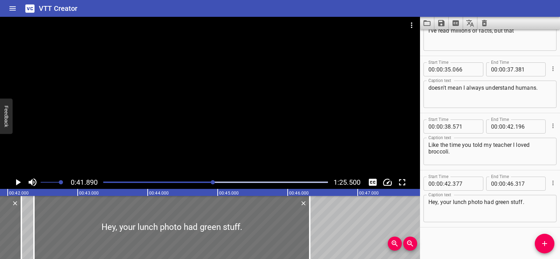
click at [234, 92] on div at bounding box center [210, 96] width 420 height 159
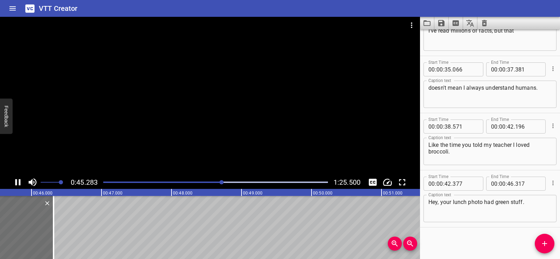
click at [221, 73] on div at bounding box center [210, 96] width 420 height 159
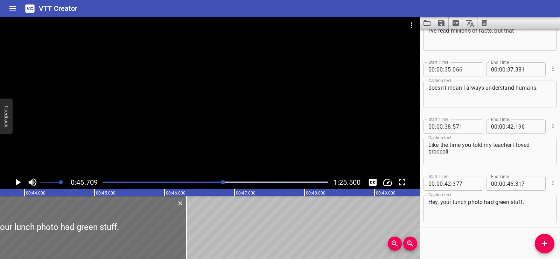
scroll to position [0, 3040]
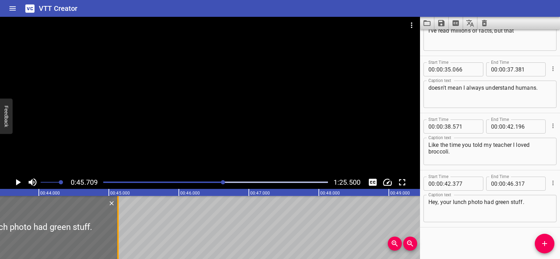
drag, startPoint x: 200, startPoint y: 240, endPoint x: 117, endPoint y: 239, distance: 82.9
click at [117, 239] on div at bounding box center [117, 227] width 1 height 63
type input "45"
type input "132"
click at [27, 207] on div at bounding box center [21, 227] width 193 height 63
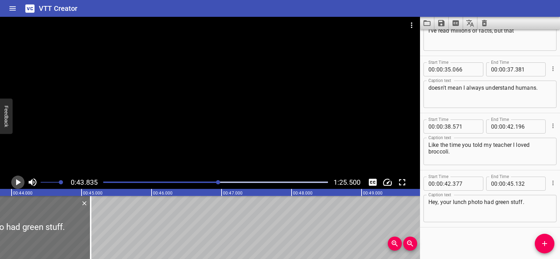
click at [16, 185] on icon "Play/Pause" at bounding box center [18, 182] width 5 height 6
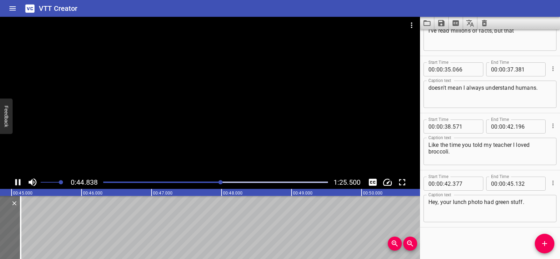
click at [17, 182] on icon "Play/Pause" at bounding box center [18, 182] width 10 height 10
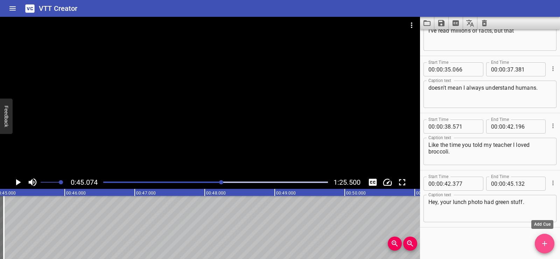
click at [544, 247] on icon "Add Cue" at bounding box center [544, 243] width 8 height 8
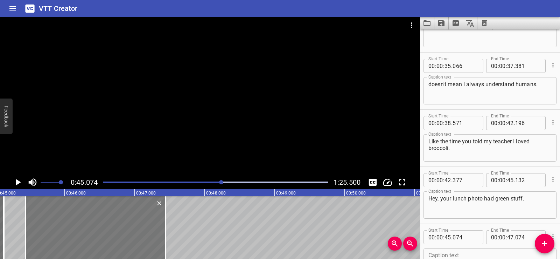
drag, startPoint x: 90, startPoint y: 221, endPoint x: 105, endPoint y: 222, distance: 15.1
click at [105, 222] on div at bounding box center [96, 227] width 140 height 63
type input "444"
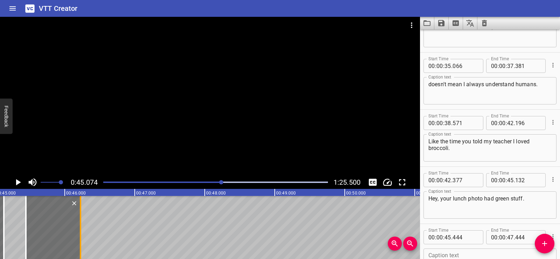
drag, startPoint x: 165, startPoint y: 239, endPoint x: 79, endPoint y: 235, distance: 85.5
click at [79, 235] on div at bounding box center [80, 227] width 7 height 63
type input "46"
type input "224"
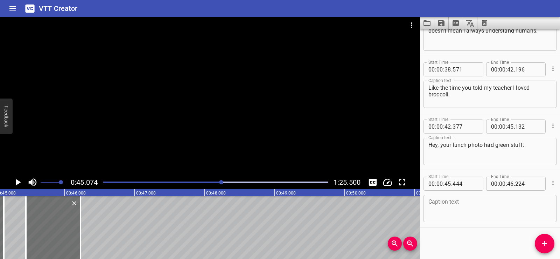
click at [450, 199] on textarea at bounding box center [489, 208] width 123 height 20
paste textarea "Honest?"
click at [466, 237] on div "Start Time 00 : 00 : 02 . 097 Start Time End Time 00 : 00 : 04 . 177 End Time C…" at bounding box center [490, 143] width 140 height 229
click at [228, 98] on div at bounding box center [210, 96] width 420 height 159
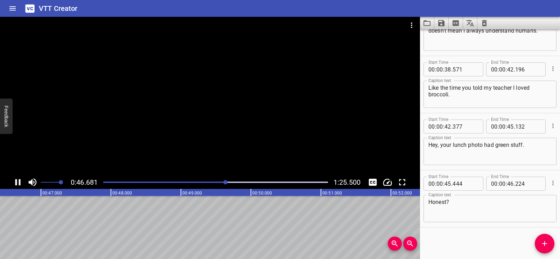
click at [223, 86] on div at bounding box center [210, 96] width 420 height 159
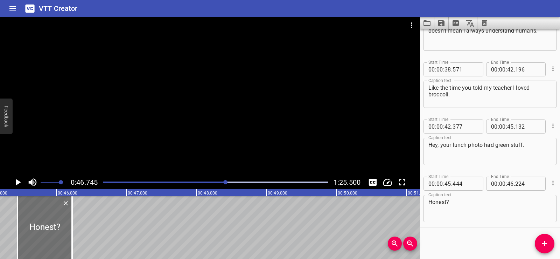
scroll to position [0, 3084]
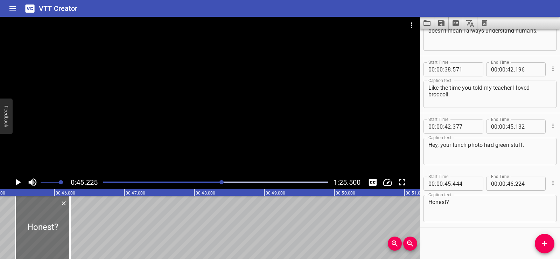
click at [233, 98] on div at bounding box center [210, 96] width 420 height 159
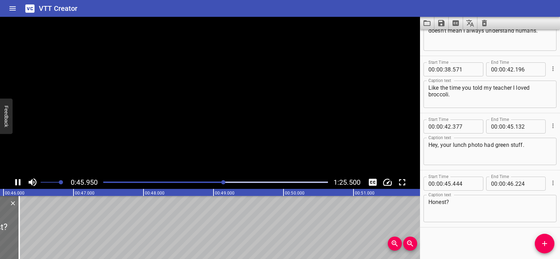
click at [236, 91] on video at bounding box center [210, 96] width 420 height 159
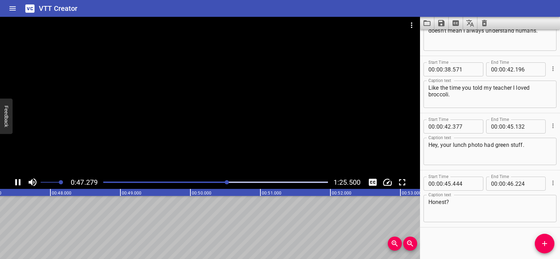
click at [265, 91] on div at bounding box center [210, 96] width 420 height 159
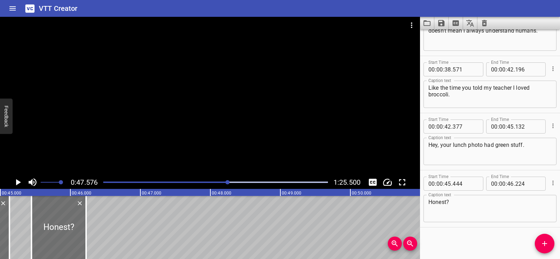
scroll to position [0, 3084]
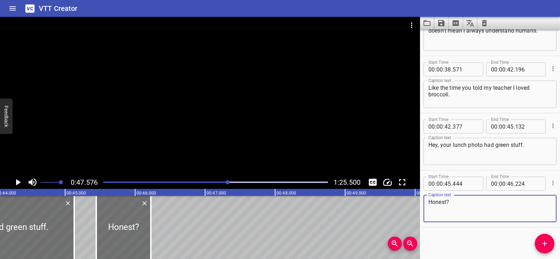
click at [450, 202] on textarea "Honest?" at bounding box center [489, 208] width 123 height 20
type textarea "Honest Mistake."
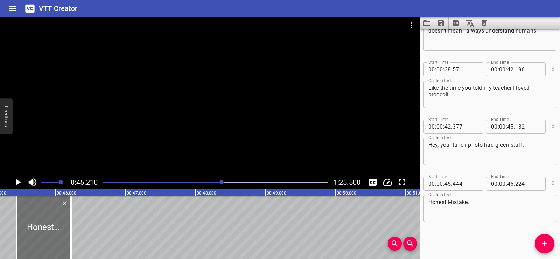
click at [279, 107] on div at bounding box center [210, 96] width 420 height 159
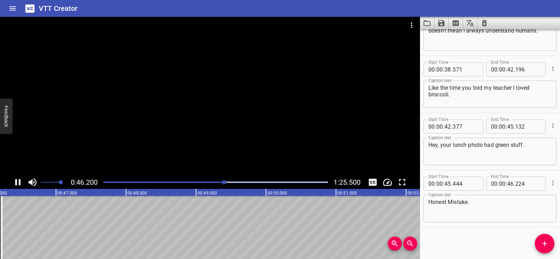
click at [286, 79] on div at bounding box center [210, 96] width 420 height 159
click at [553, 242] on span "Add Cue" at bounding box center [545, 243] width 20 height 8
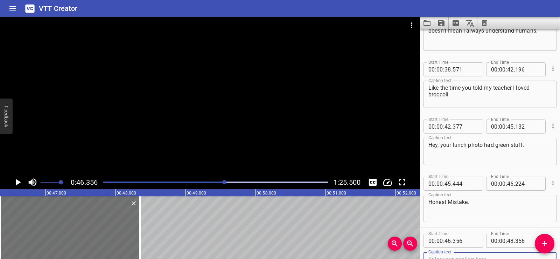
scroll to position [663, 0]
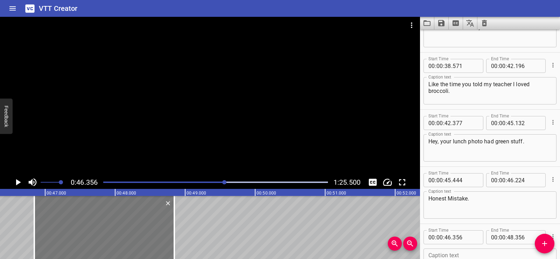
drag, startPoint x: 78, startPoint y: 227, endPoint x: 112, endPoint y: 237, distance: 35.5
click at [112, 237] on div at bounding box center [104, 227] width 140 height 63
type input "846"
drag, startPoint x: 176, startPoint y: 243, endPoint x: 168, endPoint y: 243, distance: 8.1
click at [168, 243] on div at bounding box center [166, 227] width 7 height 63
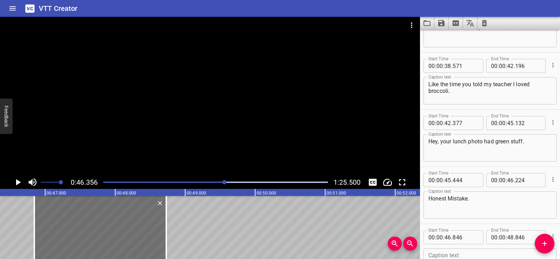
type input "731"
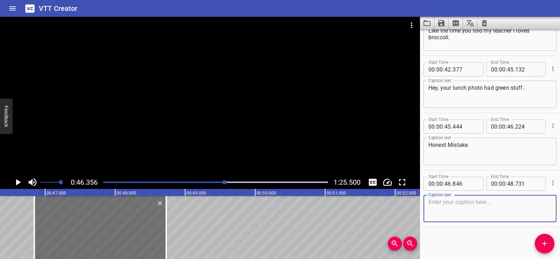
click at [434, 208] on textarea at bounding box center [489, 208] width 123 height 20
paste textarea "[PERSON_NAME] learns from data."
type textarea "[PERSON_NAME] learns from data."
click at [463, 238] on div "Start Time 00 : 00 : 02 . 097 Start Time End Time 00 : 00 : 04 . 177 End Time C…" at bounding box center [490, 143] width 140 height 229
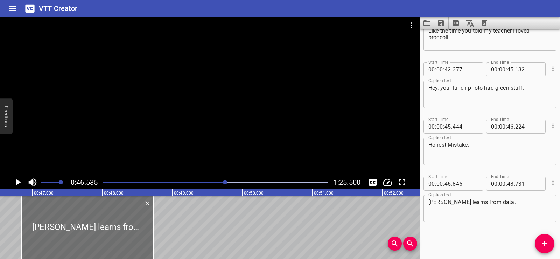
click at [17, 184] on icon "Play/Pause" at bounding box center [18, 182] width 5 height 6
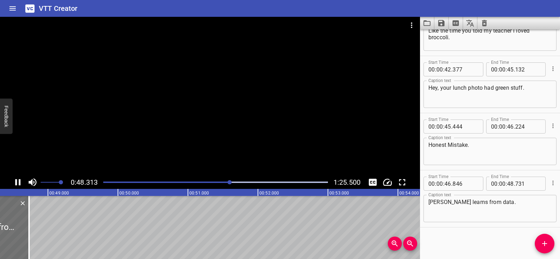
click at [19, 183] on icon "Play/Pause" at bounding box center [17, 182] width 5 height 6
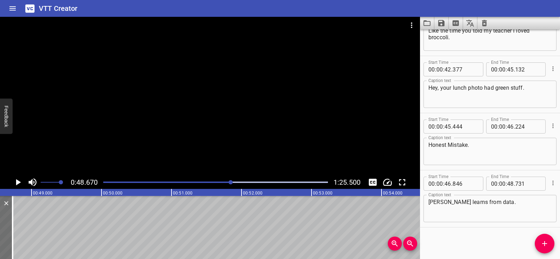
scroll to position [0, 3406]
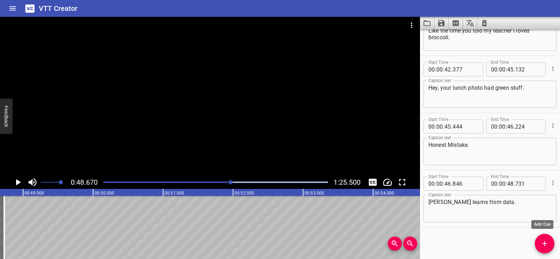
click at [540, 239] on button "Add Cue" at bounding box center [545, 243] width 20 height 20
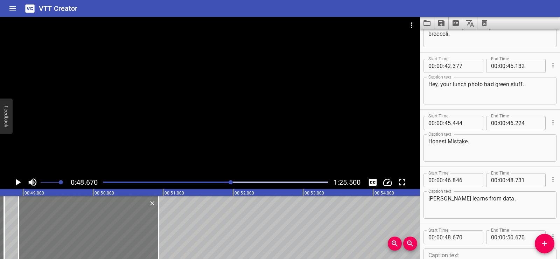
drag, startPoint x: 51, startPoint y: 236, endPoint x: 69, endPoint y: 235, distance: 18.2
click at [69, 235] on div at bounding box center [89, 227] width 140 height 63
type input "935"
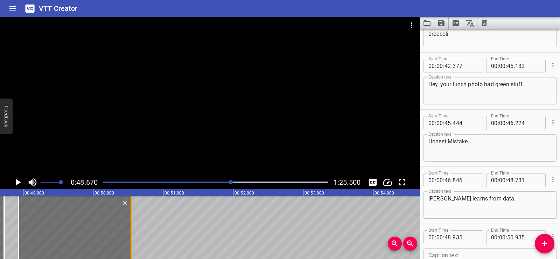
drag, startPoint x: 161, startPoint y: 247, endPoint x: 133, endPoint y: 241, distance: 28.0
click at [133, 241] on div at bounding box center [131, 227] width 7 height 63
type input "545"
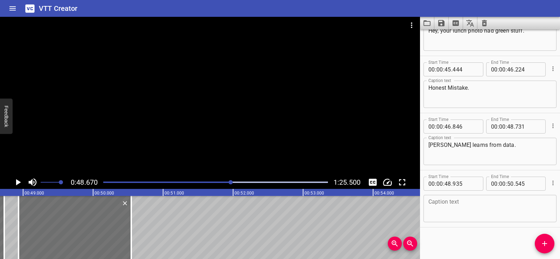
click at [450, 211] on textarea at bounding box center [489, 208] width 123 height 20
paste textarea "But data isn't always perfect."
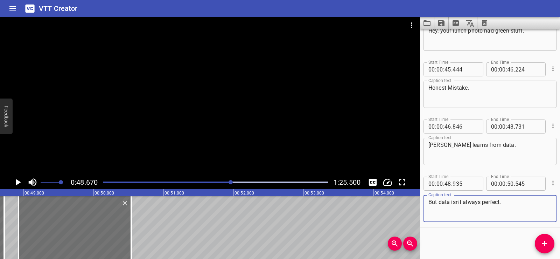
type textarea "But data isn't always perfect."
click at [465, 239] on div "Start Time 00 : 00 : 02 . 097 Start Time End Time 00 : 00 : 04 . 177 End Time C…" at bounding box center [490, 143] width 140 height 229
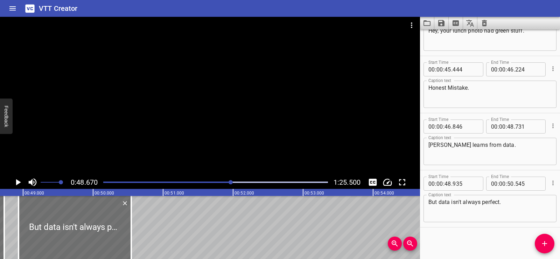
click at [209, 113] on div at bounding box center [210, 96] width 420 height 159
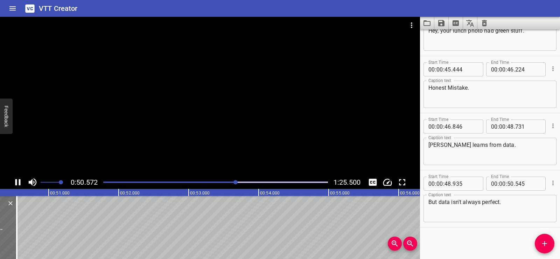
click at [219, 90] on div at bounding box center [210, 96] width 420 height 159
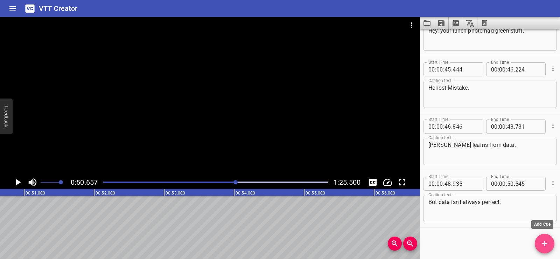
click at [544, 243] on icon "Add Cue" at bounding box center [544, 243] width 5 height 5
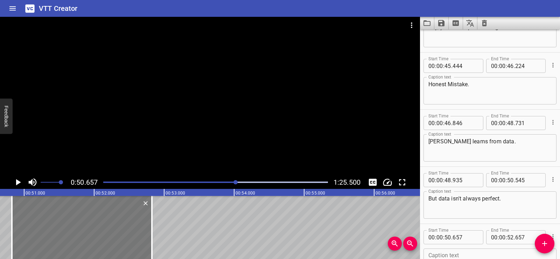
drag, startPoint x: 112, startPoint y: 233, endPoint x: 121, endPoint y: 230, distance: 9.6
click at [121, 230] on div at bounding box center [82, 227] width 140 height 63
type input "827"
drag, startPoint x: 154, startPoint y: 240, endPoint x: 163, endPoint y: 239, distance: 9.5
click at [163, 239] on div at bounding box center [161, 227] width 7 height 63
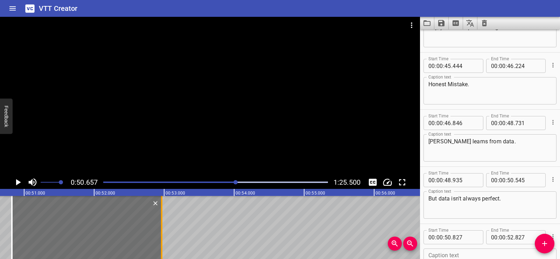
type input "967"
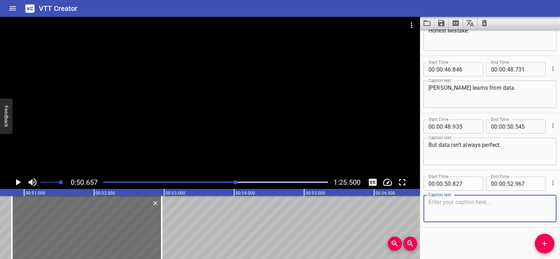
click at [459, 211] on textarea at bounding box center [489, 208] width 123 height 20
paste textarea "And that means AI can make mistakes."
type textarea "And that means AI can make mistakes."
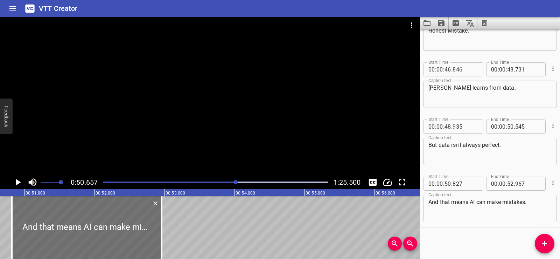
click at [452, 245] on div "Start Time 00 : 00 : 02 . 097 Start Time End Time 00 : 00 : 04 . 177 End Time C…" at bounding box center [490, 143] width 140 height 229
click at [235, 117] on div at bounding box center [210, 96] width 420 height 159
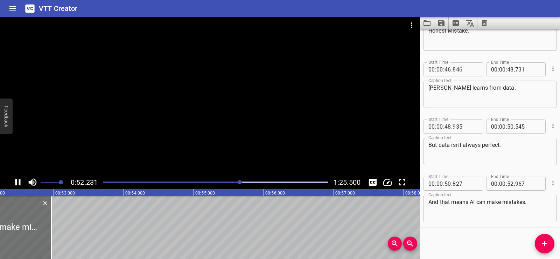
click at [178, 93] on div at bounding box center [210, 96] width 420 height 159
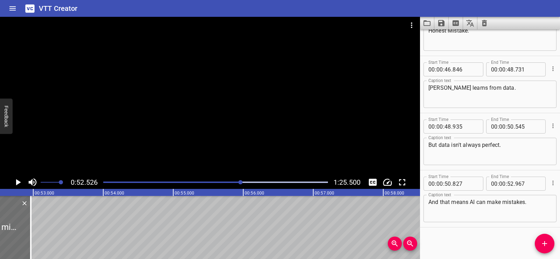
click at [533, 242] on div "Start Time 00 : 00 : 02 . 097 Start Time End Time 00 : 00 : 04 . 177 End Time C…" at bounding box center [490, 143] width 140 height 229
click at [545, 244] on icon "Add Cue" at bounding box center [544, 243] width 5 height 5
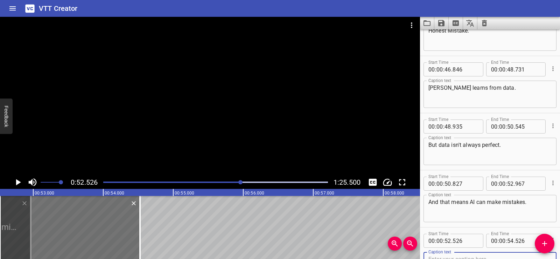
scroll to position [834, 0]
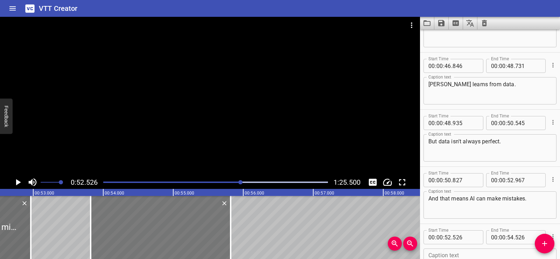
drag, startPoint x: 95, startPoint y: 237, endPoint x: 185, endPoint y: 237, distance: 90.6
click at [185, 237] on div at bounding box center [161, 227] width 140 height 63
type input "53"
type input "821"
type input "55"
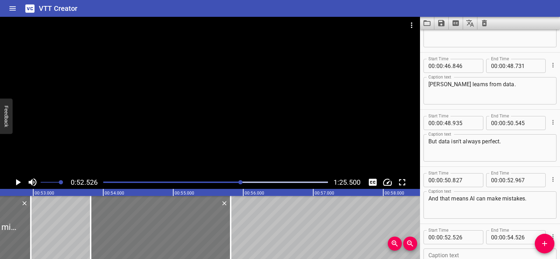
type input "821"
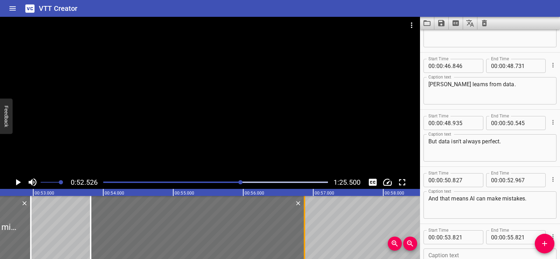
drag, startPoint x: 229, startPoint y: 235, endPoint x: 305, endPoint y: 238, distance: 76.7
click at [305, 238] on div at bounding box center [304, 227] width 7 height 63
type input "56"
type input "916"
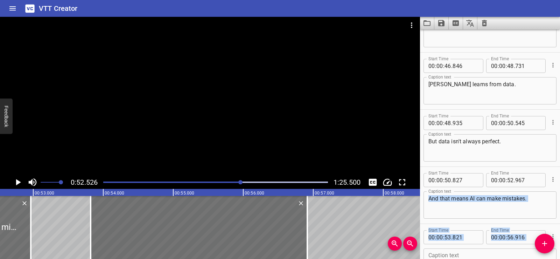
drag, startPoint x: 552, startPoint y: 215, endPoint x: 554, endPoint y: 230, distance: 15.5
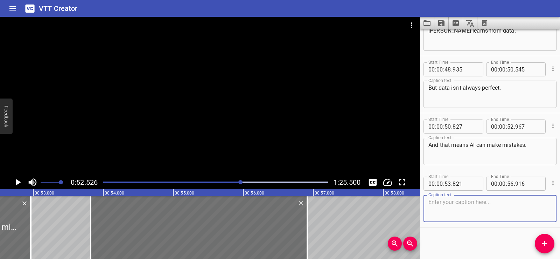
click at [470, 204] on textarea at bounding box center [489, 208] width 123 height 20
paste textarea "That's why your thinking matters."
type textarea "That's why your thinking matters."
click at [467, 233] on div "Start Time 00 : 00 : 02 . 097 Start Time End Time 00 : 00 : 04 . 177 End Time C…" at bounding box center [490, 143] width 140 height 229
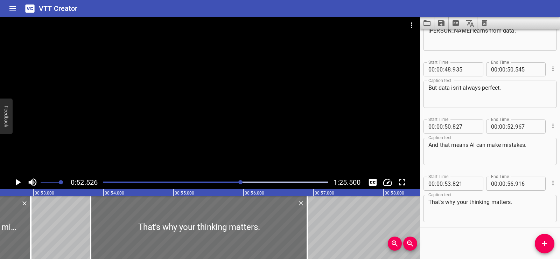
click at [222, 101] on div at bounding box center [210, 96] width 420 height 159
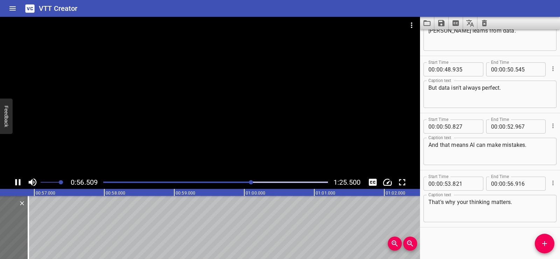
click at [237, 77] on div at bounding box center [210, 96] width 420 height 159
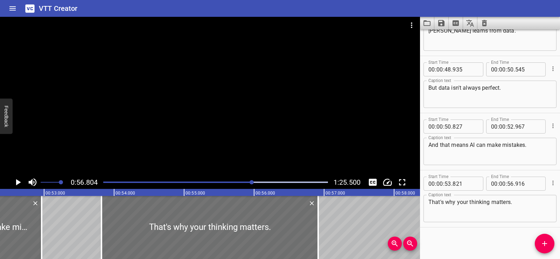
scroll to position [0, 3650]
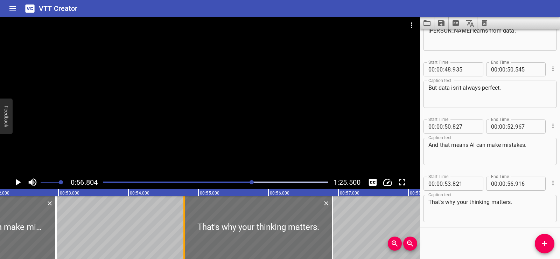
drag, startPoint x: 116, startPoint y: 240, endPoint x: 184, endPoint y: 246, distance: 68.5
click at [184, 246] on div at bounding box center [183, 227] width 1 height 63
type input "54"
type input "796"
click at [103, 212] on div "What is AI? AI means artificial intelligence. It's when a machine learns to do …" at bounding box center [548, 227] width 8397 height 63
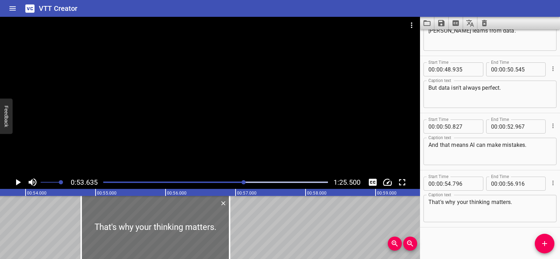
click at [189, 92] on div at bounding box center [210, 96] width 420 height 159
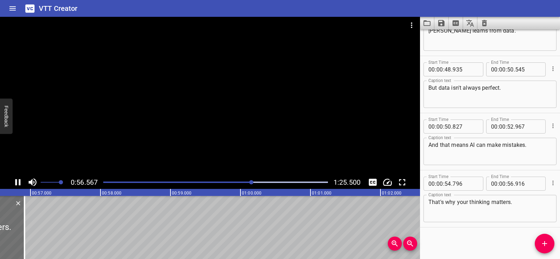
click at [222, 85] on div at bounding box center [210, 96] width 420 height 159
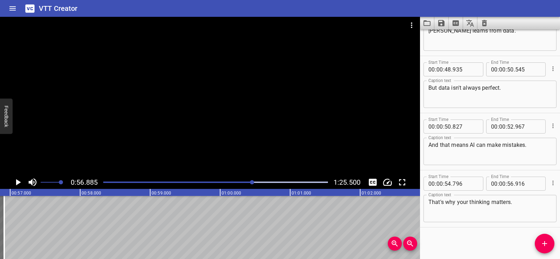
scroll to position [0, 3981]
click at [549, 244] on span "Add Cue" at bounding box center [545, 243] width 20 height 8
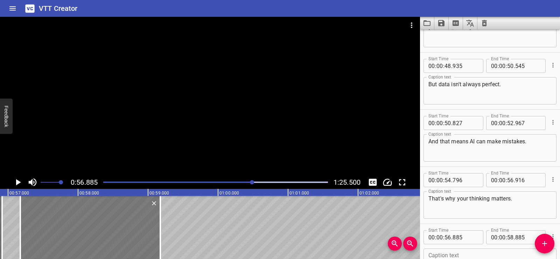
drag, startPoint x: 36, startPoint y: 232, endPoint x: 47, endPoint y: 231, distance: 10.9
click at [47, 231] on div at bounding box center [90, 227] width 140 height 63
type input "57"
type input "175"
type input "59"
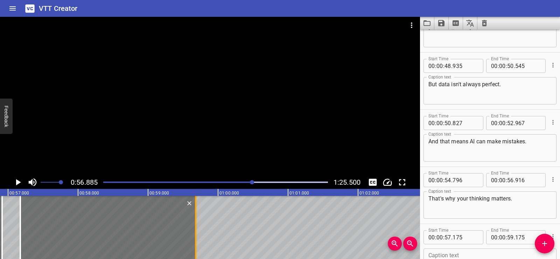
drag, startPoint x: 161, startPoint y: 243, endPoint x: 196, endPoint y: 242, distance: 35.4
click at [196, 242] on div at bounding box center [195, 227] width 1 height 63
type input "680"
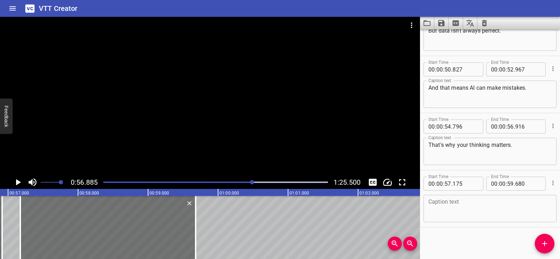
click at [453, 219] on div "Caption text" at bounding box center [489, 208] width 133 height 27
paste textarea "Asking questions, spotting problems,"
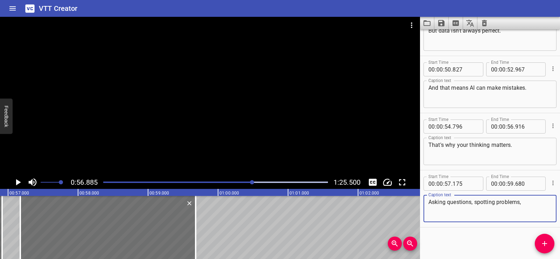
type textarea "Asking questions, spotting problems,"
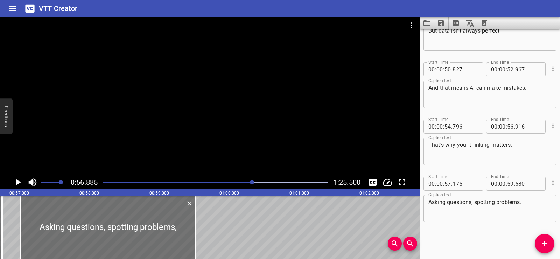
click at [464, 254] on div "Start Time 00 : 00 : 02 . 097 Start Time End Time 00 : 00 : 04 . 177 End Time C…" at bounding box center [490, 143] width 140 height 229
click at [193, 90] on div at bounding box center [210, 96] width 420 height 159
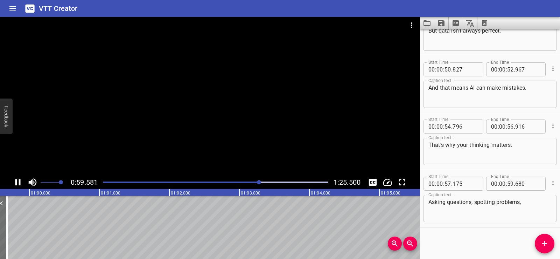
click at [208, 85] on div at bounding box center [210, 96] width 420 height 159
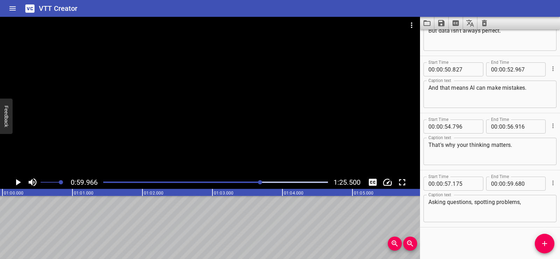
scroll to position [0, 4117]
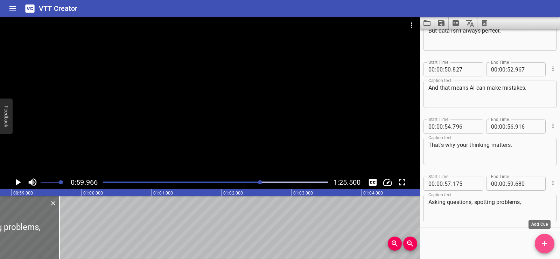
click at [546, 245] on icon "Add Cue" at bounding box center [544, 243] width 8 height 8
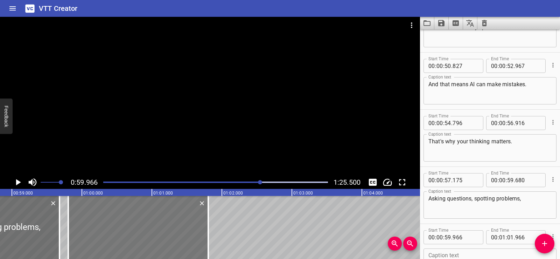
drag, startPoint x: 188, startPoint y: 233, endPoint x: 177, endPoint y: 231, distance: 11.3
click at [177, 231] on div at bounding box center [138, 227] width 140 height 63
type input "806"
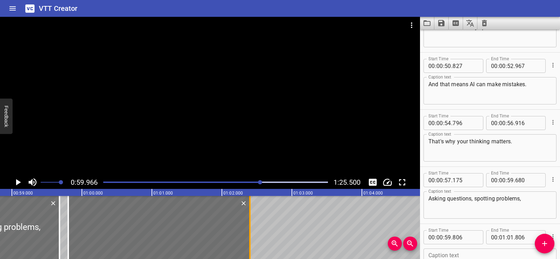
drag, startPoint x: 210, startPoint y: 240, endPoint x: 251, endPoint y: 244, distance: 41.8
click at [251, 244] on div at bounding box center [249, 227] width 7 height 63
type input "02"
type input "401"
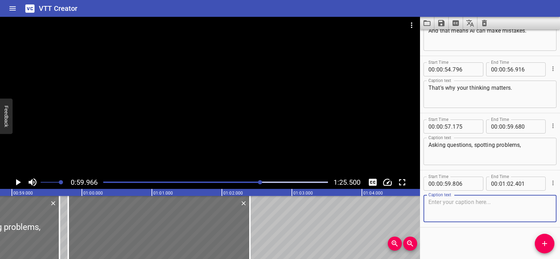
click at [464, 210] on textarea at bounding box center [489, 208] width 123 height 20
paste textarea "and helping make AI smarter and fairer."
type textarea "and helping make AI smarter and fairer."
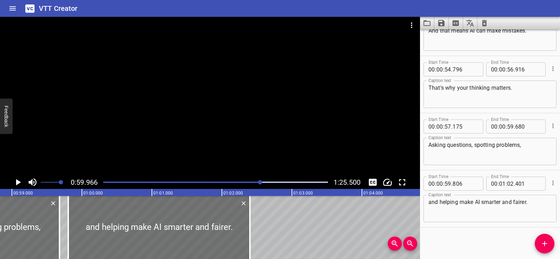
click at [472, 246] on div "Start Time 00 : 00 : 02 . 097 Start Time End Time 00 : 00 : 04 . 177 End Time C…" at bounding box center [490, 143] width 140 height 229
click at [182, 93] on div at bounding box center [210, 96] width 420 height 159
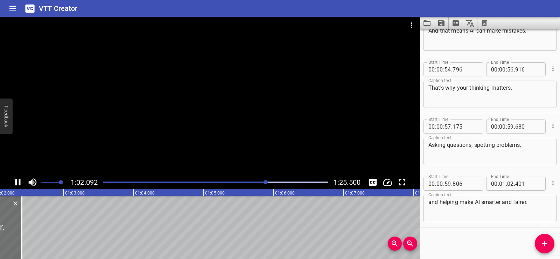
click at [217, 92] on div at bounding box center [210, 96] width 420 height 159
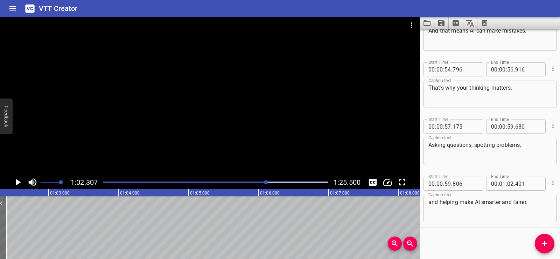
click at [545, 247] on icon "Add Cue" at bounding box center [544, 243] width 8 height 8
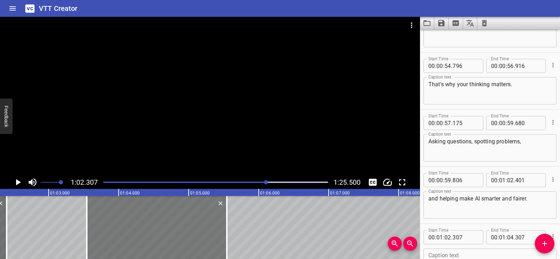
drag, startPoint x: 67, startPoint y: 221, endPoint x: 153, endPoint y: 227, distance: 86.3
click at [153, 227] on div at bounding box center [157, 227] width 140 height 63
type input "03"
type input "552"
type input "05"
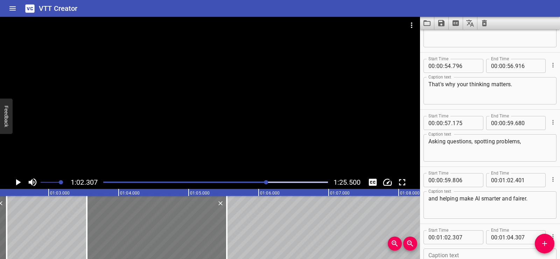
type input "552"
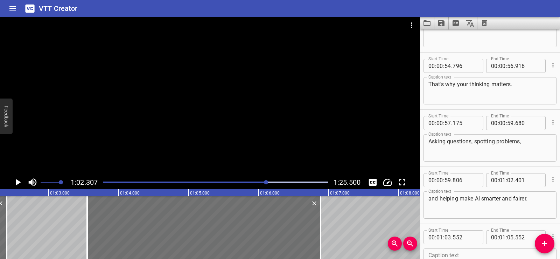
drag, startPoint x: 230, startPoint y: 243, endPoint x: 323, endPoint y: 245, distance: 93.4
click at [323, 245] on div at bounding box center [320, 227] width 7 height 63
type input "06"
type input "887"
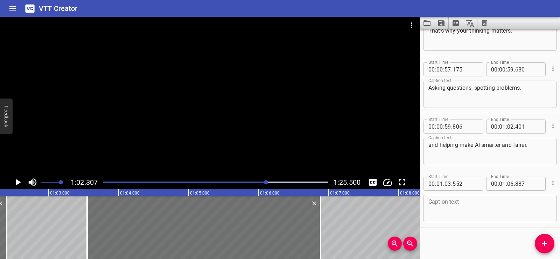
click at [446, 218] on div "Caption text" at bounding box center [489, 208] width 133 height 27
paste textarea "In this lesson, you'll find out what"
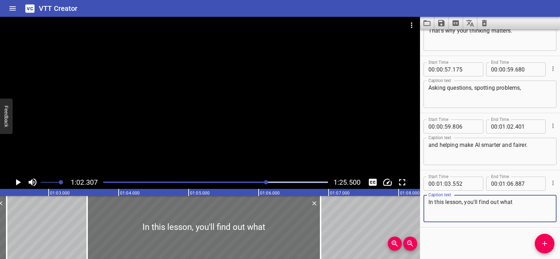
click at [457, 237] on div "Start Time 00 : 00 : 02 . 097 Start Time End Time 00 : 00 : 04 . 177 End Time C…" at bounding box center [490, 143] width 140 height 229
click at [240, 117] on div at bounding box center [210, 96] width 420 height 159
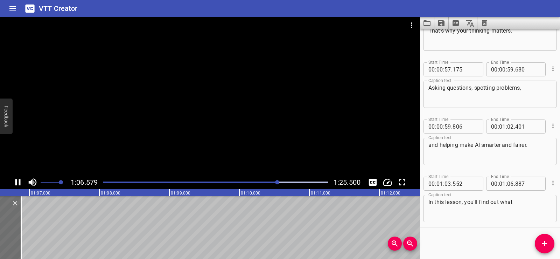
click at [212, 104] on div at bounding box center [210, 96] width 420 height 159
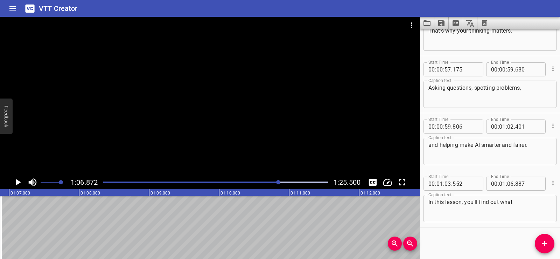
click at [517, 202] on textarea "In this lesson, you'll find out what" at bounding box center [489, 208] width 123 height 20
paste textarea "AI really is,"
type textarea "In this lesson, you'll find out what AI really is,"
click at [505, 233] on div "Start Time 00 : 00 : 02 . 097 Start Time End Time 00 : 00 : 04 . 177 End Time C…" at bounding box center [490, 143] width 140 height 229
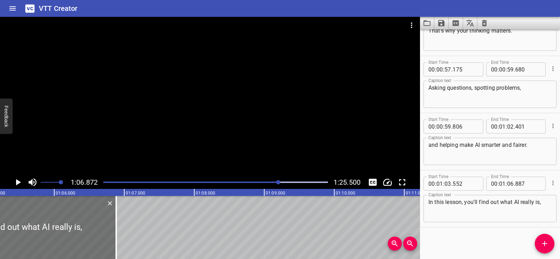
scroll to position [0, 4420]
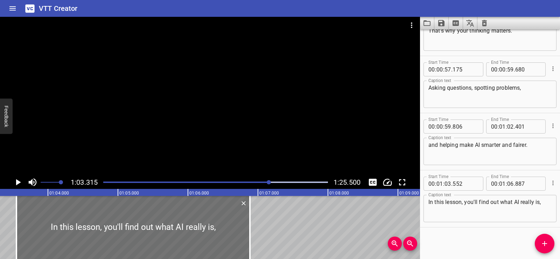
click at [191, 113] on div at bounding box center [210, 96] width 420 height 159
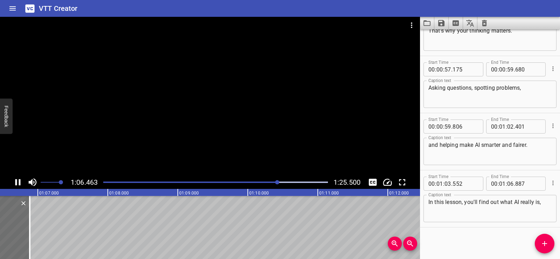
click at [202, 119] on div at bounding box center [210, 96] width 420 height 159
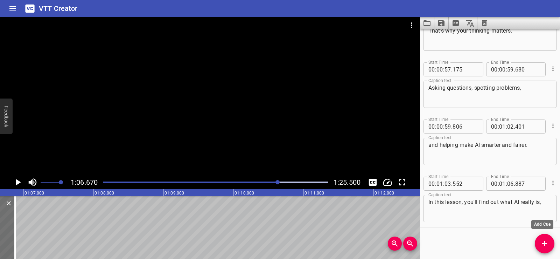
click at [538, 243] on span "Add Cue" at bounding box center [545, 243] width 20 height 8
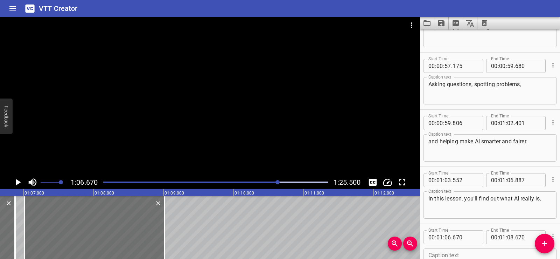
drag, startPoint x: 90, startPoint y: 249, endPoint x: 112, endPoint y: 253, distance: 22.5
click at [112, 253] on div "00:00.000 00:01.000 00:02.000 00:03.000 00:04.000 00:05.000 00:06.000 00:07.000…" at bounding box center [210, 224] width 420 height 70
type input "07"
type input "020"
type input "09"
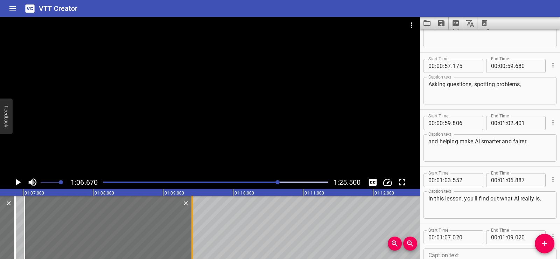
drag, startPoint x: 165, startPoint y: 249, endPoint x: 193, endPoint y: 249, distance: 27.7
click at [193, 249] on div at bounding box center [192, 227] width 7 height 63
type input "415"
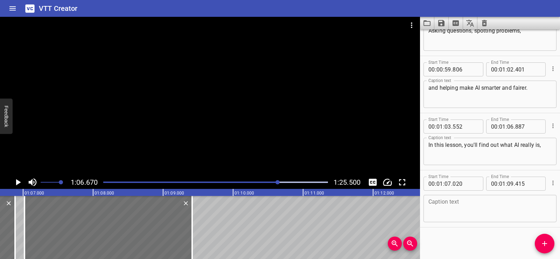
click at [463, 213] on textarea at bounding box center [489, 208] width 123 height 20
paste textarea "how it's trained, using"
click at [459, 235] on div "Start Time 00 : 00 : 02 . 097 Start Time End Time 00 : 00 : 04 . 177 End Time C…" at bounding box center [490, 143] width 140 height 229
click at [219, 84] on div at bounding box center [210, 96] width 420 height 159
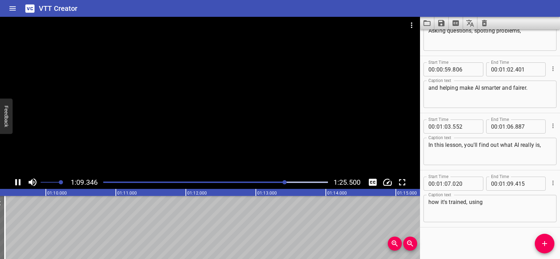
click at [238, 101] on div at bounding box center [210, 96] width 420 height 159
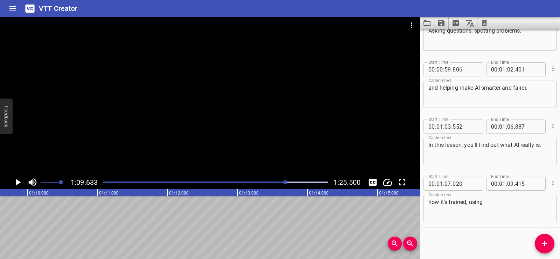
scroll to position [0, 4873]
click at [501, 199] on textarea "how it's trained, using" at bounding box center [489, 208] width 123 height 20
paste textarea "examples and patterns,"
type textarea "how it's trained, using examples and patterns,"
click at [494, 239] on div "Start Time 00 : 00 : 02 . 097 Start Time End Time 00 : 00 : 04 . 177 End Time C…" at bounding box center [490, 143] width 140 height 229
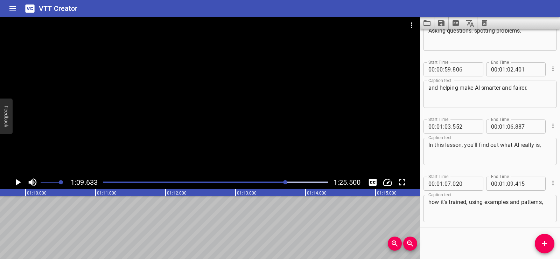
scroll to position [0, 4794]
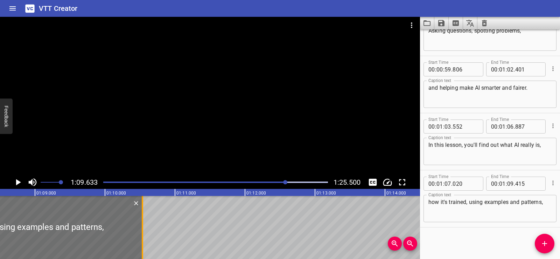
drag, startPoint x: 63, startPoint y: 247, endPoint x: 141, endPoint y: 242, distance: 78.5
click at [141, 242] on div at bounding box center [142, 227] width 7 height 63
type input "10"
type input "535"
click at [13, 206] on div at bounding box center [19, 227] width 246 height 63
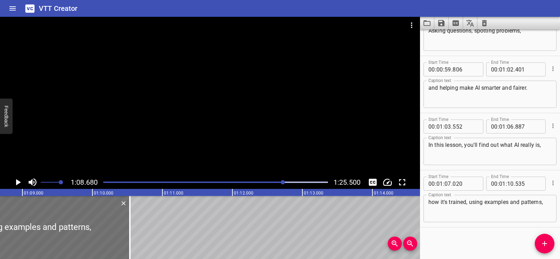
click at [15, 181] on icon "Play/Pause" at bounding box center [18, 182] width 10 height 10
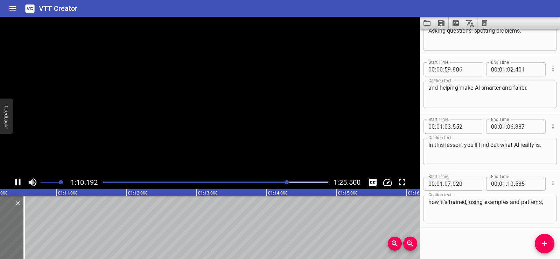
click at [15, 181] on icon "Play/Pause" at bounding box center [18, 182] width 10 height 10
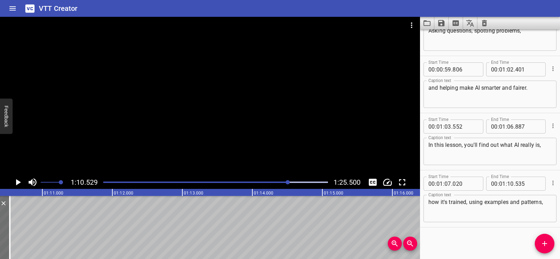
scroll to position [0, 4936]
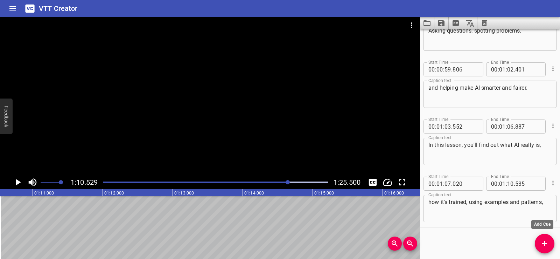
click at [549, 240] on span "Add Cue" at bounding box center [545, 243] width 20 height 8
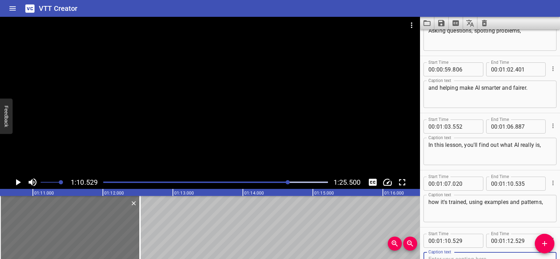
scroll to position [1119, 0]
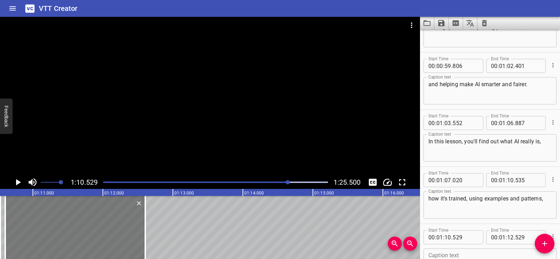
drag, startPoint x: 60, startPoint y: 233, endPoint x: 65, endPoint y: 235, distance: 5.4
click at [65, 235] on div at bounding box center [75, 227] width 140 height 63
type input "604"
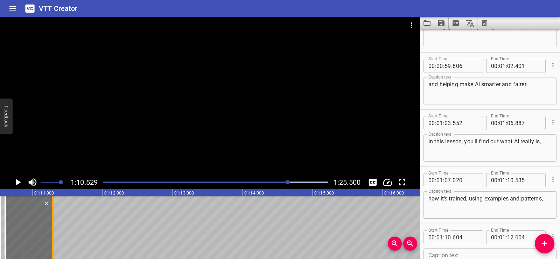
drag, startPoint x: 146, startPoint y: 237, endPoint x: 53, endPoint y: 218, distance: 94.3
click at [53, 218] on div at bounding box center [52, 227] width 1 height 63
type input "11"
click at [53, 218] on div at bounding box center [52, 227] width 1 height 63
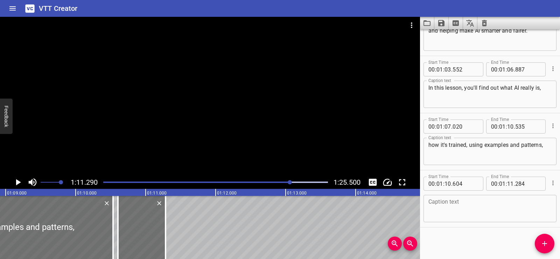
scroll to position [0, 4809]
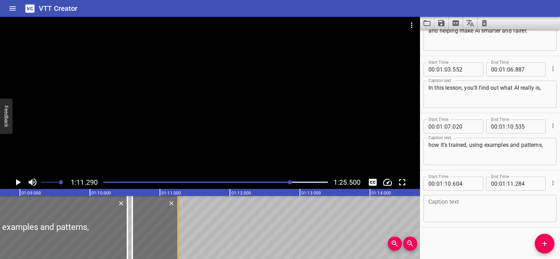
click at [177, 242] on div at bounding box center [177, 227] width 1 height 63
type input "254"
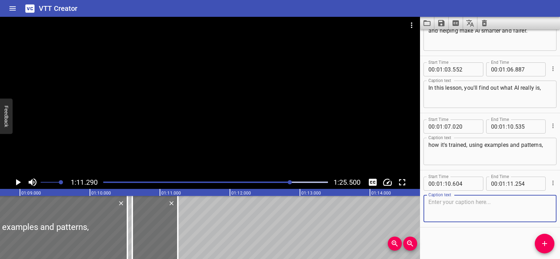
click at [446, 203] on textarea at bounding box center [489, 208] width 123 height 20
paste textarea "and what"
type textarea "and what"
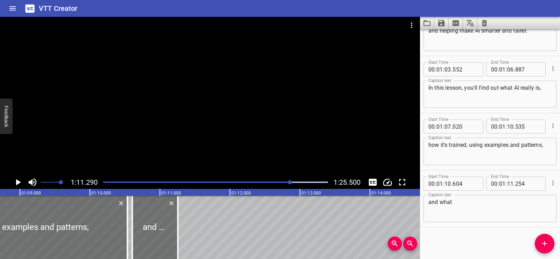
click at [450, 236] on div "Start Time 00 : 00 : 02 . 097 Start Time End Time 00 : 00 : 04 . 177 End Time C…" at bounding box center [490, 143] width 140 height 229
click at [77, 230] on div at bounding box center [4, 227] width 246 height 63
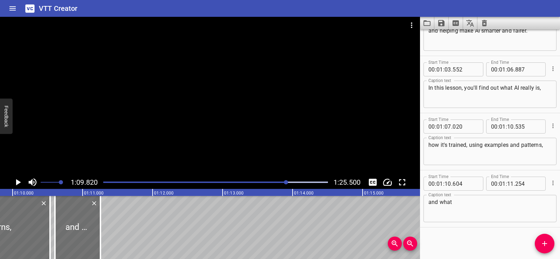
click at [206, 121] on div at bounding box center [210, 96] width 420 height 159
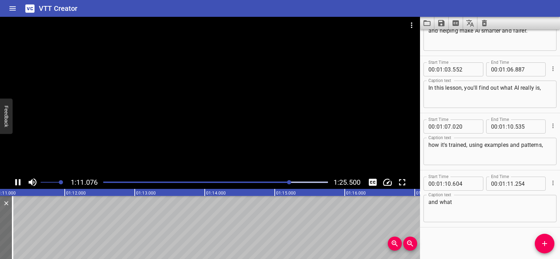
click at [235, 101] on div at bounding box center [210, 96] width 420 height 159
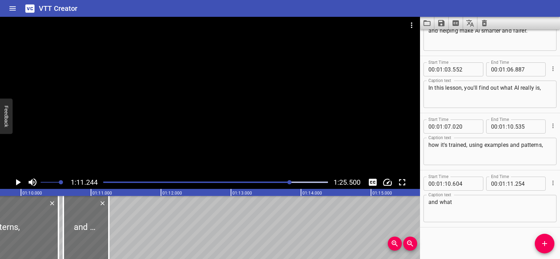
scroll to position [0, 4856]
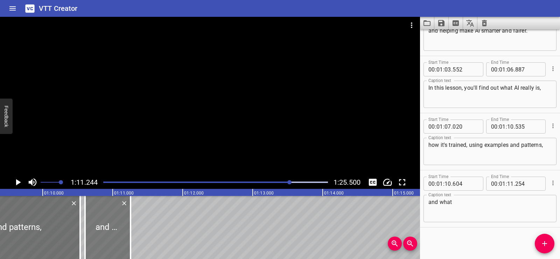
click at [96, 221] on div at bounding box center [107, 227] width 45 height 63
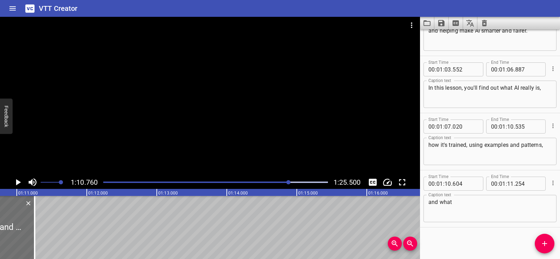
click at [202, 109] on div at bounding box center [210, 96] width 420 height 159
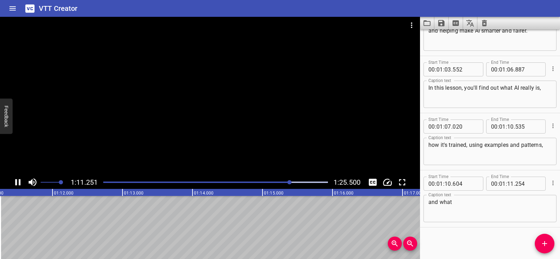
click at [204, 97] on div at bounding box center [210, 96] width 420 height 159
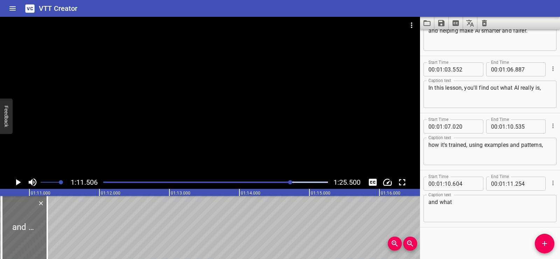
scroll to position [0, 4903]
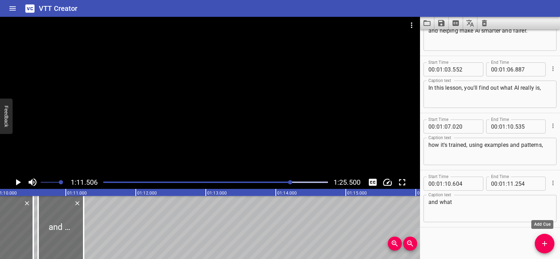
click at [538, 241] on span "Add Cue" at bounding box center [545, 243] width 20 height 8
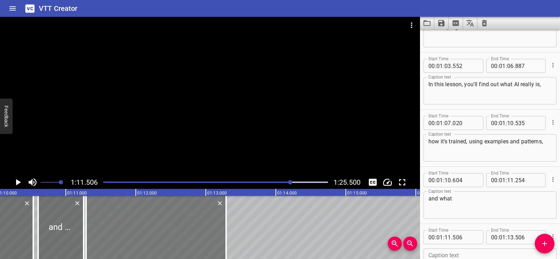
drag, startPoint x: 196, startPoint y: 226, endPoint x: 181, endPoint y: 227, distance: 15.1
click at [181, 227] on div at bounding box center [156, 227] width 140 height 63
type input "291"
drag, startPoint x: 227, startPoint y: 241, endPoint x: 213, endPoint y: 236, distance: 15.2
click at [213, 236] on div at bounding box center [211, 227] width 7 height 63
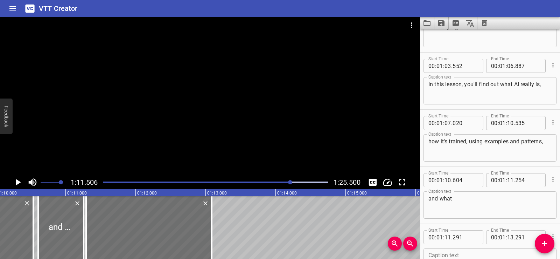
type input "086"
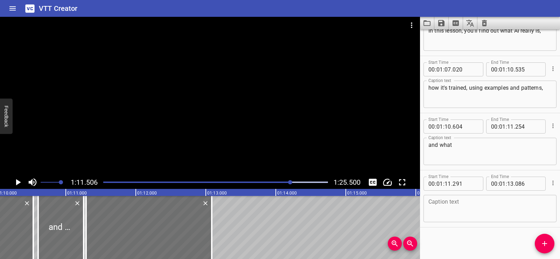
click at [435, 198] on div "Caption text" at bounding box center [489, 208] width 133 height 27
paste textarea "happens when it gets things wrong."
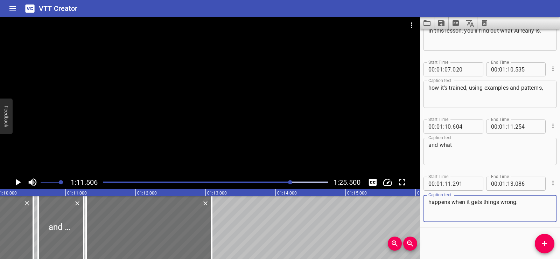
type textarea "happens when it gets things wrong."
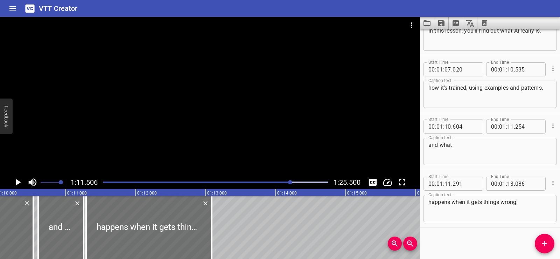
click at [462, 241] on div "Start Time 00 : 00 : 02 . 097 Start Time End Time 00 : 00 : 04 . 177 End Time C…" at bounding box center [490, 143] width 140 height 229
click at [251, 106] on div at bounding box center [210, 96] width 420 height 159
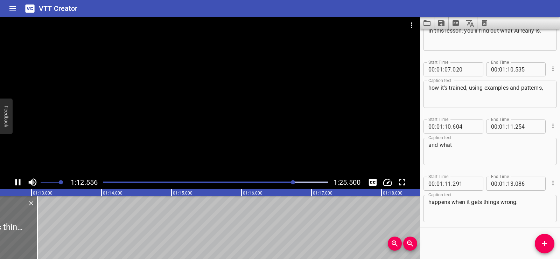
click at [221, 100] on div at bounding box center [210, 96] width 420 height 159
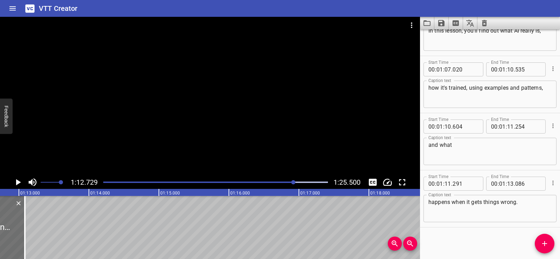
click at [543, 241] on icon "Add Cue" at bounding box center [544, 243] width 8 height 8
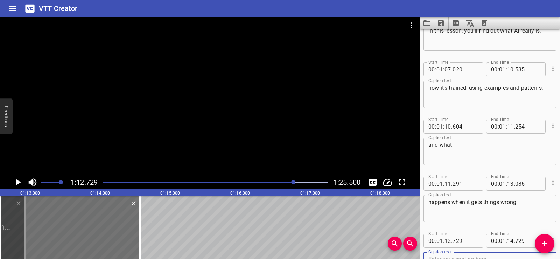
scroll to position [1233, 0]
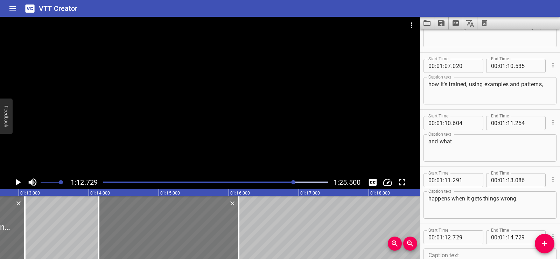
drag, startPoint x: 54, startPoint y: 228, endPoint x: 152, endPoint y: 225, distance: 98.7
click at [152, 225] on div at bounding box center [169, 227] width 140 height 63
type input "14"
type input "139"
type input "16"
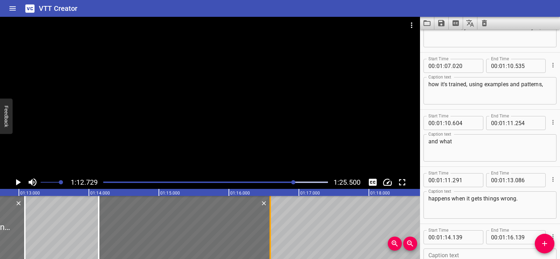
drag, startPoint x: 238, startPoint y: 243, endPoint x: 269, endPoint y: 241, distance: 31.5
click at [269, 241] on div at bounding box center [270, 227] width 7 height 63
type input "589"
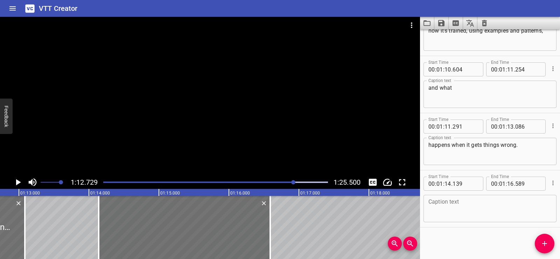
click at [472, 205] on textarea at bounding box center [489, 208] width 123 height 20
paste textarea "That's how we learn to use AI"
click at [472, 248] on div "Start Time 00 : 00 : 02 . 097 Start Time End Time 00 : 00 : 04 . 177 End Time C…" at bounding box center [490, 143] width 140 height 229
click at [184, 131] on div at bounding box center [210, 96] width 420 height 159
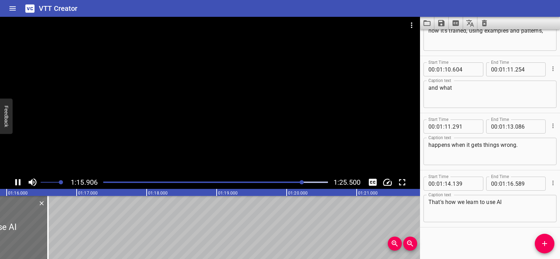
click at [221, 82] on div at bounding box center [210, 96] width 420 height 159
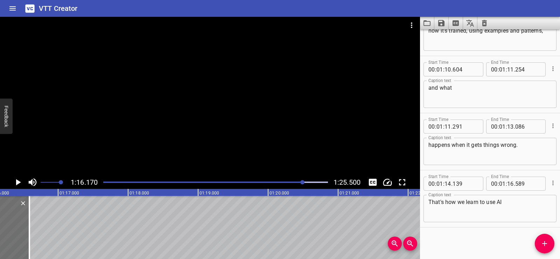
click at [221, 82] on div at bounding box center [210, 96] width 420 height 159
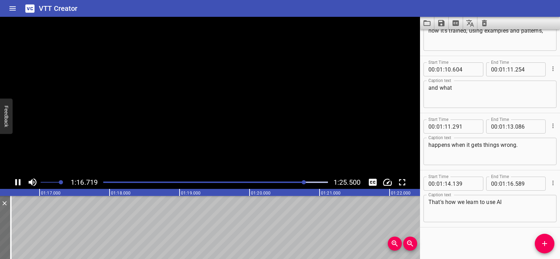
click at [221, 82] on video at bounding box center [210, 96] width 420 height 159
click at [213, 102] on div at bounding box center [210, 96] width 420 height 159
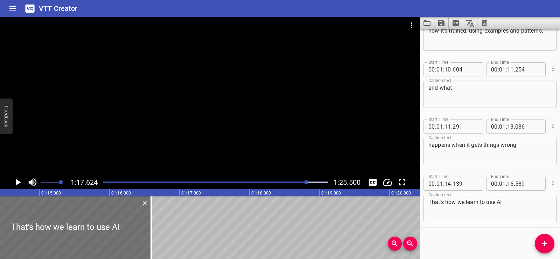
scroll to position [0, 5172]
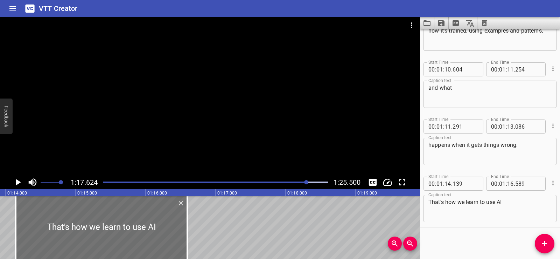
click at [511, 199] on textarea "That's how we learn to use AI" at bounding box center [489, 208] width 123 height 20
paste textarea "wisely"
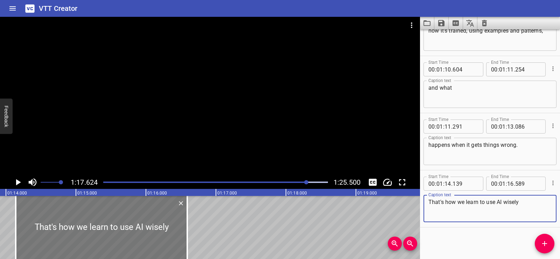
type textarea "That's how we learn to use AI wisely"
click at [37, 212] on div at bounding box center [101, 227] width 171 height 63
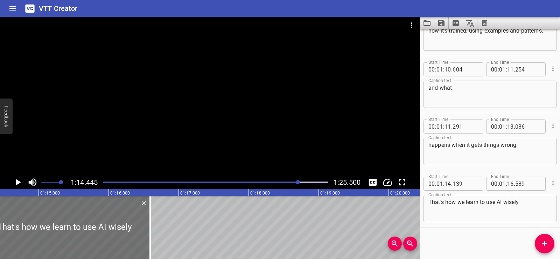
click at [252, 91] on div at bounding box center [210, 96] width 420 height 159
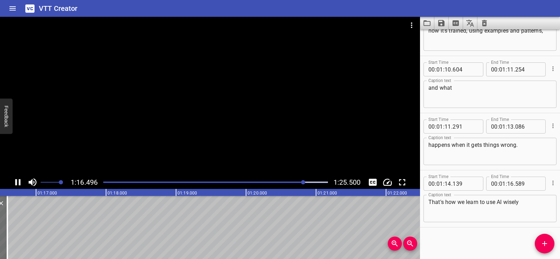
click at [217, 64] on div at bounding box center [210, 96] width 420 height 159
click at [542, 237] on button "Add Cue" at bounding box center [545, 243] width 20 height 20
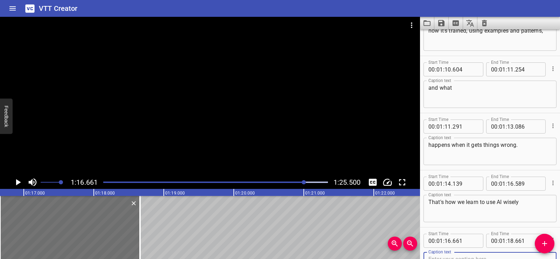
scroll to position [1290, 0]
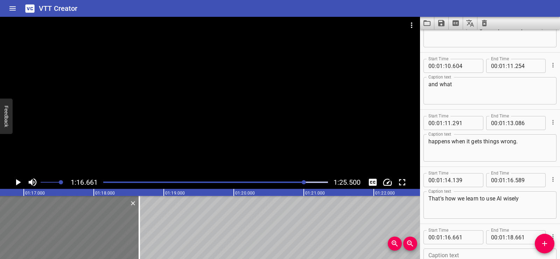
drag, startPoint x: 63, startPoint y: 232, endPoint x: 80, endPoint y: 244, distance: 20.1
click at [62, 232] on div at bounding box center [69, 227] width 140 height 63
type input "646"
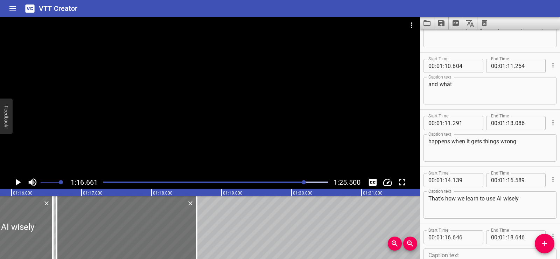
scroll to position [0, 5285]
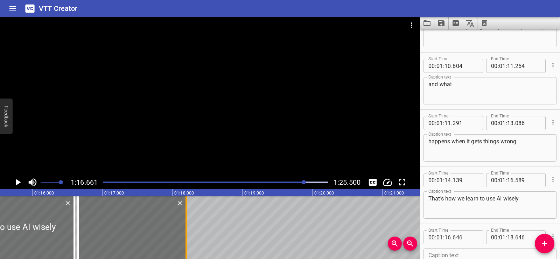
drag, startPoint x: 219, startPoint y: 238, endPoint x: 187, endPoint y: 233, distance: 32.2
click at [187, 233] on div at bounding box center [186, 227] width 7 height 63
type input "191"
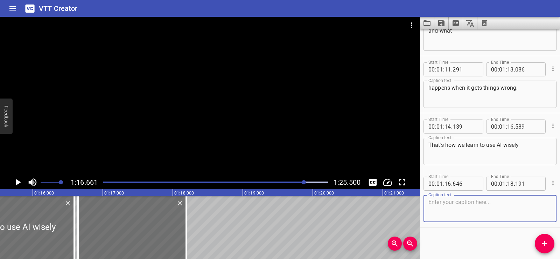
click at [450, 209] on textarea at bounding box center [489, 208] width 123 height 20
paste textarea "and even start building it."
type textarea "and even start building it."
click at [466, 233] on div "Start Time 00 : 00 : 02 . 097 Start Time End Time 00 : 00 : 04 . 177 End Time C…" at bounding box center [490, 143] width 140 height 229
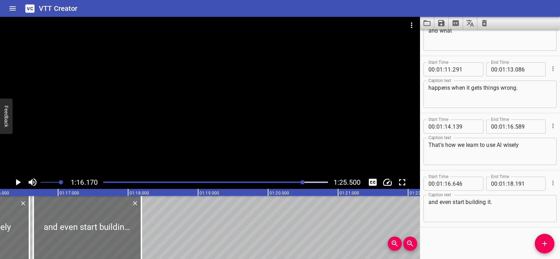
click at [207, 104] on div at bounding box center [210, 96] width 420 height 159
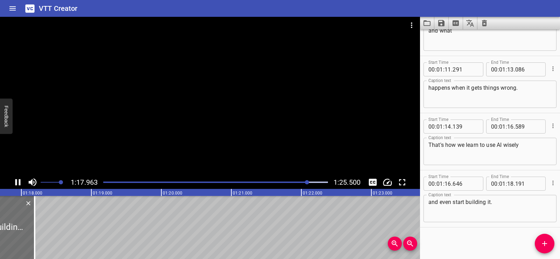
click at [187, 97] on div at bounding box center [210, 96] width 420 height 159
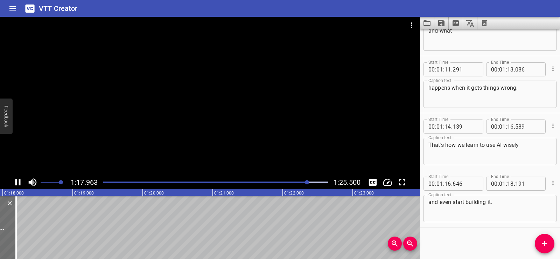
scroll to position [0, 5465]
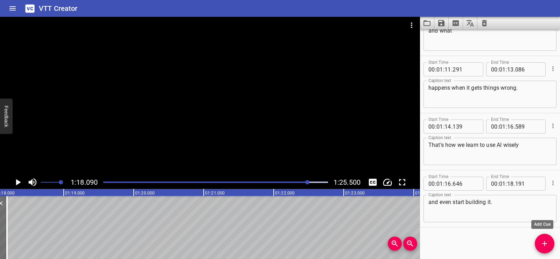
click at [548, 239] on button "Add Cue" at bounding box center [545, 243] width 20 height 20
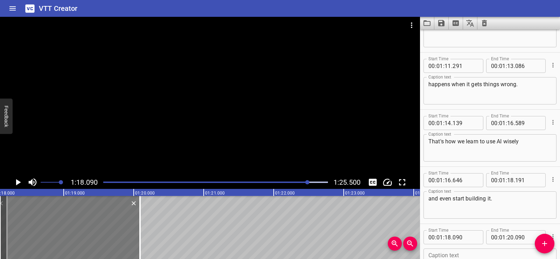
click at [56, 231] on div at bounding box center [70, 227] width 140 height 63
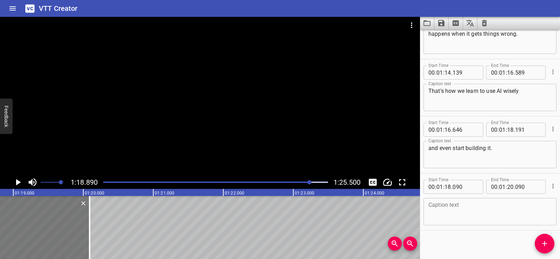
scroll to position [1401, 0]
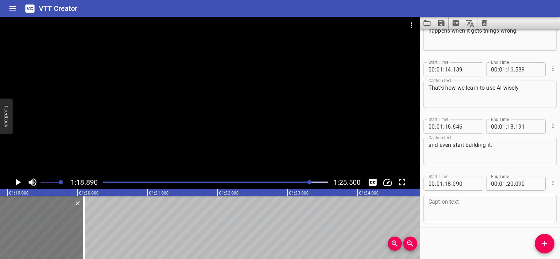
click at [56, 231] on div at bounding box center [14, 227] width 140 height 63
type input "140"
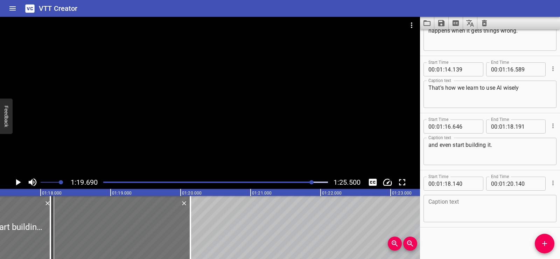
scroll to position [0, 5338]
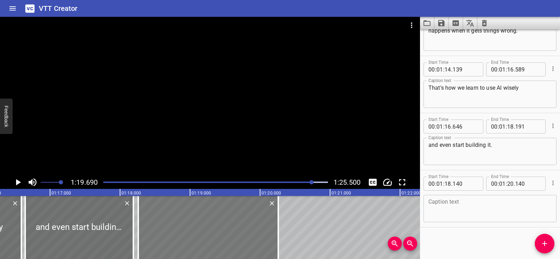
drag, startPoint x: 221, startPoint y: 224, endPoint x: 210, endPoint y: 221, distance: 11.5
click at [210, 221] on div at bounding box center [208, 227] width 140 height 63
type input "260"
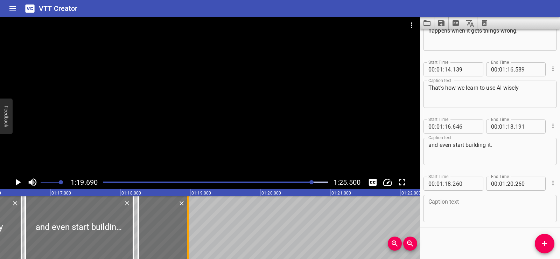
drag, startPoint x: 276, startPoint y: 233, endPoint x: 186, endPoint y: 226, distance: 90.5
click at [186, 226] on div at bounding box center [187, 227] width 7 height 63
type input "18"
type input "970"
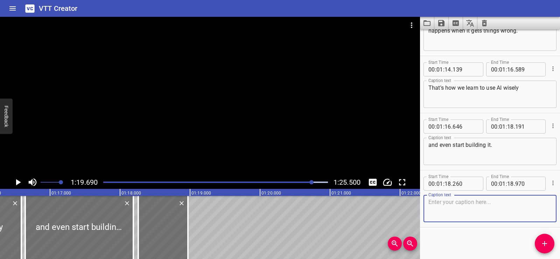
click at [437, 201] on textarea at bounding box center [489, 208] width 123 height 20
paste textarea "Ready?"
type textarea "Ready?"
click at [453, 225] on div "Start Time 00 : 01 : 18 . 260 Start Time End Time 00 : 01 : 18 . 970 End Time C…" at bounding box center [490, 198] width 140 height 57
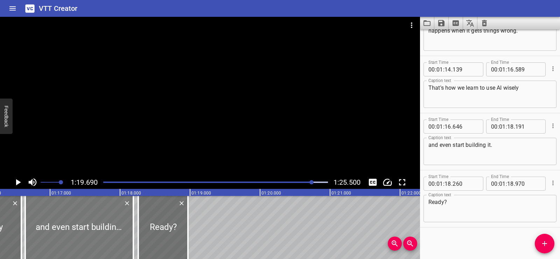
click at [68, 224] on div at bounding box center [79, 227] width 108 height 63
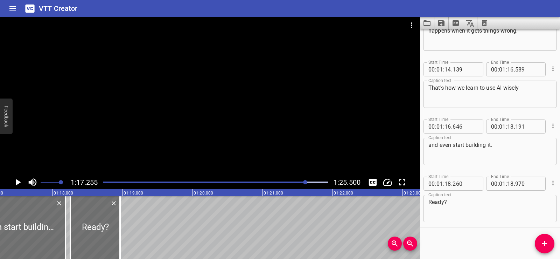
click at [206, 118] on div at bounding box center [210, 96] width 420 height 159
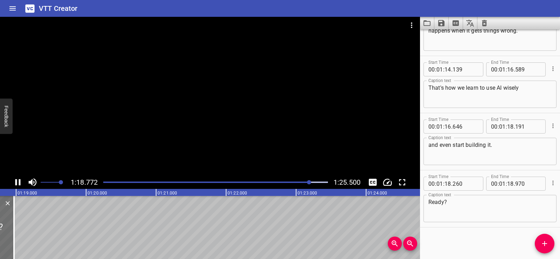
click at [209, 97] on div at bounding box center [210, 96] width 420 height 159
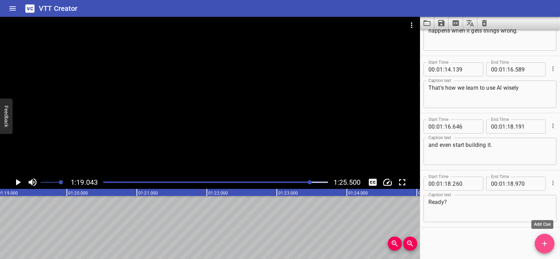
click at [548, 244] on icon "Add Cue" at bounding box center [544, 243] width 8 height 8
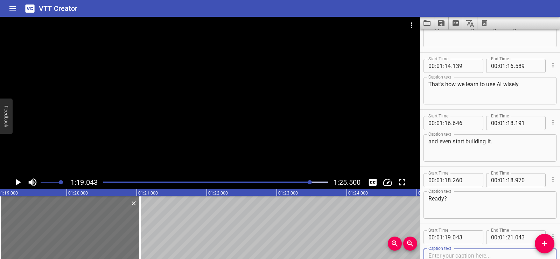
scroll to position [1458, 0]
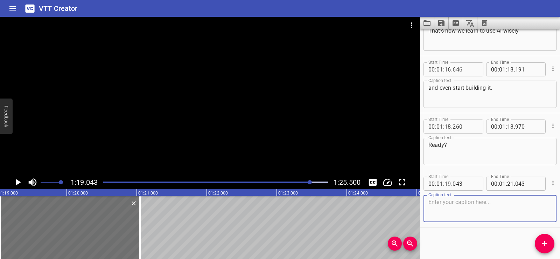
click at [451, 214] on textarea at bounding box center [489, 208] width 123 height 20
type textarea "Let's go."
click at [459, 239] on div "Start Time 00 : 00 : 02 . 097 Start Time End Time 00 : 00 : 04 . 177 End Time C…" at bounding box center [490, 143] width 140 height 229
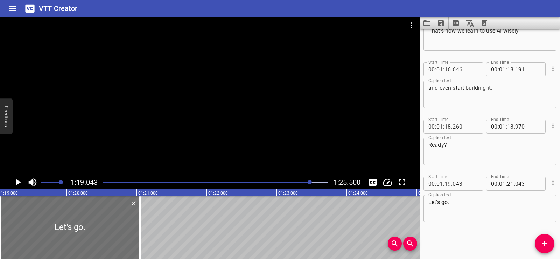
click at [229, 106] on div at bounding box center [210, 96] width 420 height 159
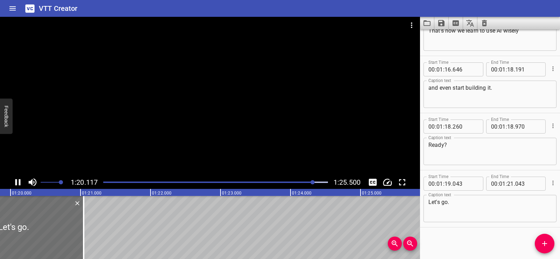
click at [224, 103] on div at bounding box center [210, 96] width 420 height 159
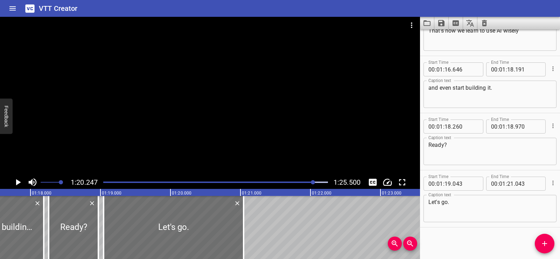
scroll to position [0, 5414]
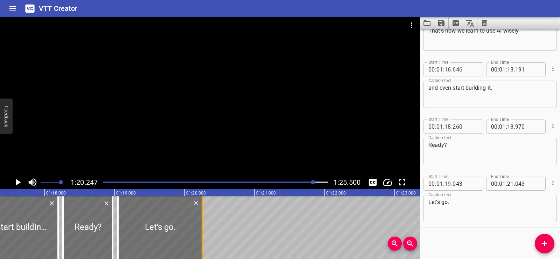
drag, startPoint x: 257, startPoint y: 240, endPoint x: 201, endPoint y: 227, distance: 57.3
click at [201, 227] on div at bounding box center [202, 227] width 7 height 63
type input "20"
type input "248"
click at [89, 223] on div at bounding box center [88, 227] width 50 height 63
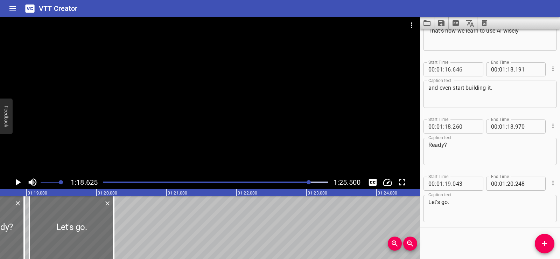
click at [198, 108] on div at bounding box center [210, 96] width 420 height 159
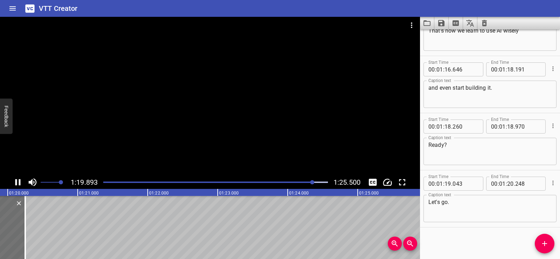
click at [199, 102] on div at bounding box center [210, 96] width 420 height 159
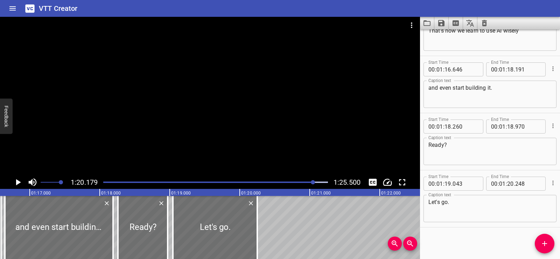
scroll to position [0, 5330]
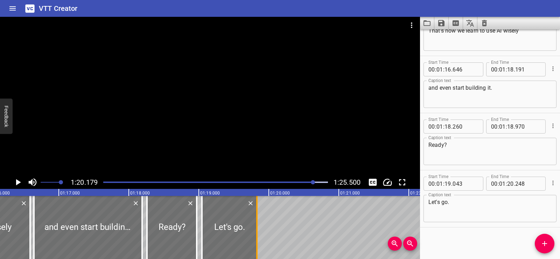
drag, startPoint x: 284, startPoint y: 239, endPoint x: 253, endPoint y: 242, distance: 31.3
click at [253, 242] on div at bounding box center [256, 227] width 7 height 63
type input "19"
type input "803"
click at [212, 218] on div at bounding box center [228, 227] width 53 height 63
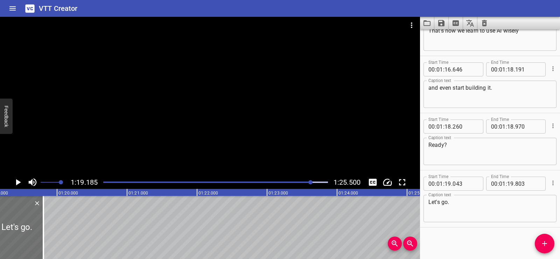
click at [232, 102] on div at bounding box center [210, 96] width 420 height 159
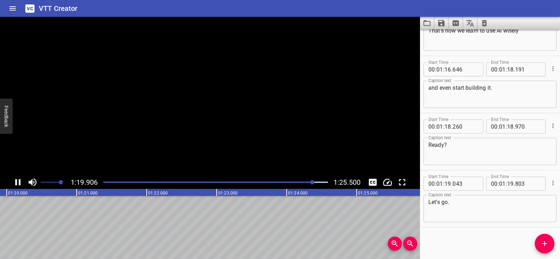
click at [232, 102] on video at bounding box center [210, 96] width 420 height 159
click at [239, 107] on div at bounding box center [210, 96] width 420 height 159
drag, startPoint x: 239, startPoint y: 108, endPoint x: 251, endPoint y: 103, distance: 12.9
click at [246, 106] on div at bounding box center [210, 96] width 420 height 159
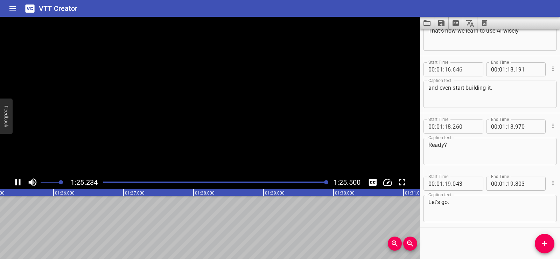
scroll to position [0, 5983]
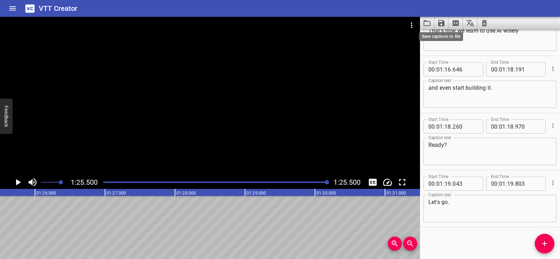
click at [442, 23] on icon "Save captions to file" at bounding box center [441, 23] width 6 height 6
click at [450, 35] on li "Save to VTT file" at bounding box center [459, 38] width 51 height 13
